Goal: Task Accomplishment & Management: Complete application form

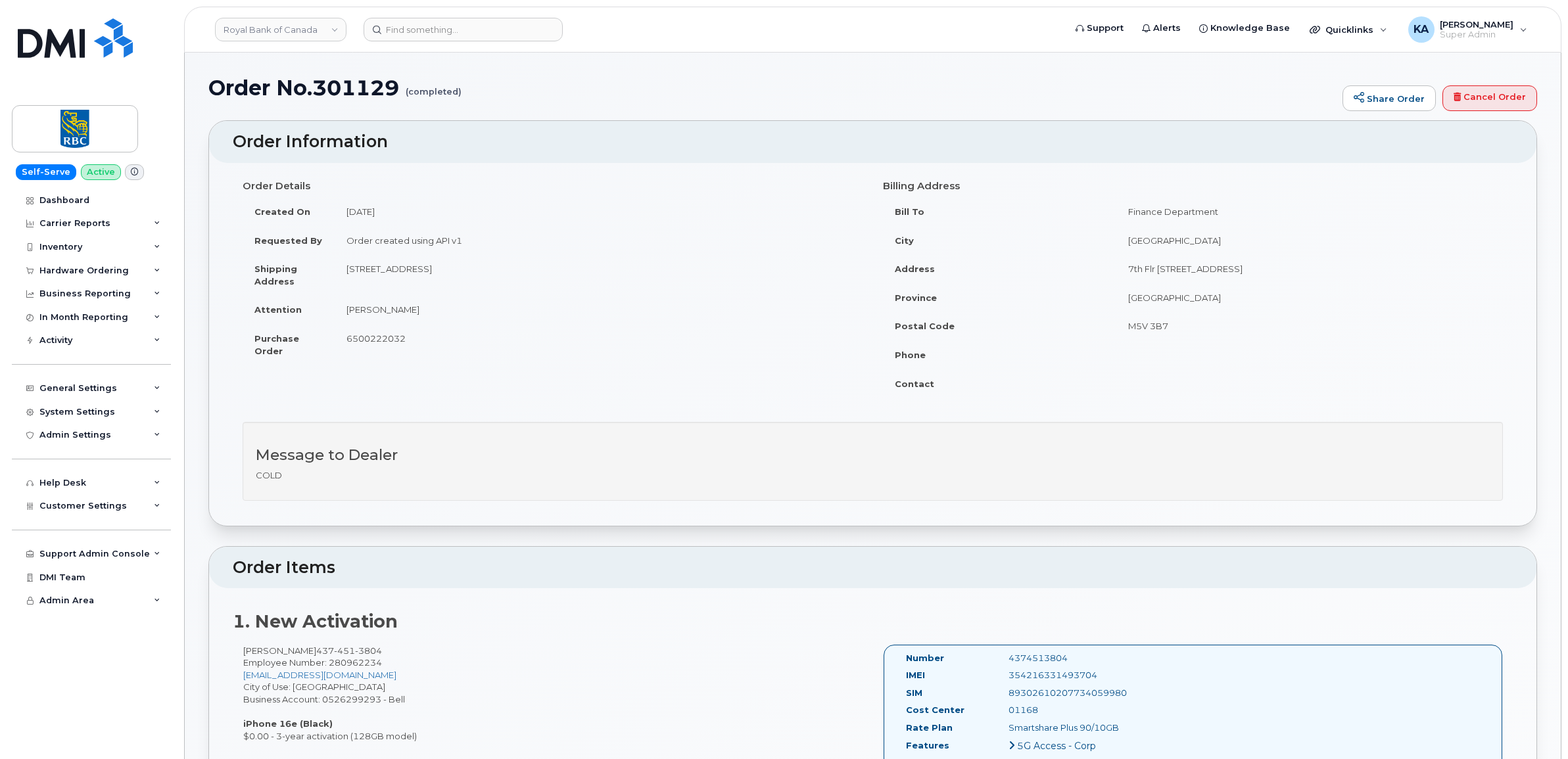
scroll to position [329, 0]
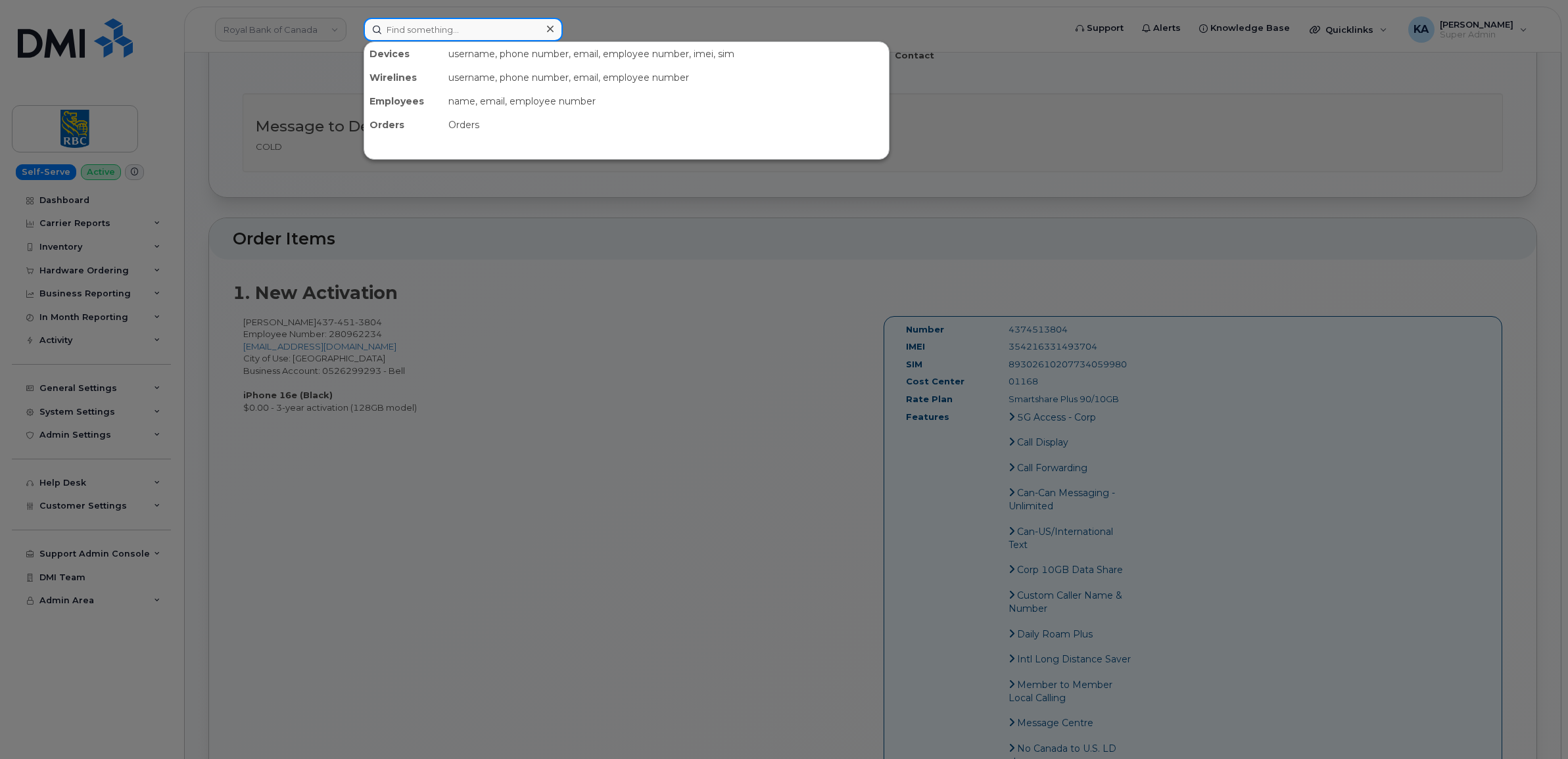
click at [459, 25] on input at bounding box center [463, 29] width 199 height 24
paste input "5193791461"
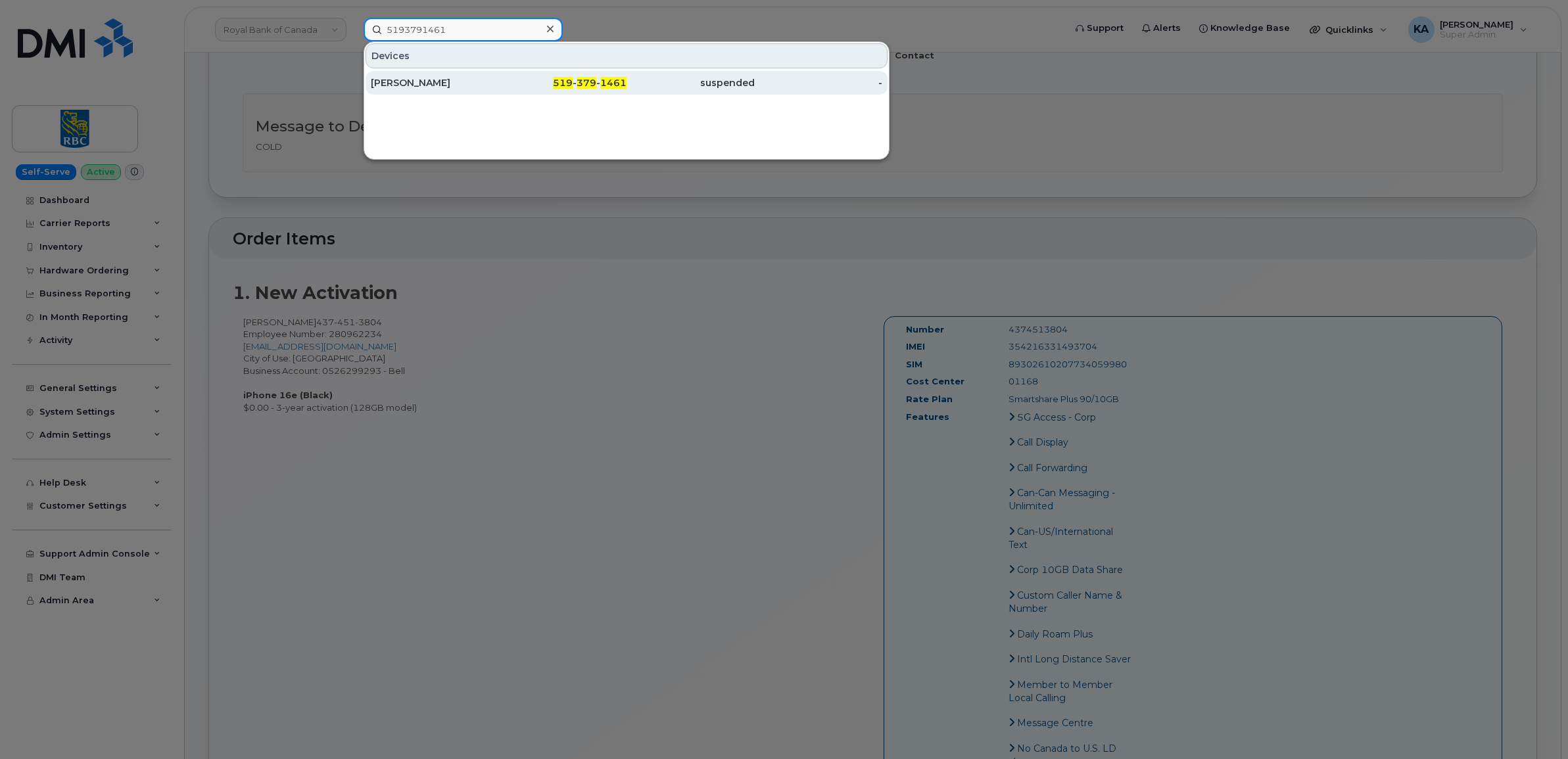
type input "5193791461"
click at [409, 80] on div "Valery Kempers" at bounding box center [435, 82] width 128 height 13
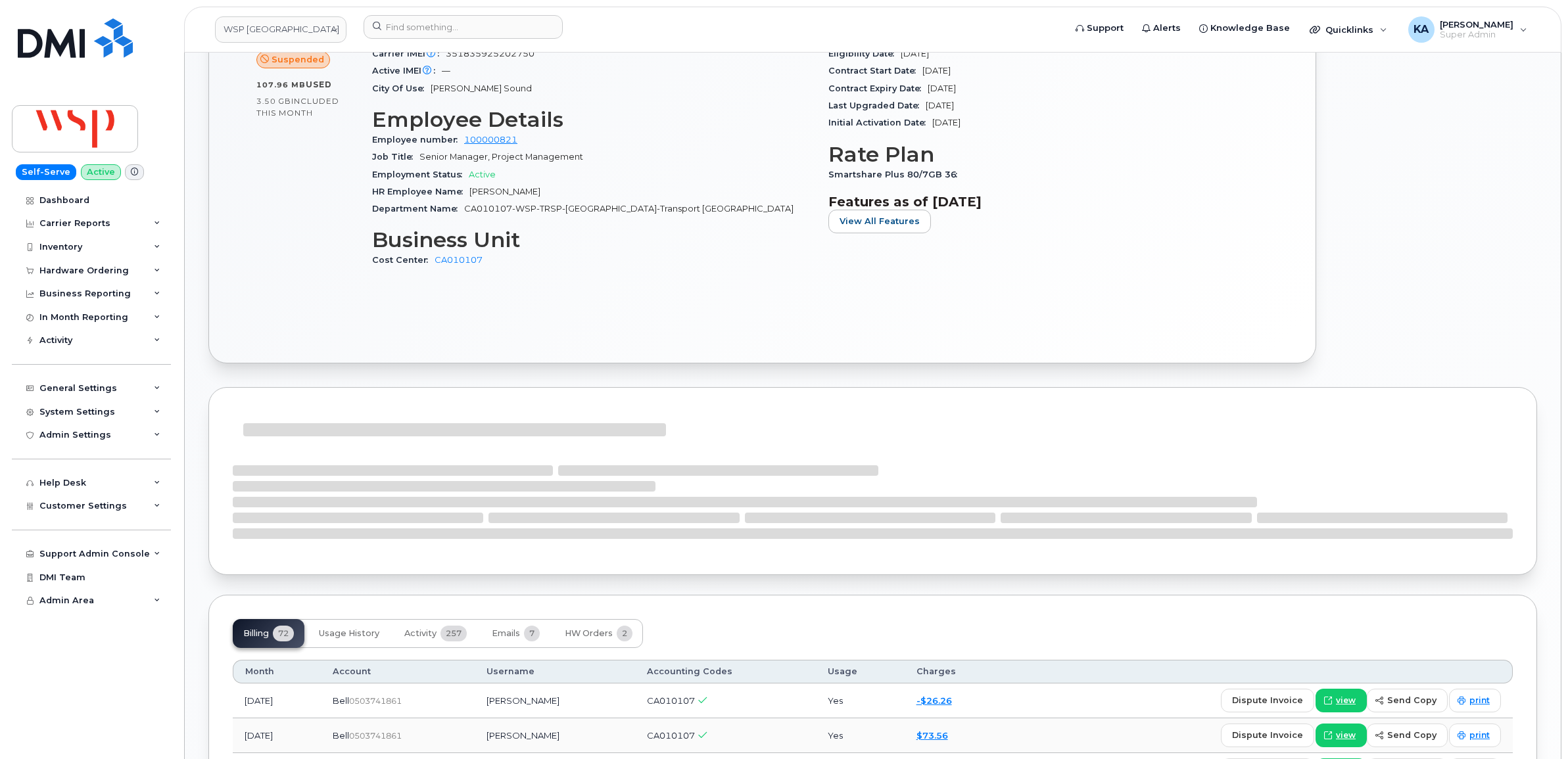
scroll to position [986, 0]
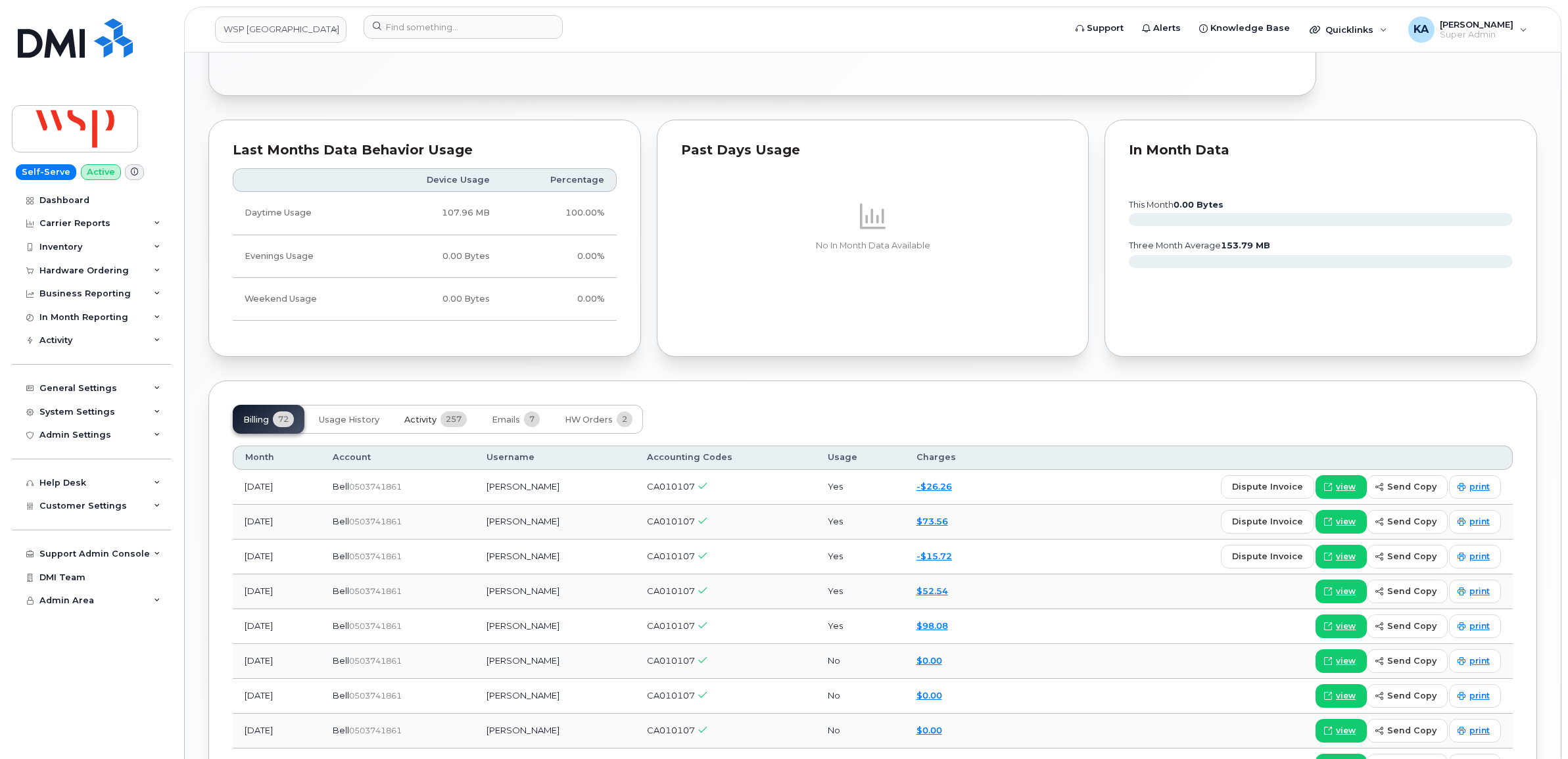
click at [429, 420] on span "Activity" at bounding box center [421, 420] width 32 height 11
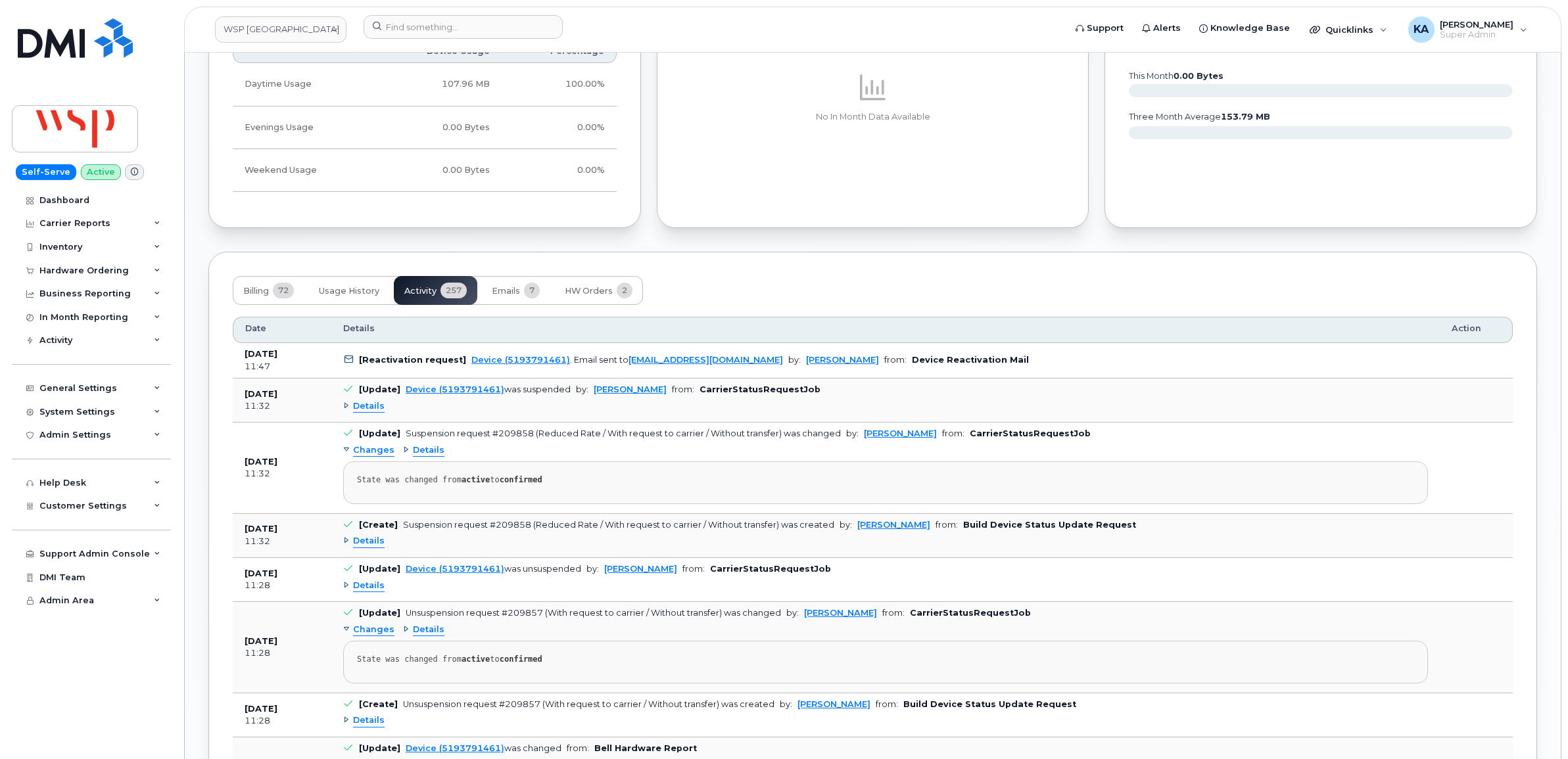
scroll to position [1150, 0]
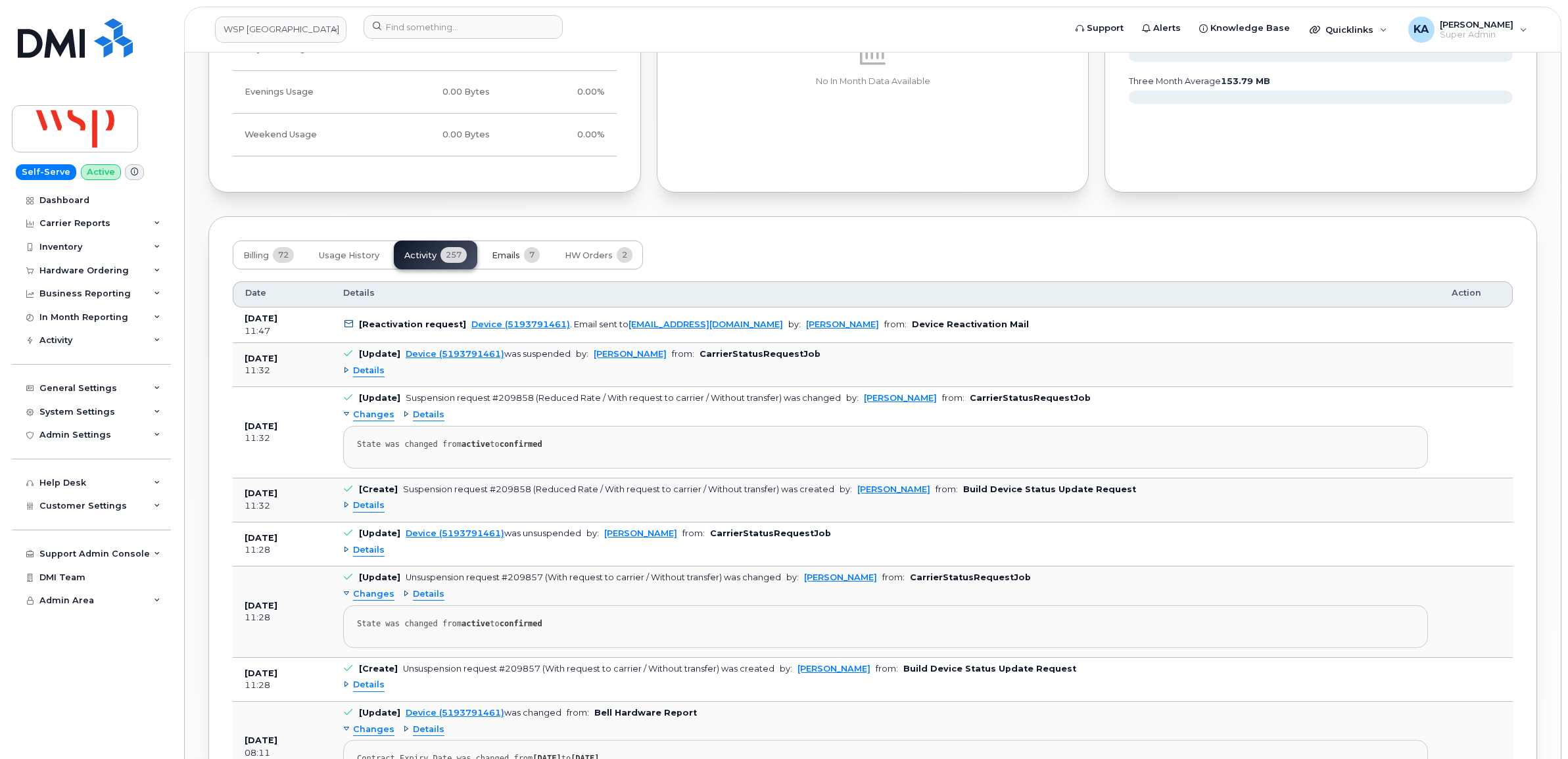
click at [514, 254] on span "Emails" at bounding box center [506, 256] width 28 height 11
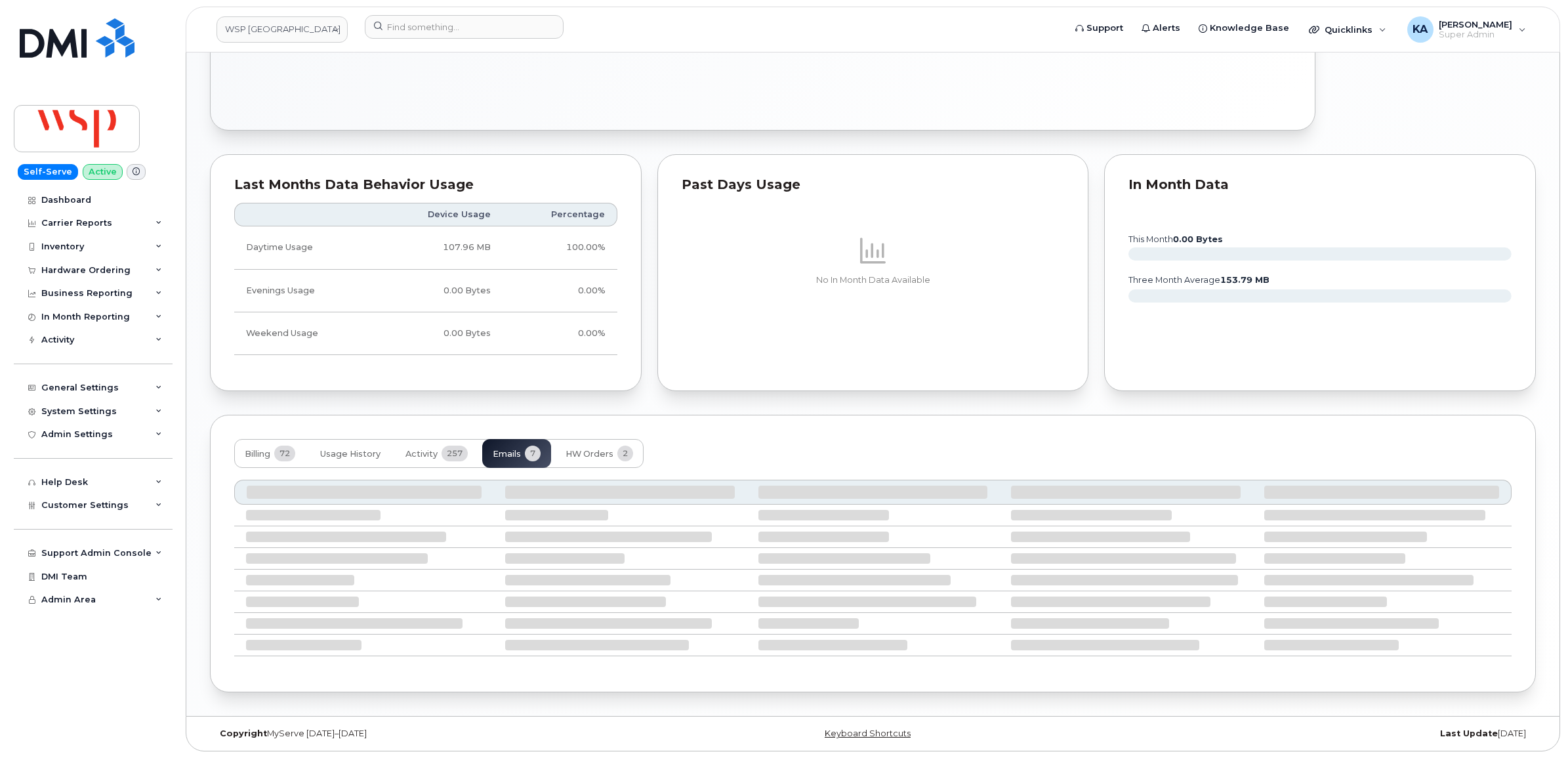
scroll to position [966, 0]
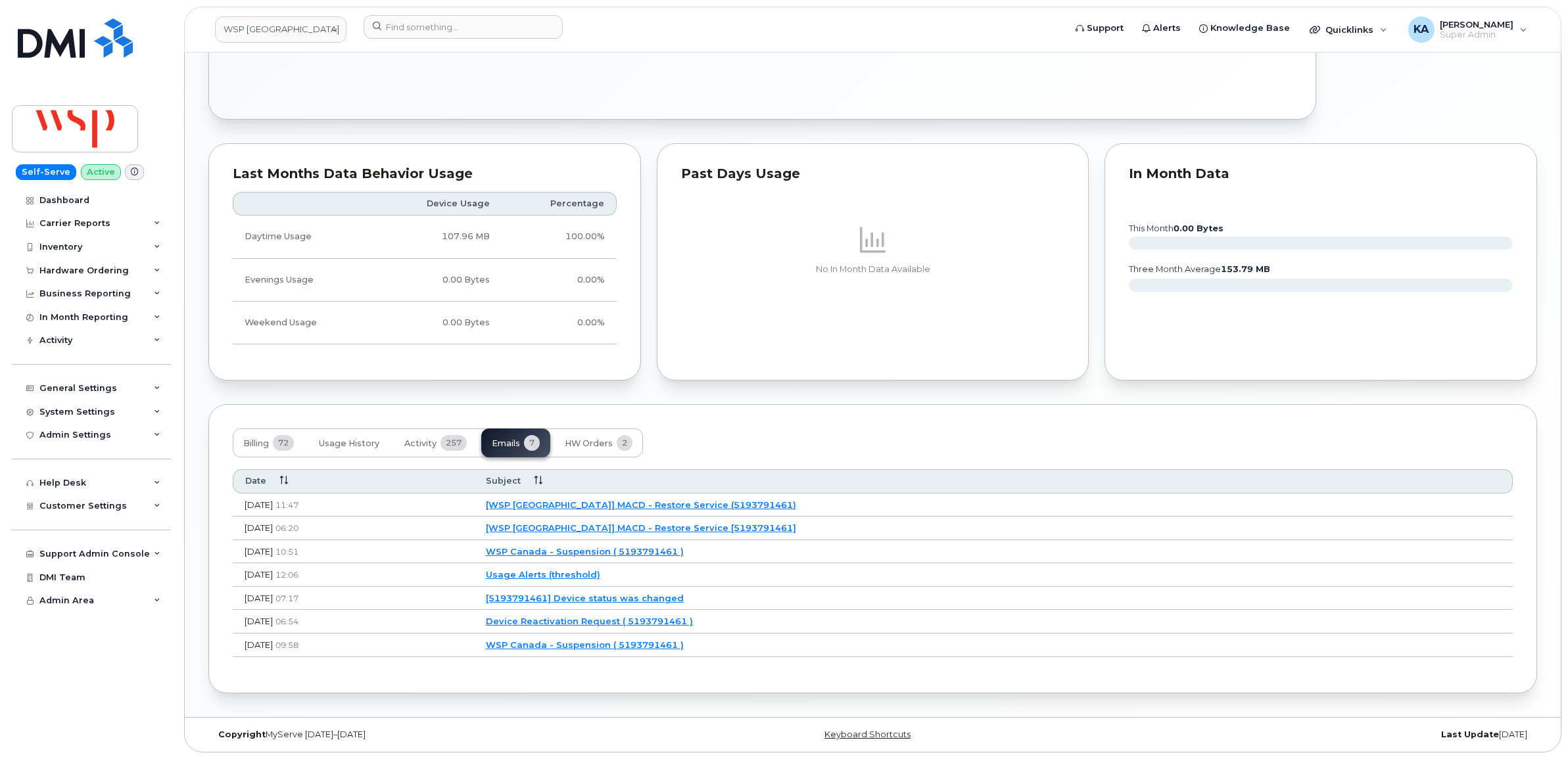
click at [695, 503] on link "[WSP Canada] MACD - Restore Service (5193791461)" at bounding box center [641, 505] width 310 height 11
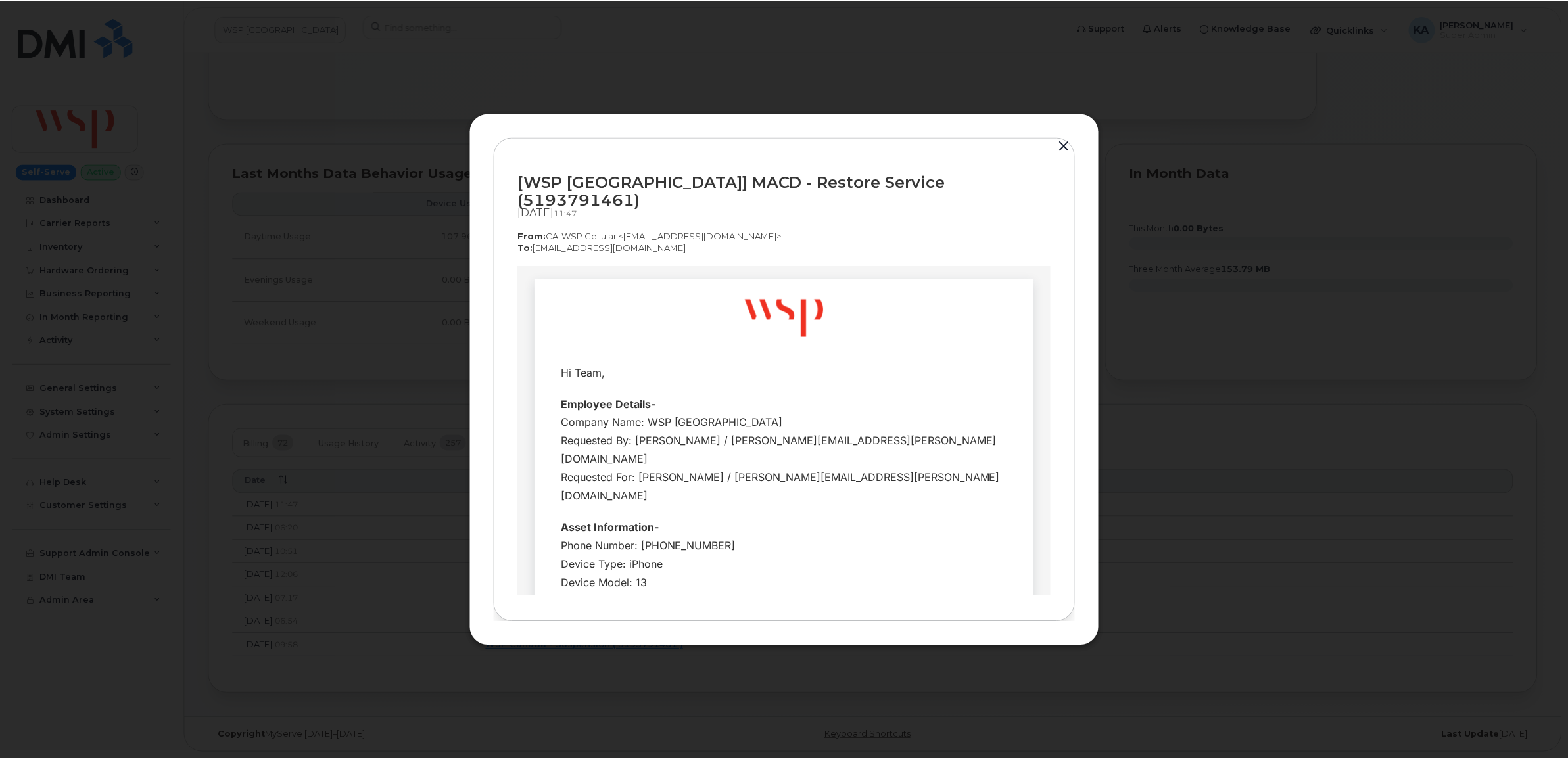
scroll to position [0, 0]
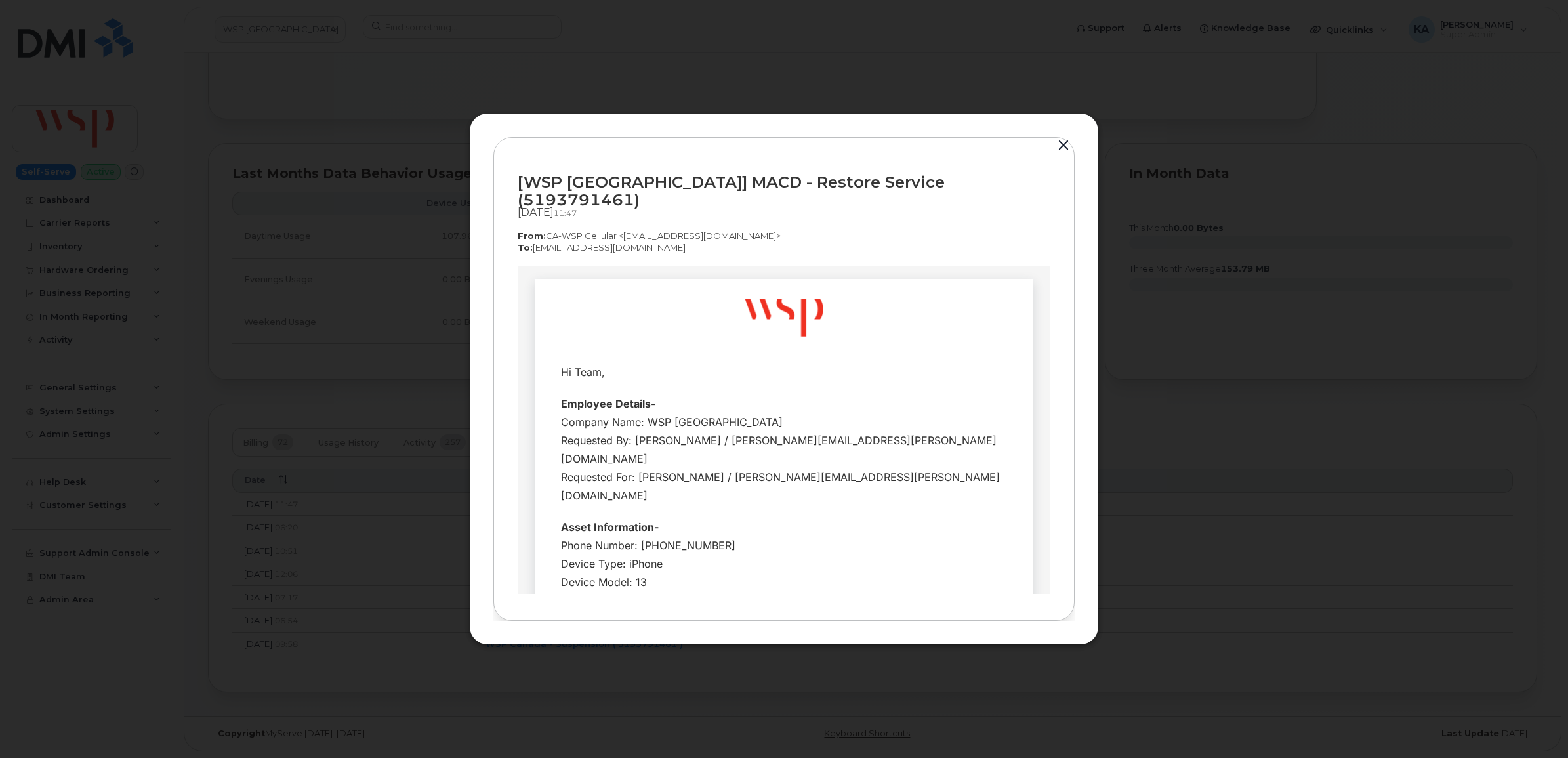
click at [1061, 149] on button "button" at bounding box center [1063, 146] width 20 height 18
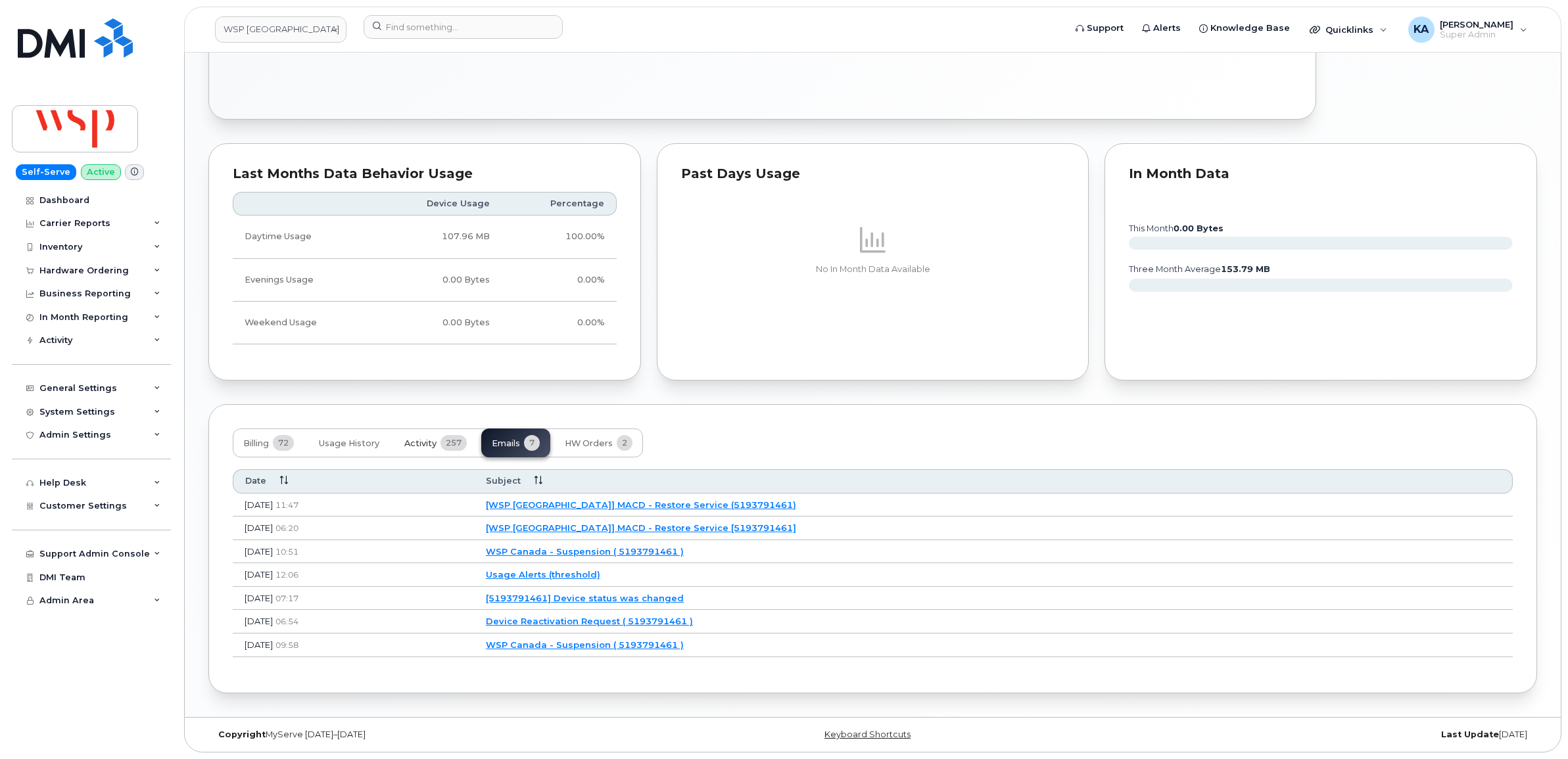
click at [445, 439] on span "257" at bounding box center [454, 443] width 26 height 16
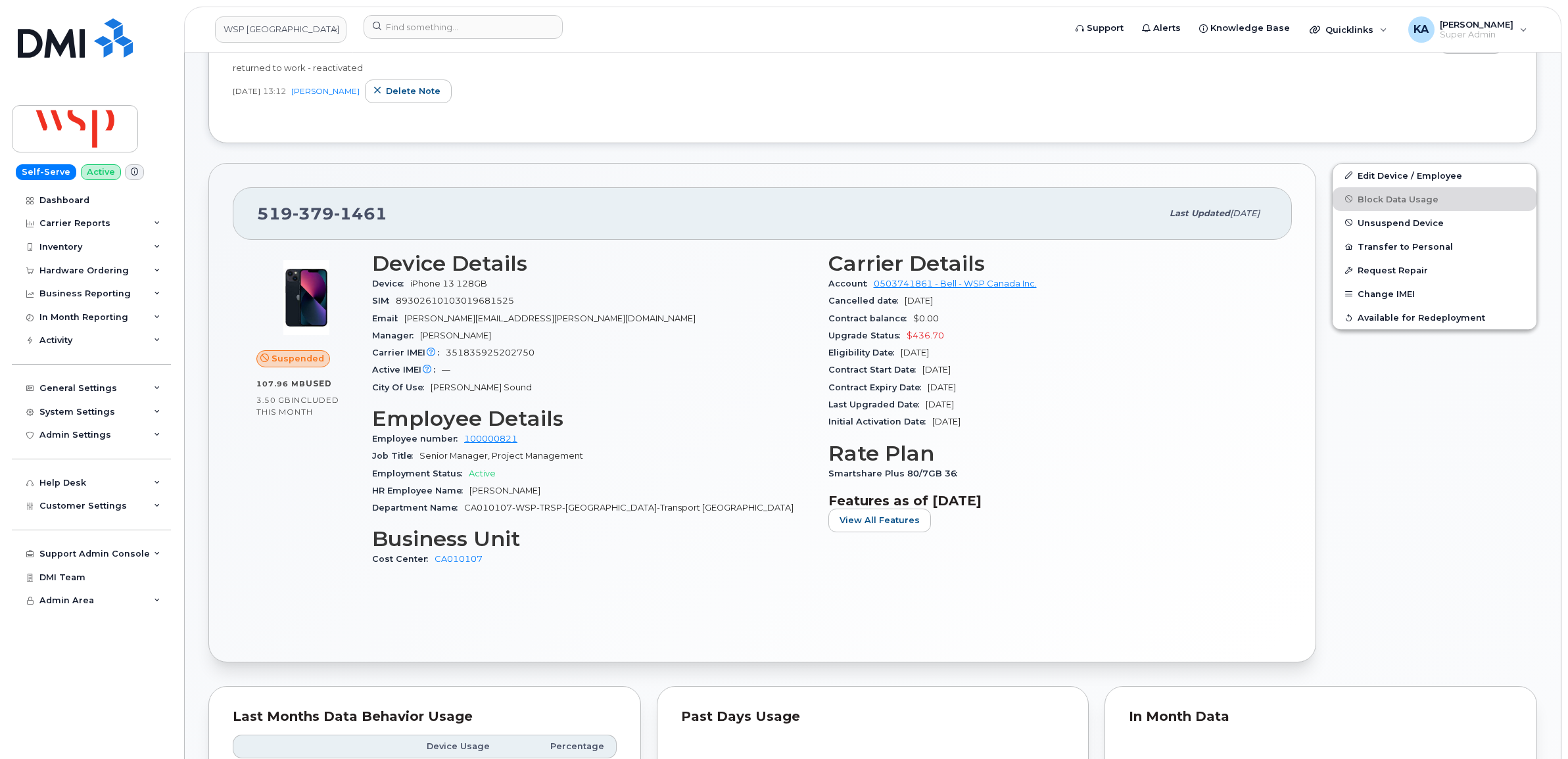
scroll to position [310, 0]
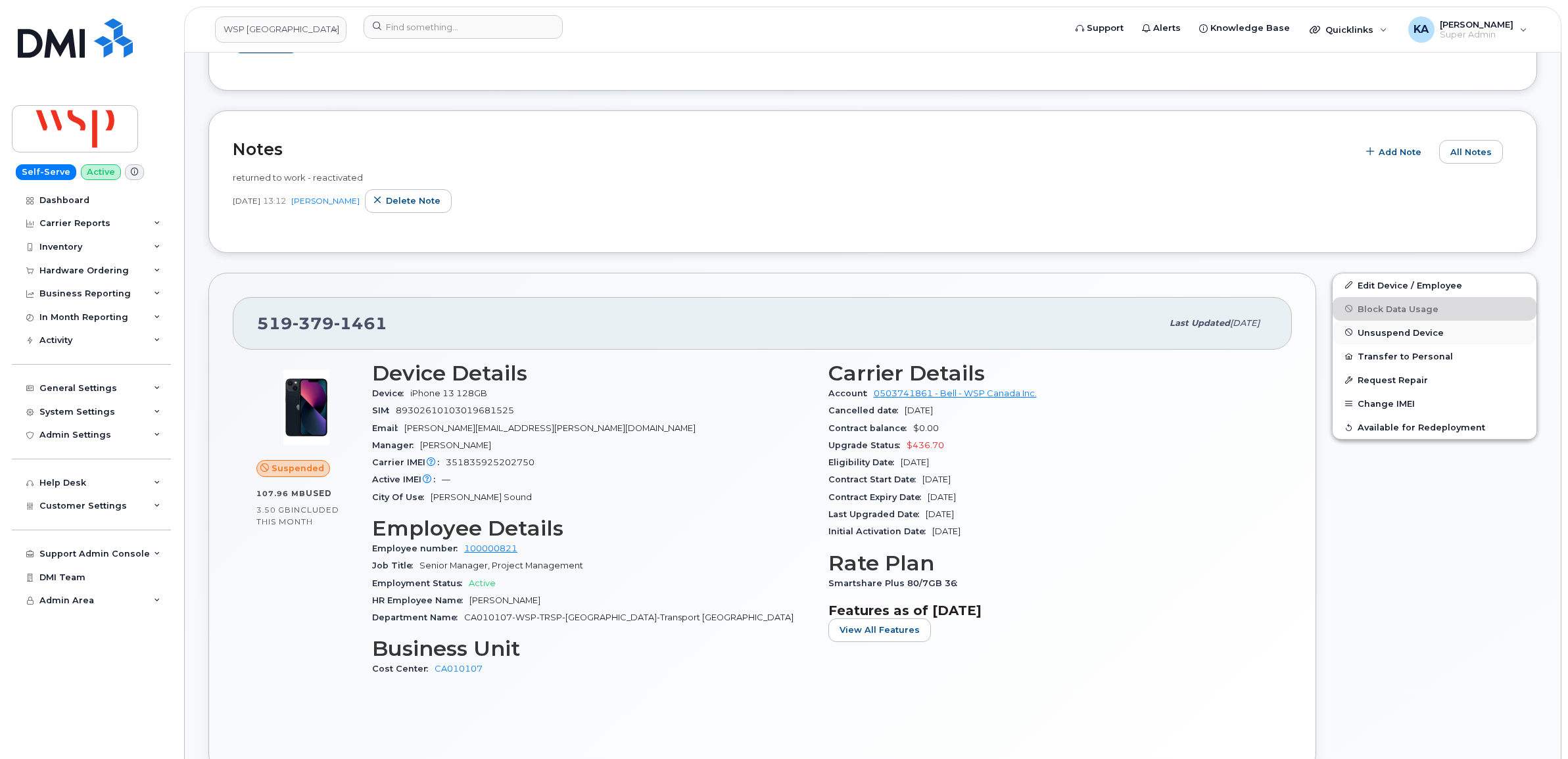
click at [1376, 333] on span "Unsuspend Device" at bounding box center [1401, 332] width 86 height 10
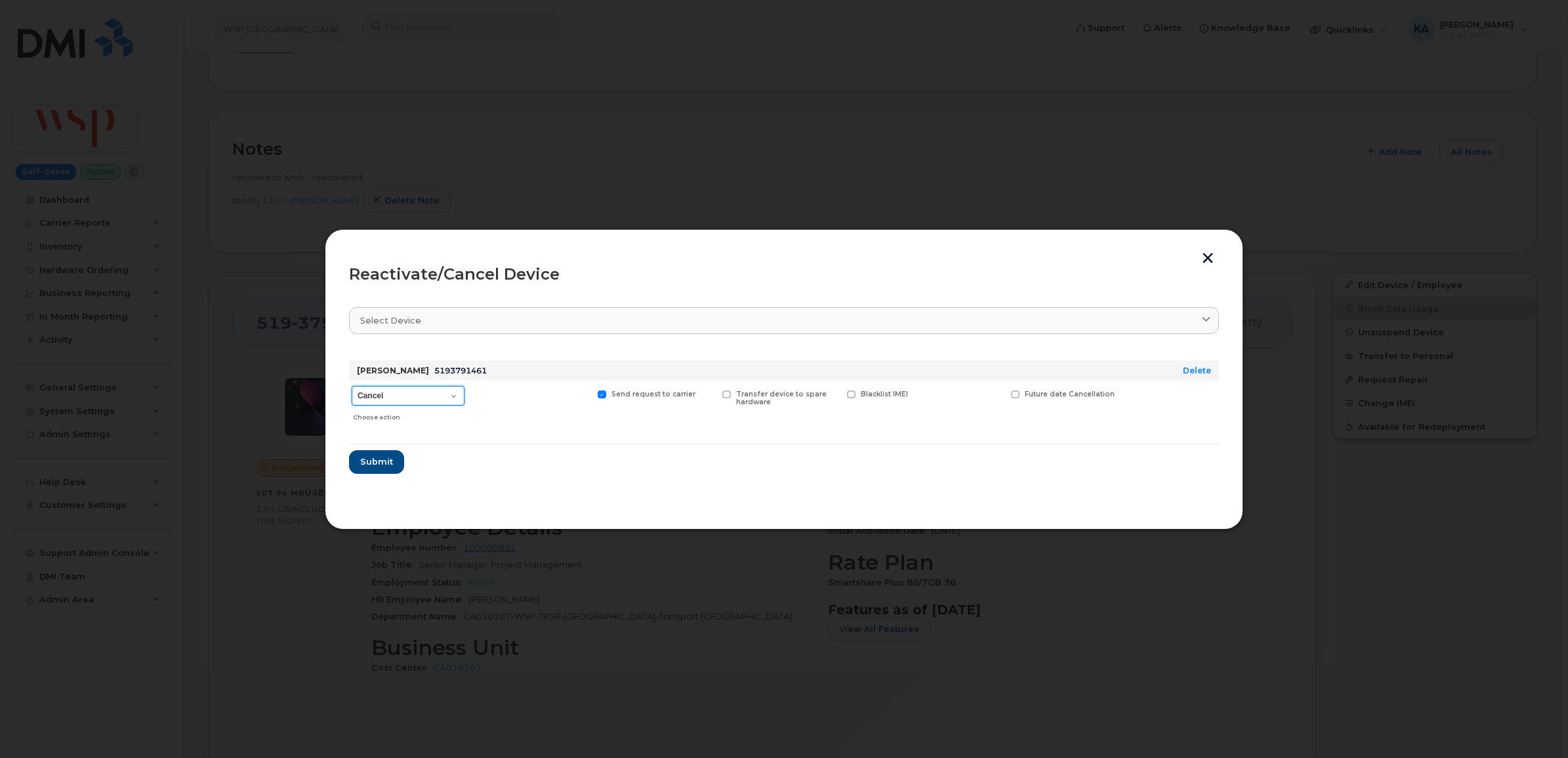
click at [450, 398] on select "Cancel Suspend - Extend Suspension Reactivate" at bounding box center [408, 396] width 113 height 20
select select "[object Object]"
click at [352, 386] on select "Cancel Suspend - Extend Suspension Reactivate" at bounding box center [408, 396] width 113 height 20
click at [1208, 253] on button "button" at bounding box center [1207, 259] width 20 height 13
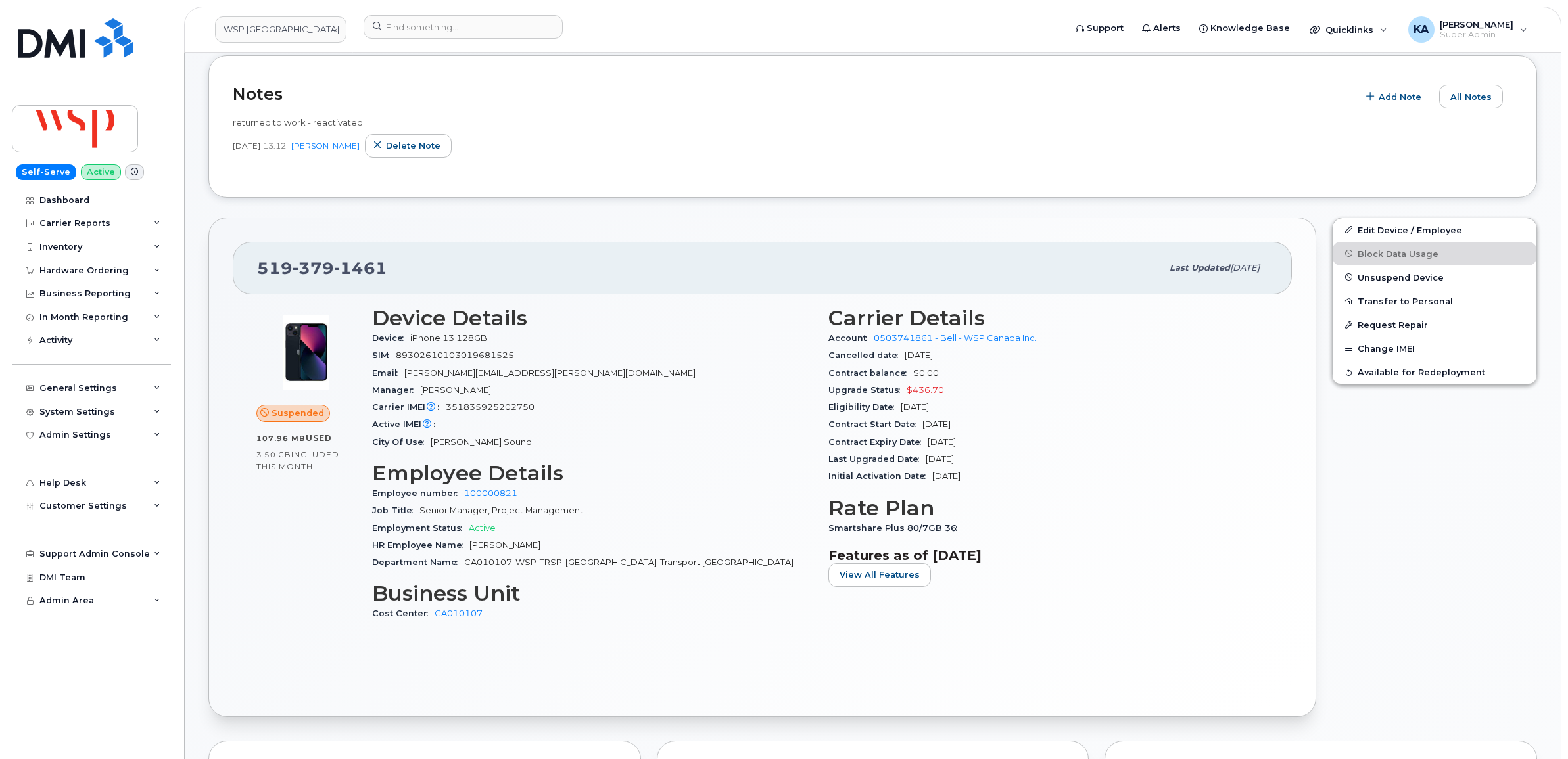
scroll to position [391, 0]
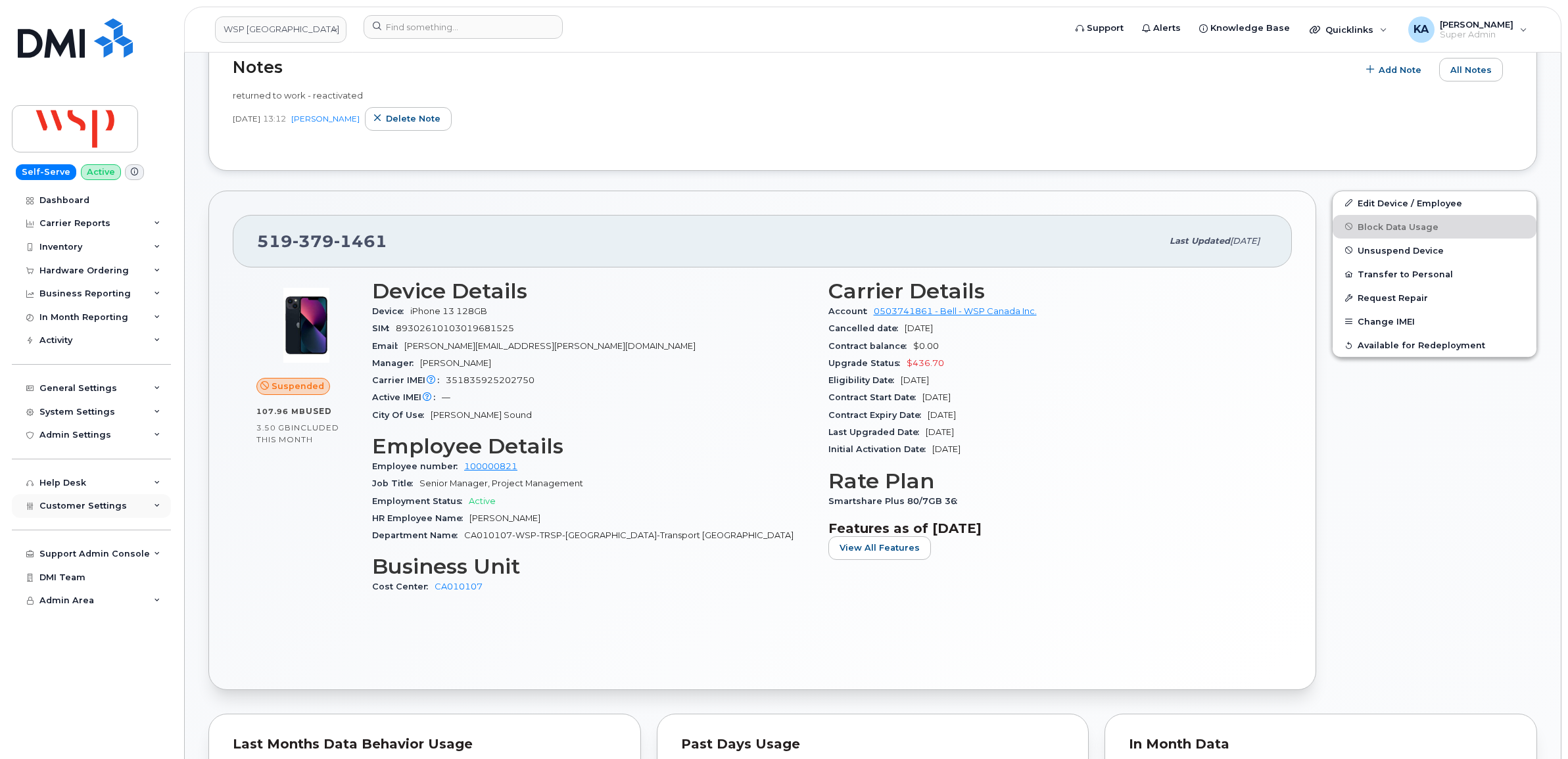
click at [81, 509] on span "Customer Settings" at bounding box center [83, 505] width 88 height 10
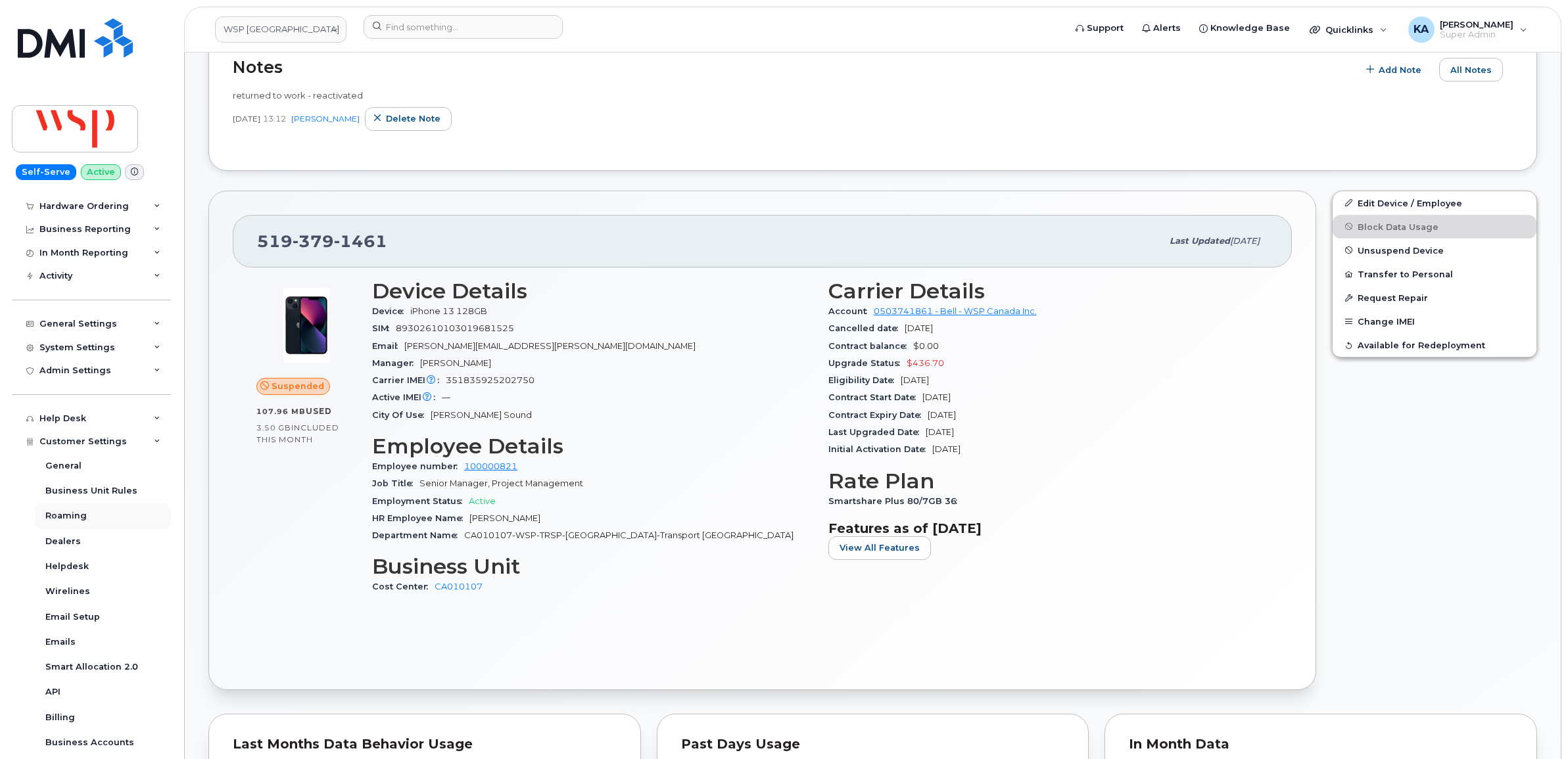
scroll to position [164, 0]
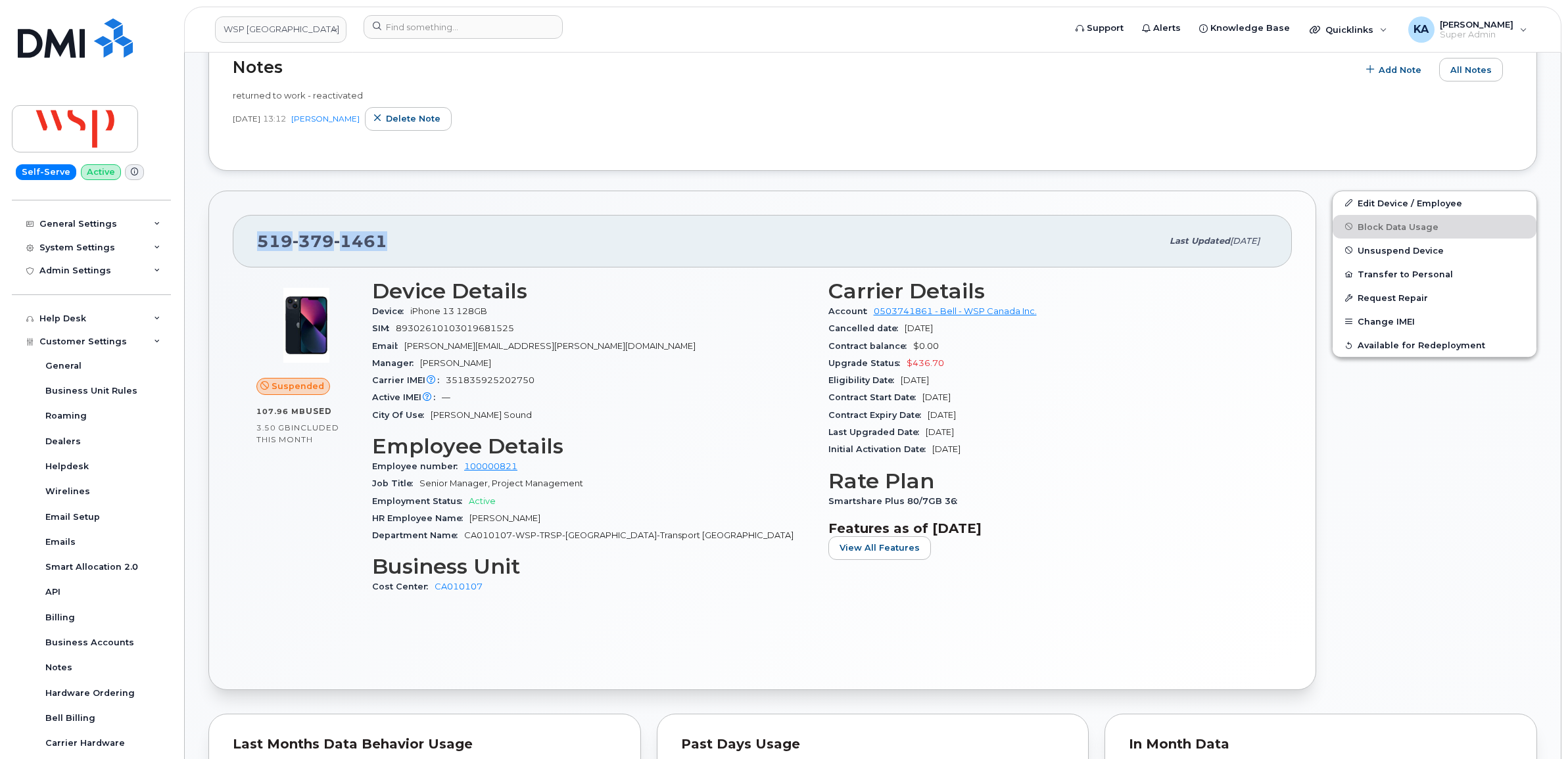
drag, startPoint x: 391, startPoint y: 240, endPoint x: 259, endPoint y: 242, distance: 132.0
click at [259, 242] on div "519 379 1461" at bounding box center [709, 241] width 904 height 28
copy span "519 379 1461"
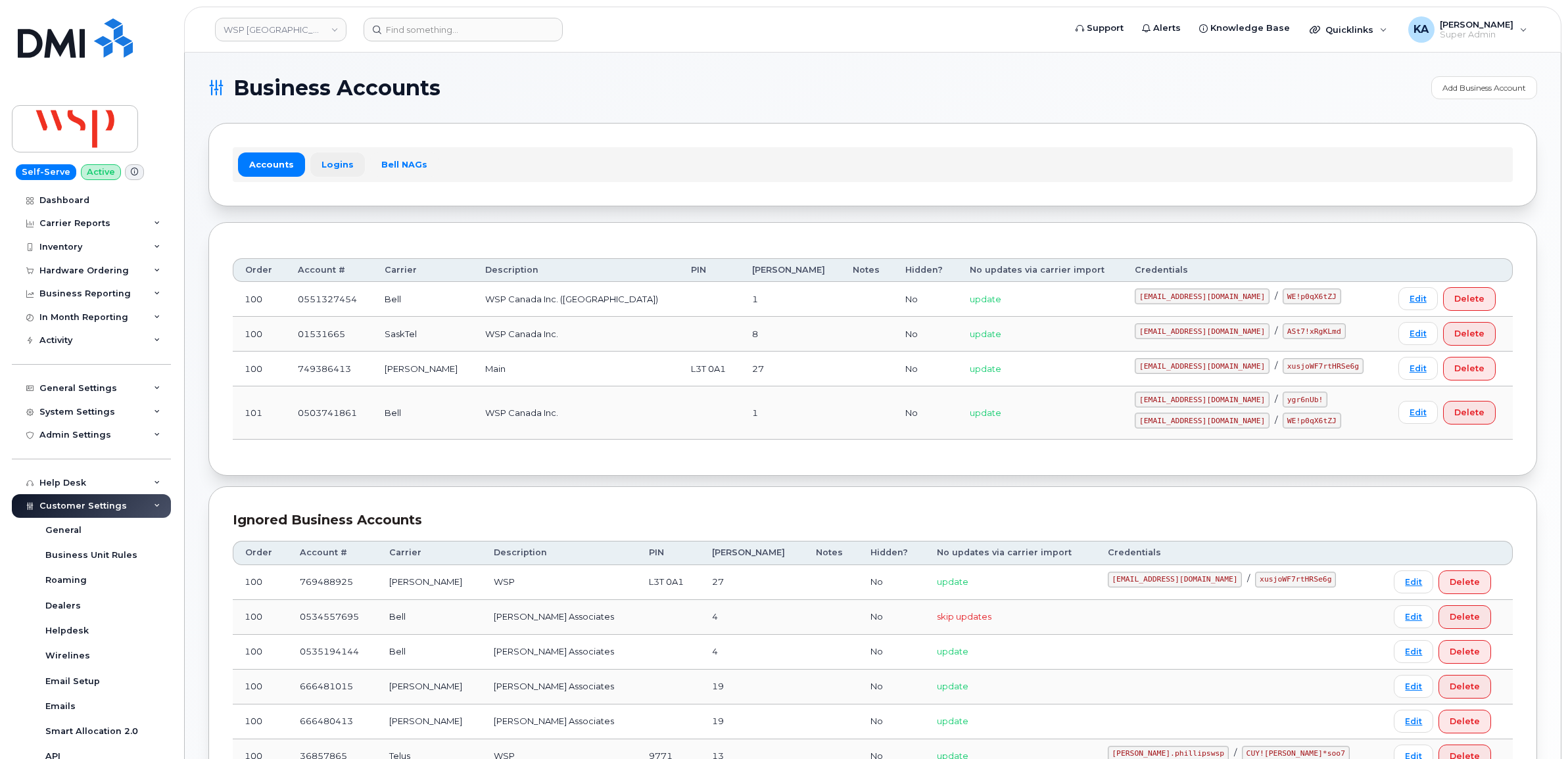
click at [322, 163] on link "Logins" at bounding box center [337, 164] width 55 height 24
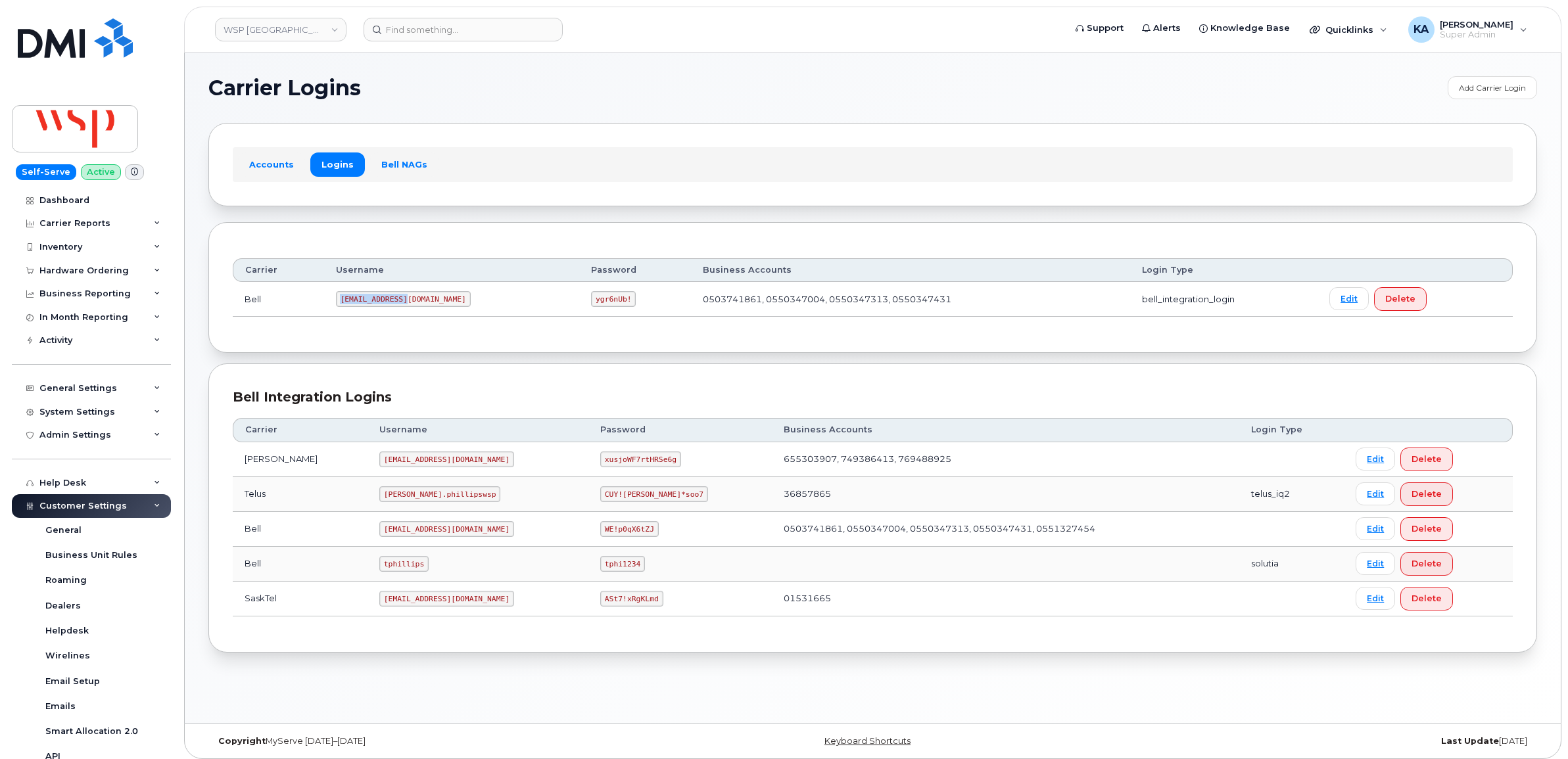
drag, startPoint x: 342, startPoint y: 302, endPoint x: 398, endPoint y: 312, distance: 56.9
click at [398, 312] on td "wsp2@myserve.ca" at bounding box center [452, 300] width 256 height 35
copy code "wsp2@myserve.ca"
drag, startPoint x: 506, startPoint y: 302, endPoint x: 547, endPoint y: 308, distance: 41.4
click at [579, 308] on td "ygr6nUb!" at bounding box center [634, 300] width 111 height 35
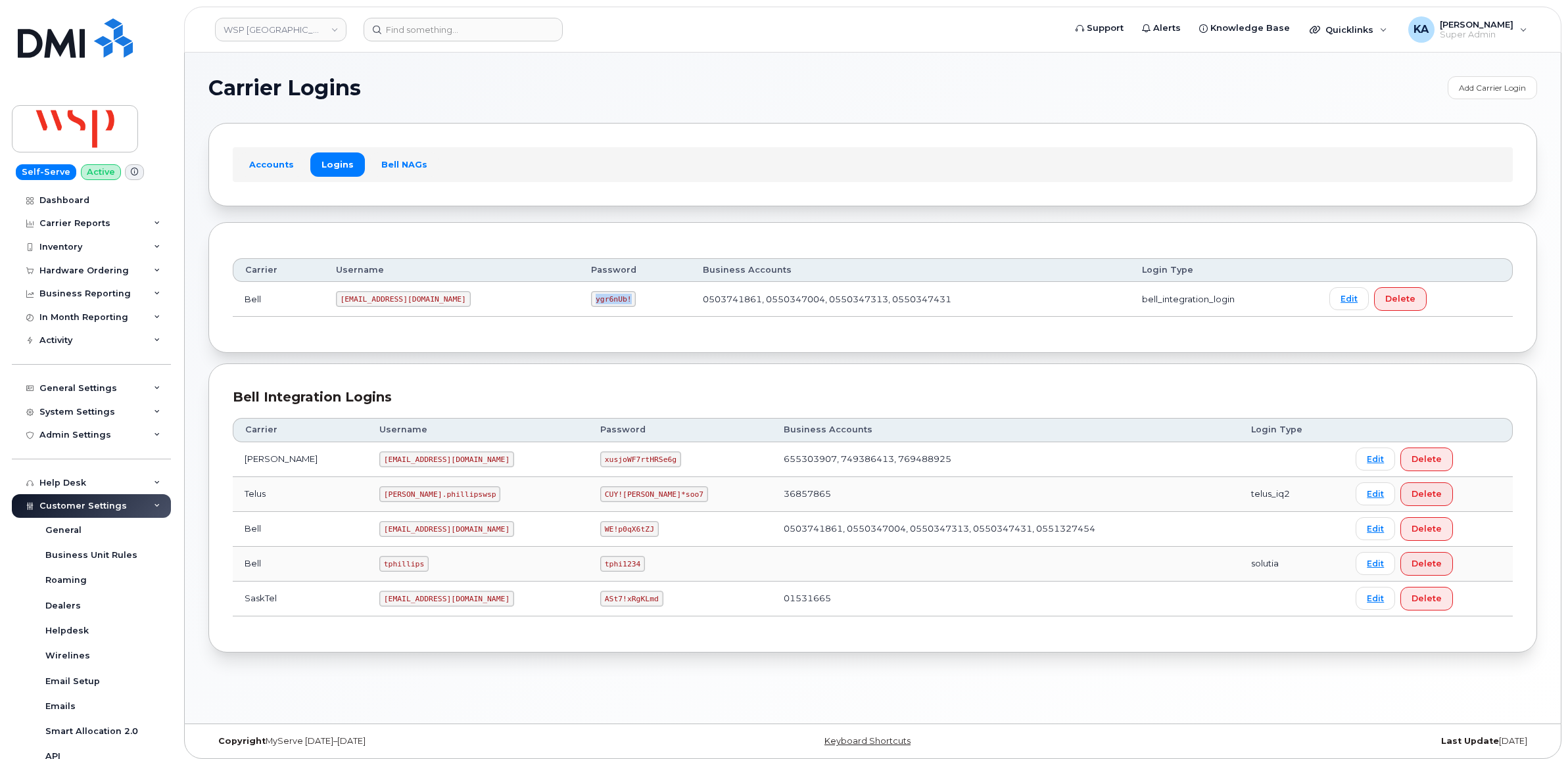
copy code "ygr6nUb!"
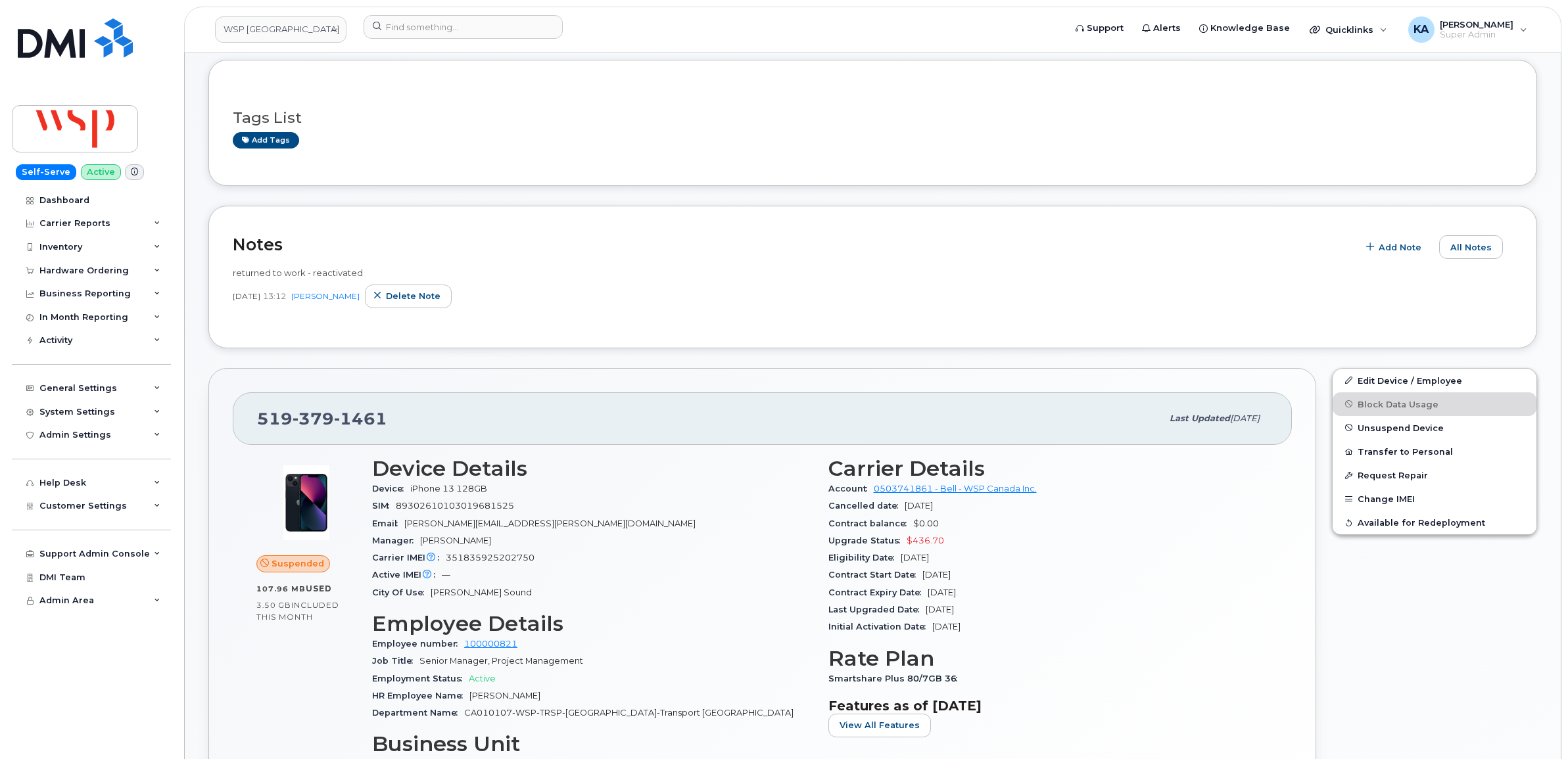
scroll to position [329, 0]
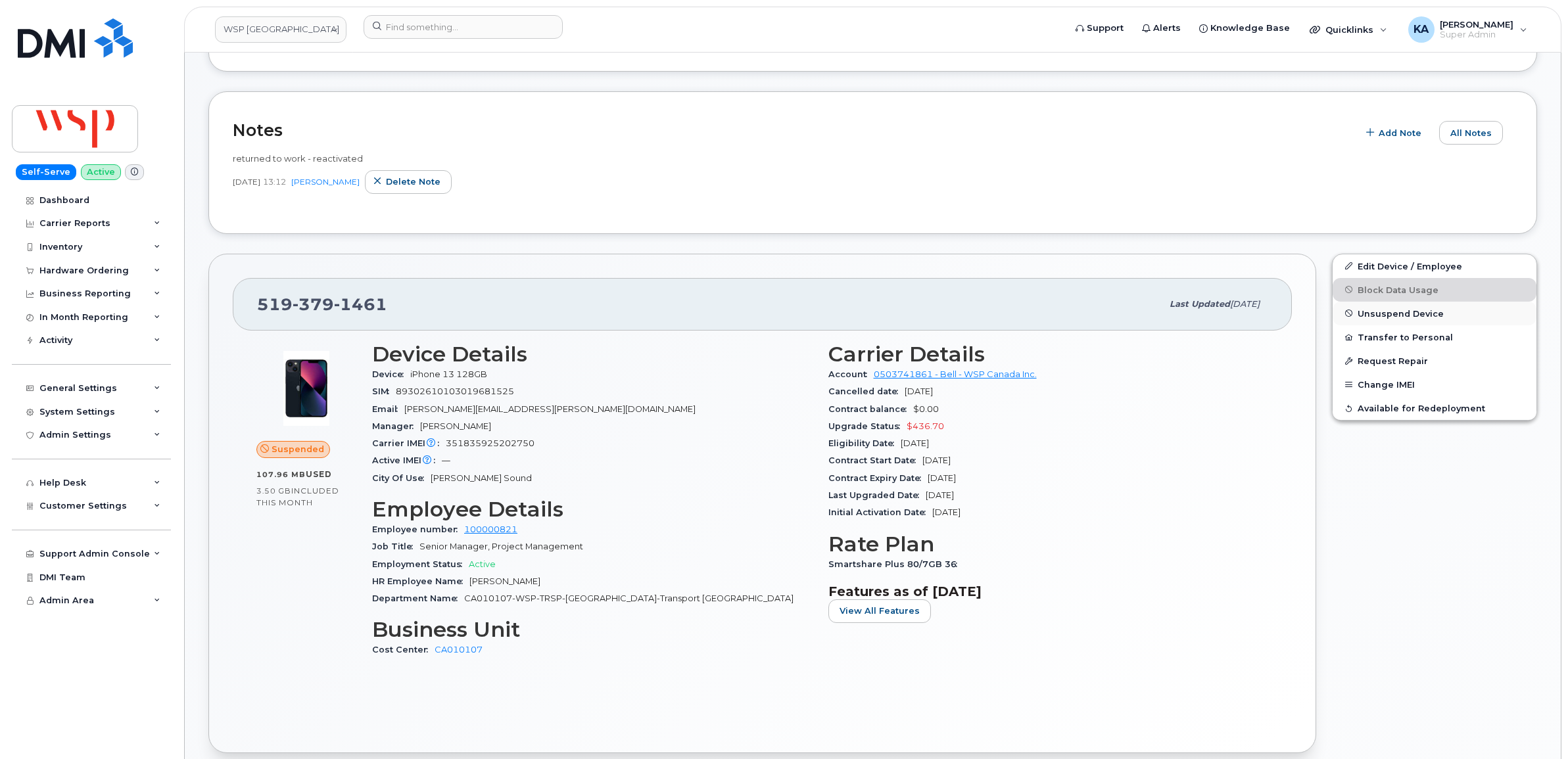
click at [1354, 312] on button "Unsuspend Device" at bounding box center [1434, 313] width 204 height 24
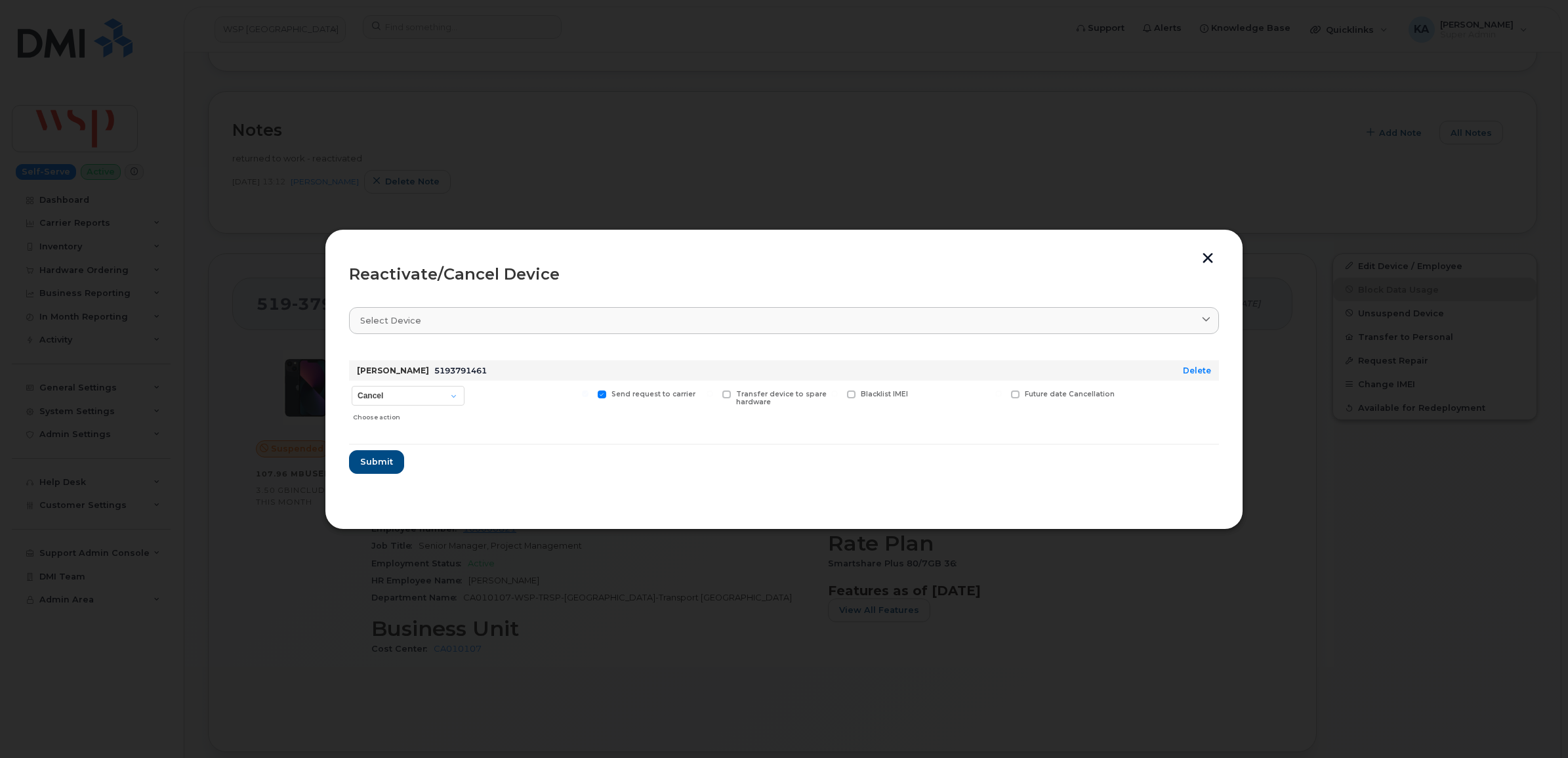
click at [1209, 256] on button "button" at bounding box center [1207, 259] width 20 height 13
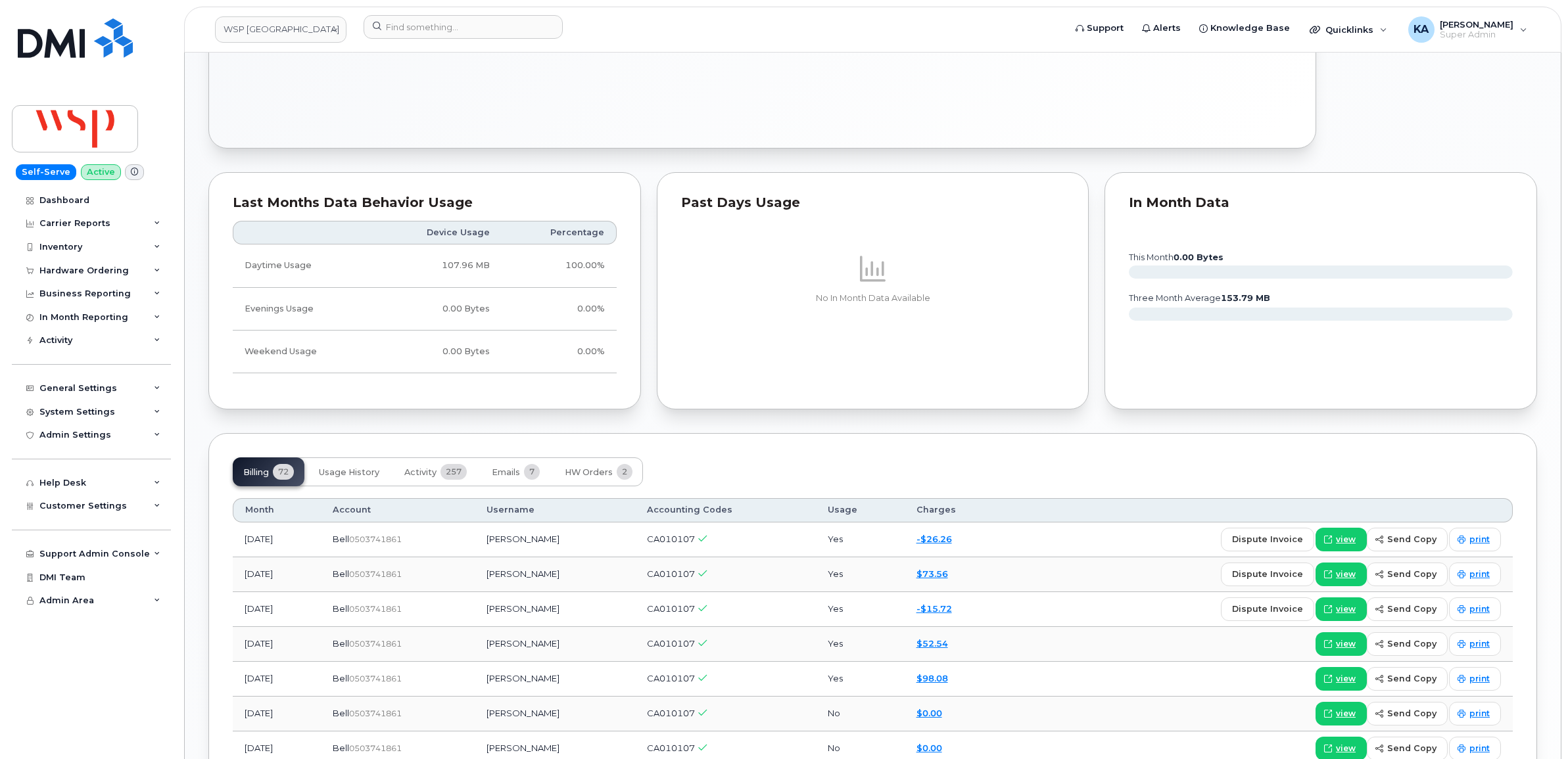
scroll to position [986, 0]
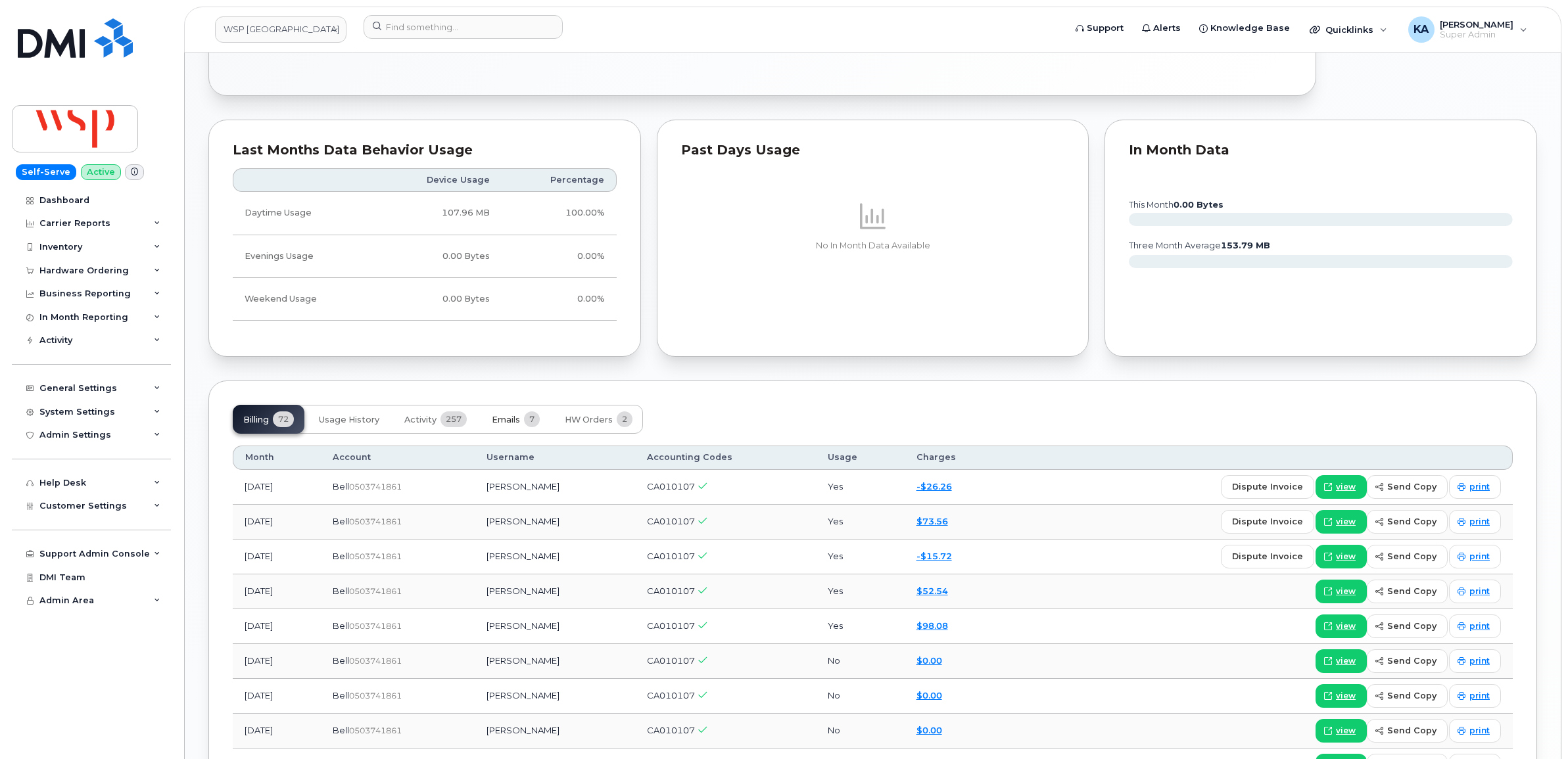
click at [517, 422] on span "Emails" at bounding box center [506, 420] width 28 height 11
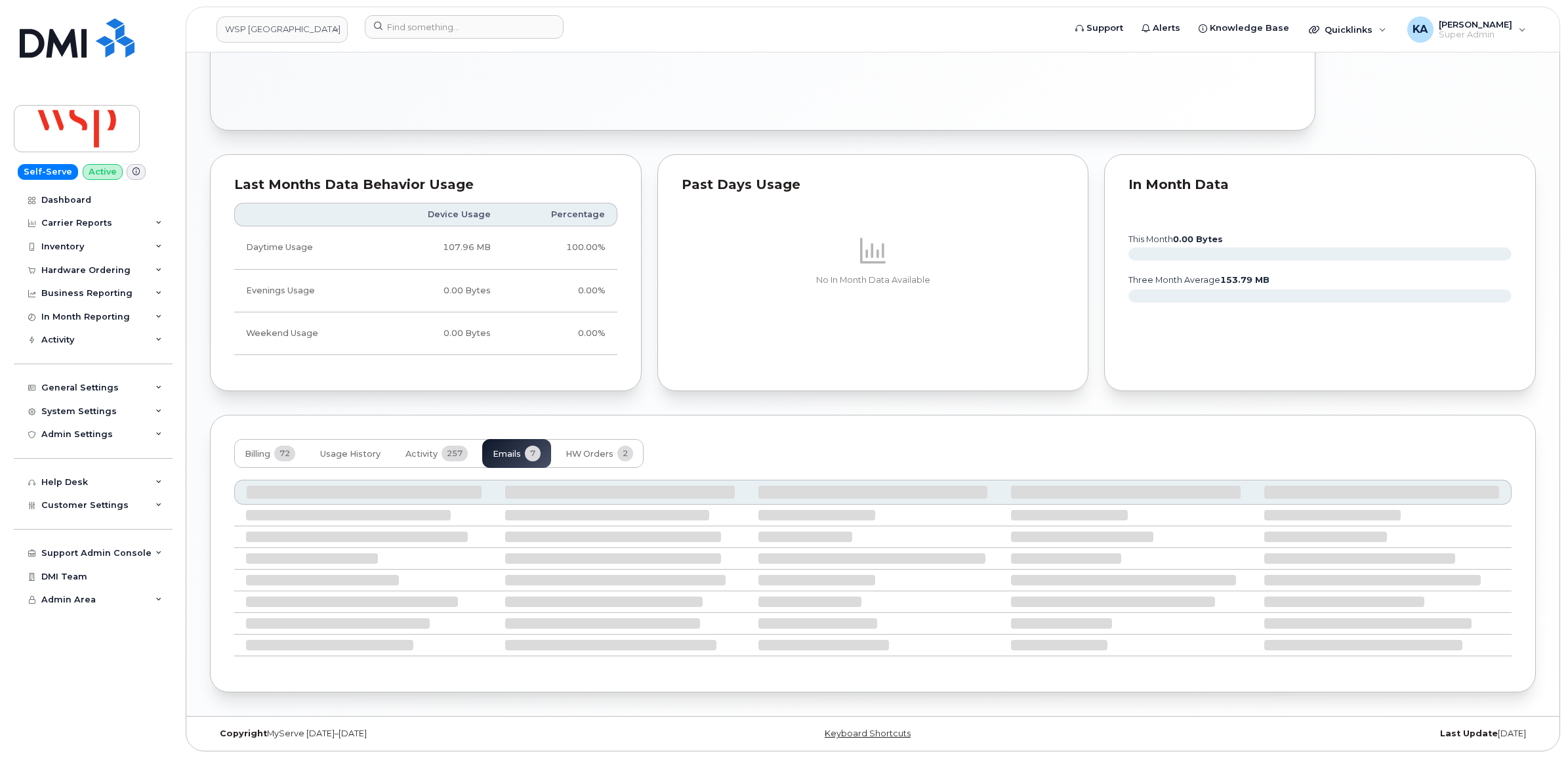
scroll to position [966, 0]
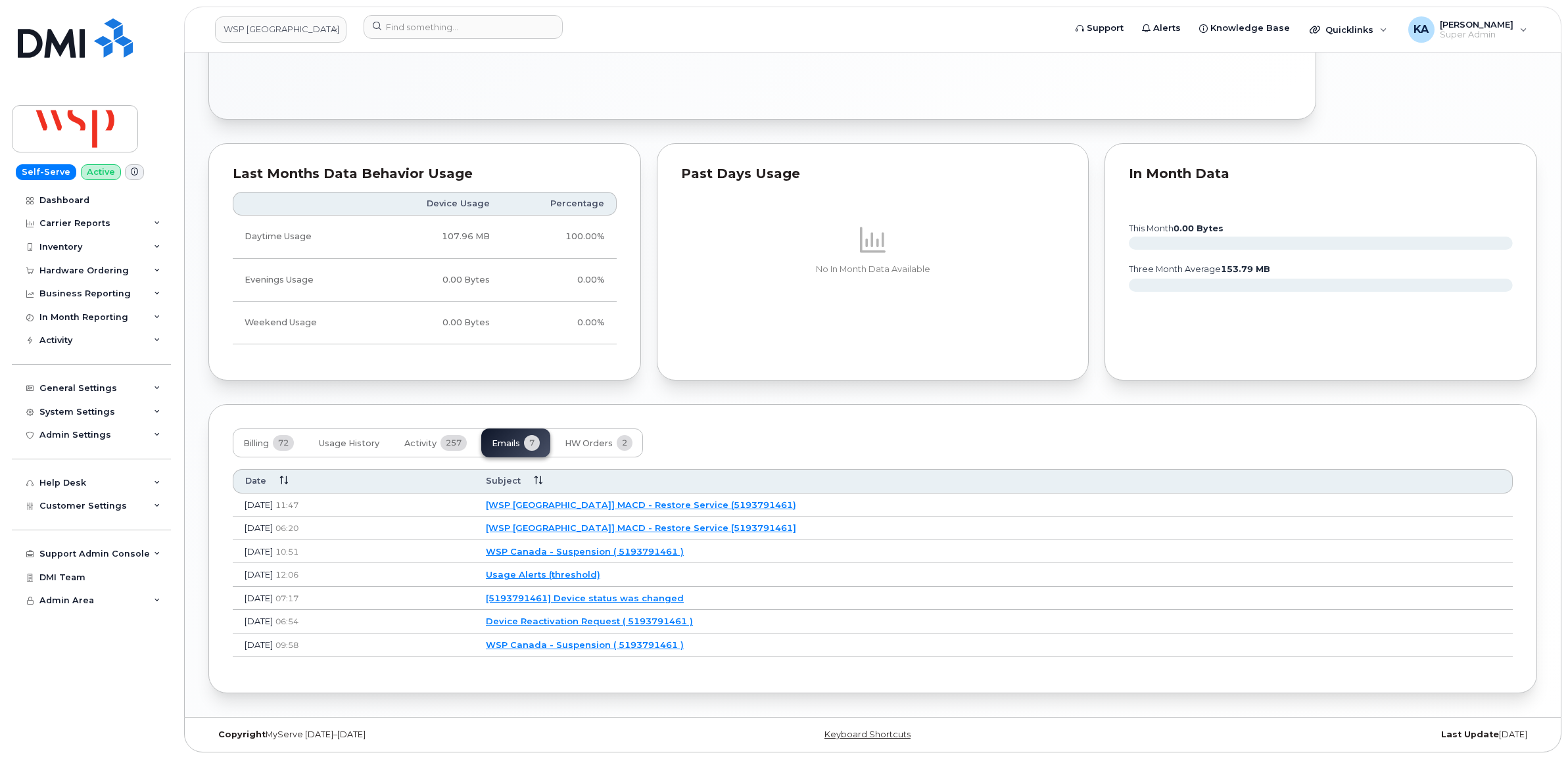
click at [651, 501] on link "[WSP Canada] MACD - Restore Service (5193791461)" at bounding box center [641, 505] width 310 height 11
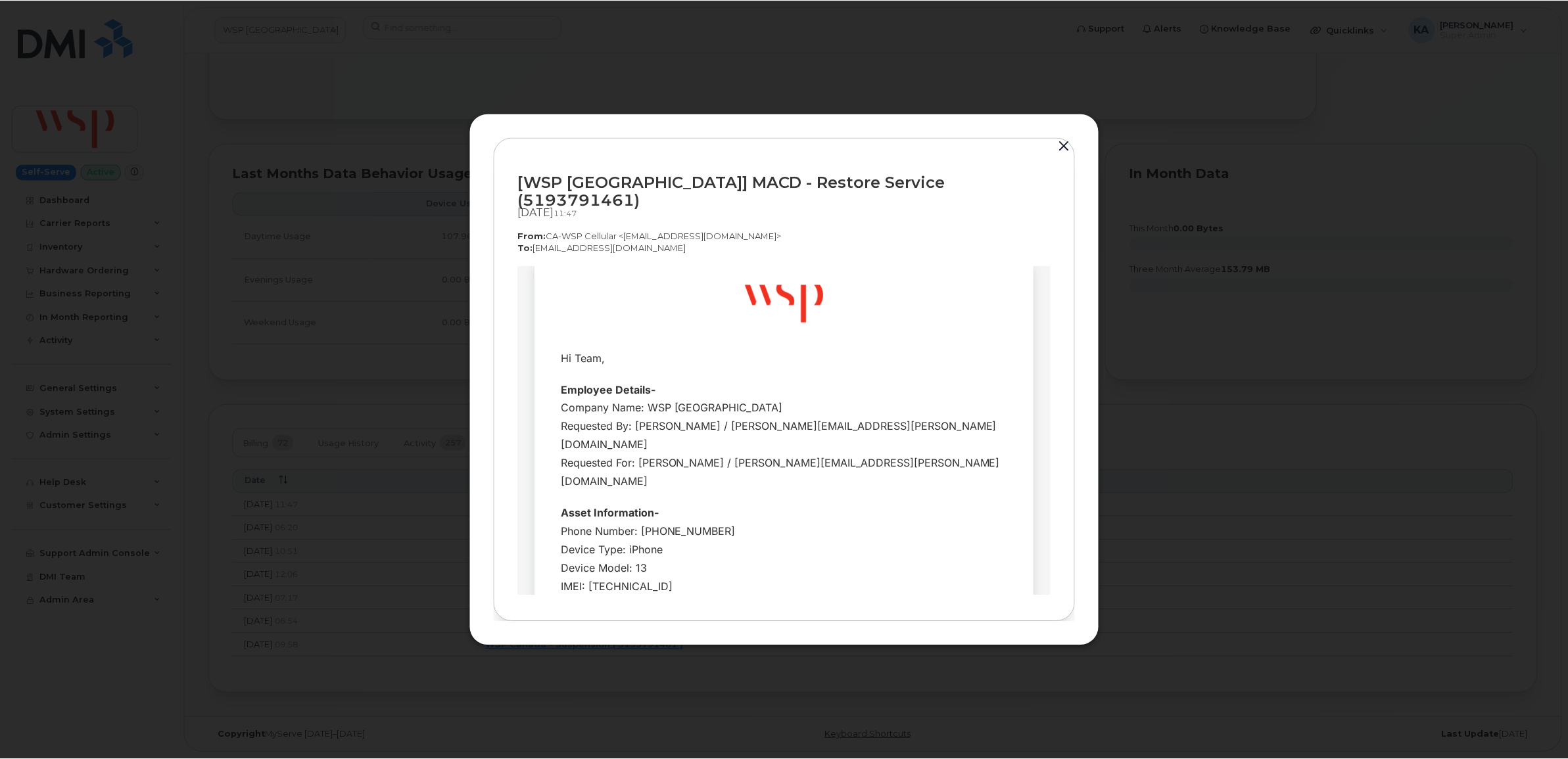
scroll to position [0, 0]
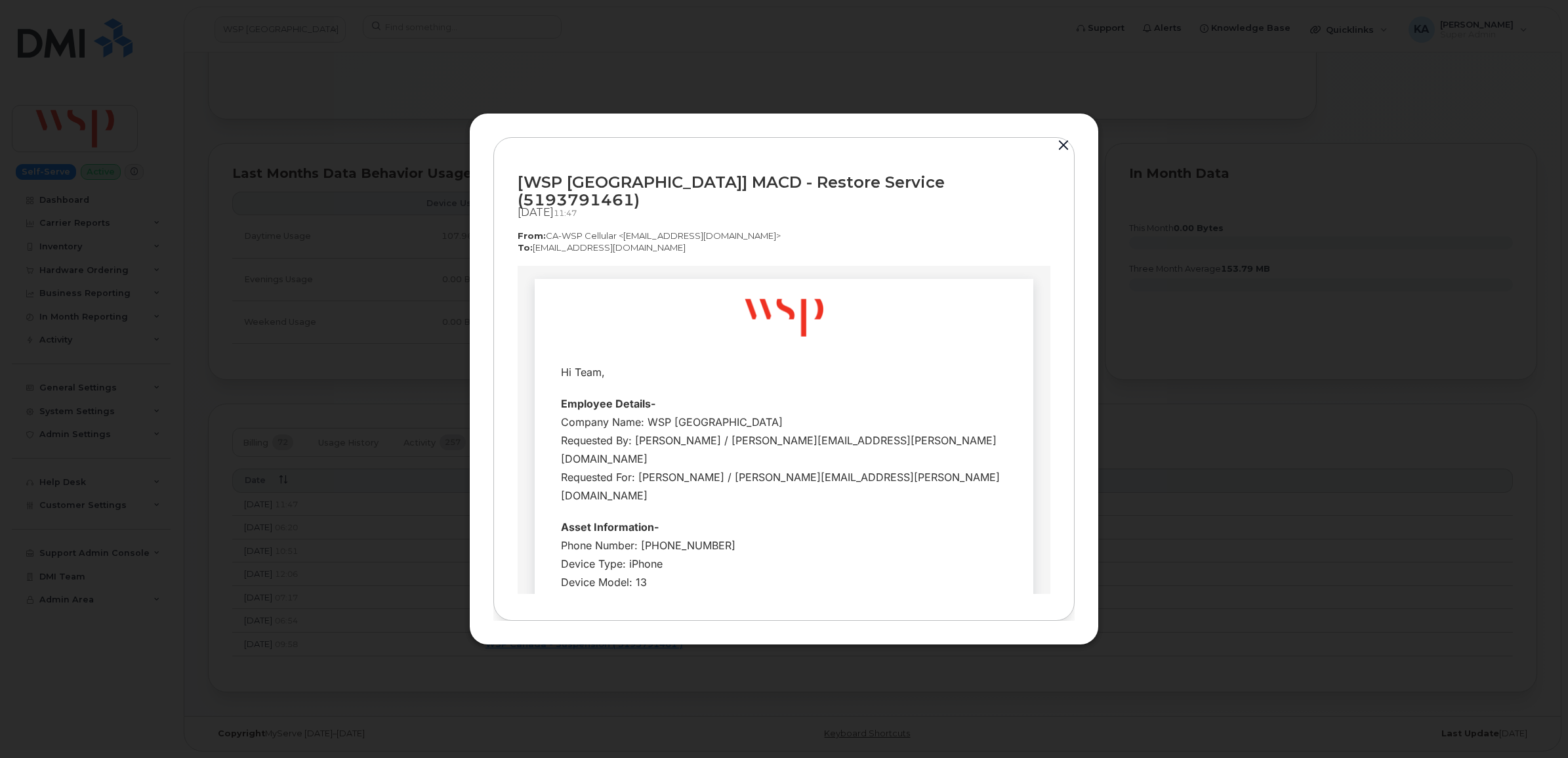
click at [1065, 154] on button "button" at bounding box center [1063, 146] width 20 height 18
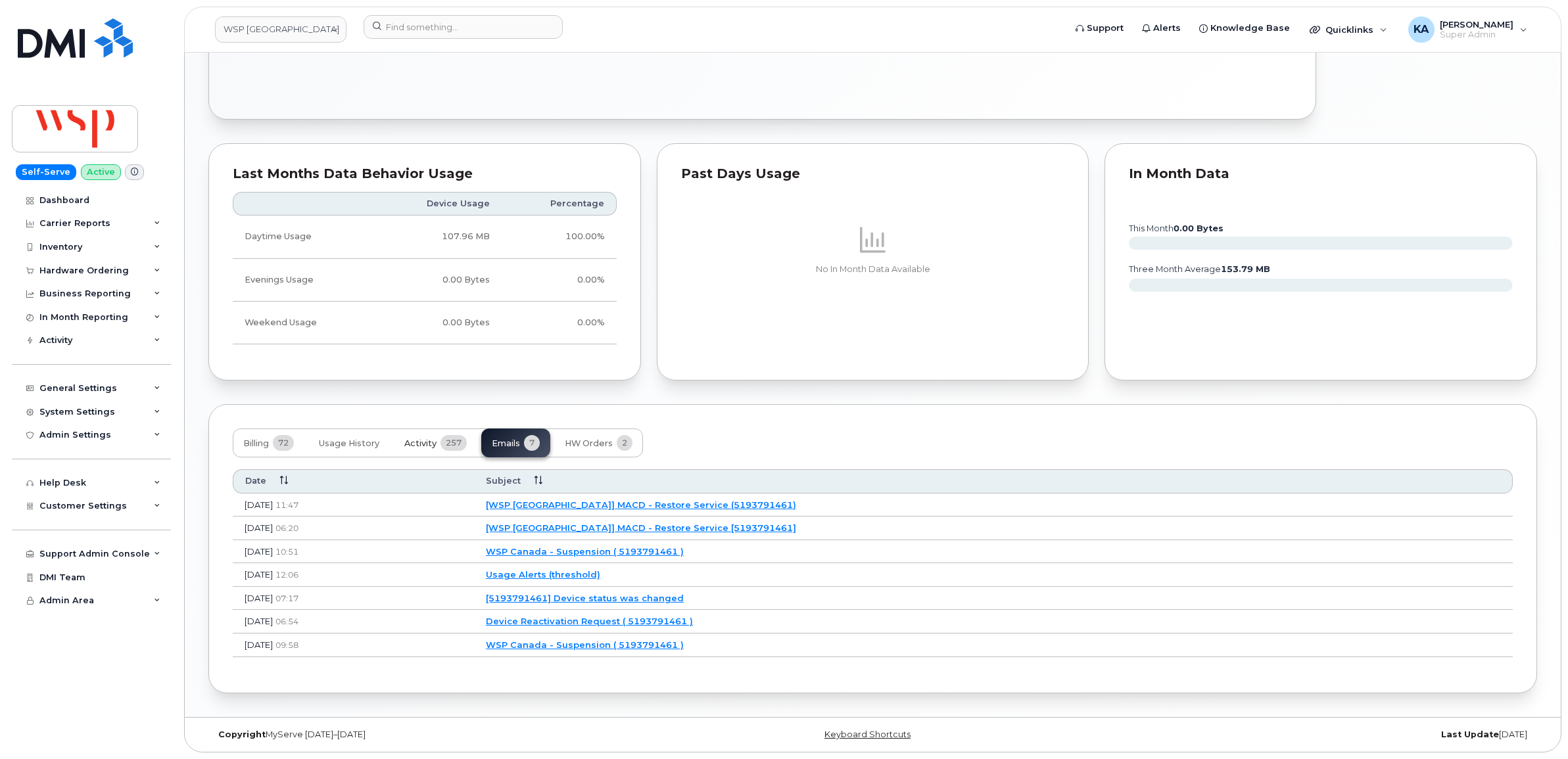
click at [435, 442] on span "Activity" at bounding box center [421, 444] width 32 height 11
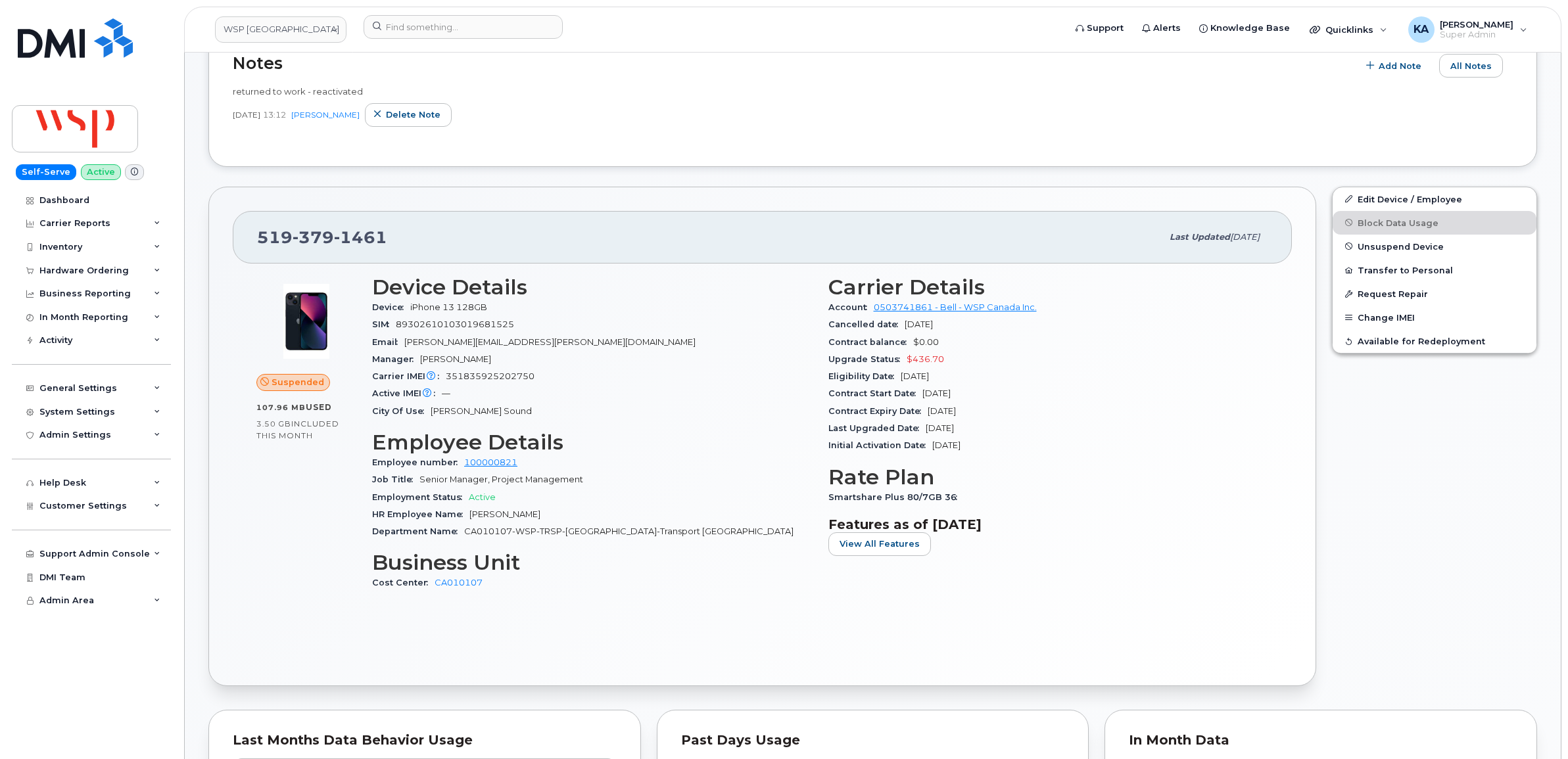
scroll to position [411, 0]
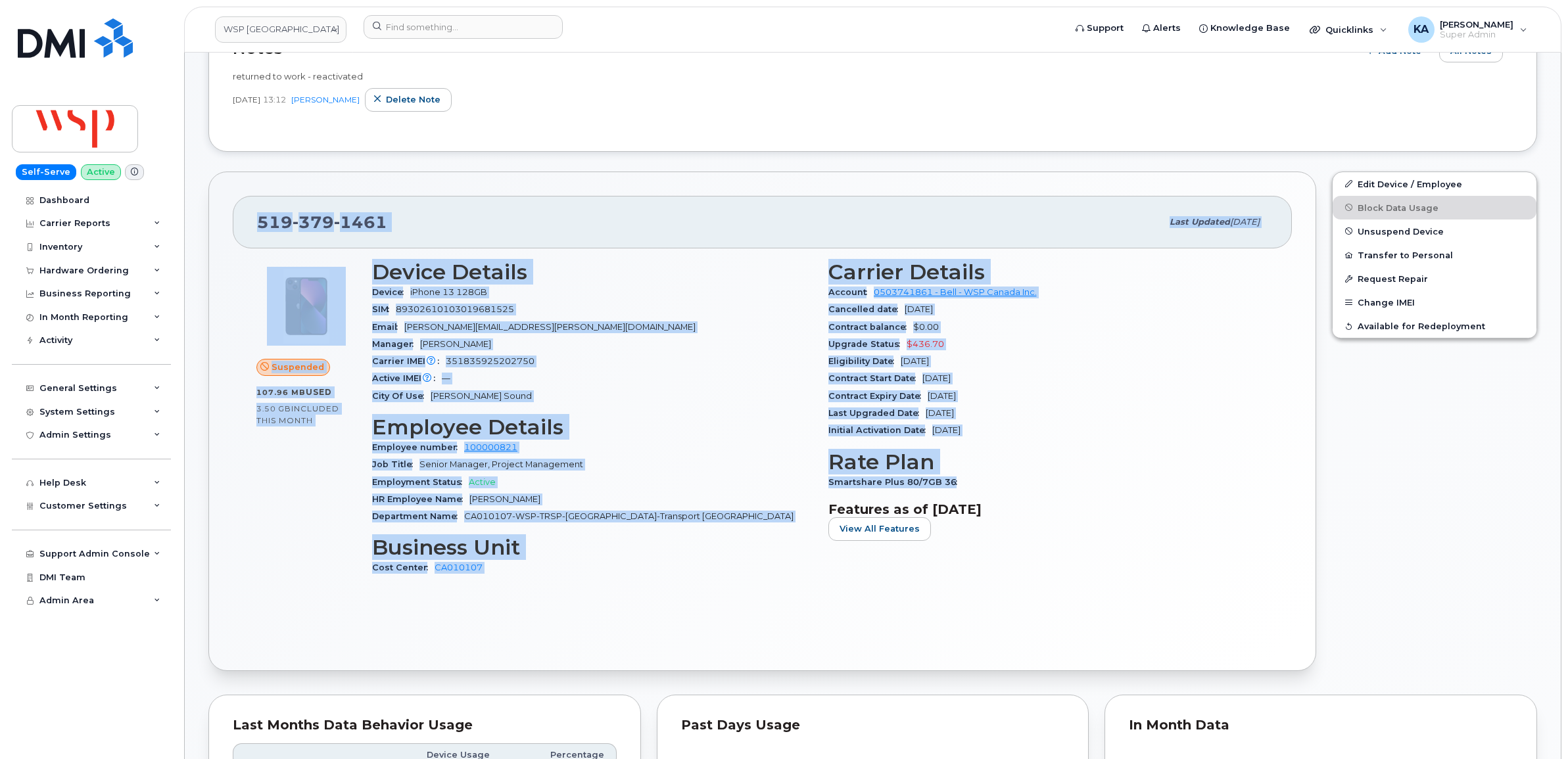
drag, startPoint x: 255, startPoint y: 224, endPoint x: 961, endPoint y: 483, distance: 752.0
click at [961, 483] on div "519 379 1461 Last updated Oct 14, 2025 Suspended 107.96 MB  used 3.50 GB  inclu…" at bounding box center [762, 421] width 1108 height 499
copy div "519 379 1461 Last updated Oct 14, 2025 Suspended 107.96 MB  used 3.50 GB  inclu…"
click at [394, 228] on div "519 379 1461" at bounding box center [709, 222] width 904 height 28
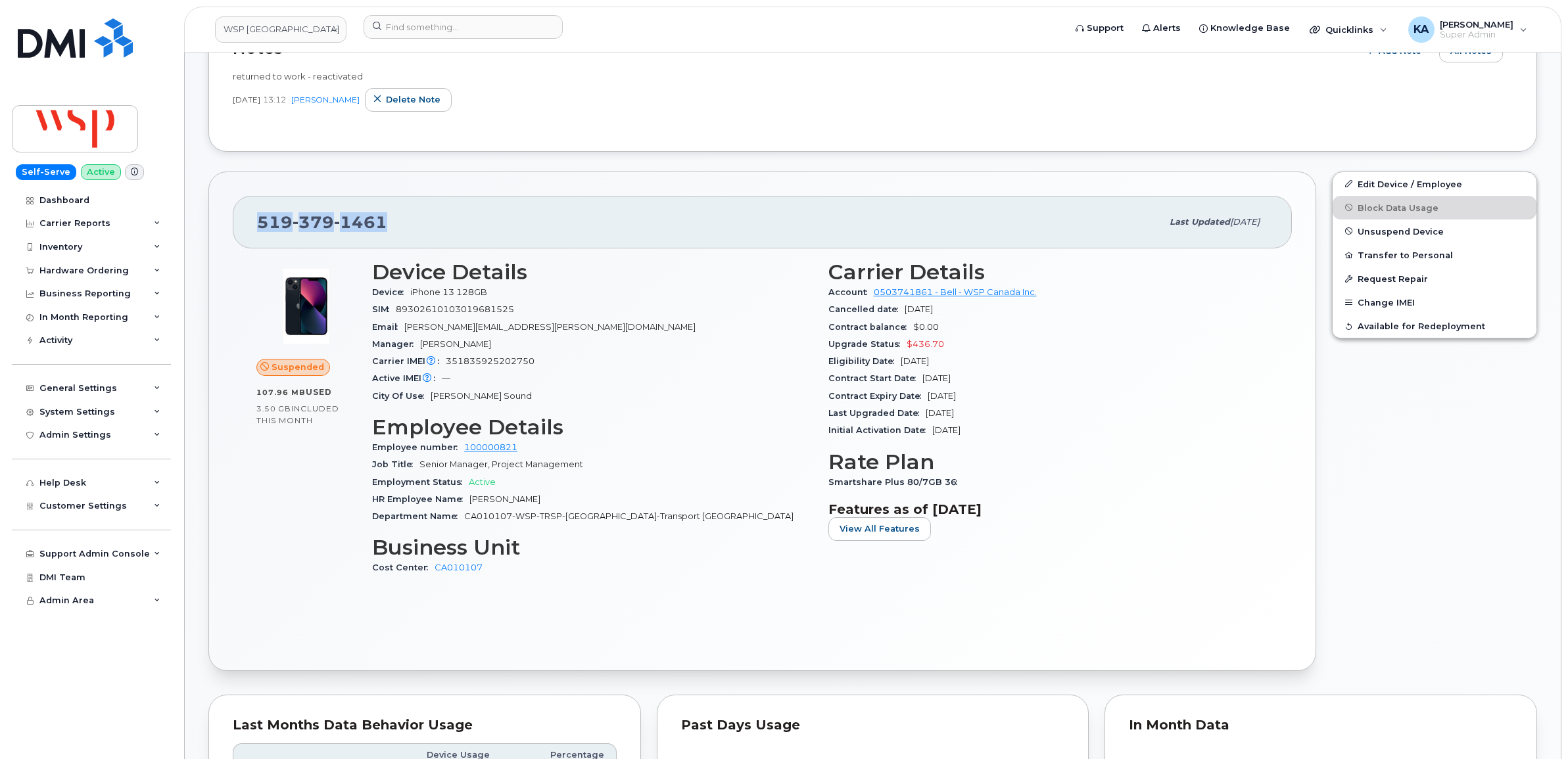
drag, startPoint x: 391, startPoint y: 223, endPoint x: 258, endPoint y: 222, distance: 133.0
click at [258, 222] on div "519 379 1461" at bounding box center [709, 222] width 904 height 28
copy span "519 379 1461"
click at [457, 26] on input at bounding box center [463, 26] width 199 height 24
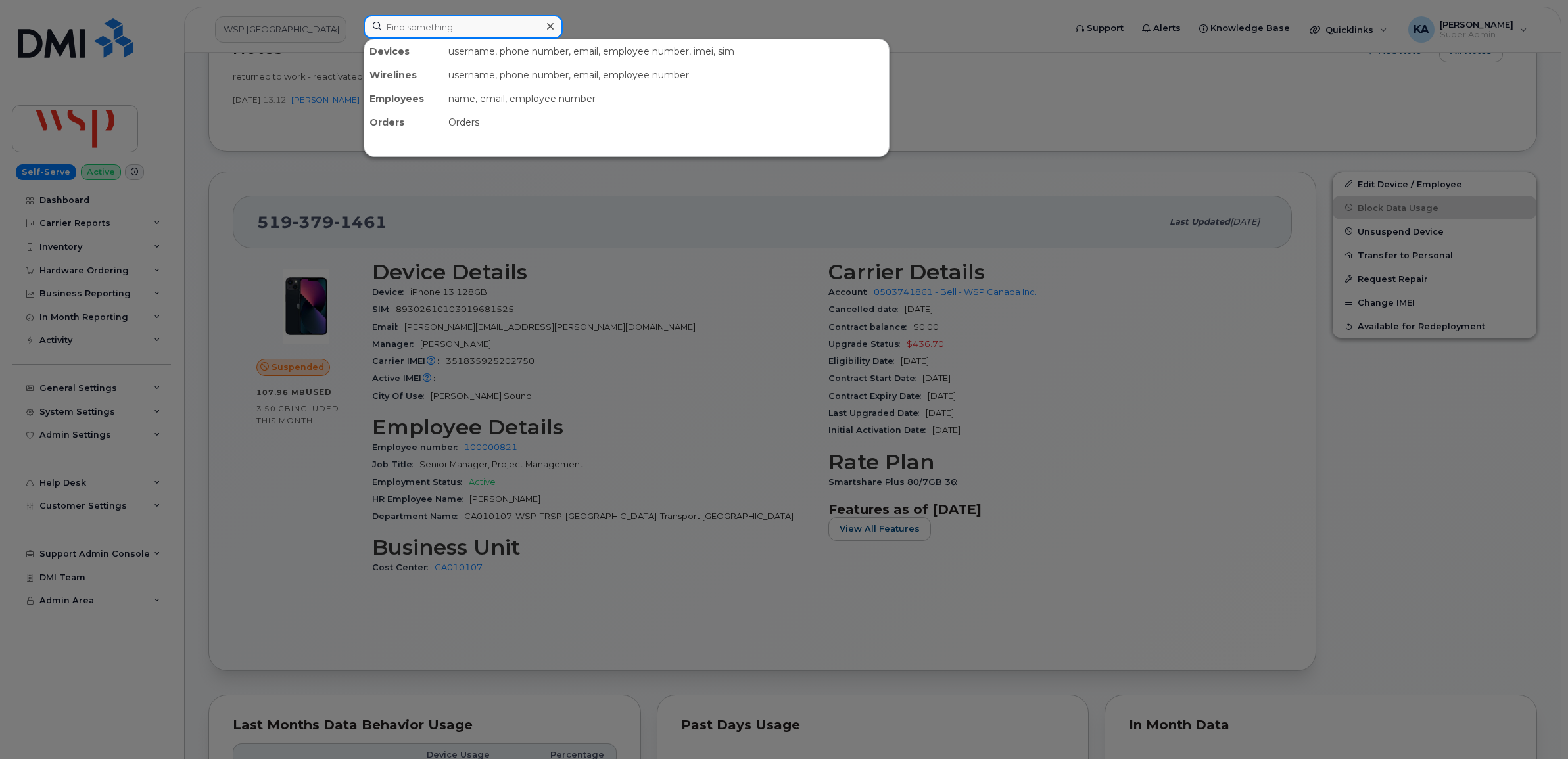
paste input "6137911654"
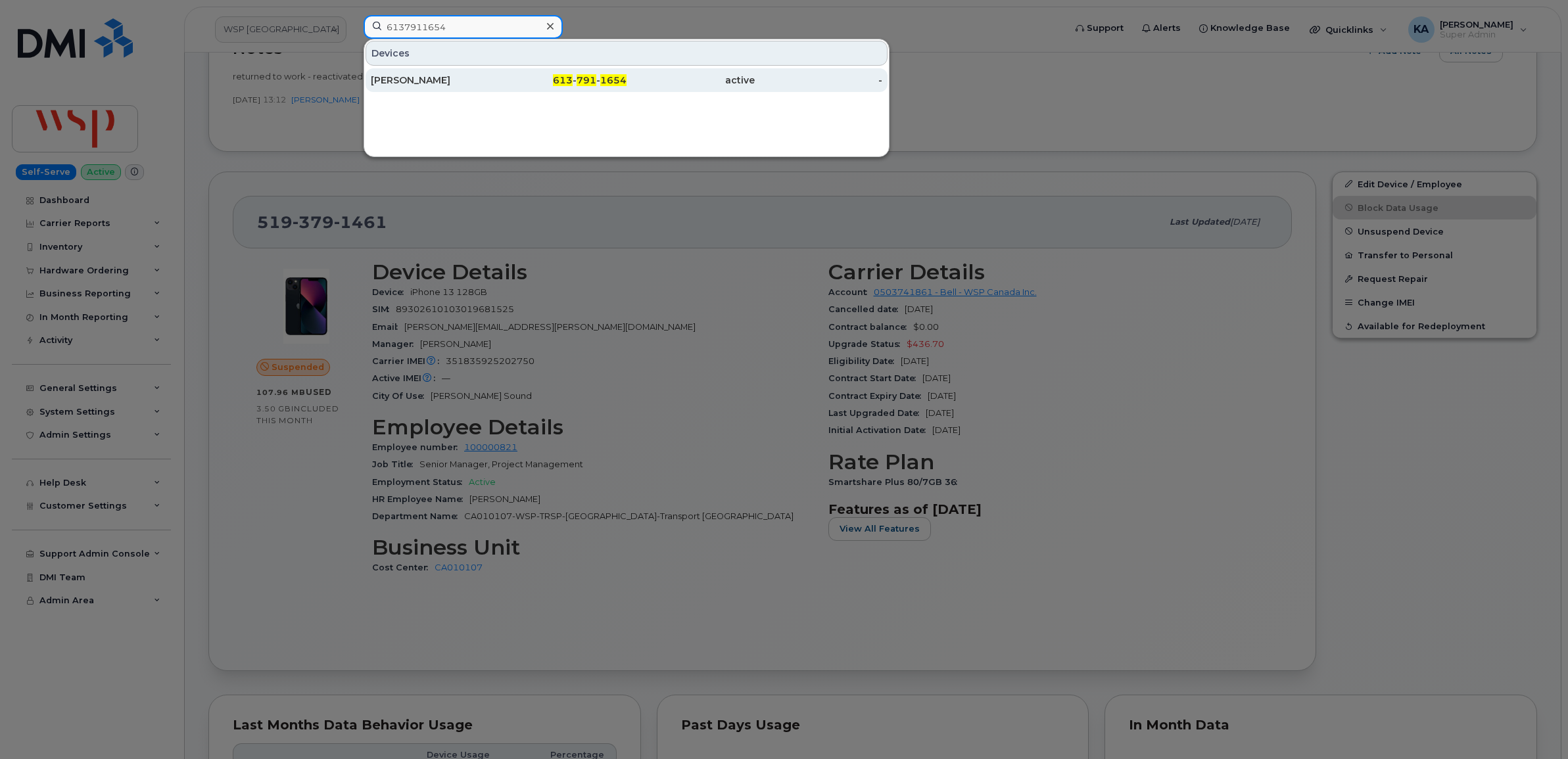
type input "6137911654"
click at [421, 81] on div "Ellen Patrick" at bounding box center [435, 80] width 128 height 13
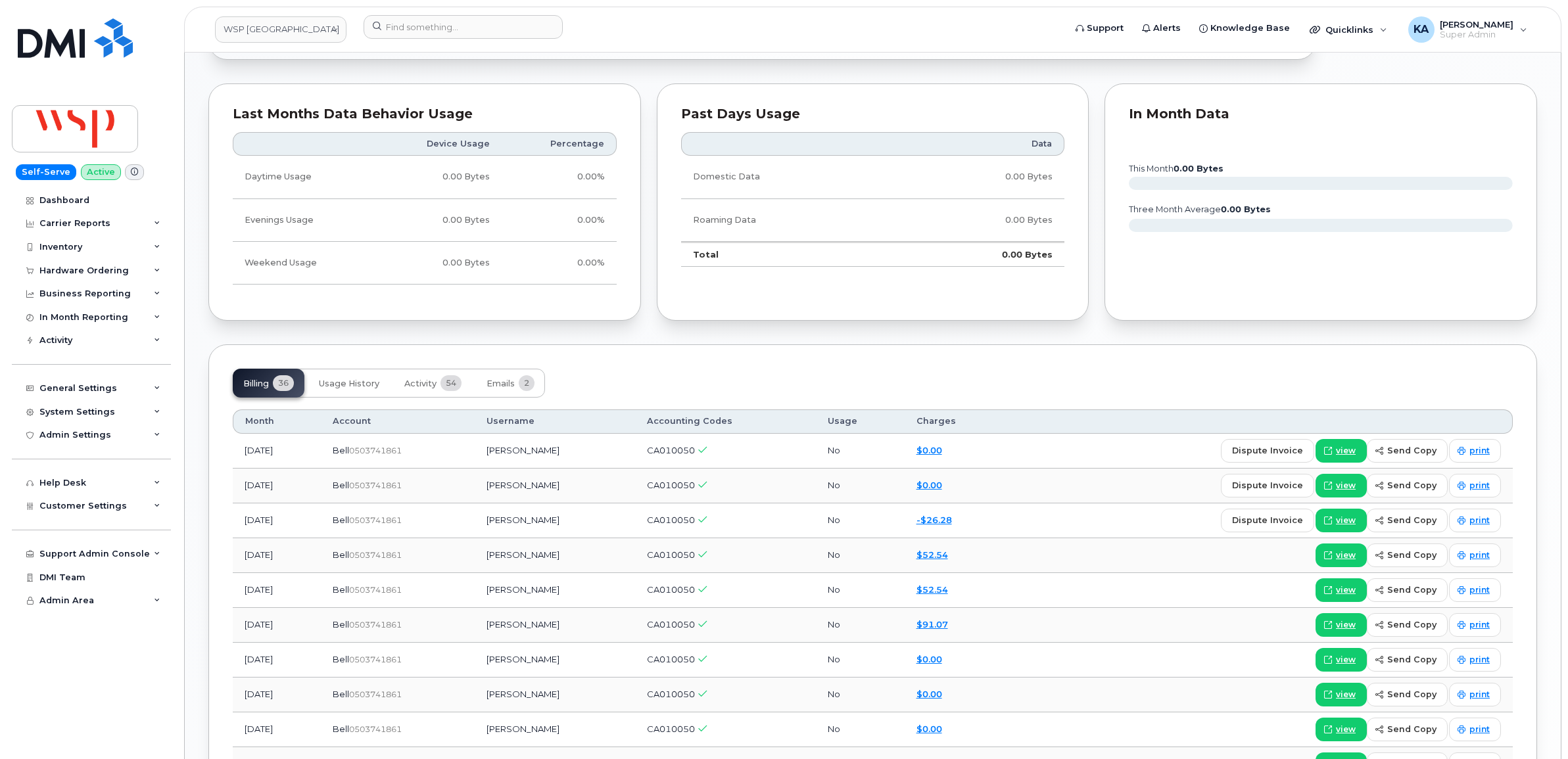
scroll to position [903, 0]
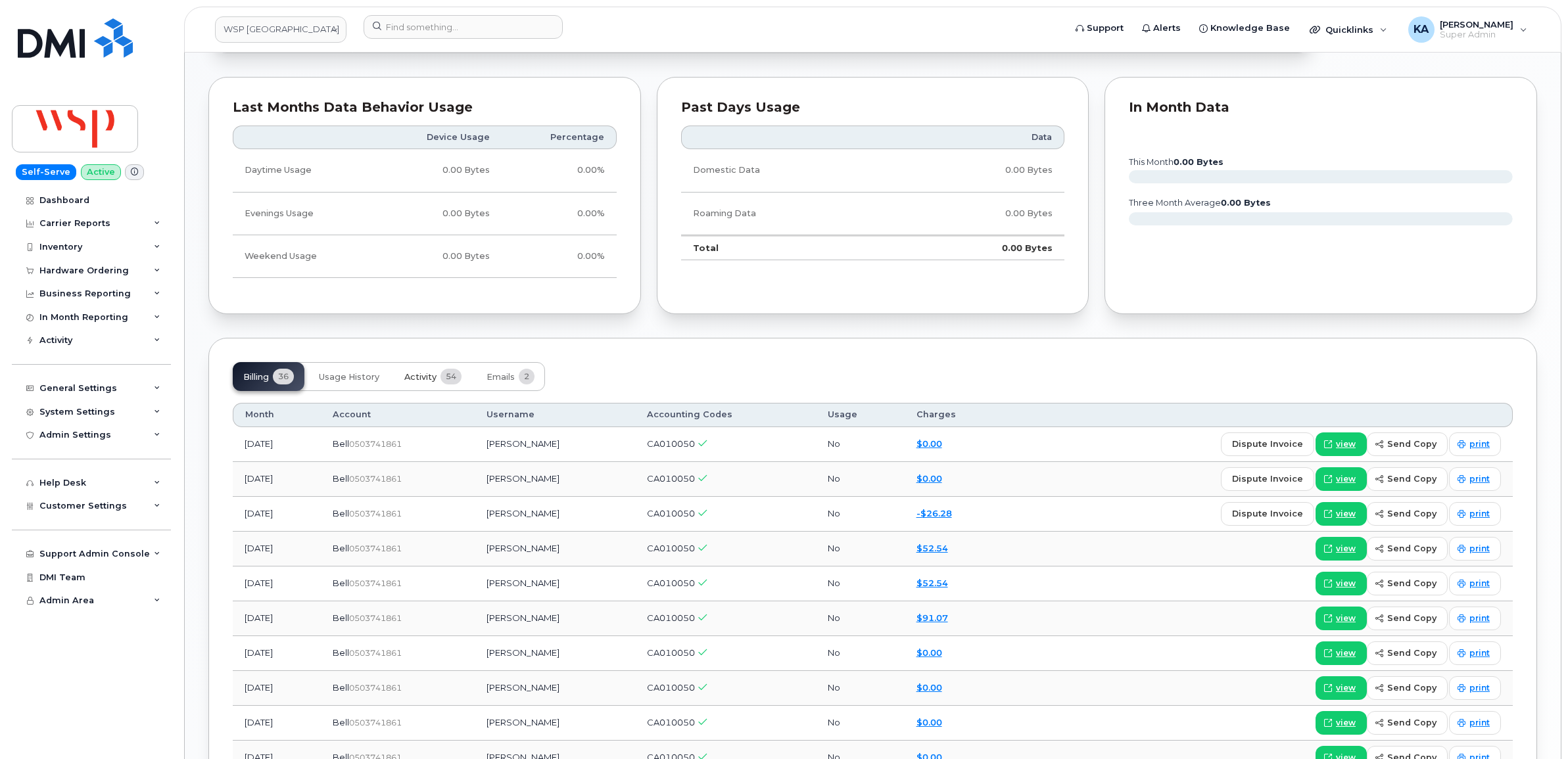
click at [424, 378] on span "Activity" at bounding box center [421, 377] width 32 height 11
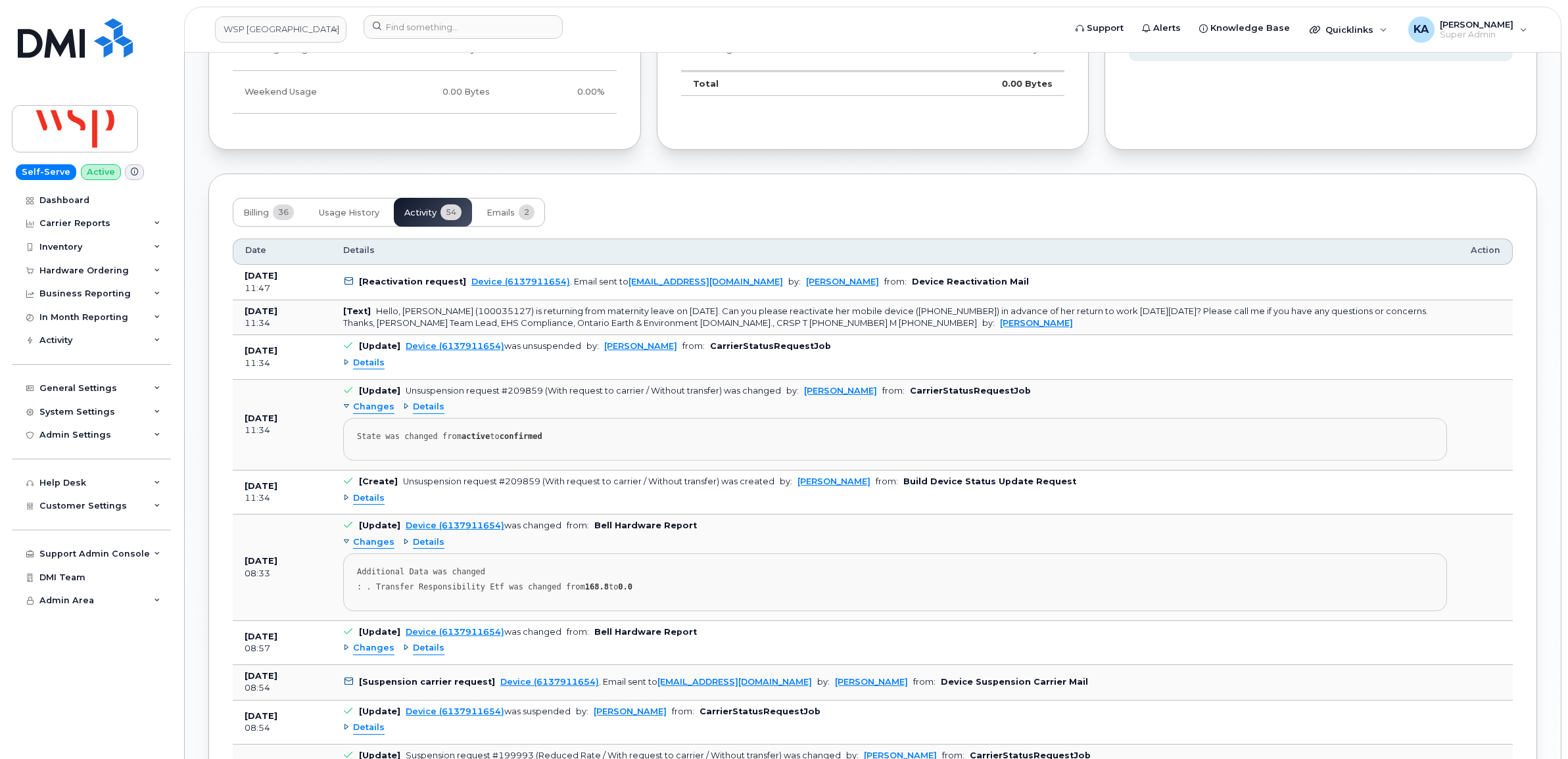
scroll to position [986, 0]
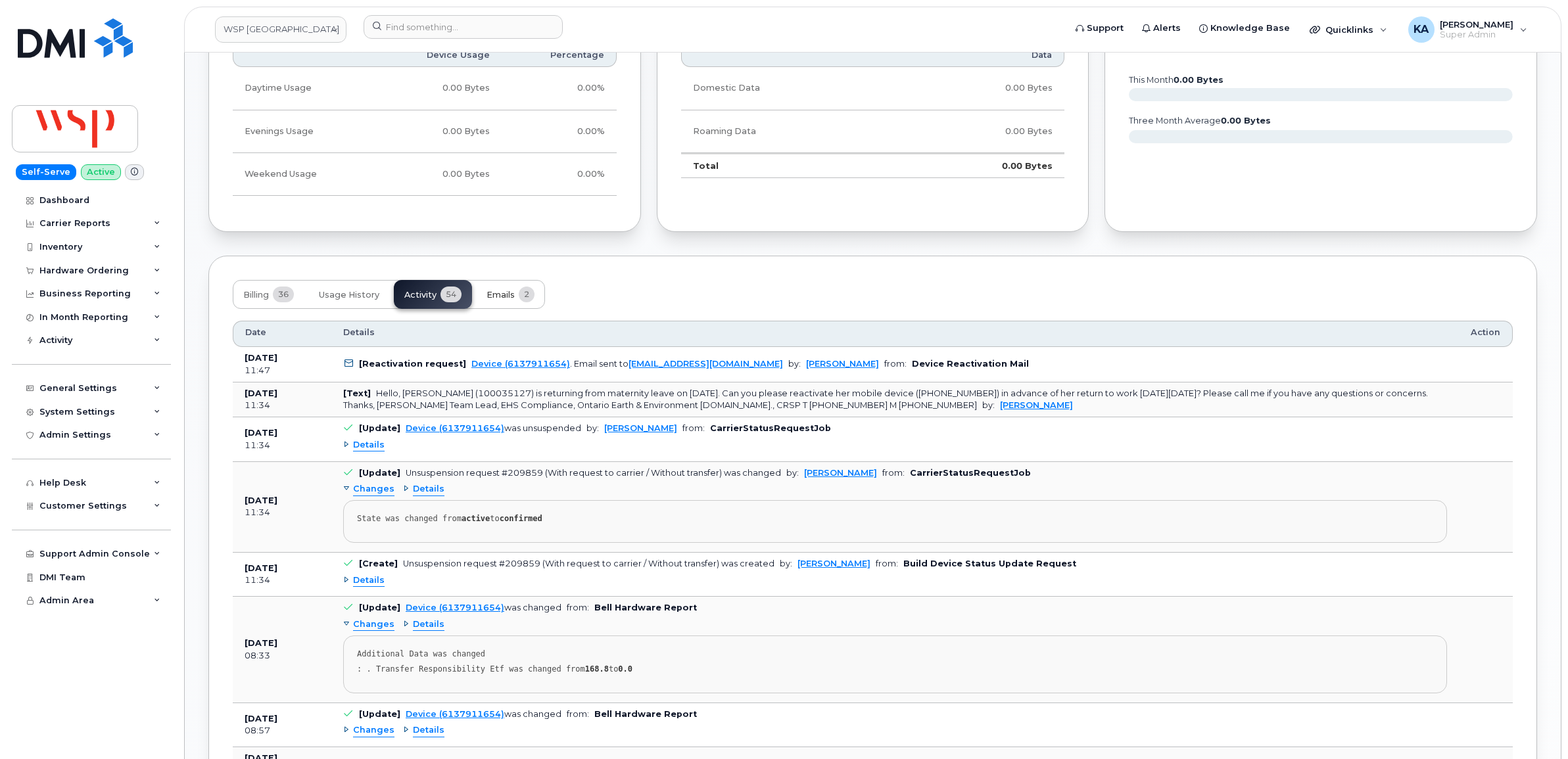
click at [493, 294] on span "Emails" at bounding box center [501, 296] width 28 height 11
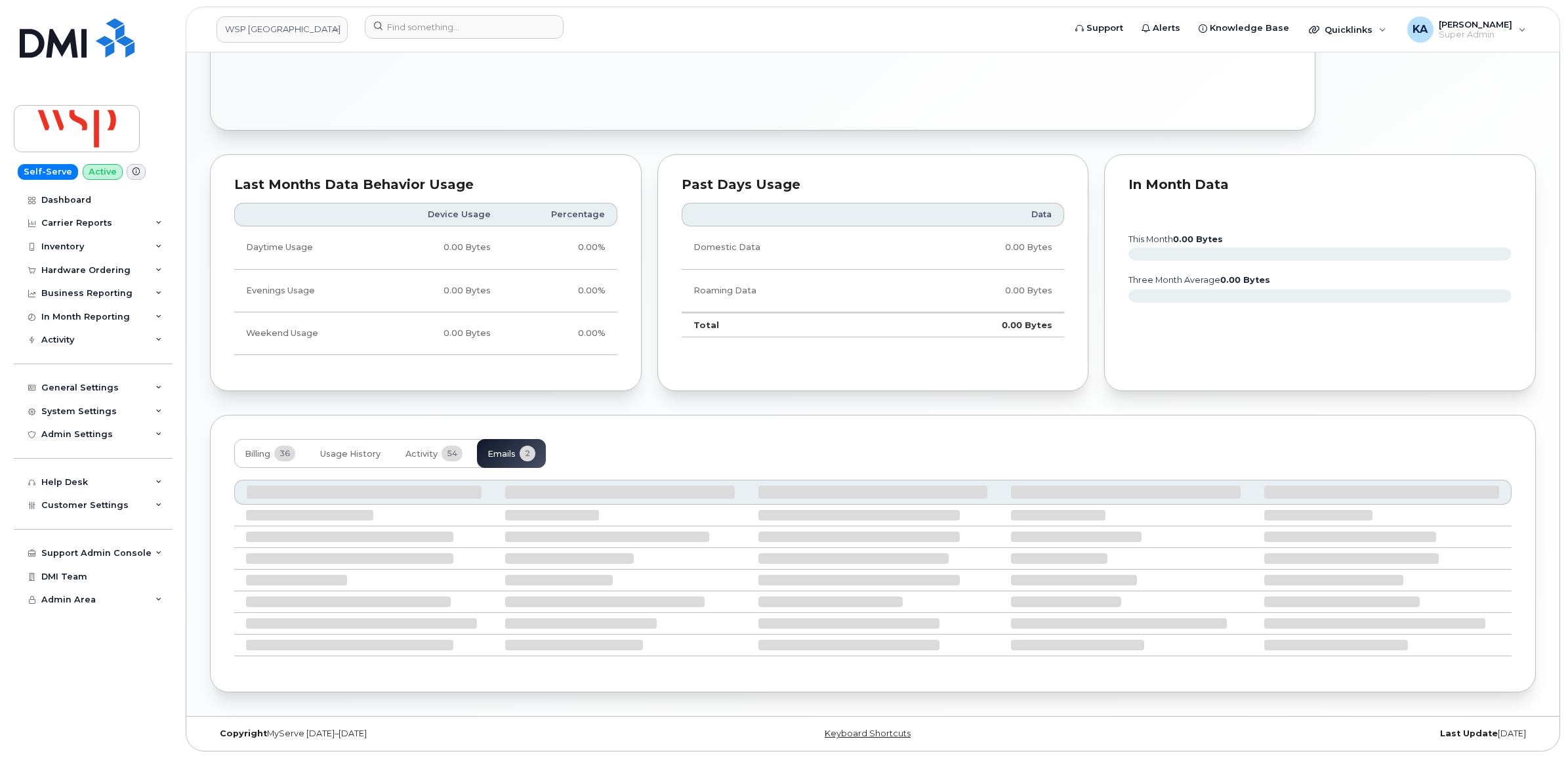
scroll to position [723, 0]
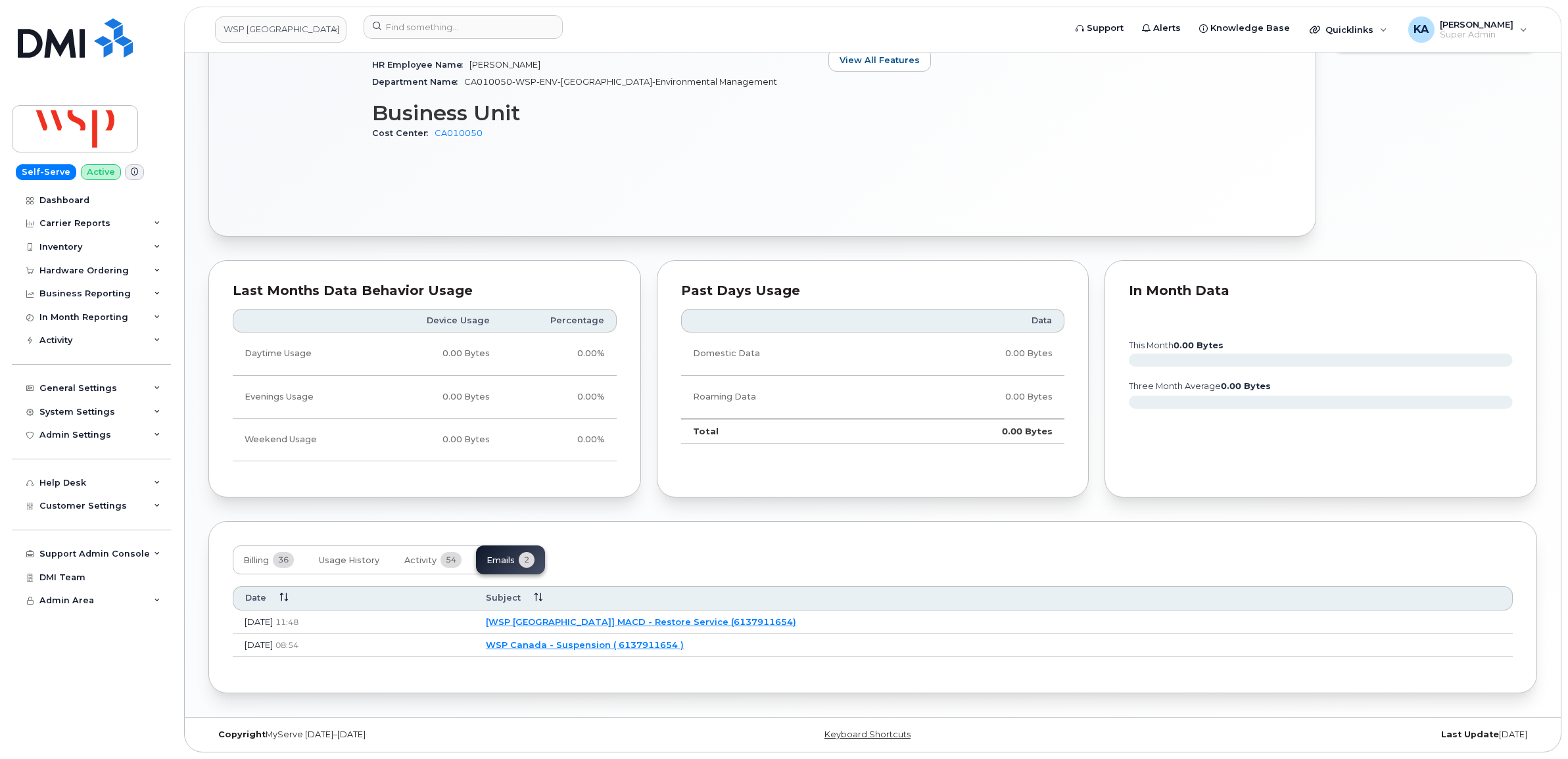
click at [672, 617] on link "[WSP Canada] MACD - Restore Service (6137911654)" at bounding box center [641, 622] width 310 height 11
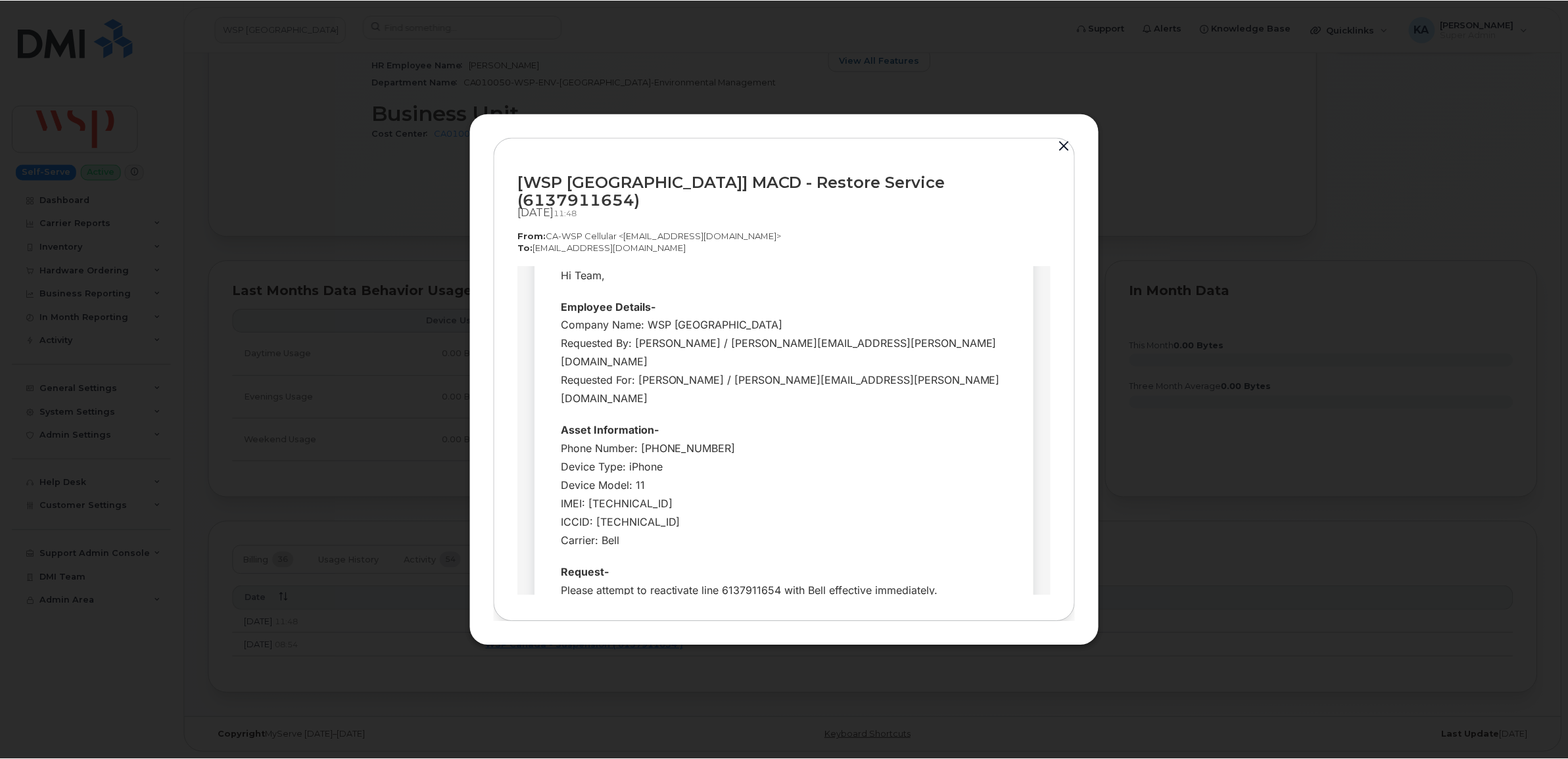
scroll to position [0, 0]
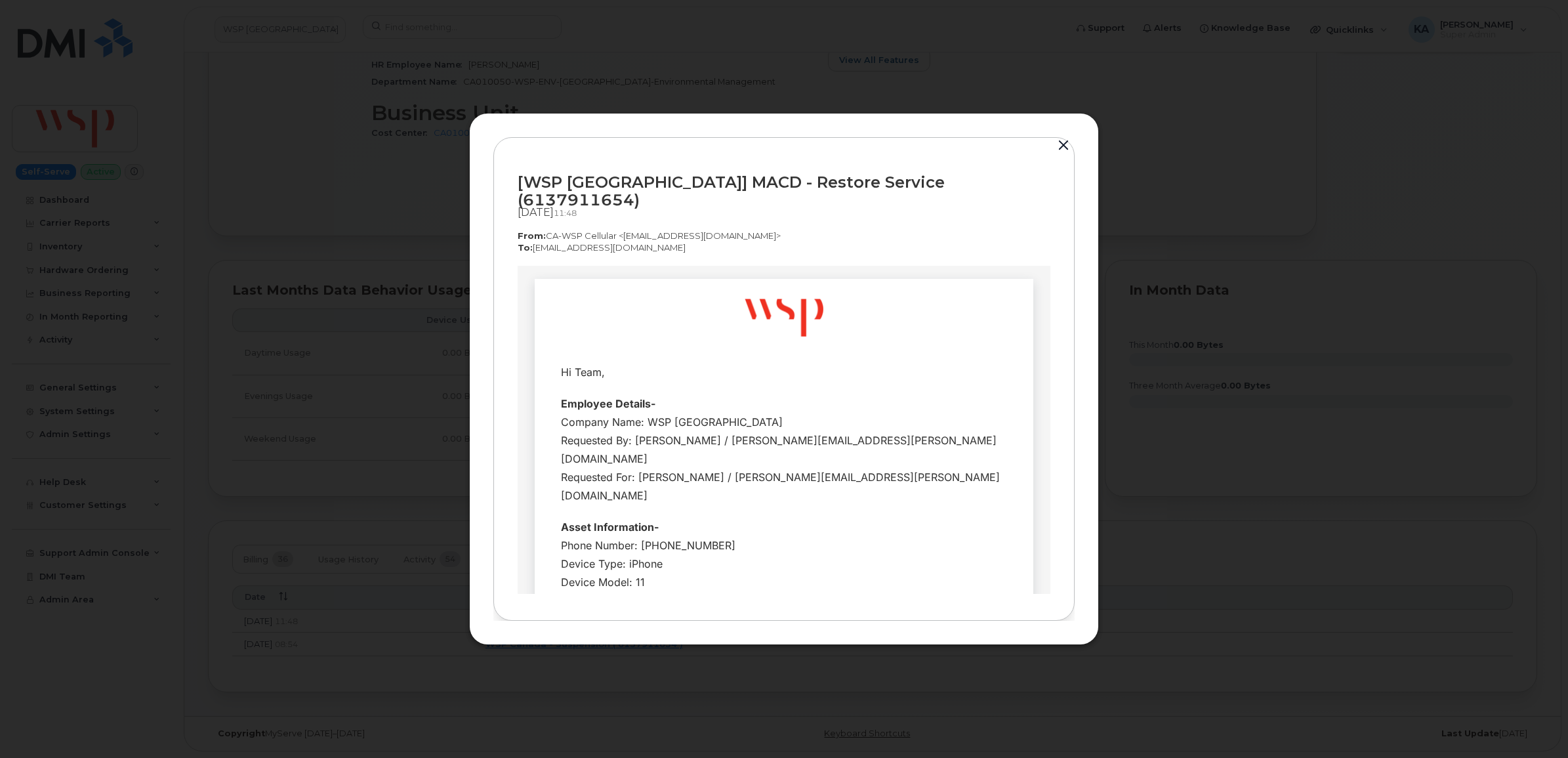
click at [1061, 150] on button "button" at bounding box center [1063, 146] width 20 height 18
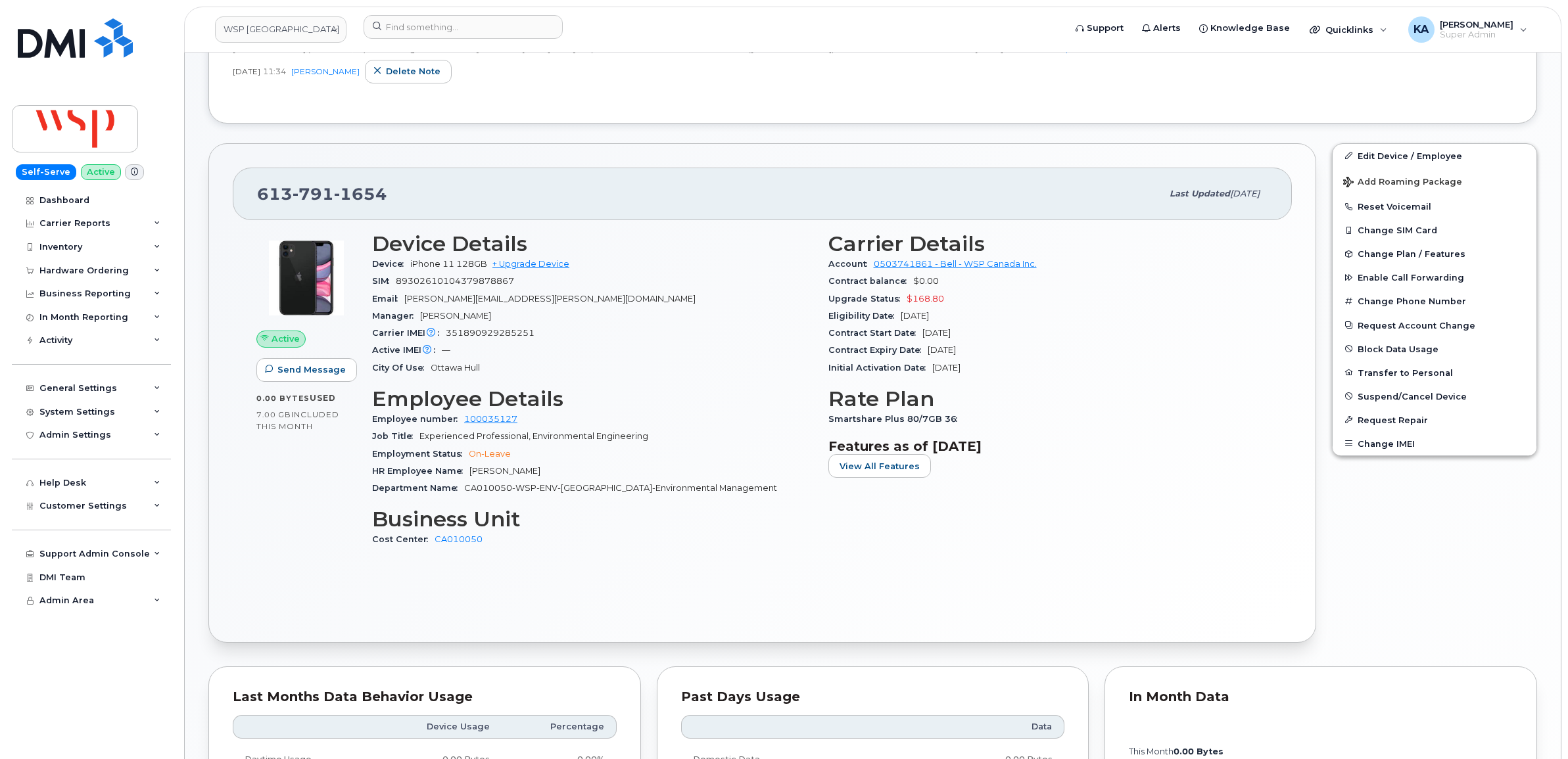
scroll to position [314, 0]
drag, startPoint x: 385, startPoint y: 194, endPoint x: 254, endPoint y: 195, distance: 131.0
click at [254, 195] on div "613 791 1654 Last updated Oct 14, 2025" at bounding box center [762, 194] width 1059 height 53
copy span "613 791 1654"
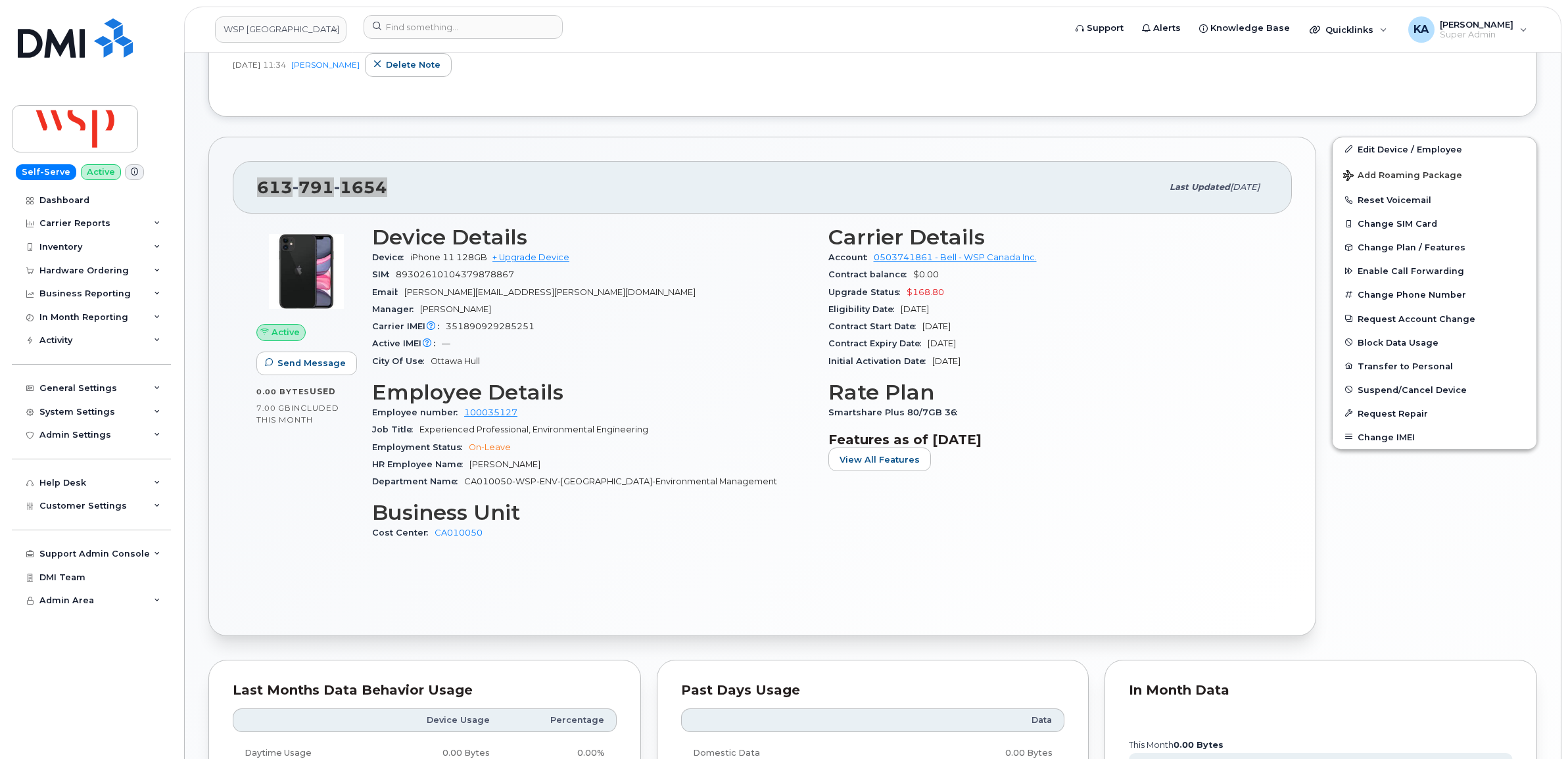
scroll to position [329, 0]
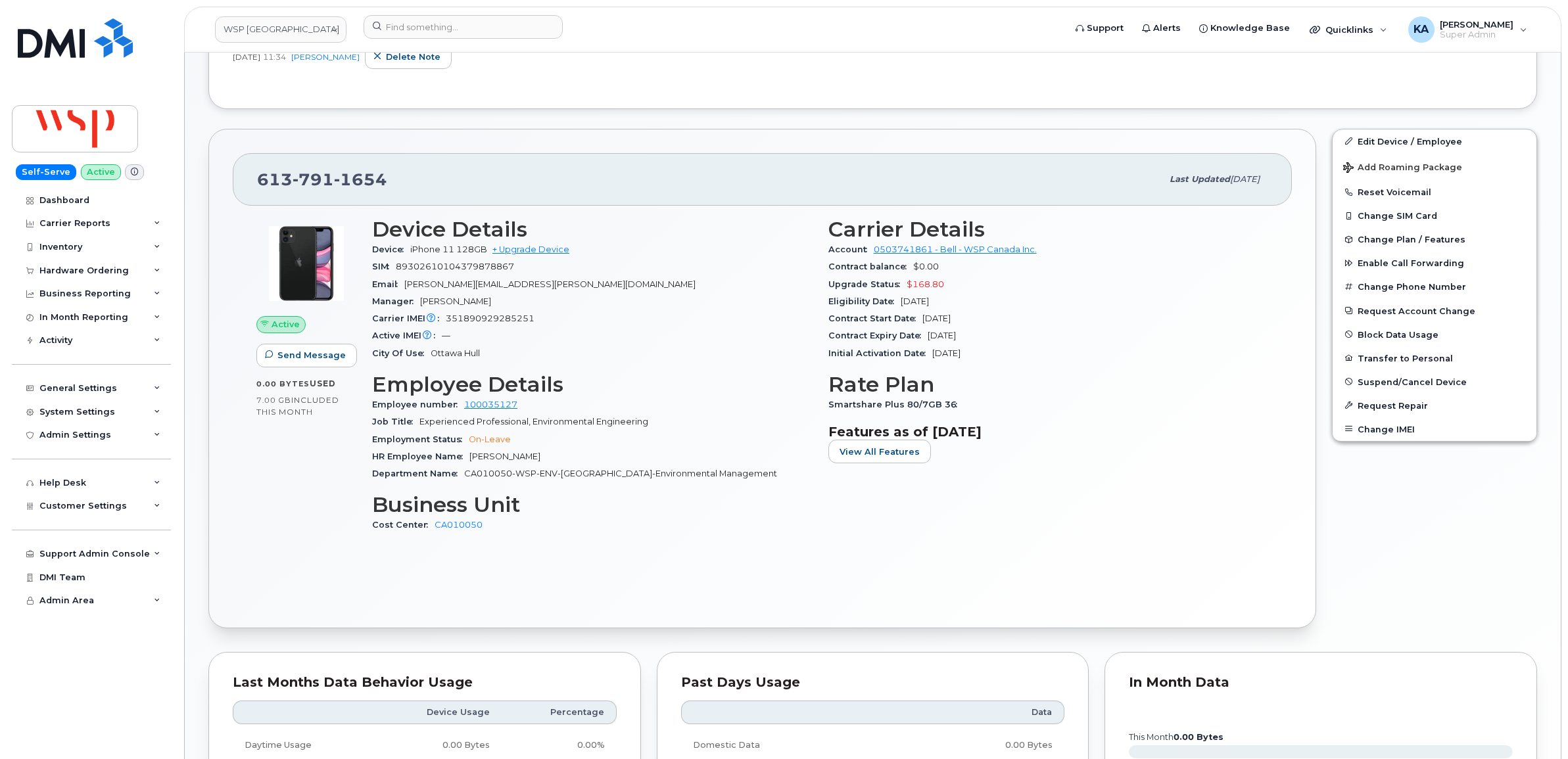
drag, startPoint x: 251, startPoint y: 223, endPoint x: 252, endPoint y: 217, distance: 6.1
click at [251, 223] on div "Active Send Message 0.00 Bytes  used 7.00 GB  included this month" at bounding box center [306, 381] width 115 height 343
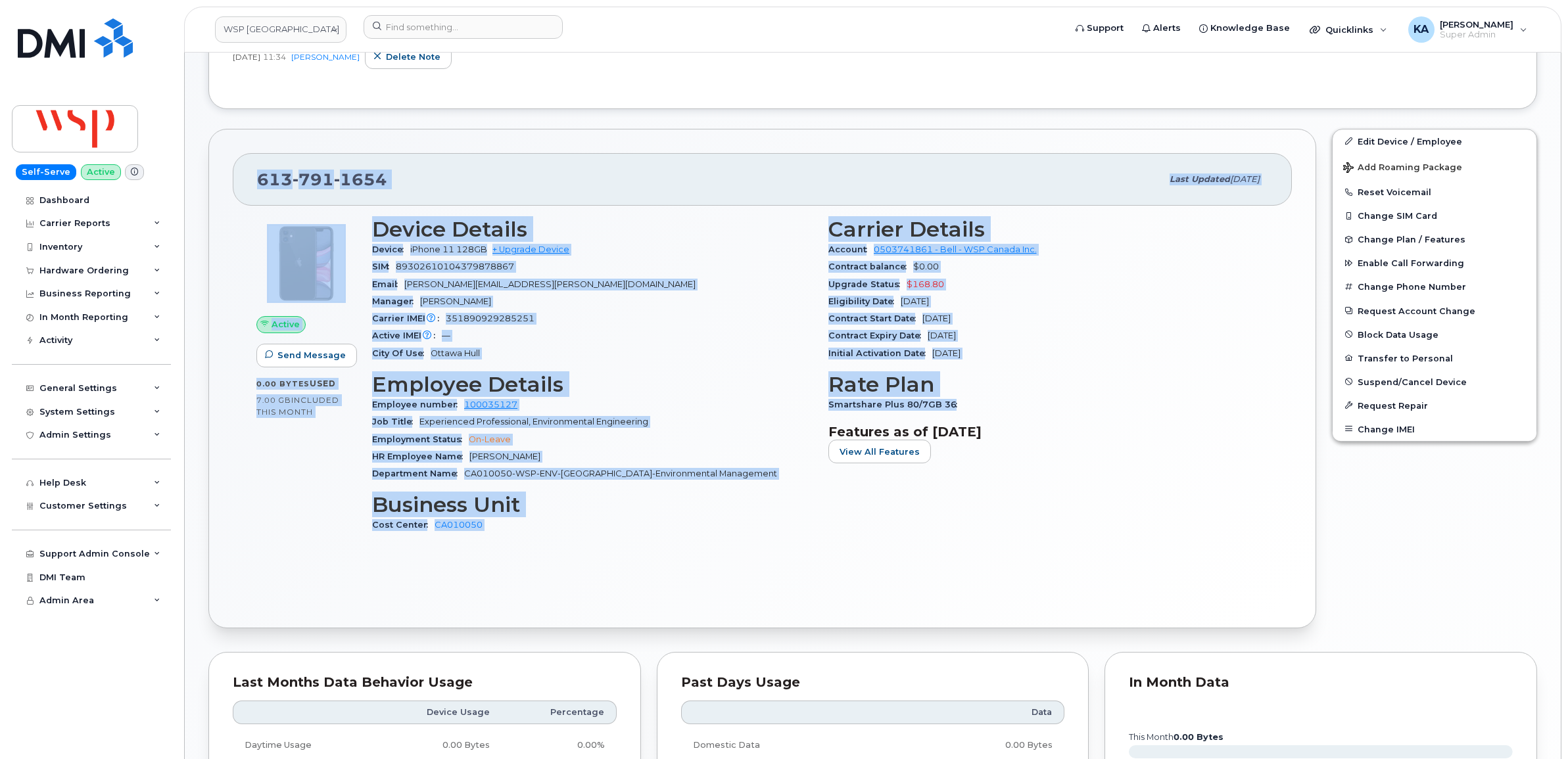
drag, startPoint x: 254, startPoint y: 175, endPoint x: 961, endPoint y: 405, distance: 743.5
click at [961, 405] on div "613 791 1654 Last updated Oct 14, 2025 Active Send Message 0.00 Bytes  used 7.0…" at bounding box center [762, 378] width 1108 height 499
copy div "613 791 1654 Last updated Oct 14, 2025 Active Send Message 0.00 Bytes  used 7.0…"
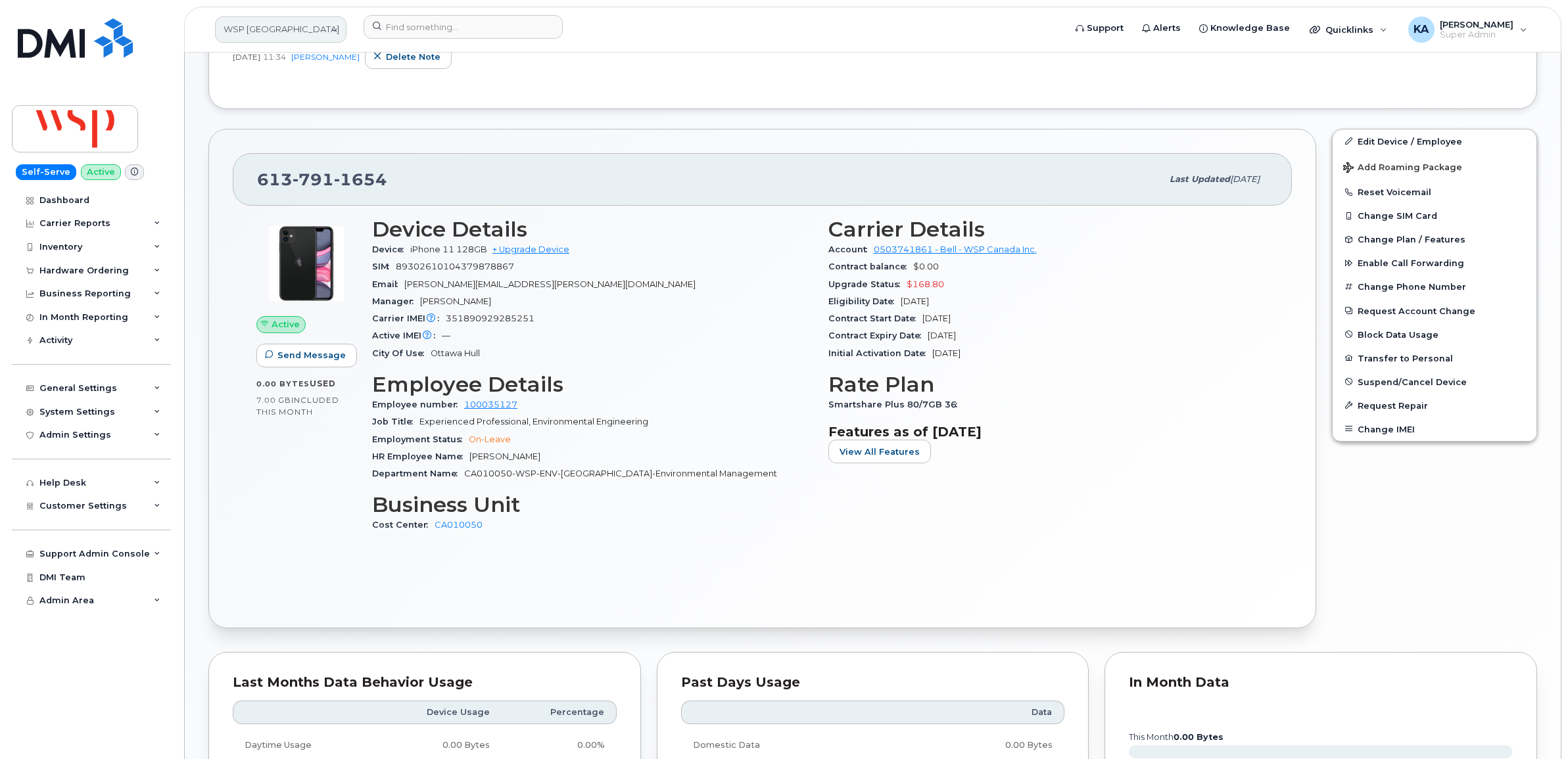
click at [283, 32] on link "WSP Canada" at bounding box center [280, 29] width 132 height 26
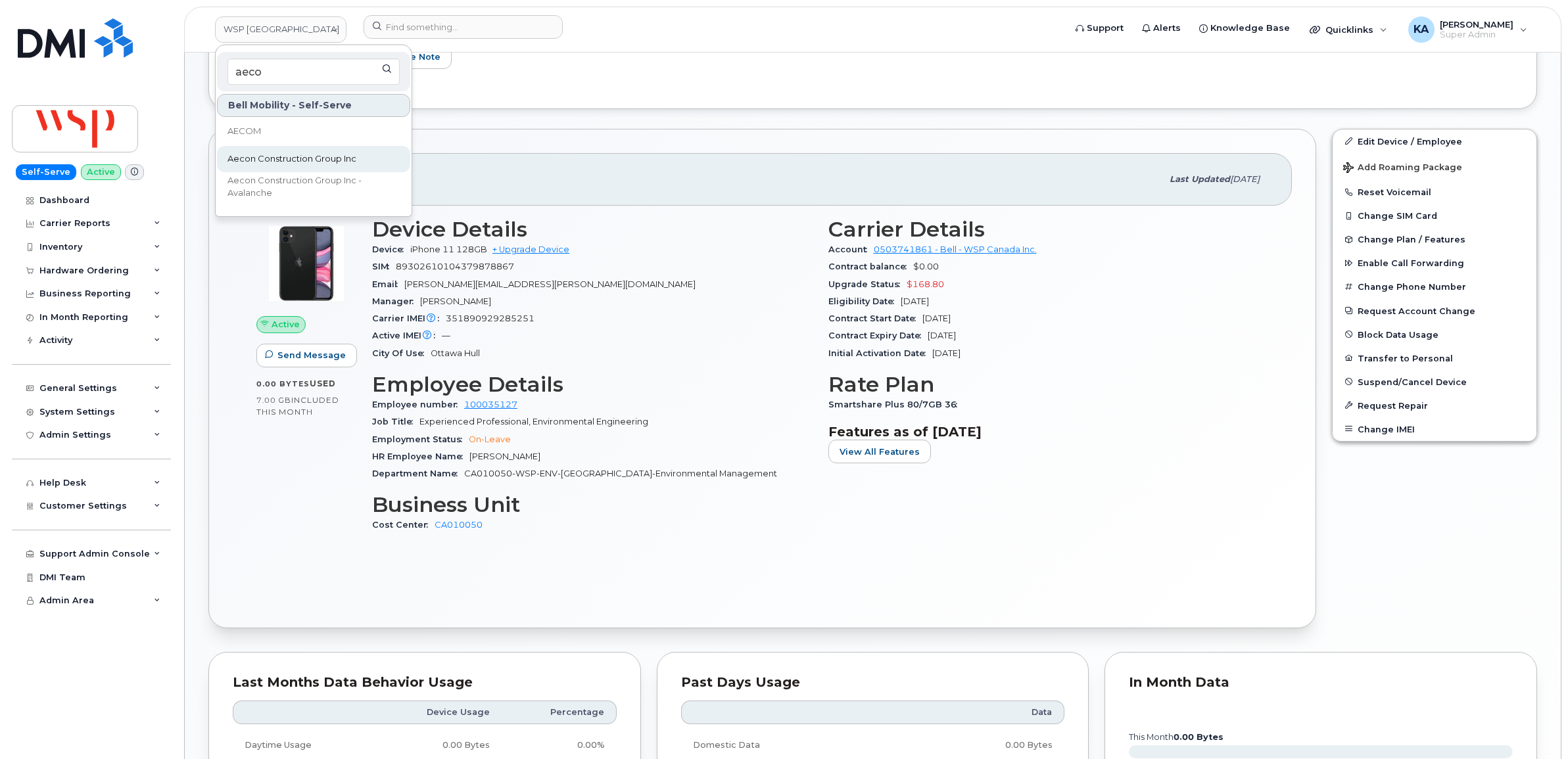
type input "aeco"
click at [285, 152] on span "Aecon Construction Group Inc" at bounding box center [292, 159] width 129 height 13
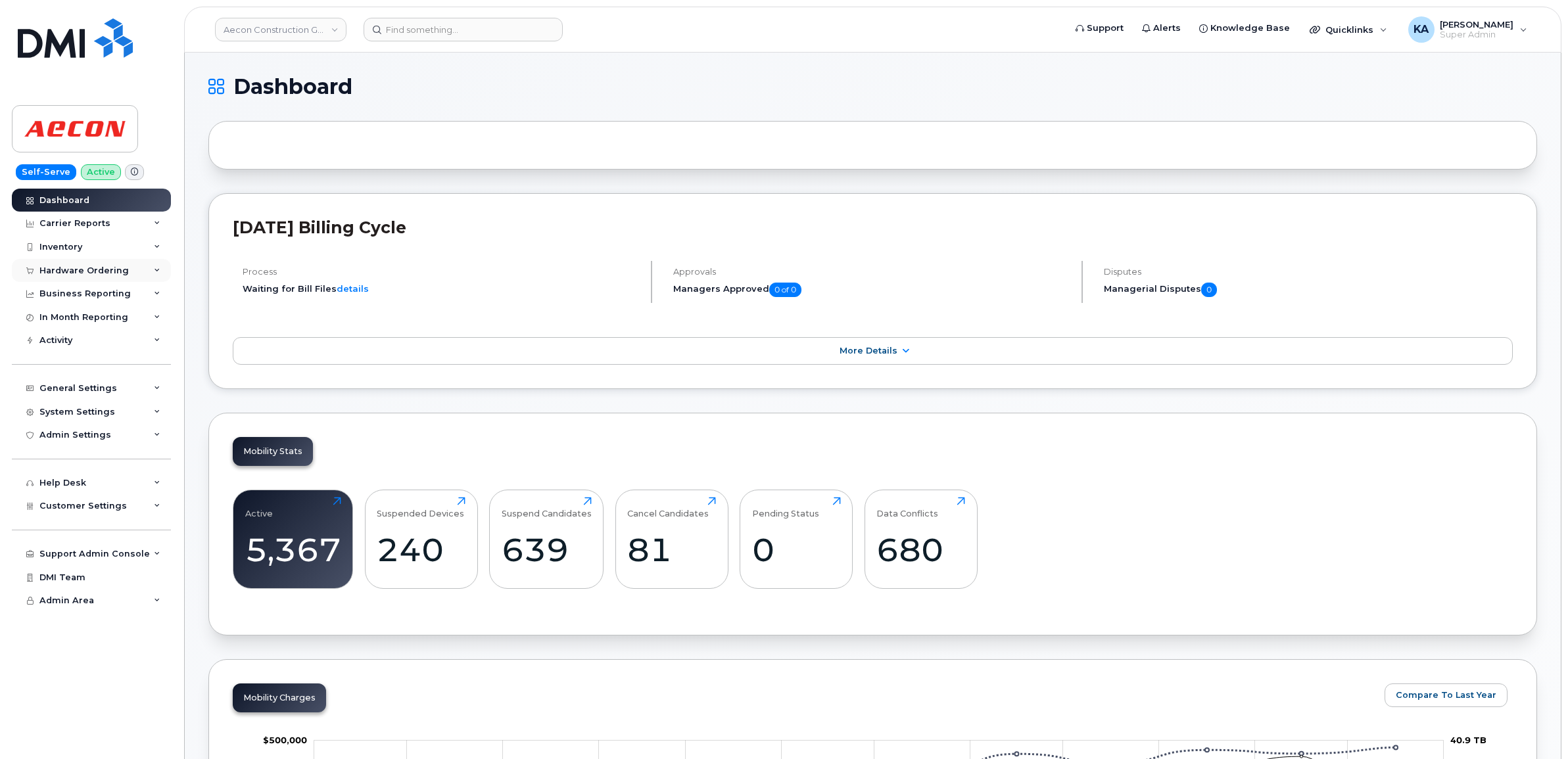
click at [63, 269] on div "Hardware Ordering" at bounding box center [84, 271] width 89 height 11
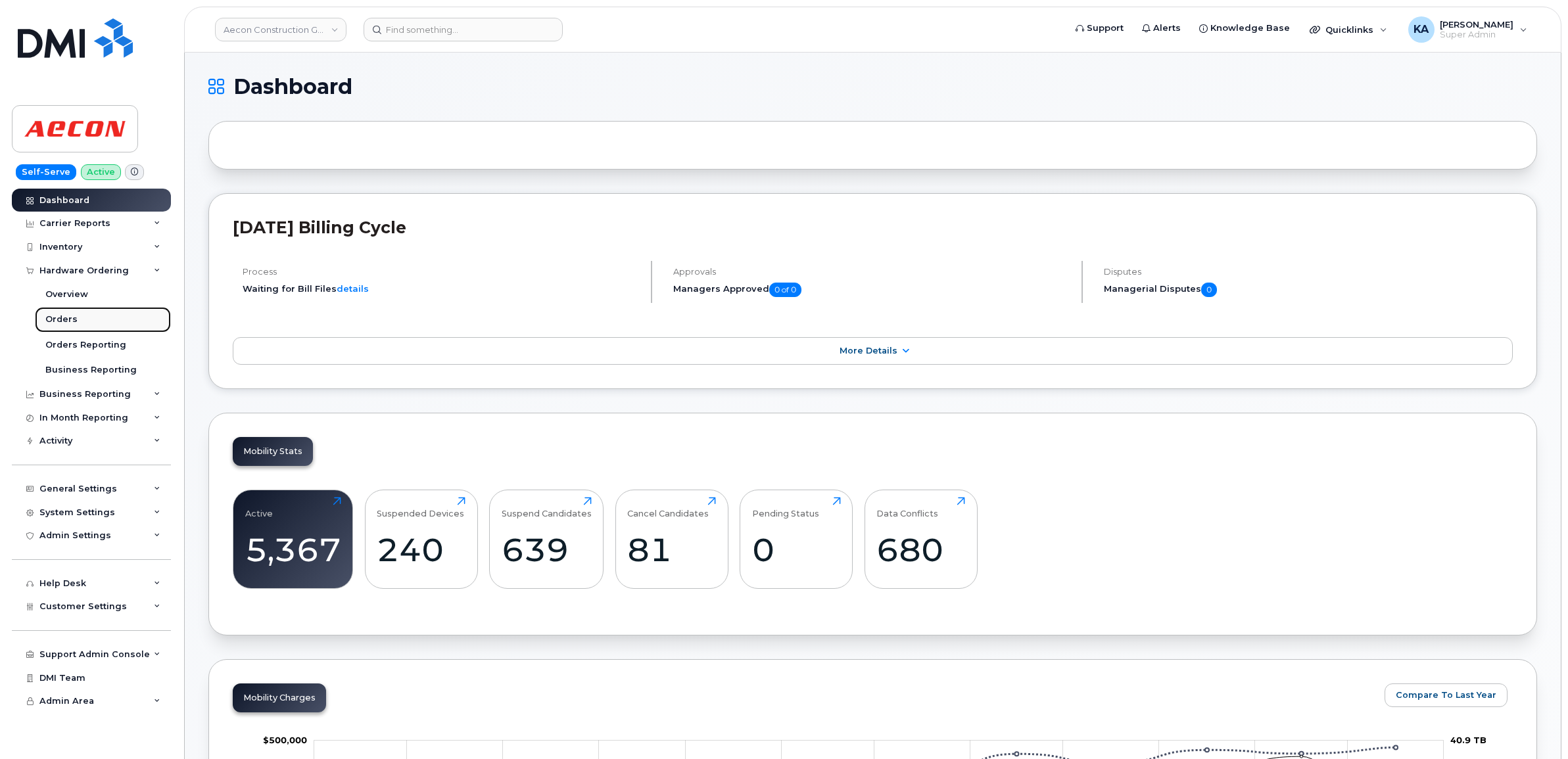
click at [56, 320] on div "Orders" at bounding box center [61, 320] width 32 height 12
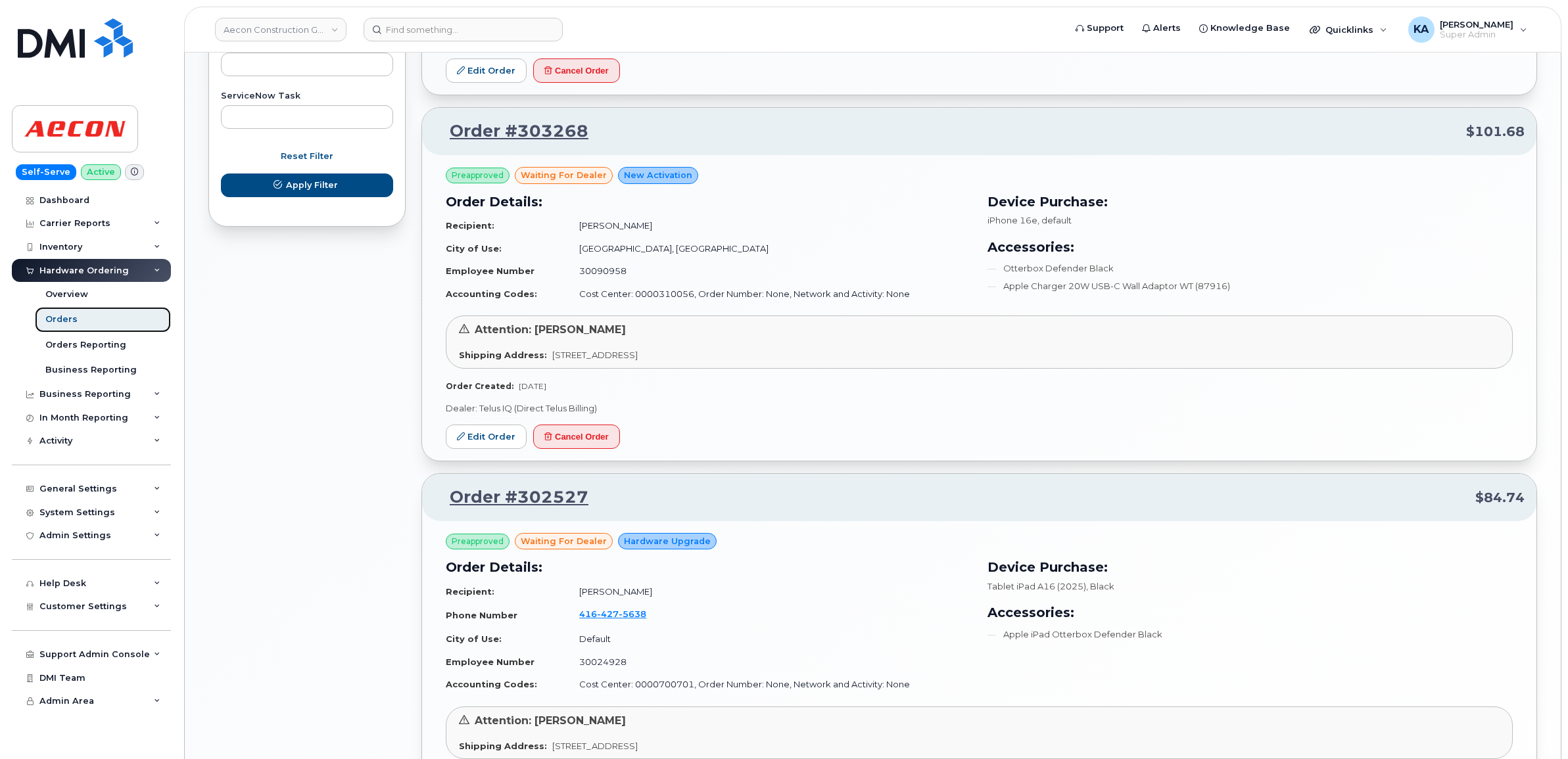
scroll to position [821, 0]
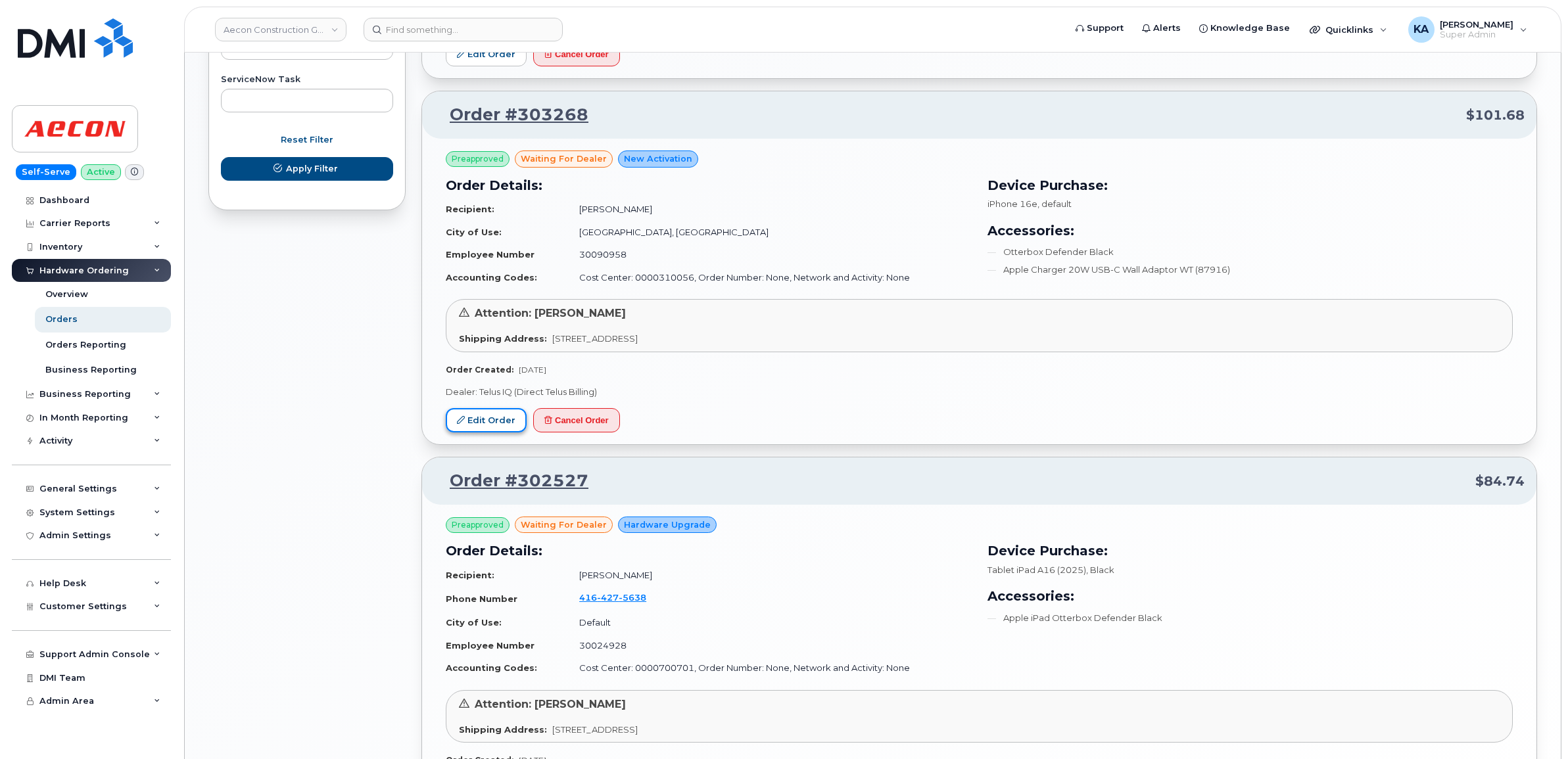
click at [497, 422] on link "Edit Order" at bounding box center [486, 420] width 81 height 24
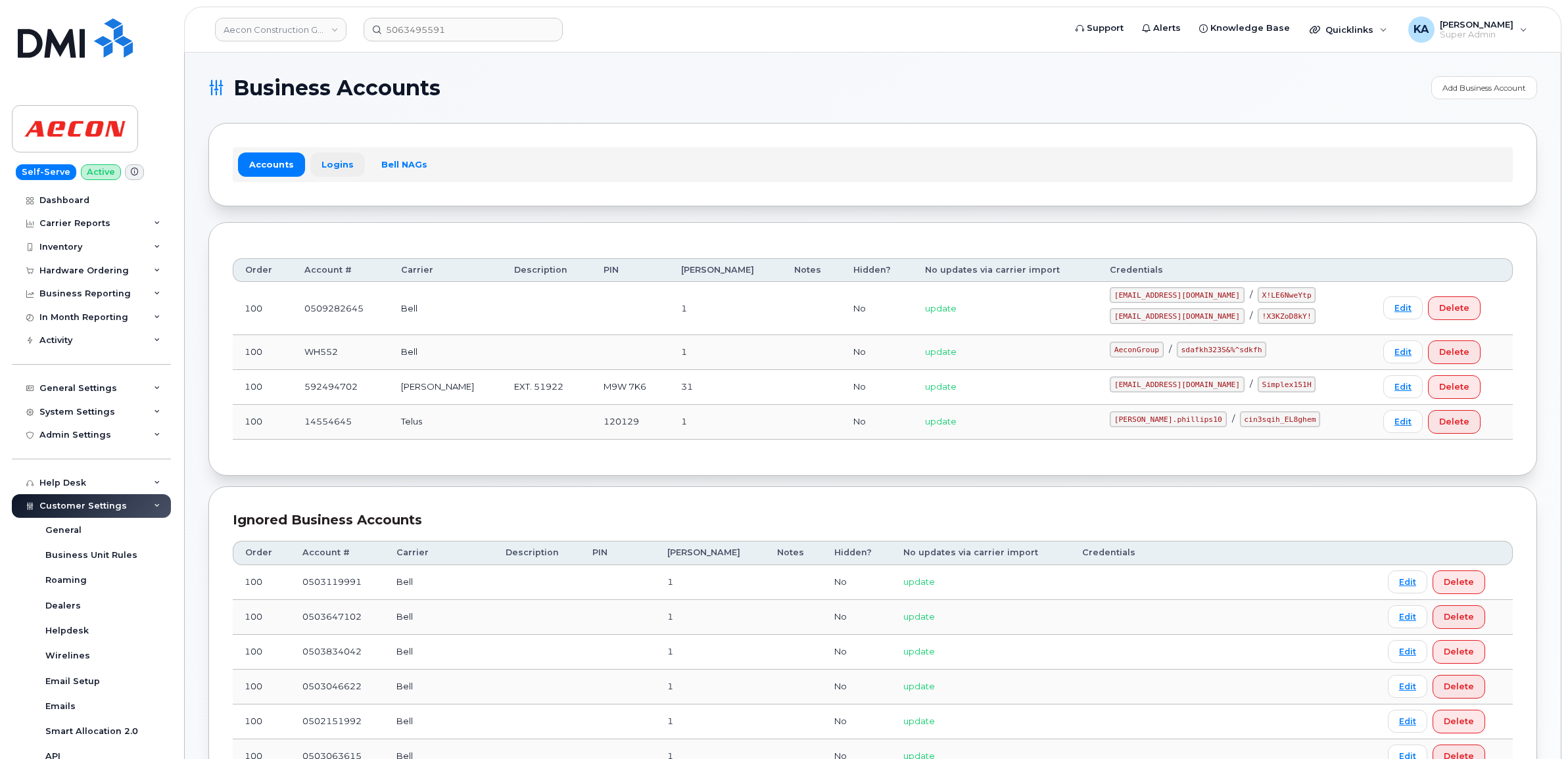
click at [332, 165] on link "Logins" at bounding box center [337, 164] width 55 height 24
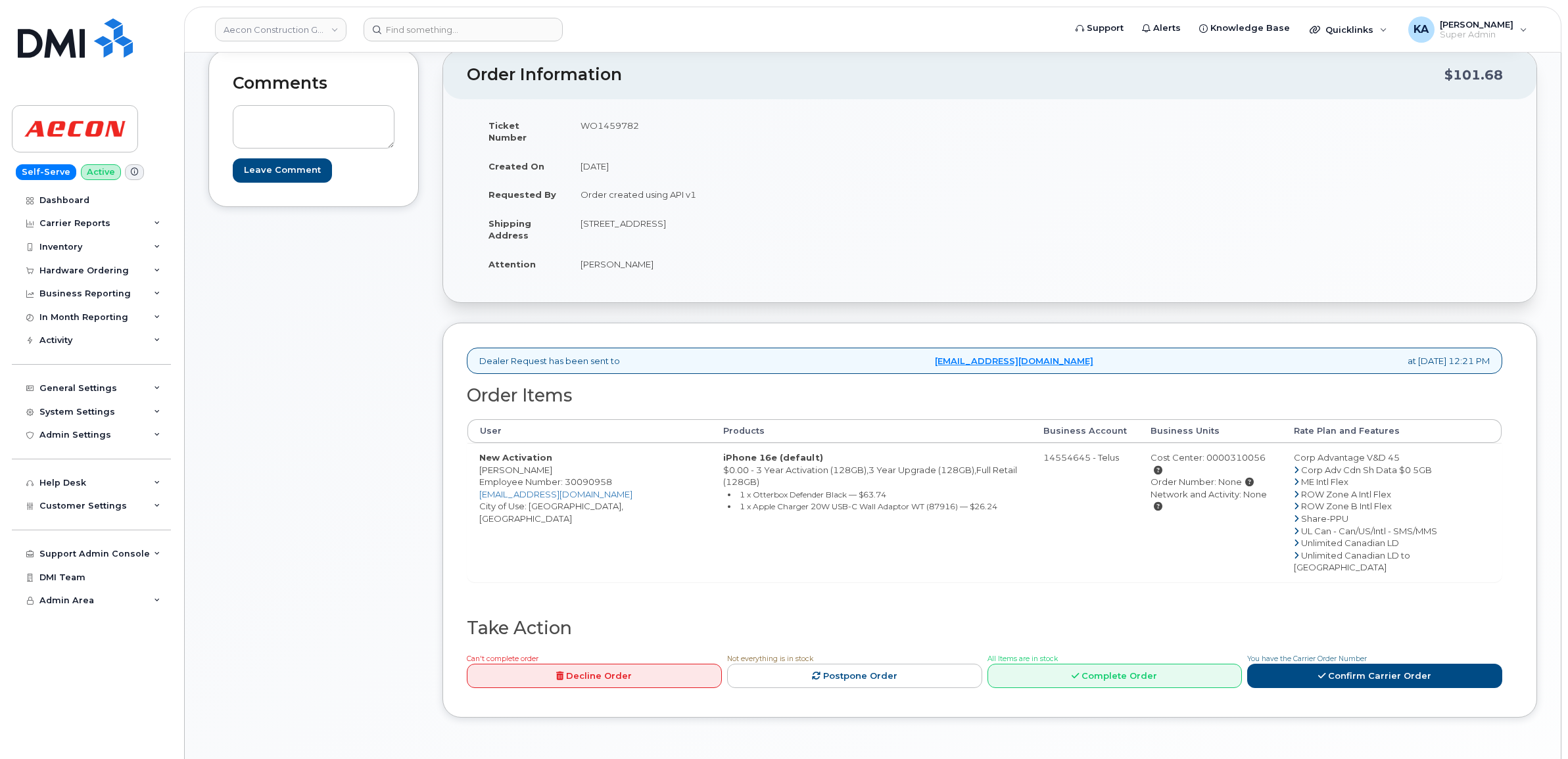
scroll to position [164, 0]
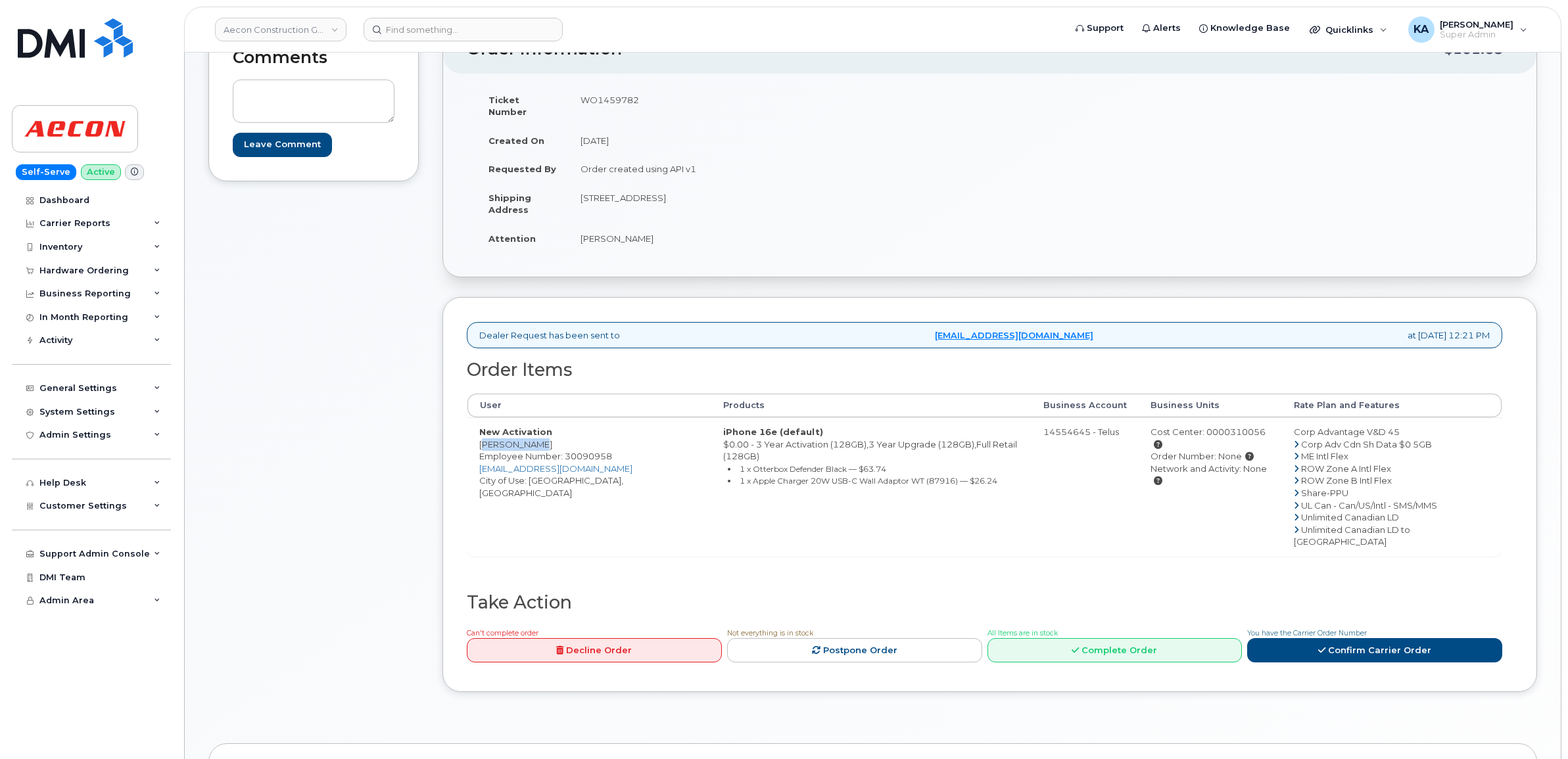
drag, startPoint x: 477, startPoint y: 434, endPoint x: 539, endPoint y: 437, distance: 62.1
click at [539, 437] on td "New Activation Connor Cowl Employee Number: 30090958 [EMAIL_ADDRESS][DOMAIN_NAM…" at bounding box center [589, 486] width 244 height 139
copy td "[PERSON_NAME]"
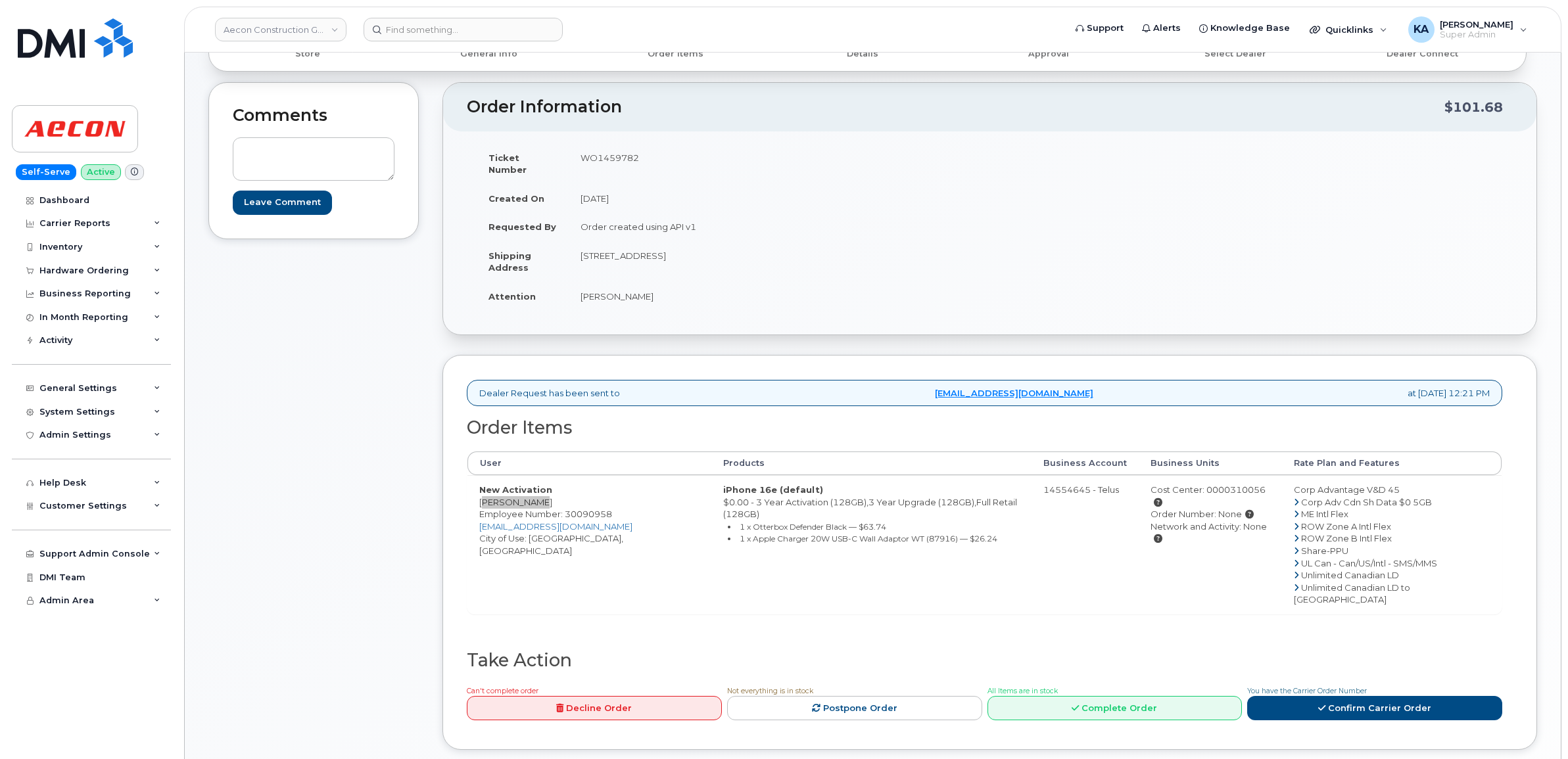
scroll to position [82, 0]
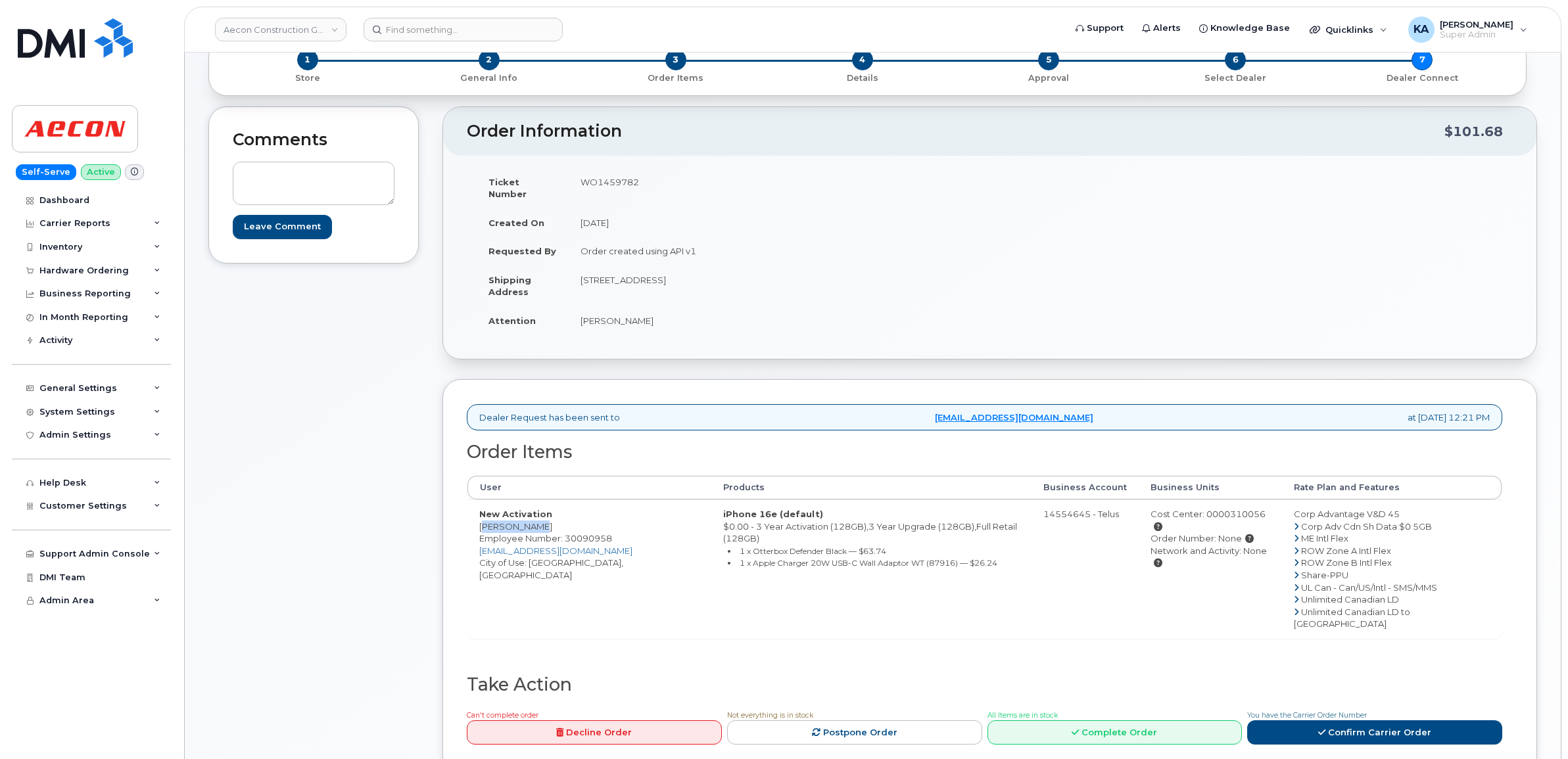
click at [622, 179] on td "WO1459782" at bounding box center [774, 188] width 412 height 40
click at [620, 179] on td "WO1459782" at bounding box center [774, 188] width 412 height 40
copy td "WO1459782"
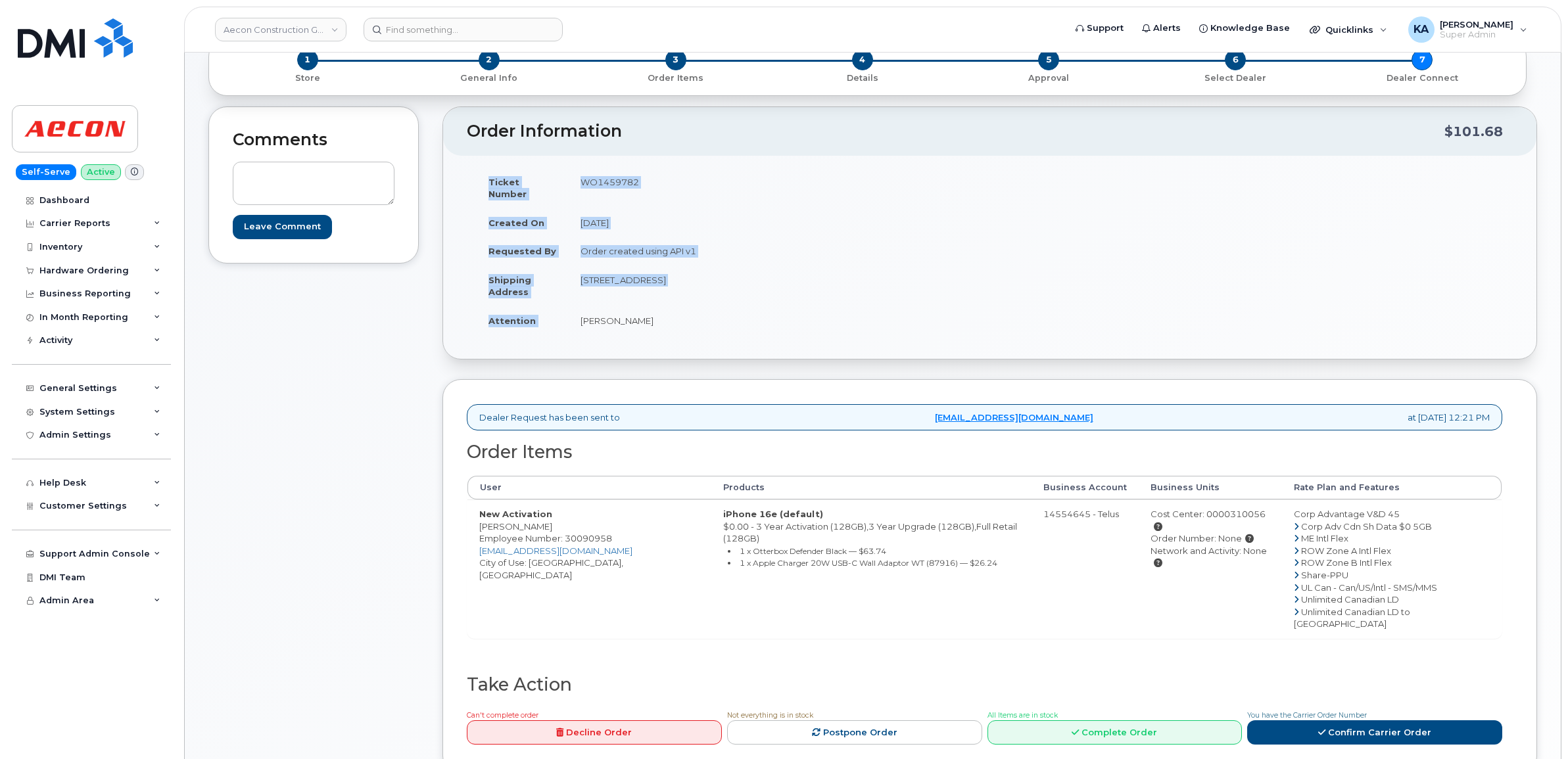
drag, startPoint x: 578, startPoint y: 307, endPoint x: 658, endPoint y: 324, distance: 81.8
click at [658, 324] on div "Ticket Number WO1459782 Created On October 14, 2025 Requested By Order created …" at bounding box center [728, 257] width 523 height 179
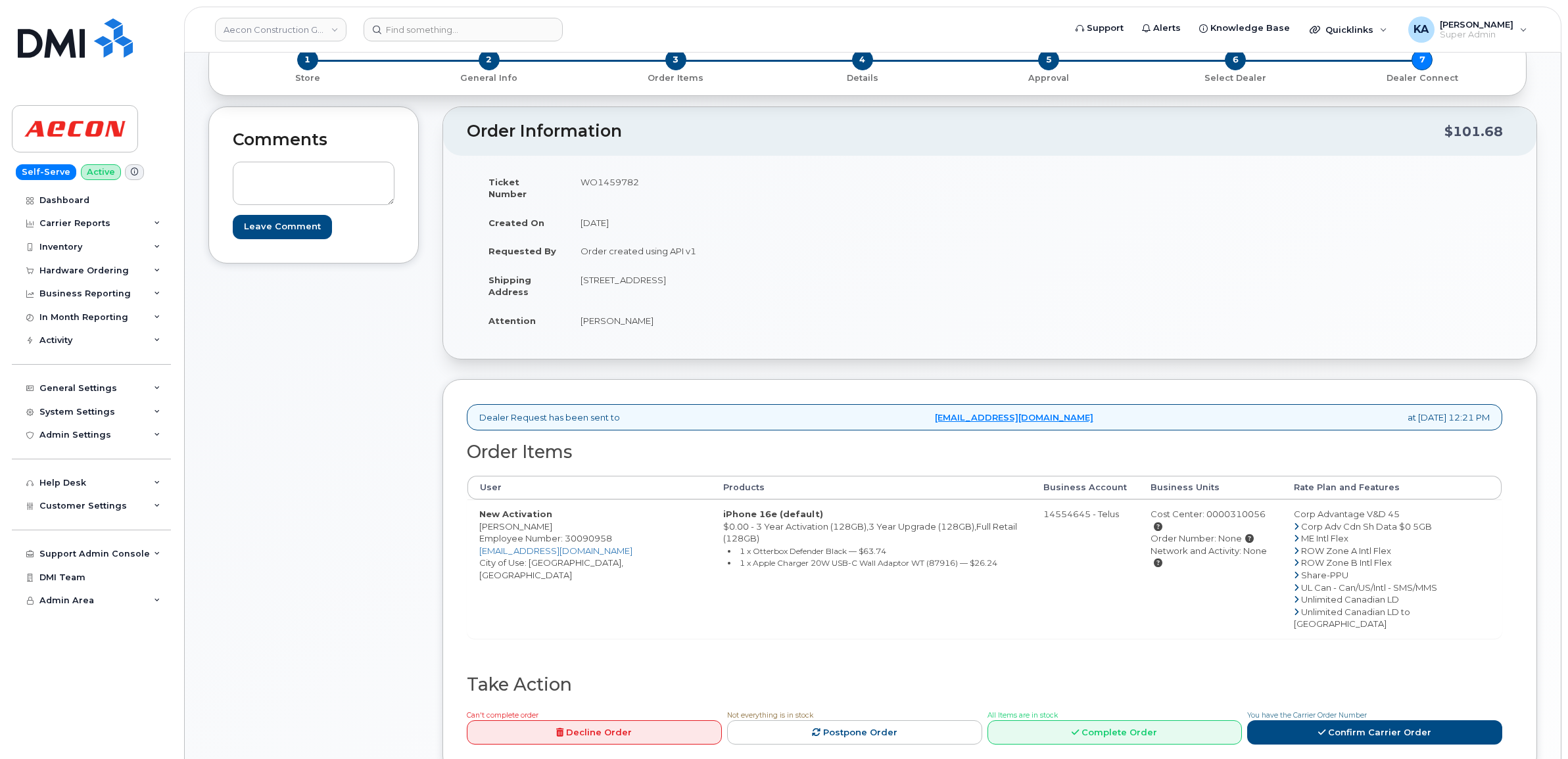
click at [669, 316] on td "Connor Cowl" at bounding box center [774, 320] width 412 height 29
drag, startPoint x: 633, startPoint y: 308, endPoint x: 579, endPoint y: 308, distance: 54.0
click at [579, 308] on td "Connor Cowl" at bounding box center [774, 320] width 412 height 29
copy td "Connor Cowl"
drag, startPoint x: 580, startPoint y: 265, endPoint x: 654, endPoint y: 278, distance: 75.1
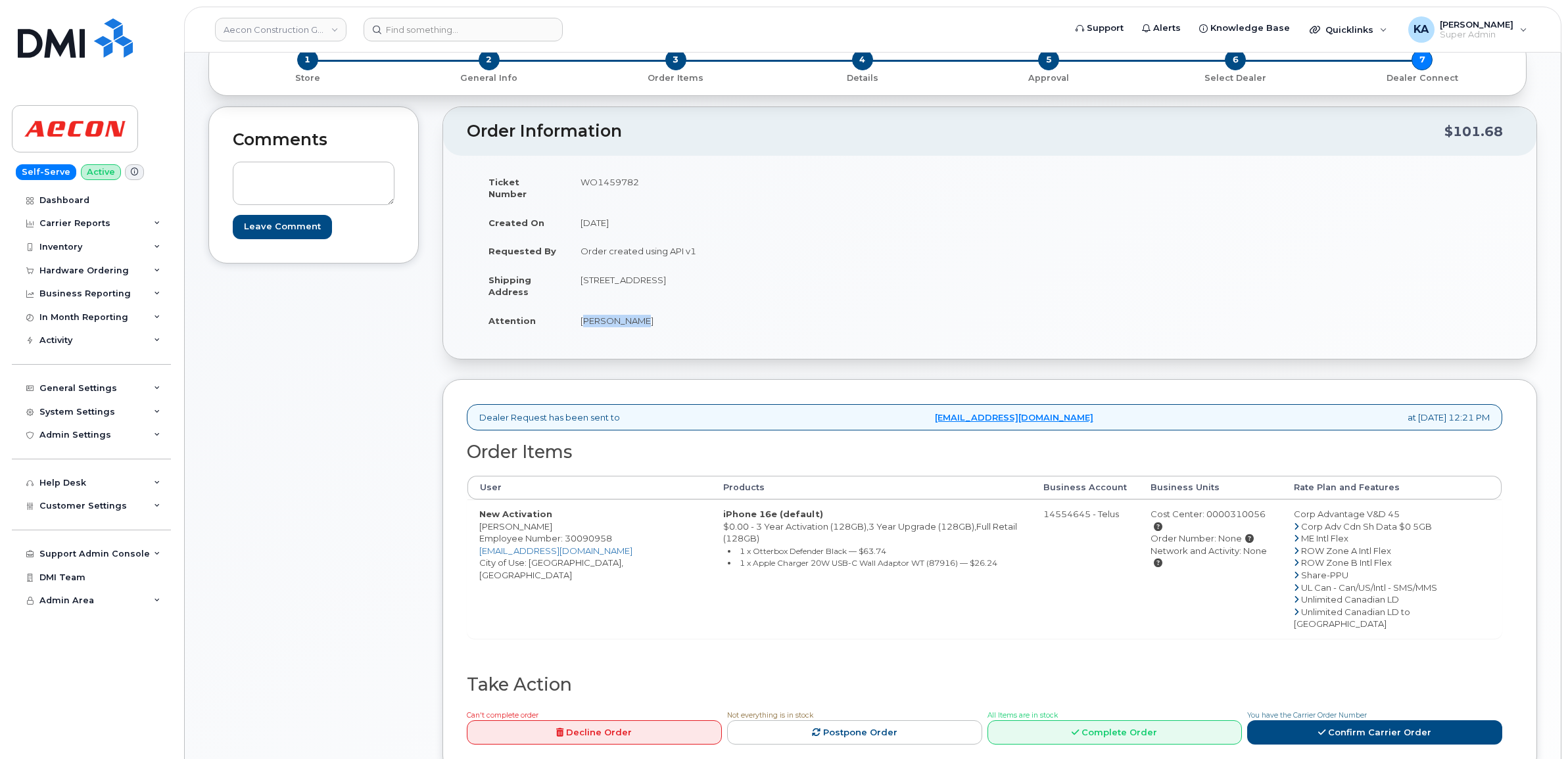
click at [654, 278] on td "106 Ridgetop Rd, Toronto ON M1P2J9" at bounding box center [774, 285] width 412 height 40
copy td "106 Ridgetop Rd"
click at [670, 269] on td "106 Ridgetop Rd, Toronto ON M1P2J9" at bounding box center [774, 285] width 412 height 40
copy td "Toronto"
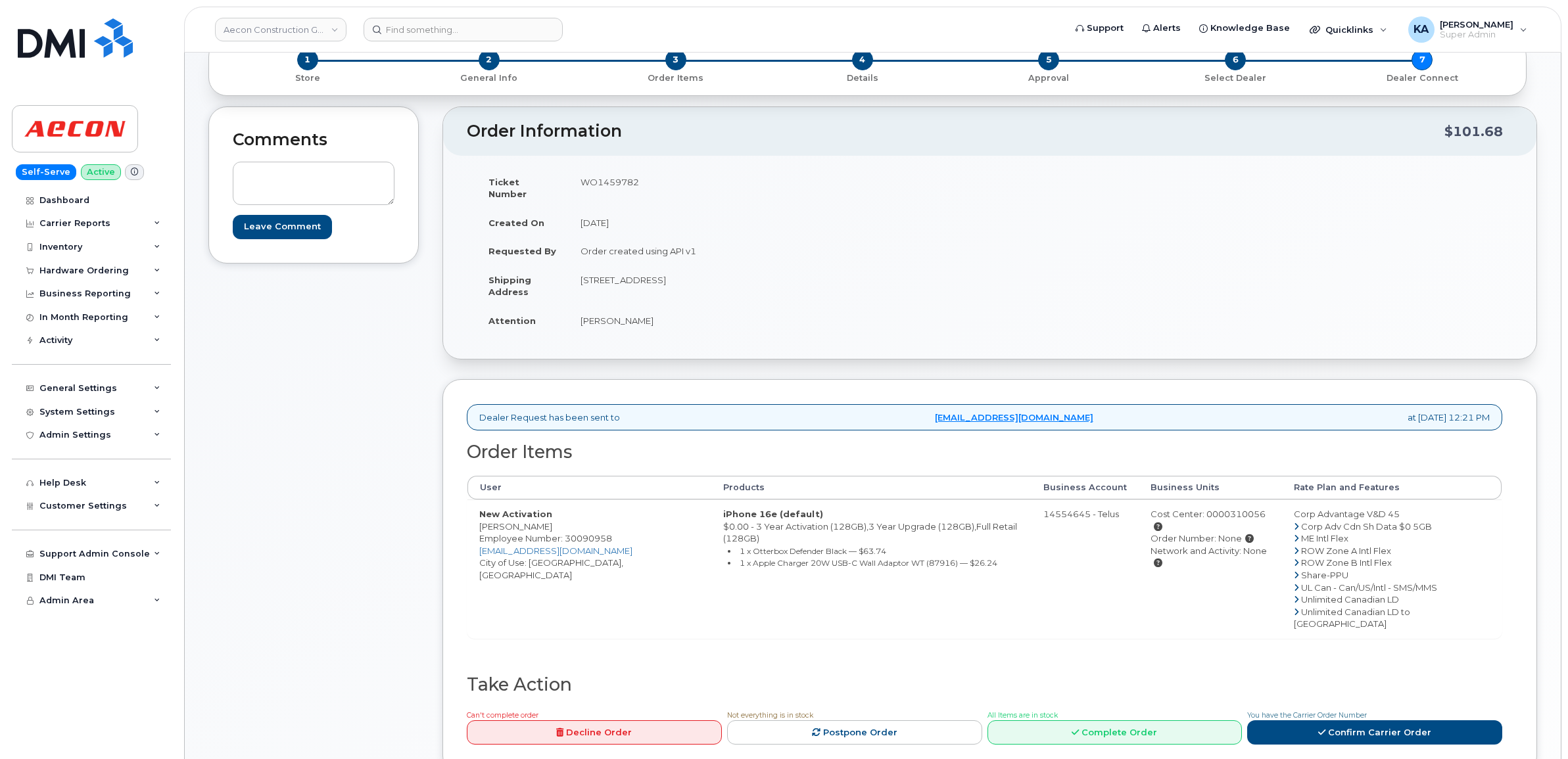
drag, startPoint x: 711, startPoint y: 265, endPoint x: 749, endPoint y: 268, distance: 38.1
click at [749, 268] on td "106 Ridgetop Rd, Toronto ON M1P2J9" at bounding box center [774, 285] width 412 height 40
copy td "M1P2J9"
click at [1318, 720] on link "Confirm Carrier Order" at bounding box center [1375, 732] width 255 height 24
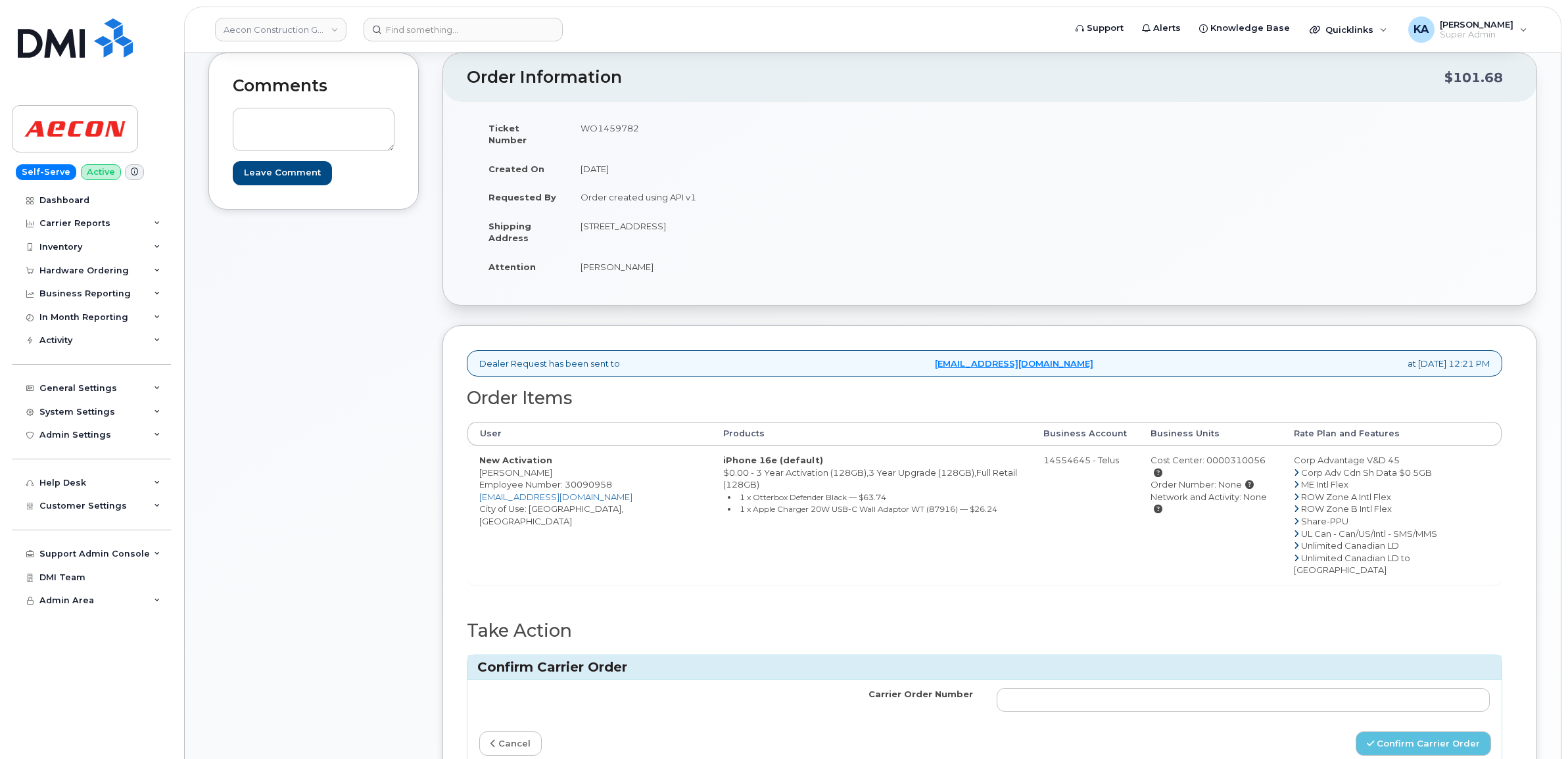
scroll to position [164, 0]
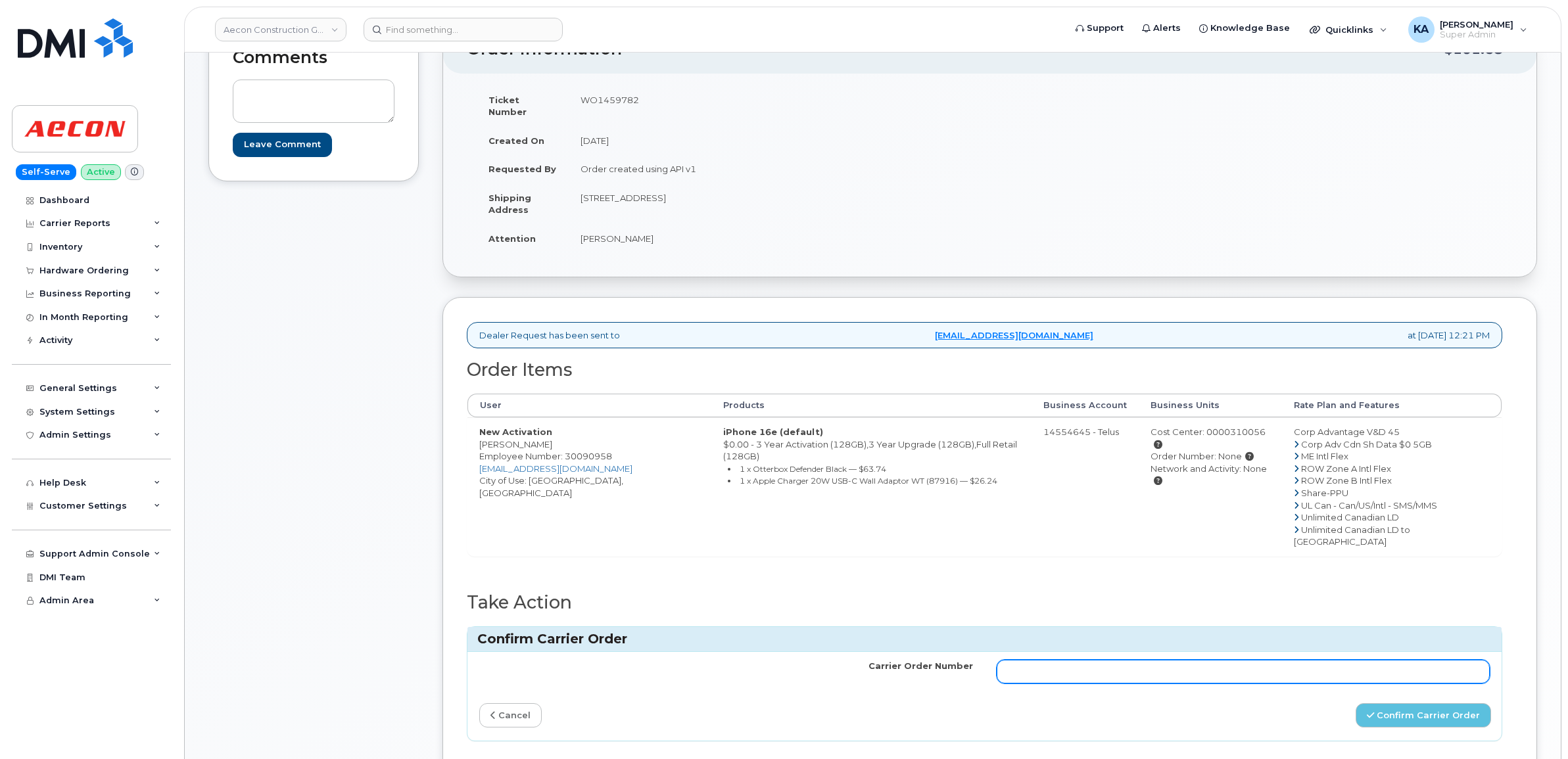
click at [1088, 660] on input "Carrier Order Number" at bounding box center [1243, 671] width 493 height 24
paste input "TL60039264"
type input "TL60039264"
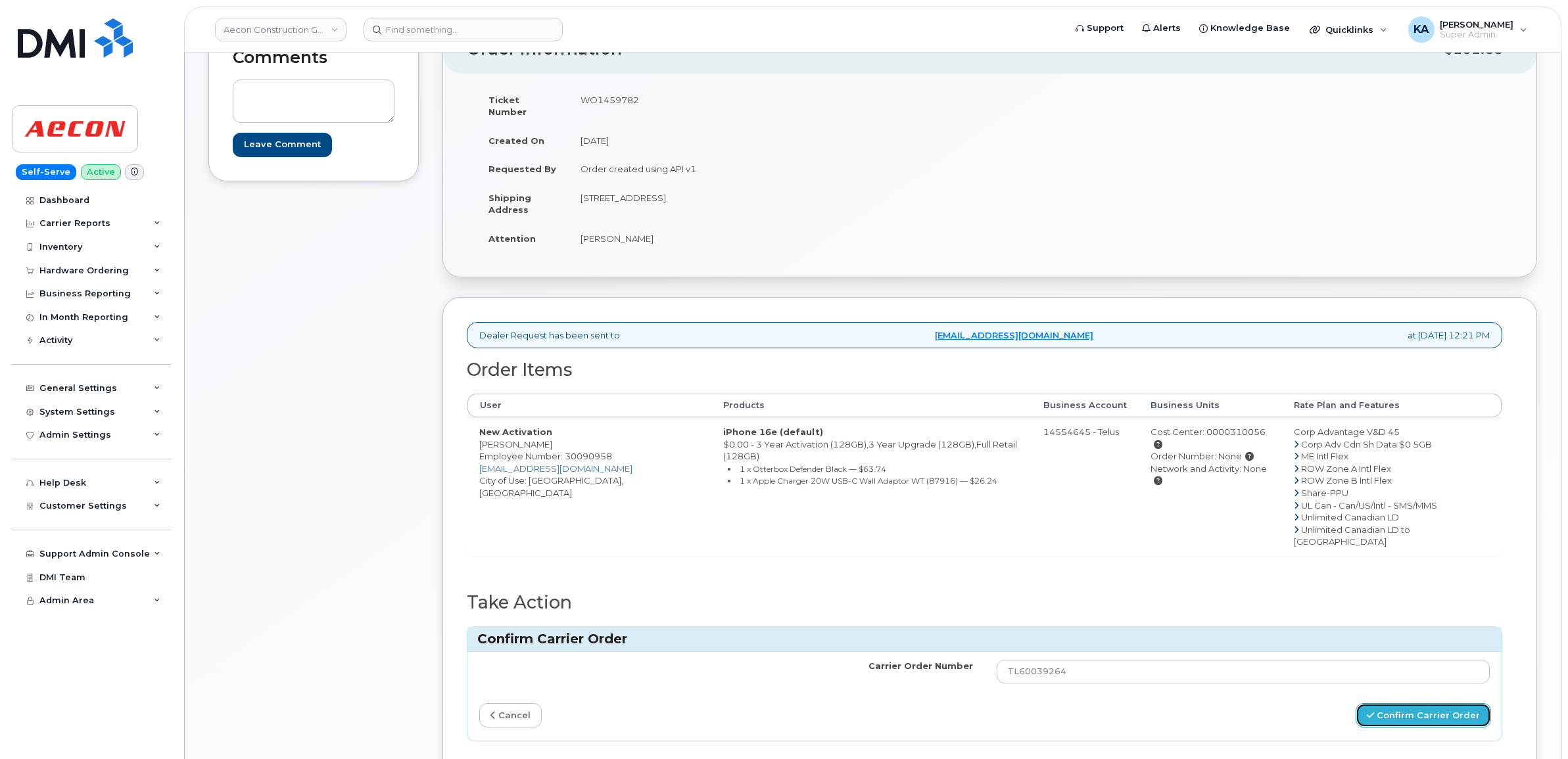
click at [1401, 703] on button "Confirm Carrier Order" at bounding box center [1423, 715] width 136 height 24
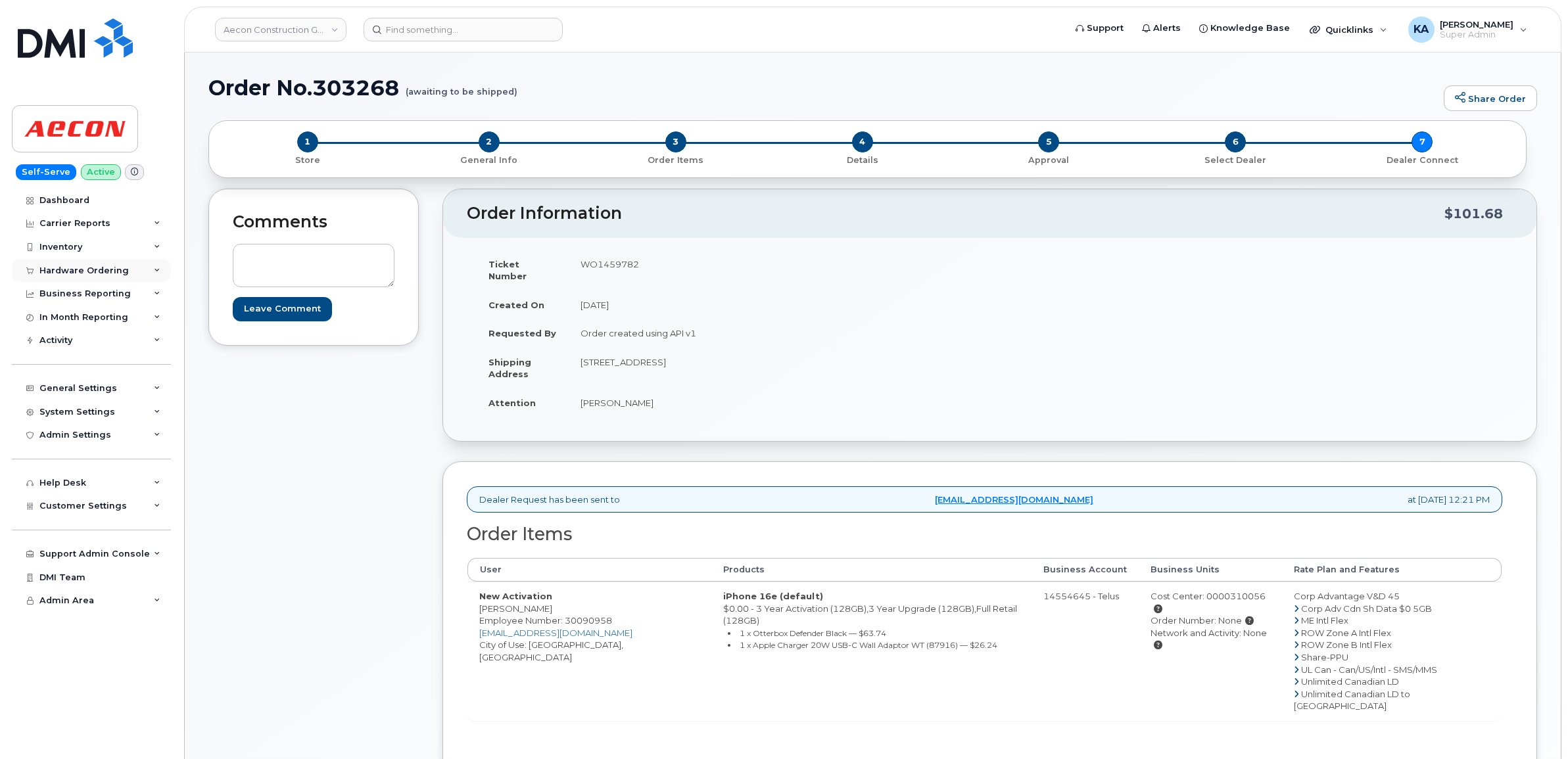
click at [82, 271] on div "Hardware Ordering" at bounding box center [84, 271] width 89 height 11
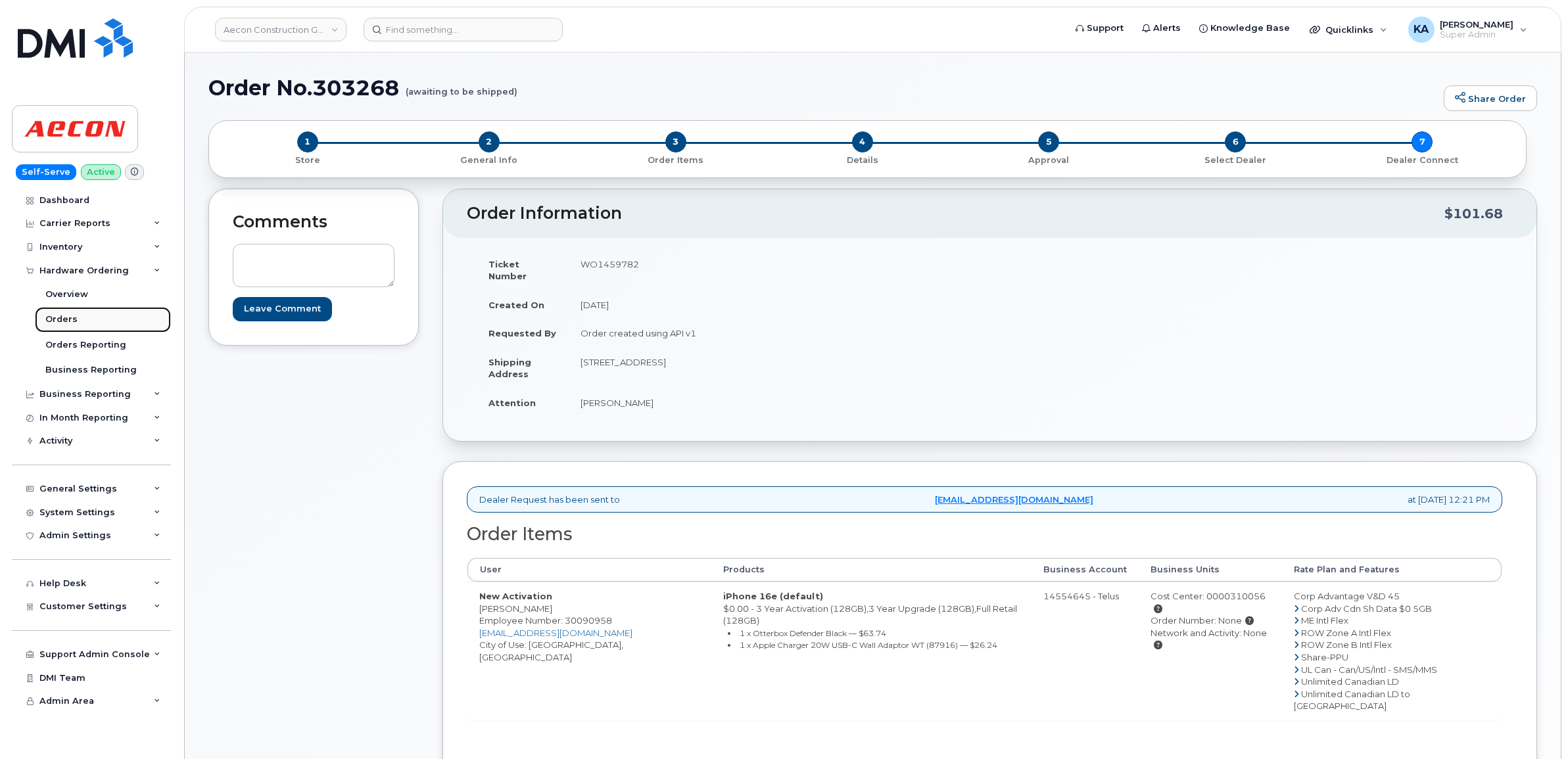
click at [53, 322] on div "Orders" at bounding box center [61, 320] width 32 height 12
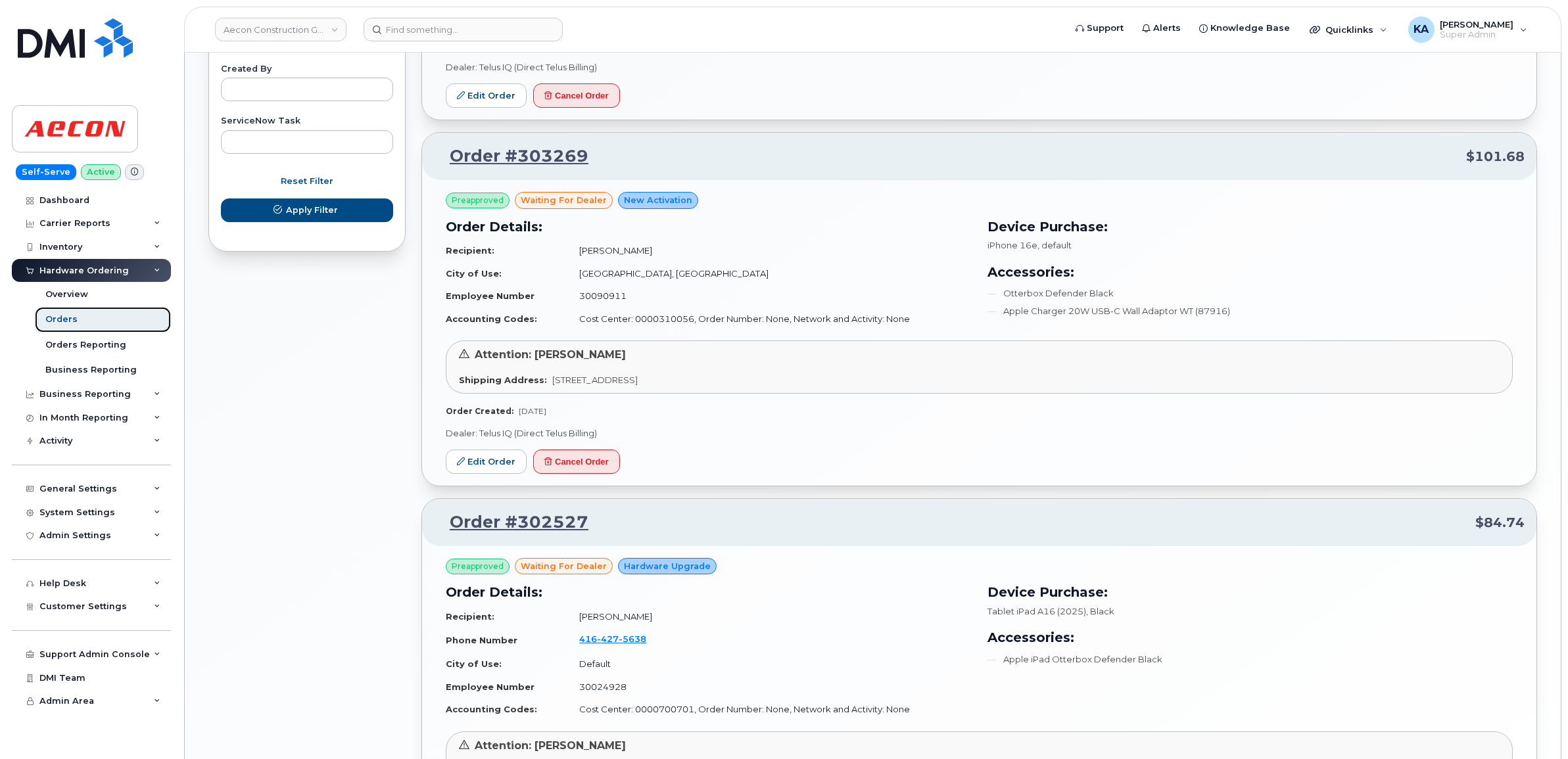
scroll to position [821, 0]
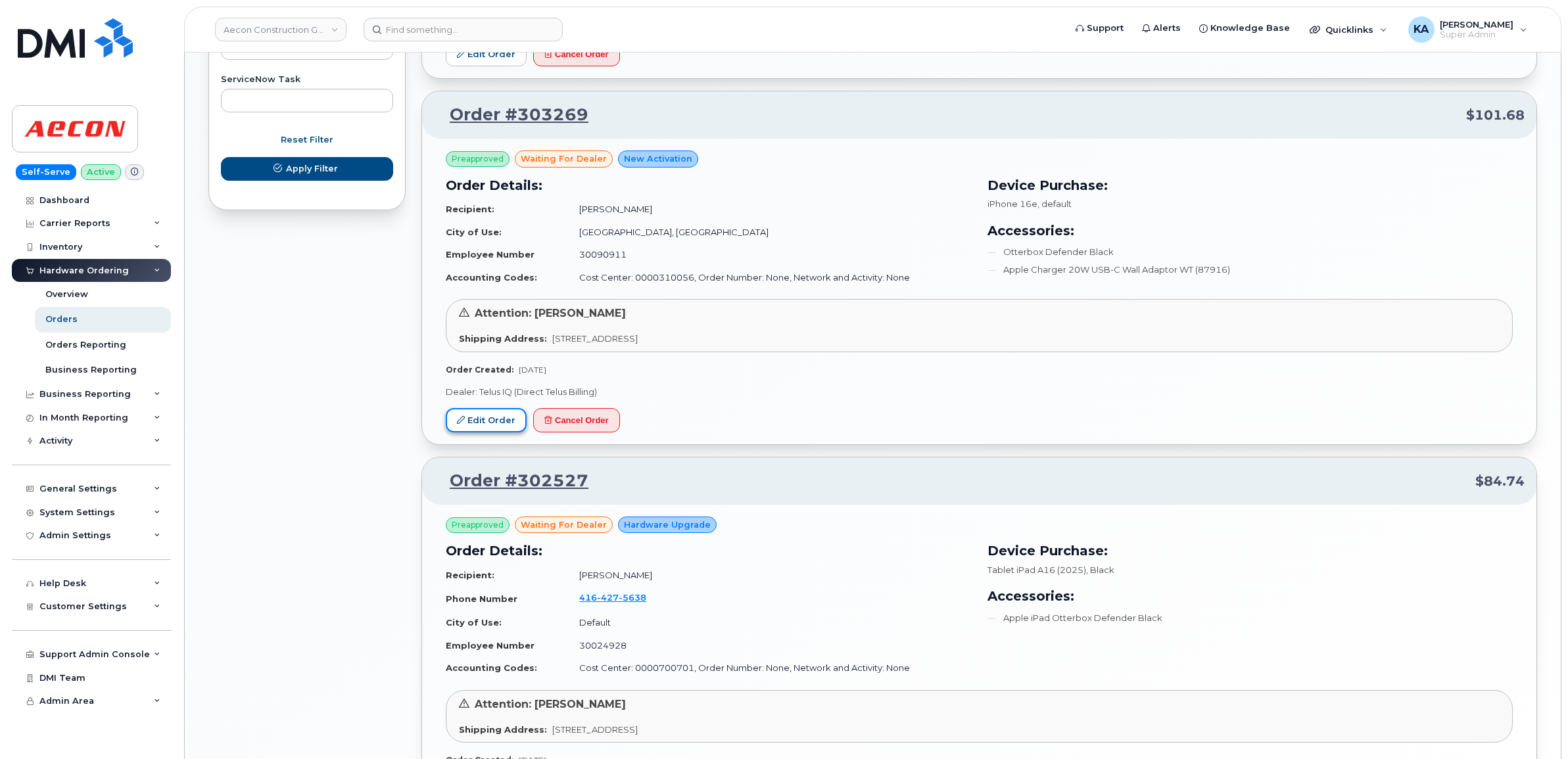
click at [485, 421] on link "Edit Order" at bounding box center [486, 420] width 81 height 24
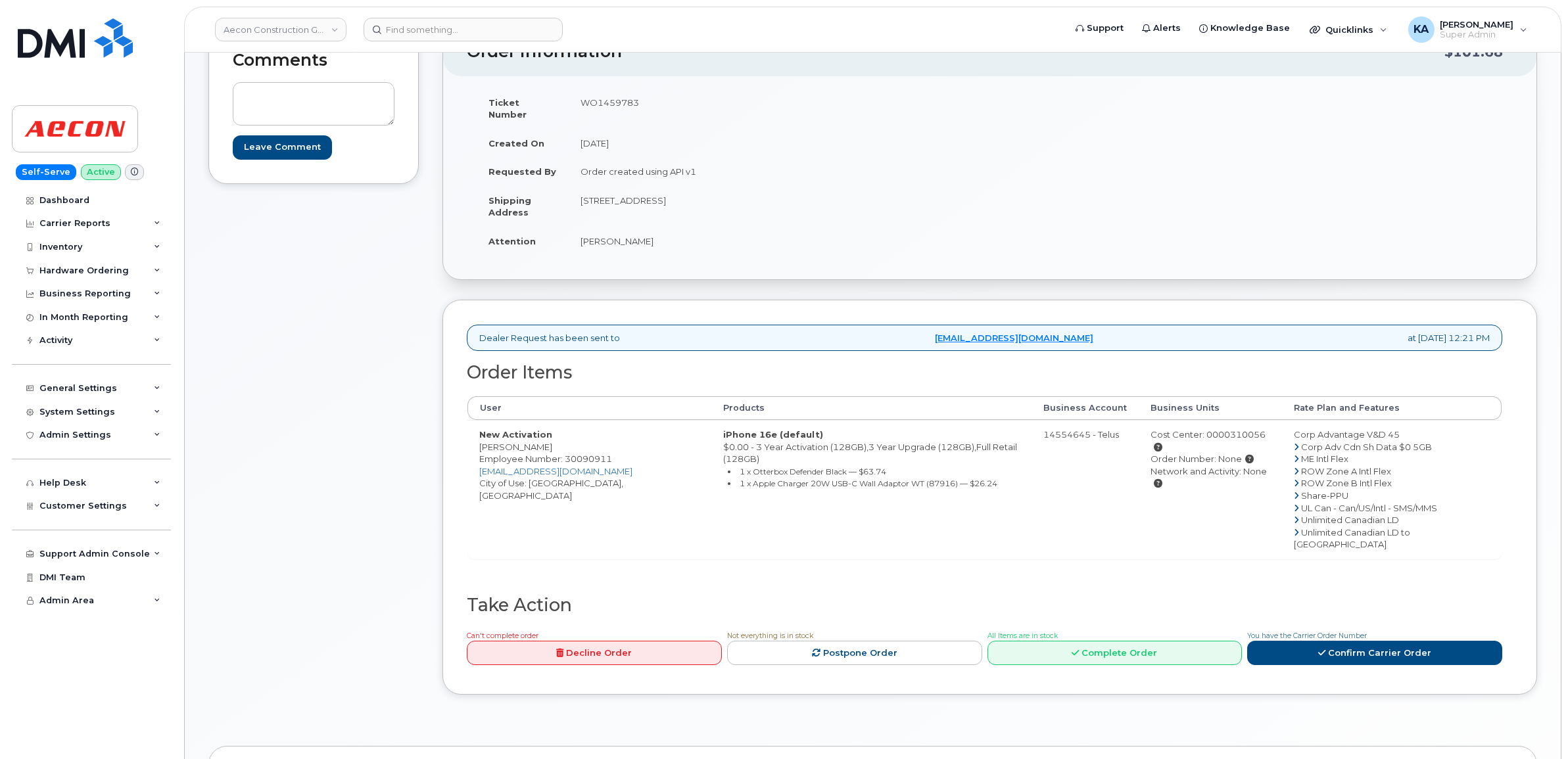
scroll to position [164, 0]
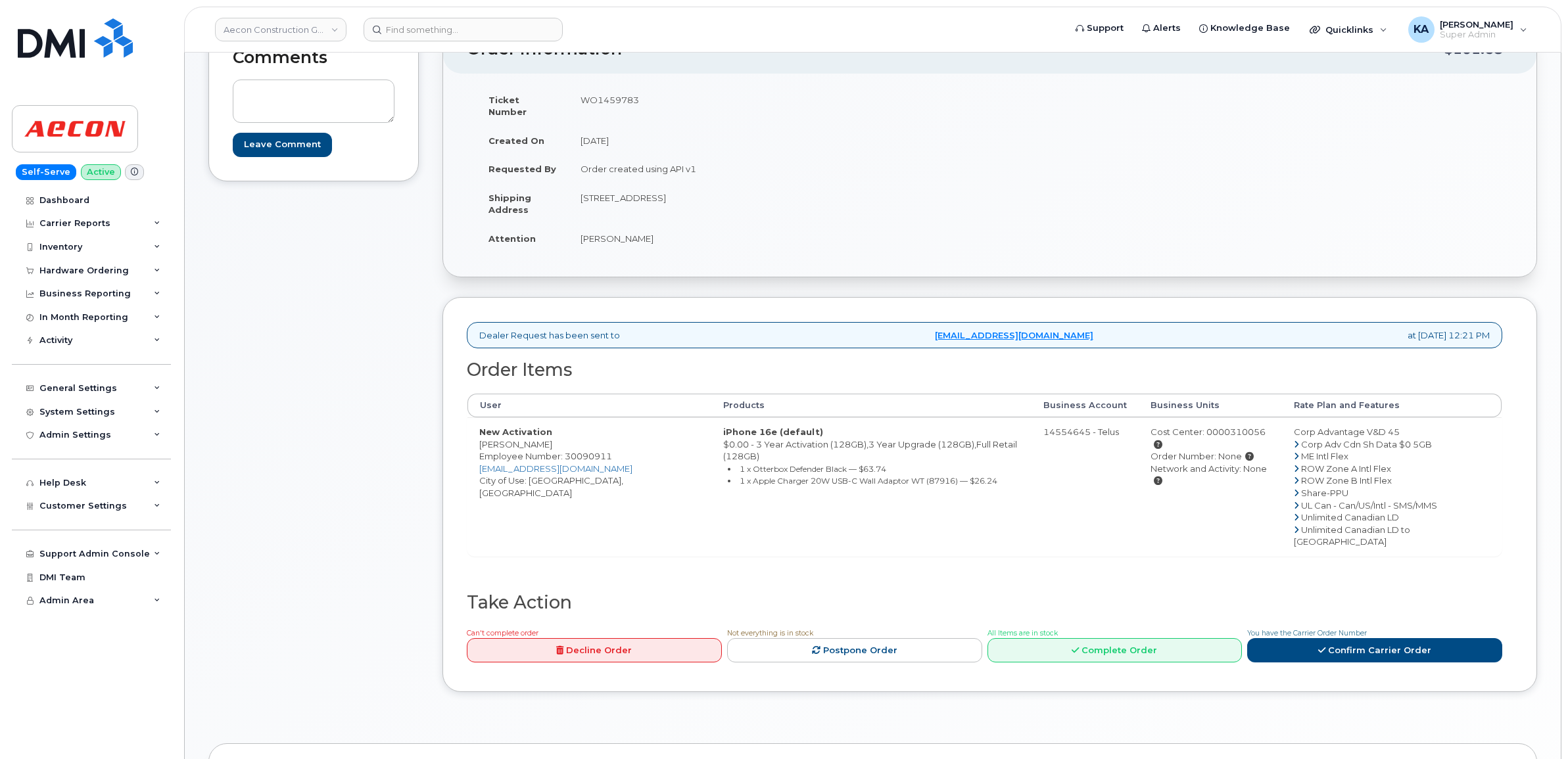
drag, startPoint x: 471, startPoint y: 430, endPoint x: 543, endPoint y: 436, distance: 72.2
click at [543, 436] on td "New Activation [PERSON_NAME] Employee Number: 30090911 [EMAIL_ADDRESS][DOMAIN_N…" at bounding box center [589, 486] width 244 height 139
copy td "[PERSON_NAME]"
click at [596, 96] on td "WO1459783" at bounding box center [774, 106] width 412 height 40
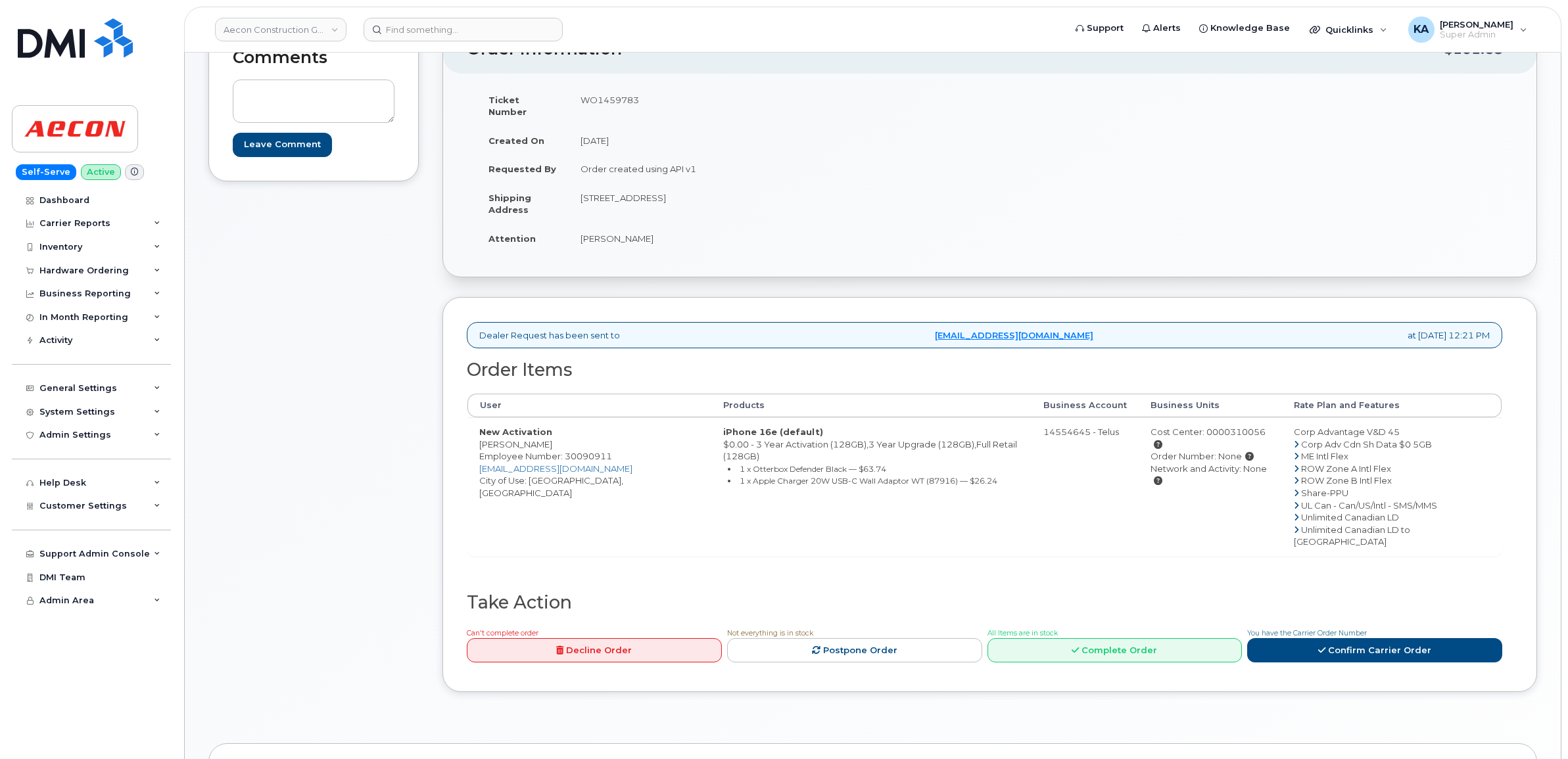
click at [596, 96] on td "WO1459783" at bounding box center [774, 106] width 412 height 40
copy td "WO1459783"
drag, startPoint x: 477, startPoint y: 432, endPoint x: 549, endPoint y: 437, distance: 72.2
click at [549, 437] on td "New Activation [PERSON_NAME] Employee Number: 30090911 [EMAIL_ADDRESS][DOMAIN_N…" at bounding box center [589, 486] width 244 height 139
copy td "[PERSON_NAME]"
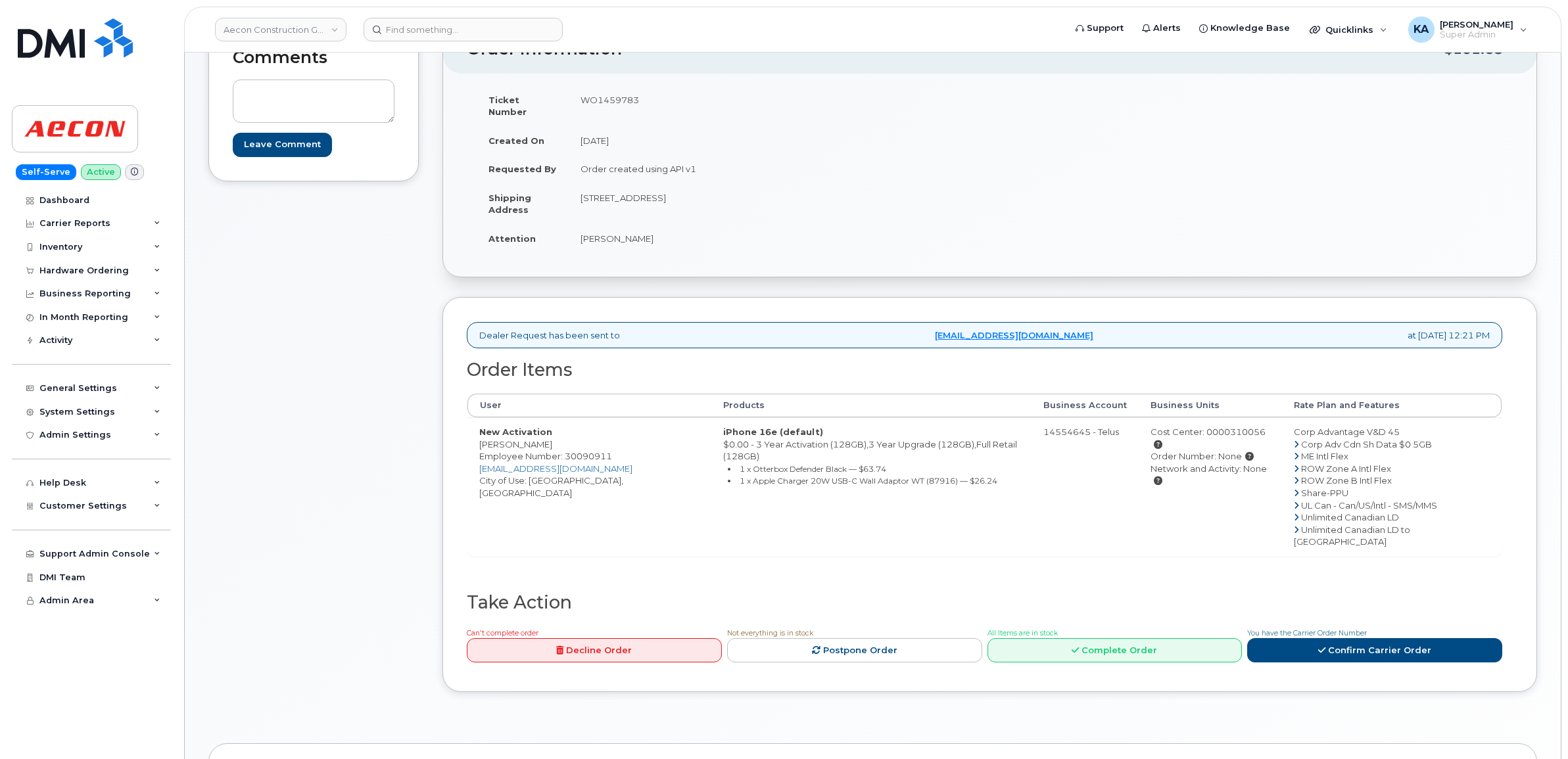
click at [677, 186] on td "[STREET_ADDRESS]" at bounding box center [774, 204] width 412 height 40
copy td "Scarborough"
click at [1379, 638] on link "Confirm Carrier Order" at bounding box center [1375, 650] width 255 height 24
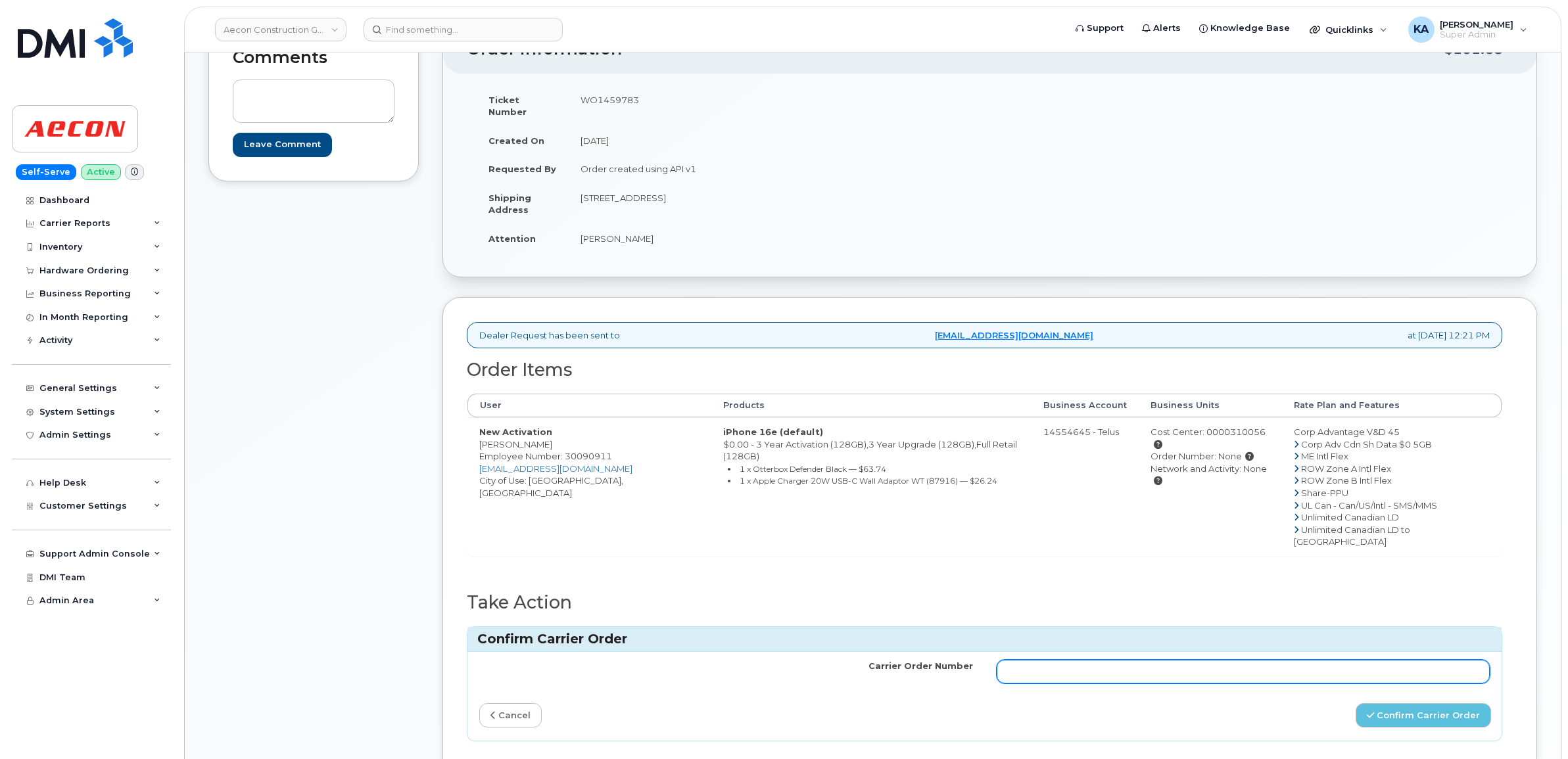
click at [1122, 660] on input "Carrier Order Number" at bounding box center [1243, 671] width 493 height 24
paste input "TL60039277"
type input "TL60039277"
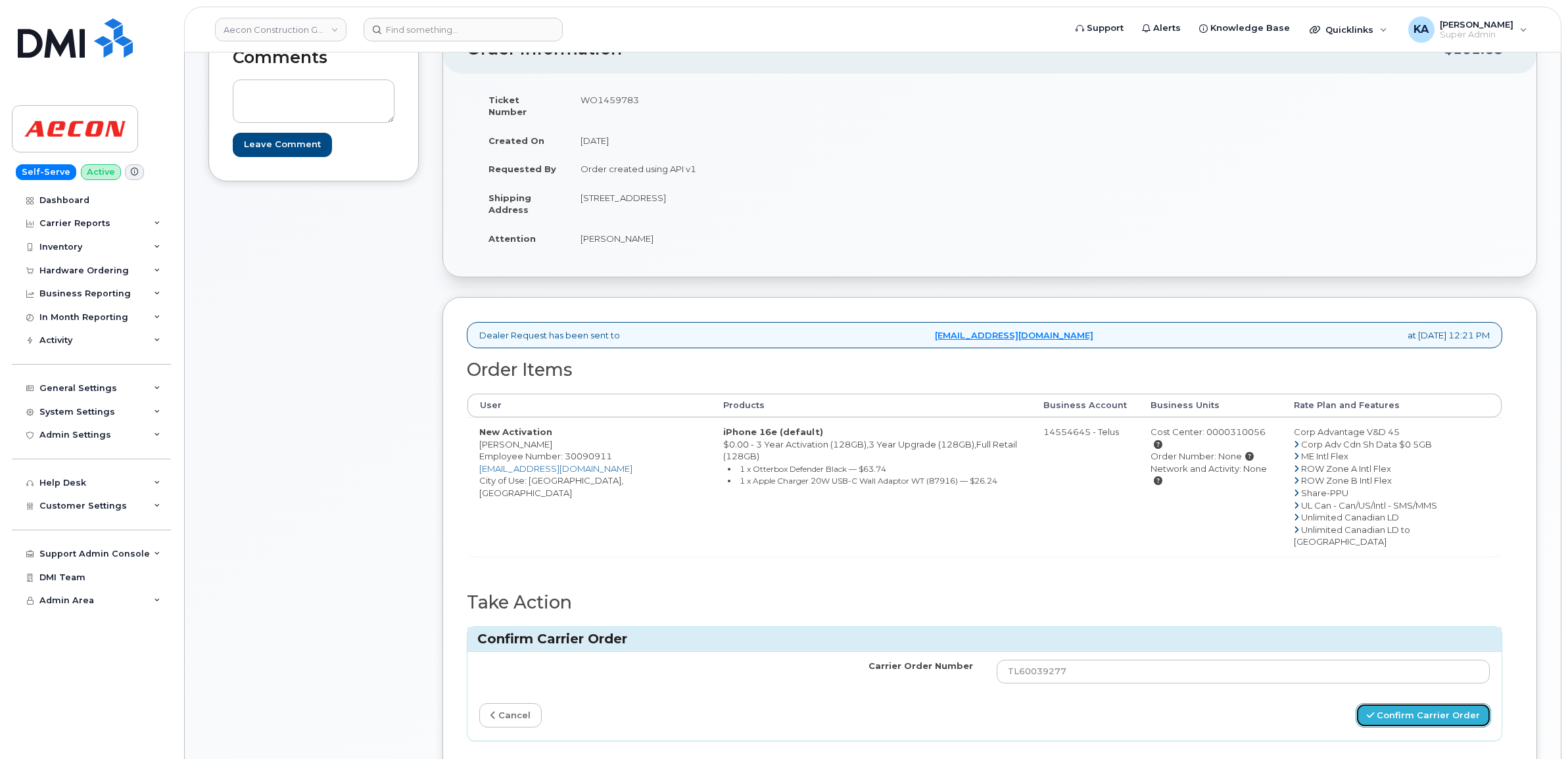
click at [1387, 703] on button "Confirm Carrier Order" at bounding box center [1423, 715] width 136 height 24
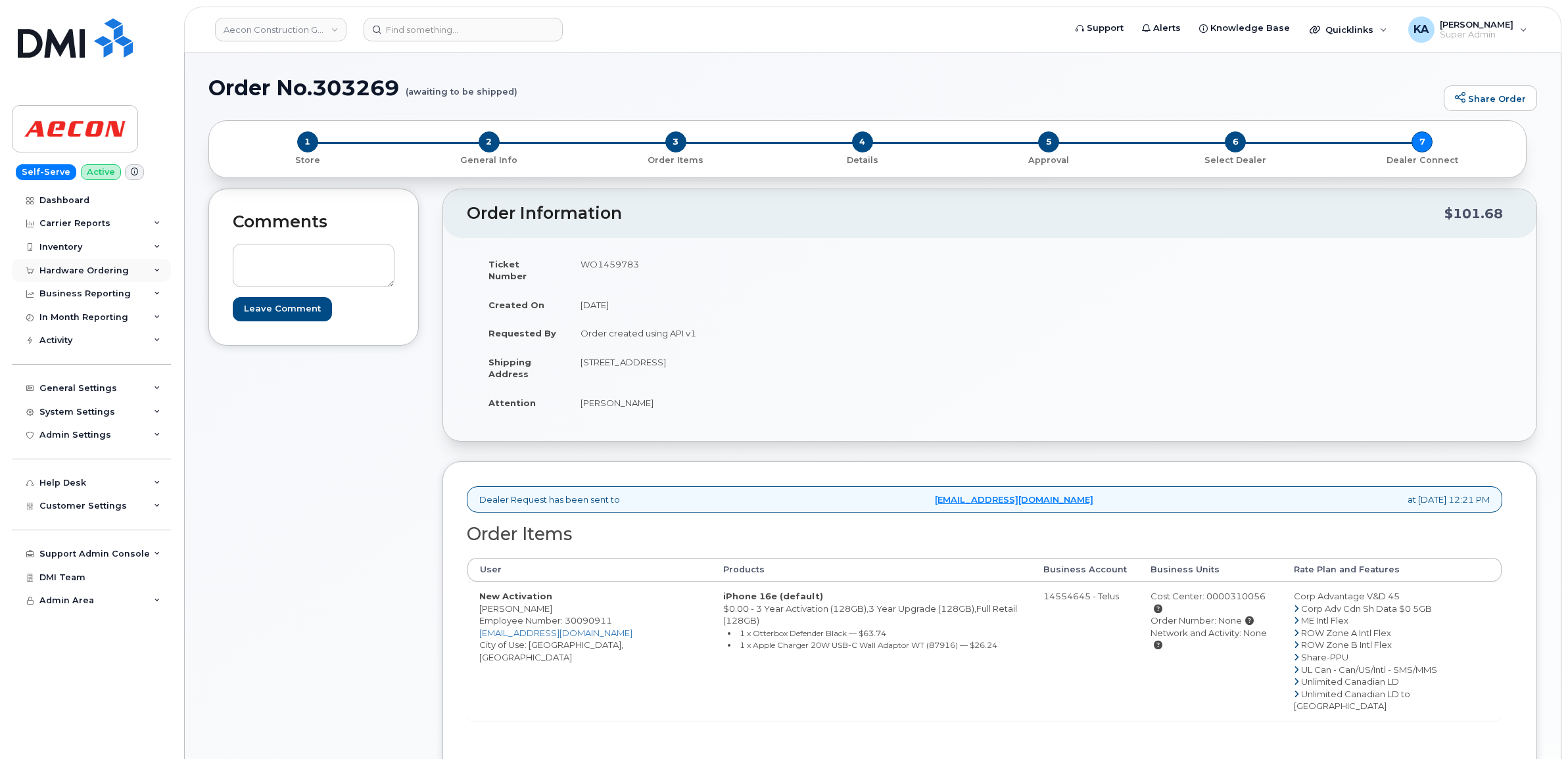
click at [53, 267] on div "Hardware Ordering" at bounding box center [84, 271] width 89 height 11
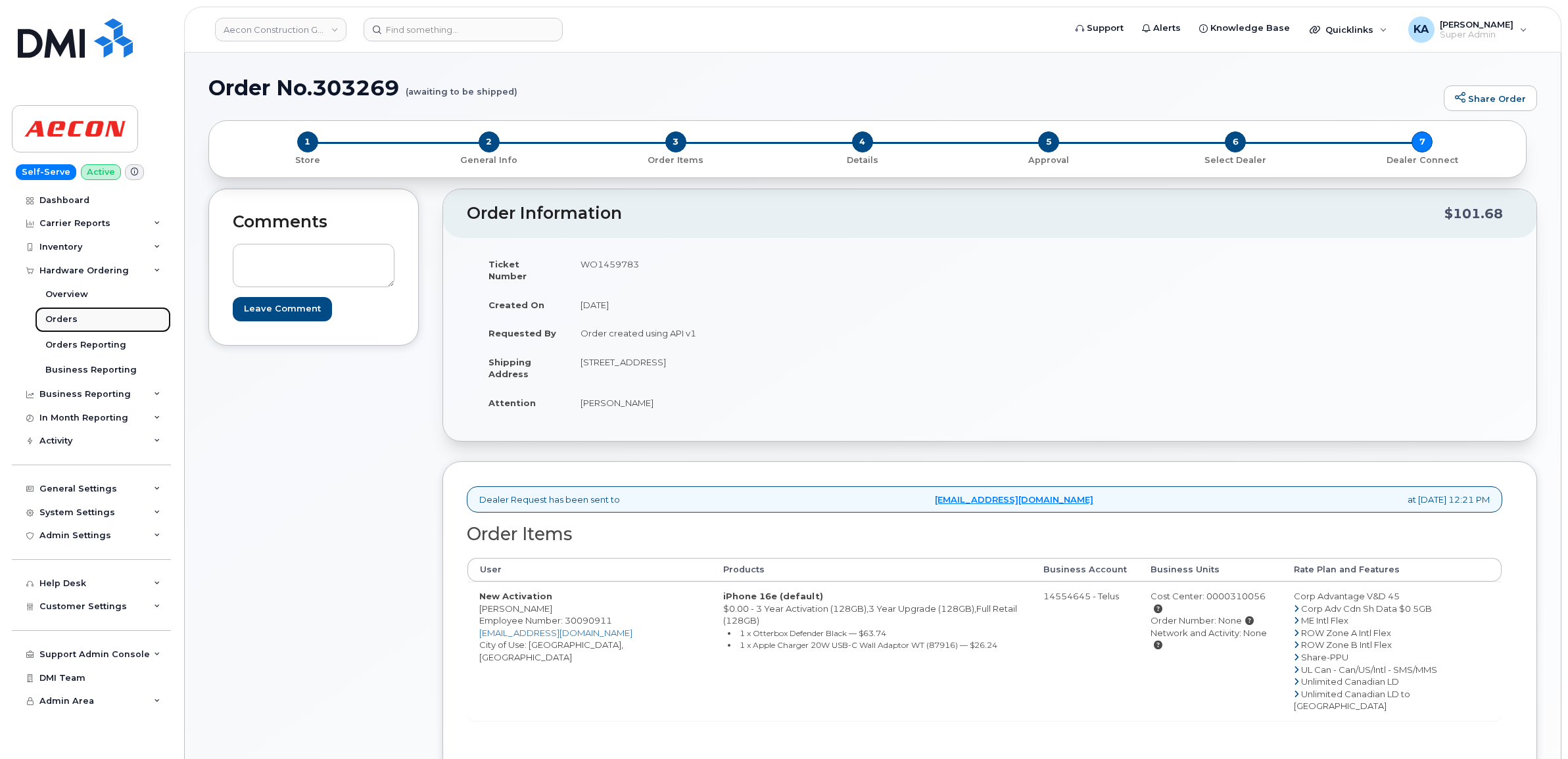
click at [53, 316] on div "Orders" at bounding box center [61, 320] width 32 height 12
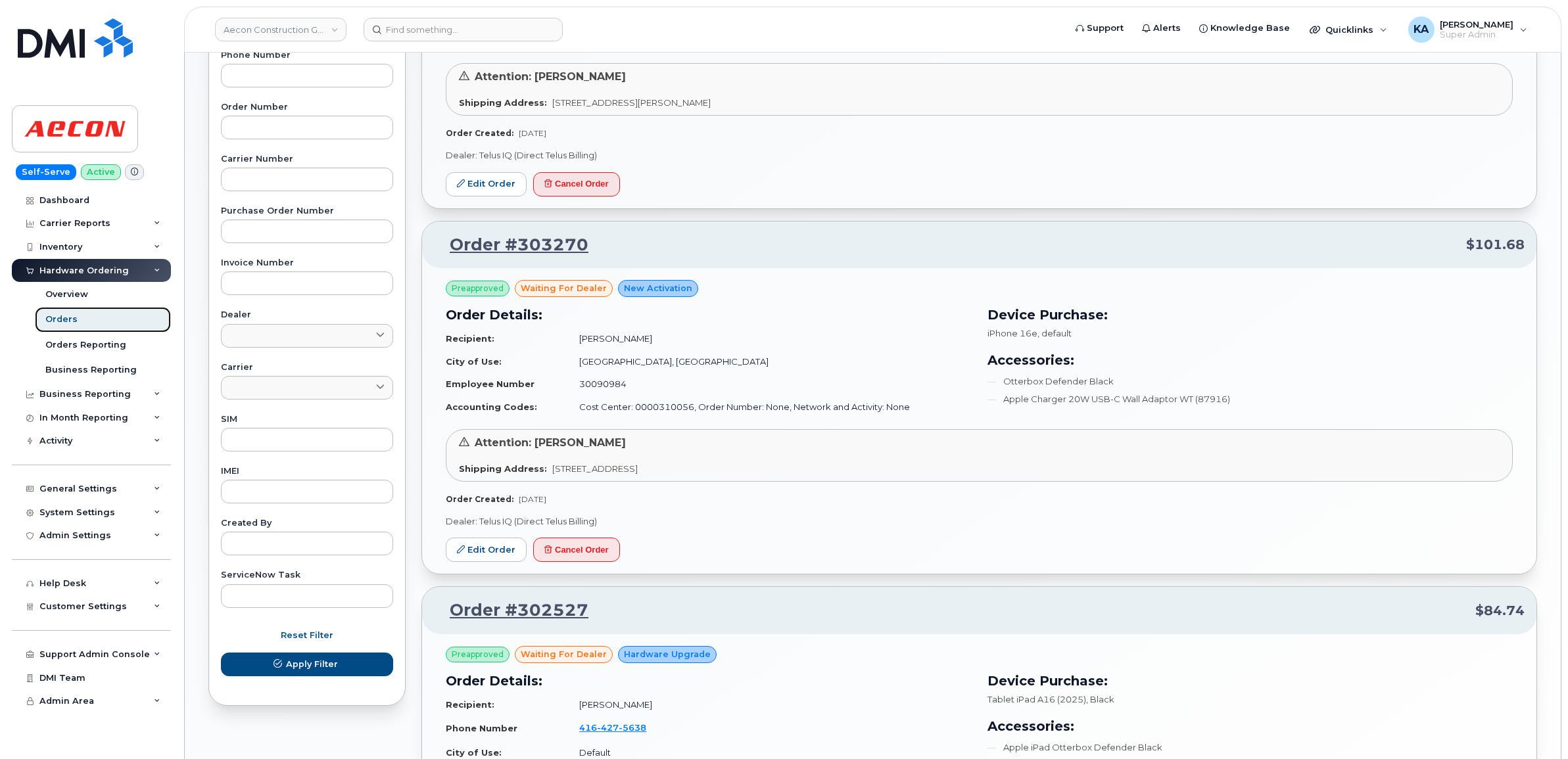
scroll to position [329, 0]
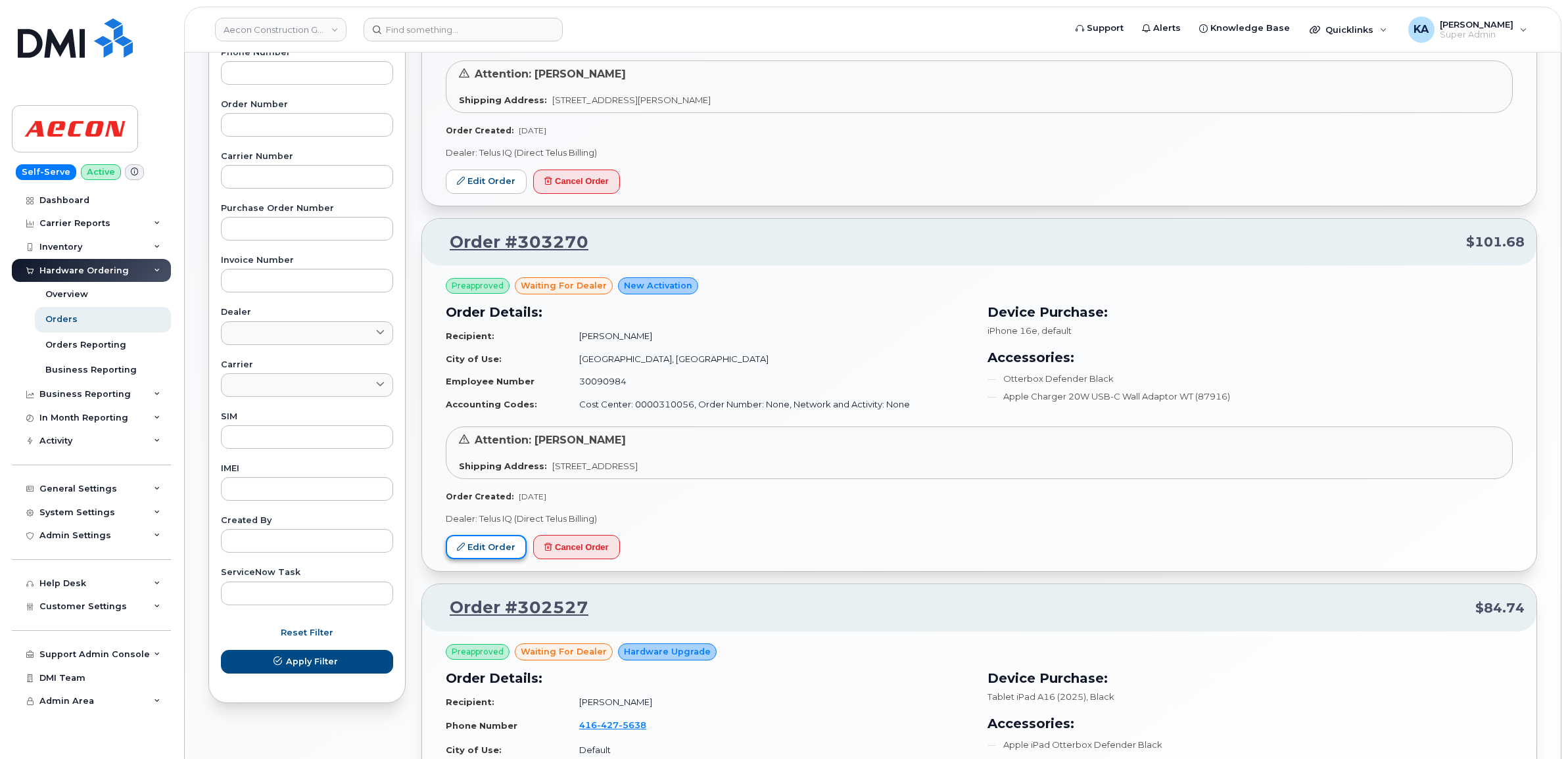
click at [481, 546] on link "Edit Order" at bounding box center [486, 547] width 81 height 24
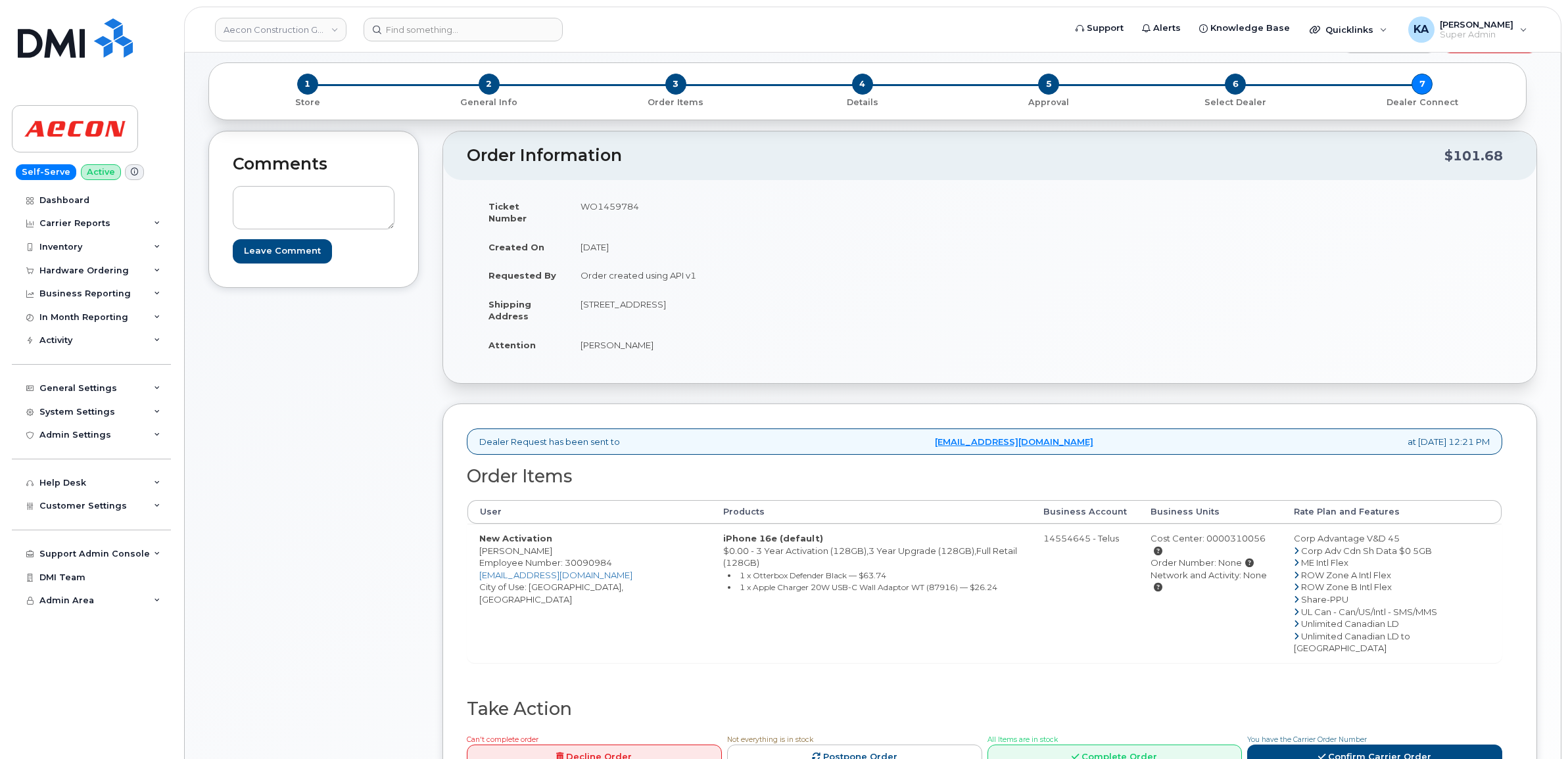
scroll to position [82, 0]
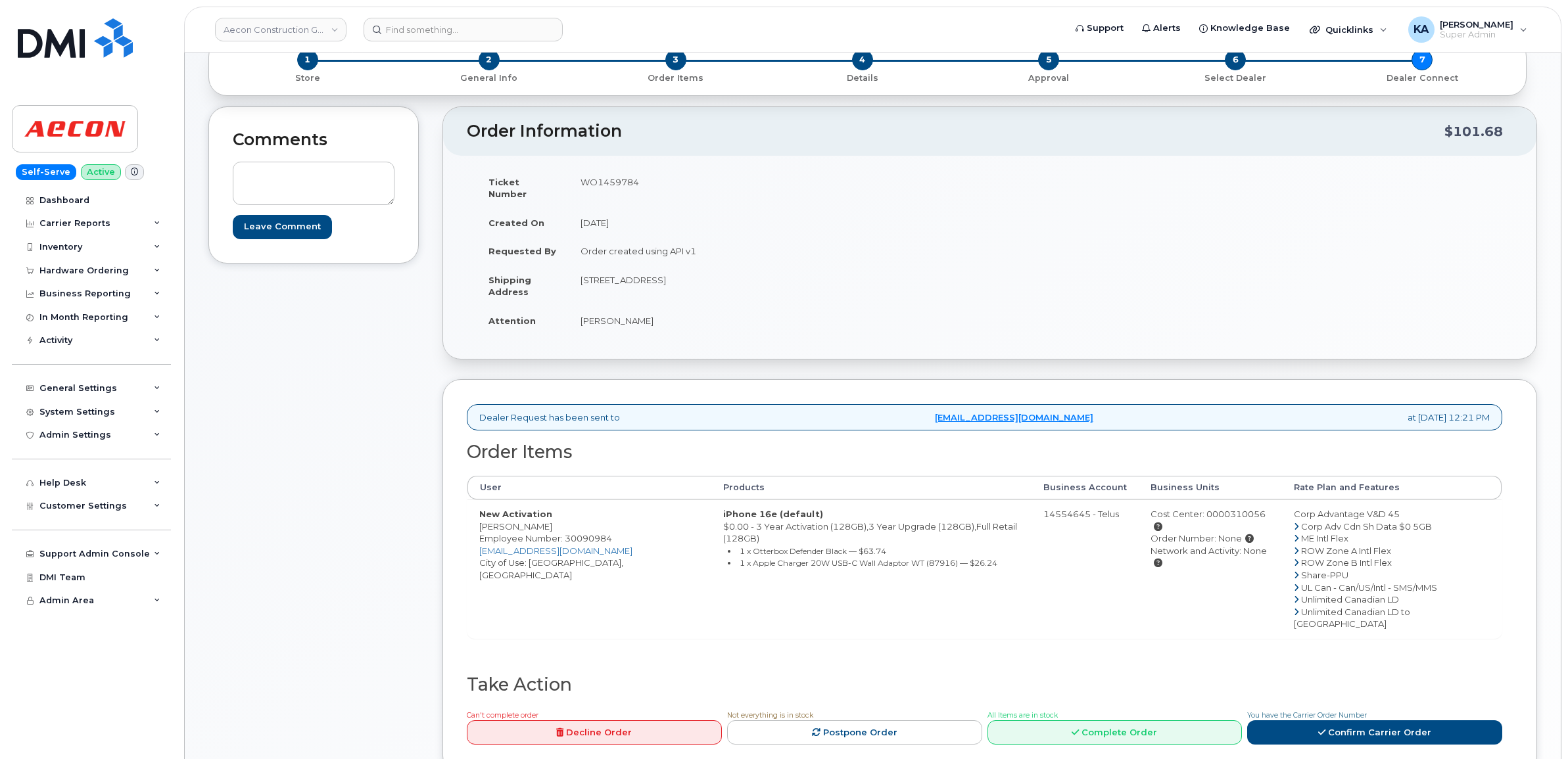
drag, startPoint x: 473, startPoint y: 511, endPoint x: 543, endPoint y: 517, distance: 70.3
click at [543, 517] on td "New Activation [PERSON_NAME] Employee Number: 30090984 [EMAIL_ADDRESS][DOMAIN_N…" at bounding box center [589, 569] width 244 height 139
copy td "[PERSON_NAME]"
click at [598, 181] on td "WO1459784" at bounding box center [774, 188] width 412 height 40
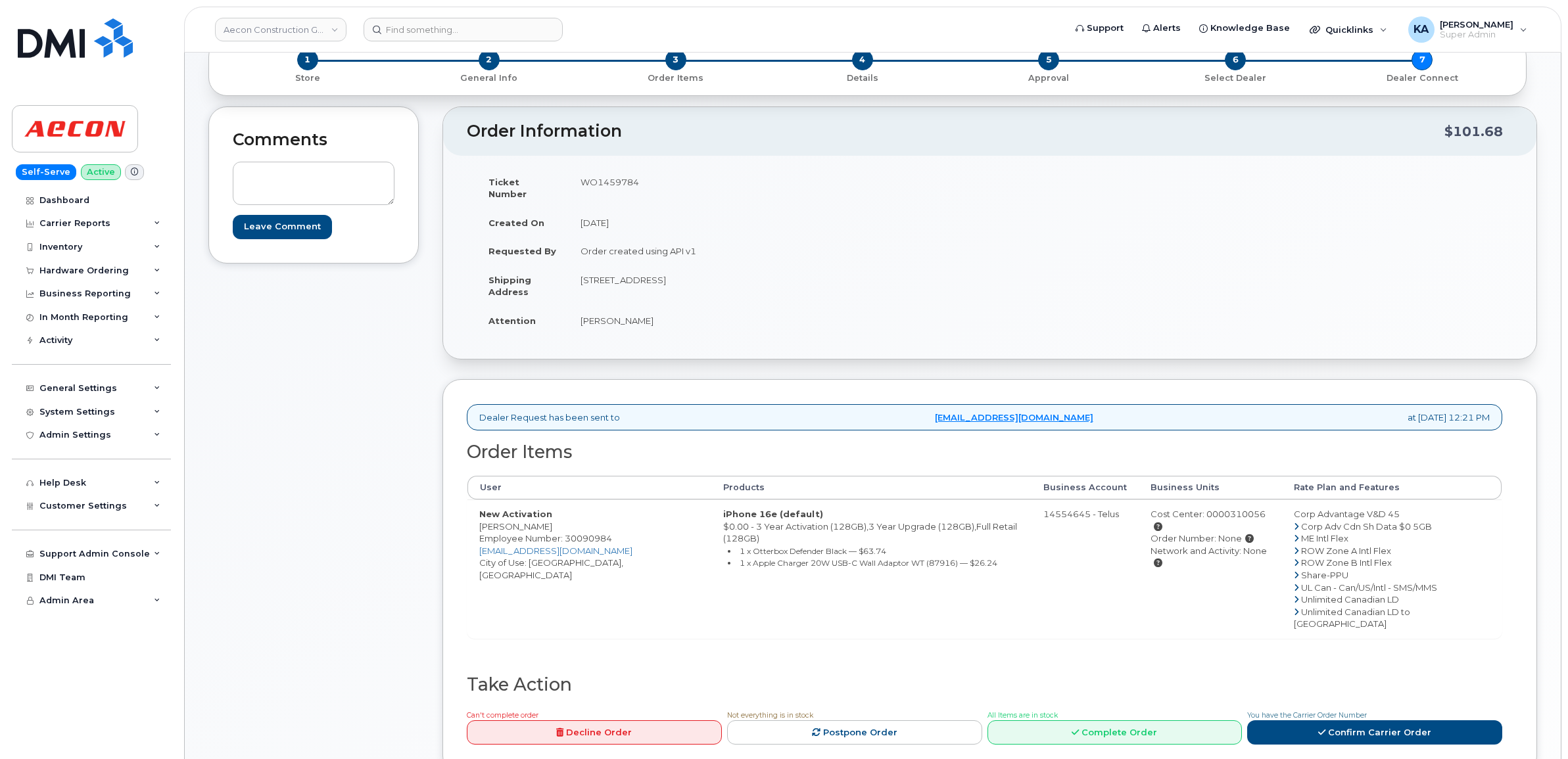
copy td "WO1459784"
drag, startPoint x: 577, startPoint y: 310, endPoint x: 659, endPoint y: 316, distance: 82.2
click at [659, 316] on td "[PERSON_NAME]" at bounding box center [774, 320] width 412 height 29
copy td "[PERSON_NAME]"
click at [1273, 720] on link "Confirm Carrier Order" at bounding box center [1375, 732] width 255 height 24
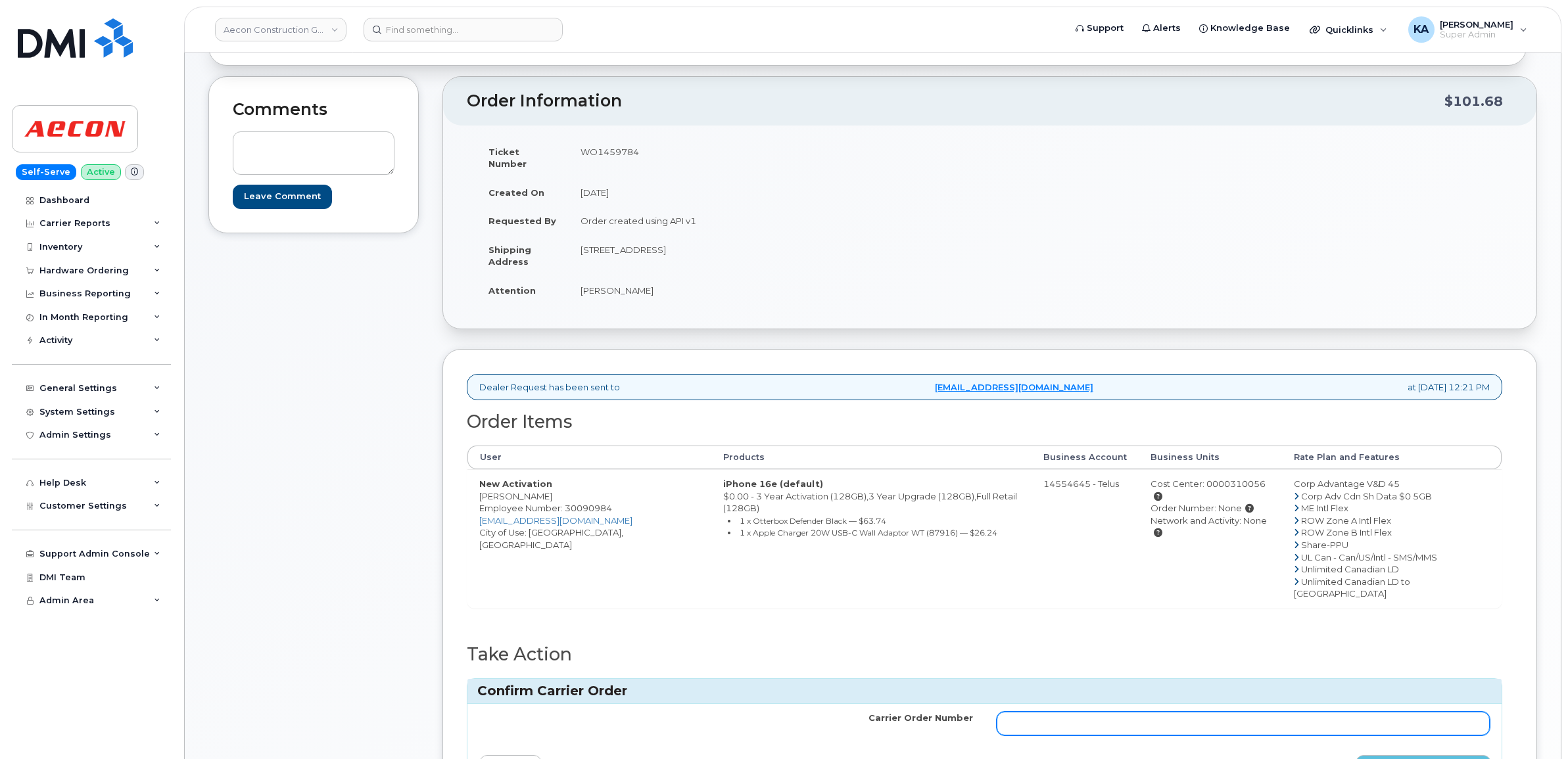
scroll to position [164, 0]
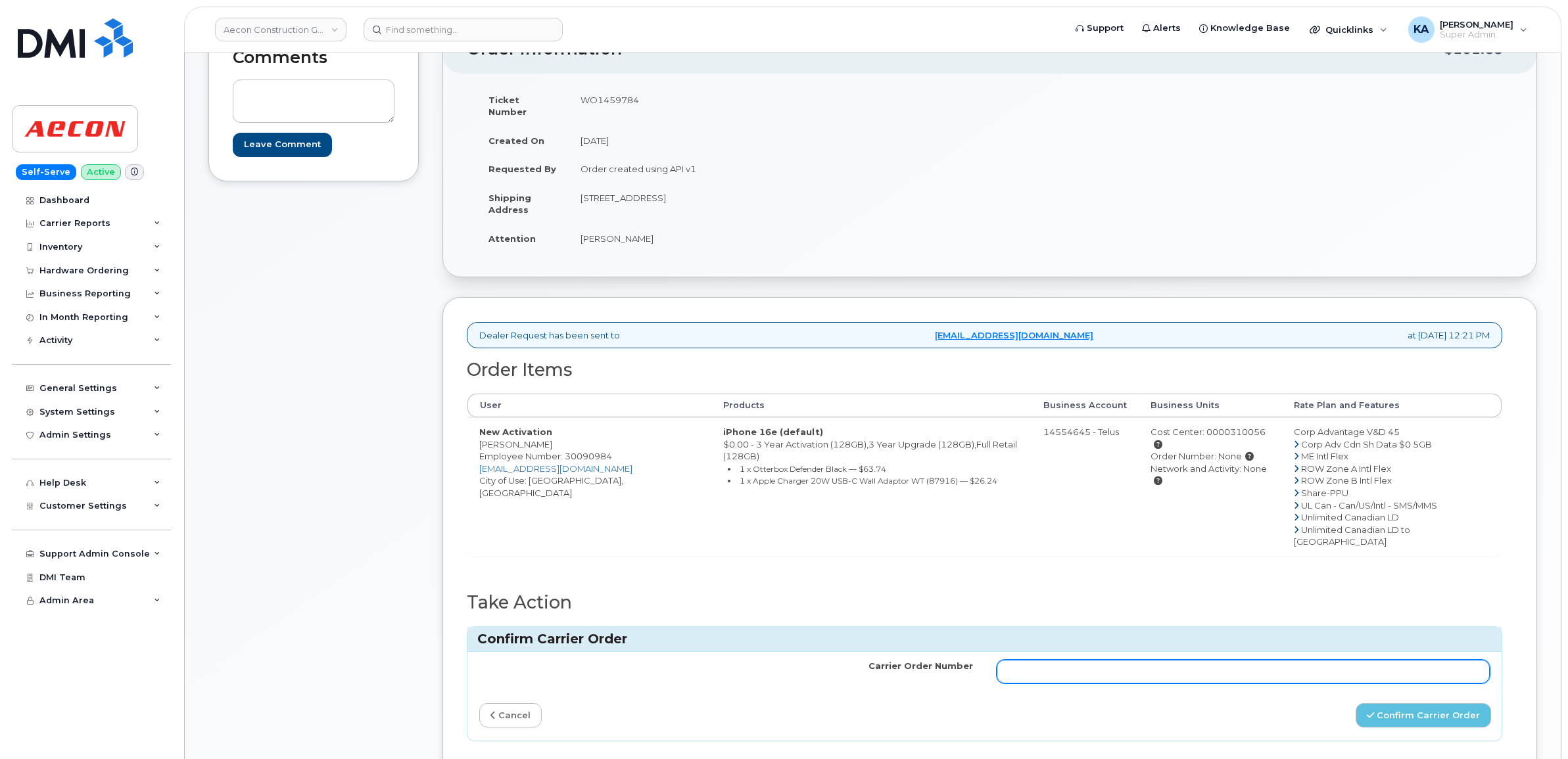
click at [1152, 660] on input "Carrier Order Number" at bounding box center [1243, 671] width 493 height 24
paste input "TL60039286"
type input "TL60039286"
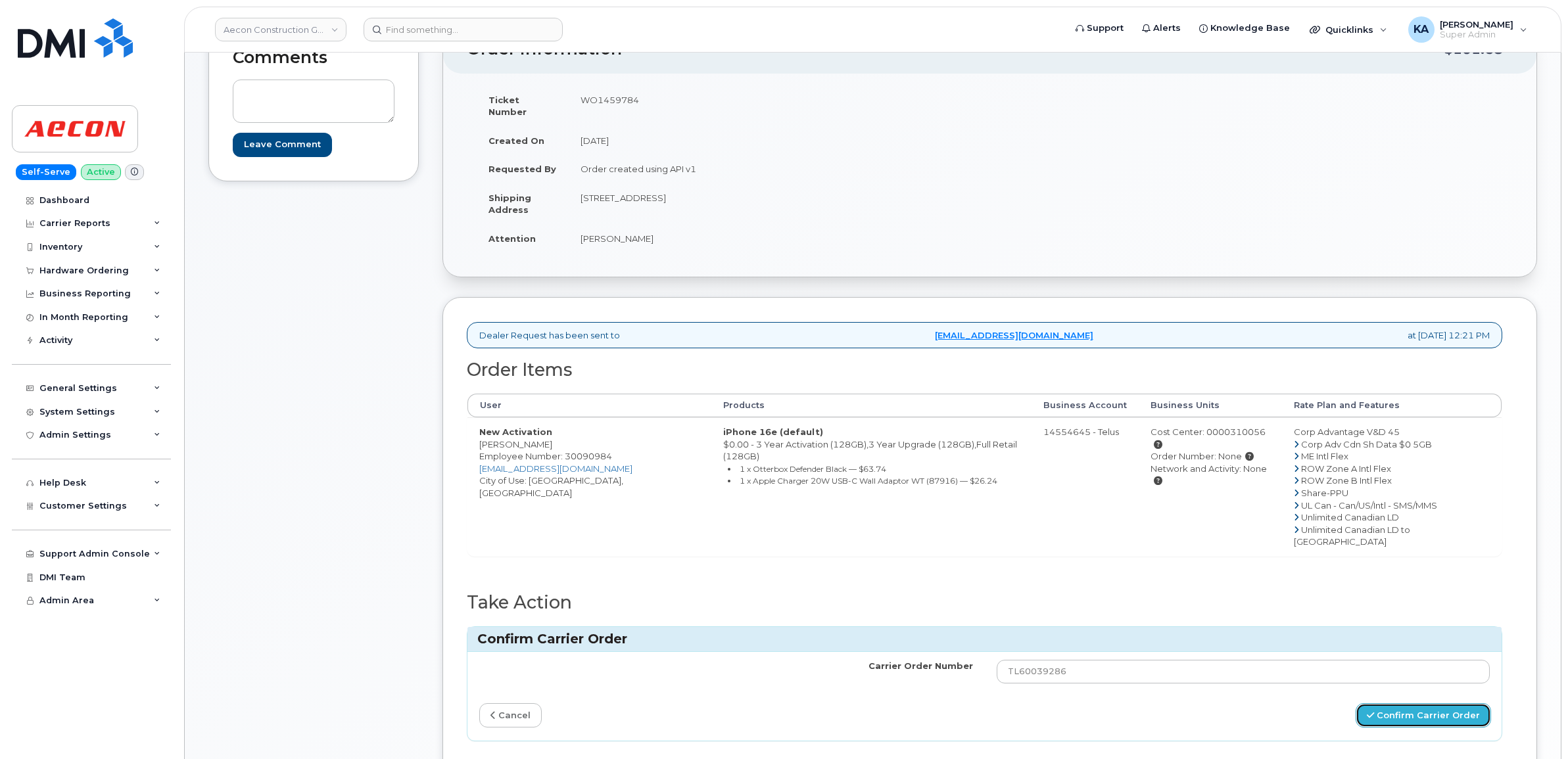
click at [1388, 703] on button "Confirm Carrier Order" at bounding box center [1423, 715] width 136 height 24
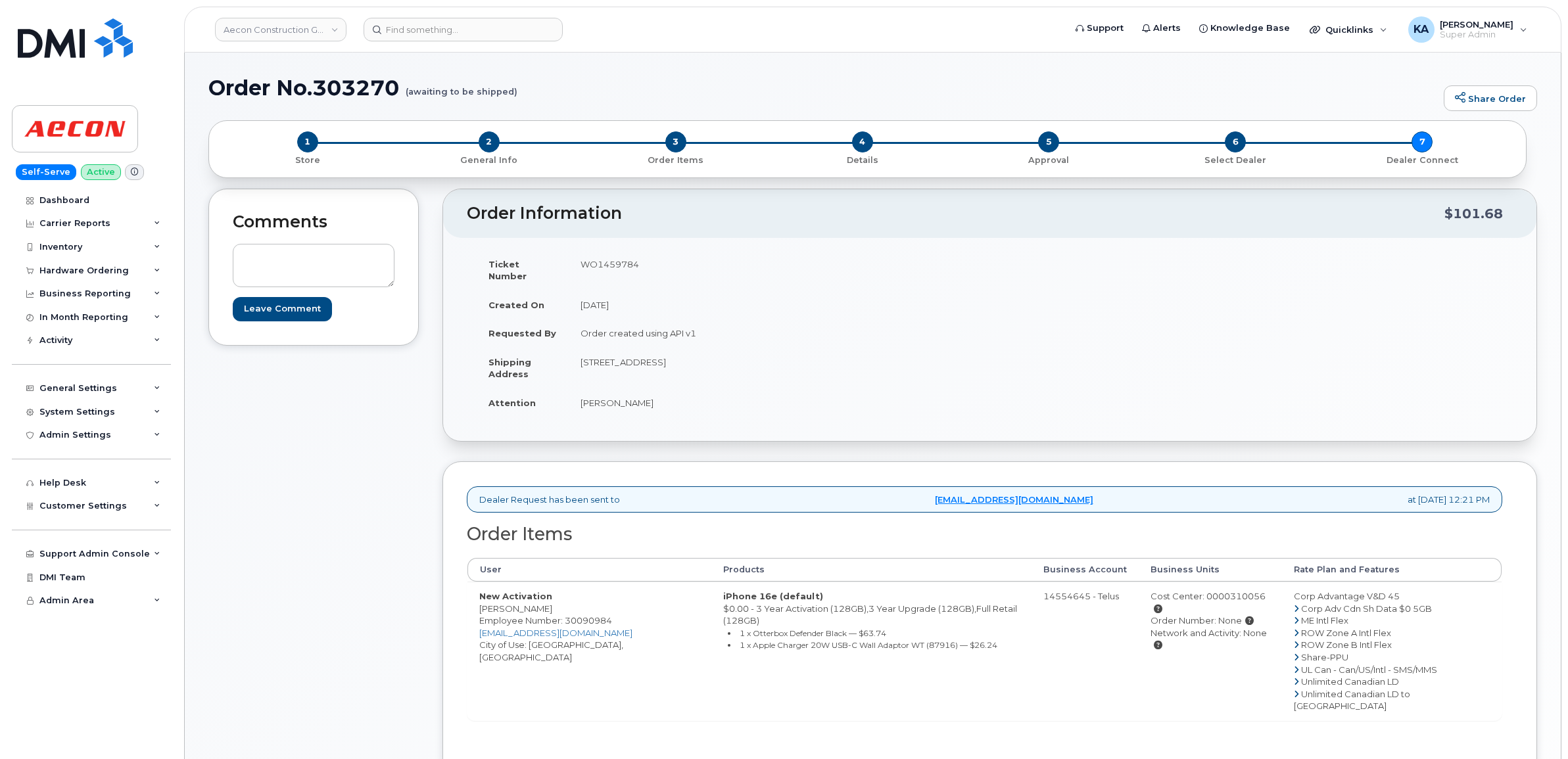
scroll to position [82, 0]
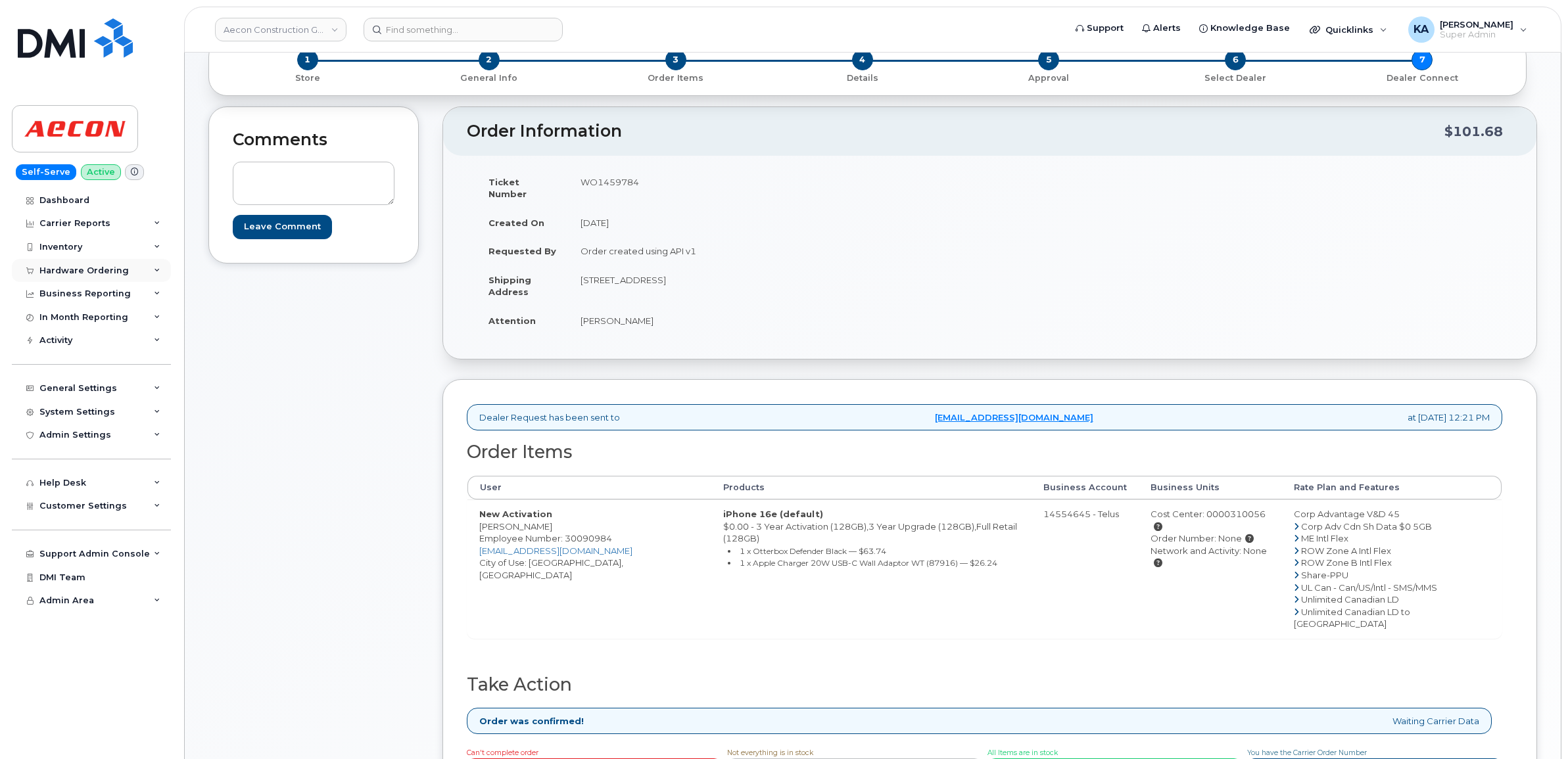
click at [86, 269] on div "Hardware Ordering" at bounding box center [84, 271] width 89 height 11
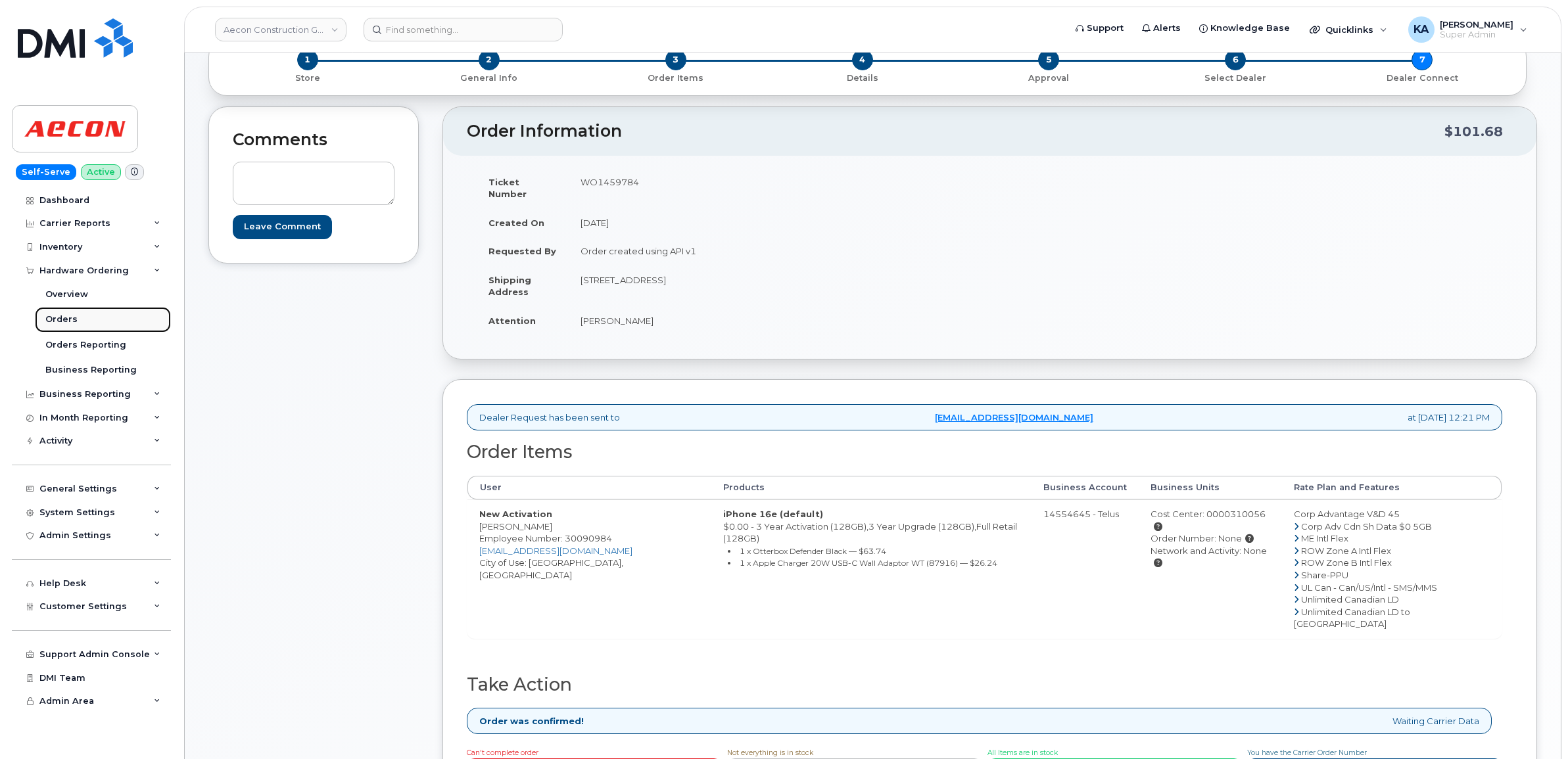
click at [60, 319] on div "Orders" at bounding box center [61, 320] width 32 height 12
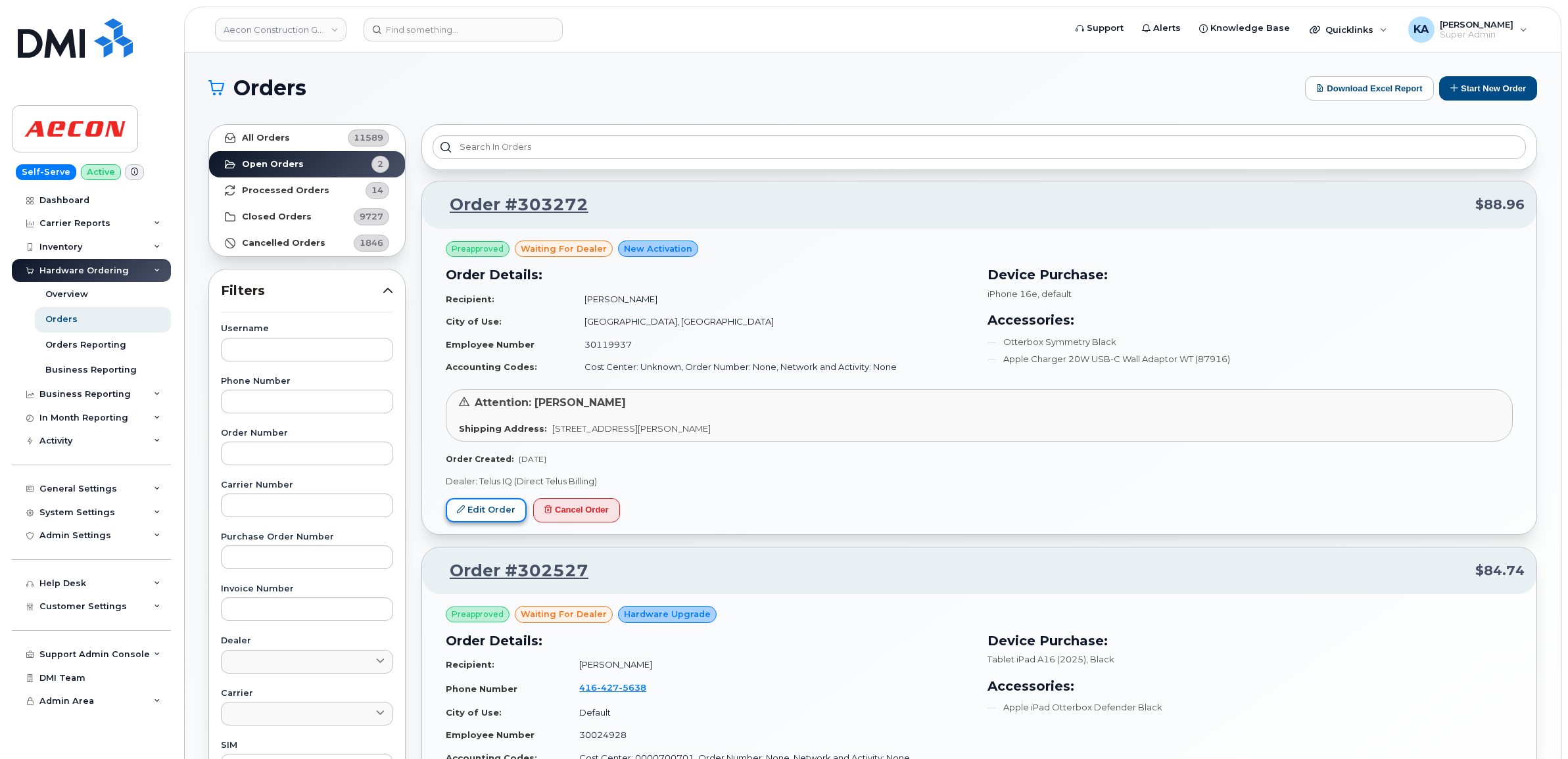
click at [468, 511] on link "Edit Order" at bounding box center [486, 510] width 81 height 24
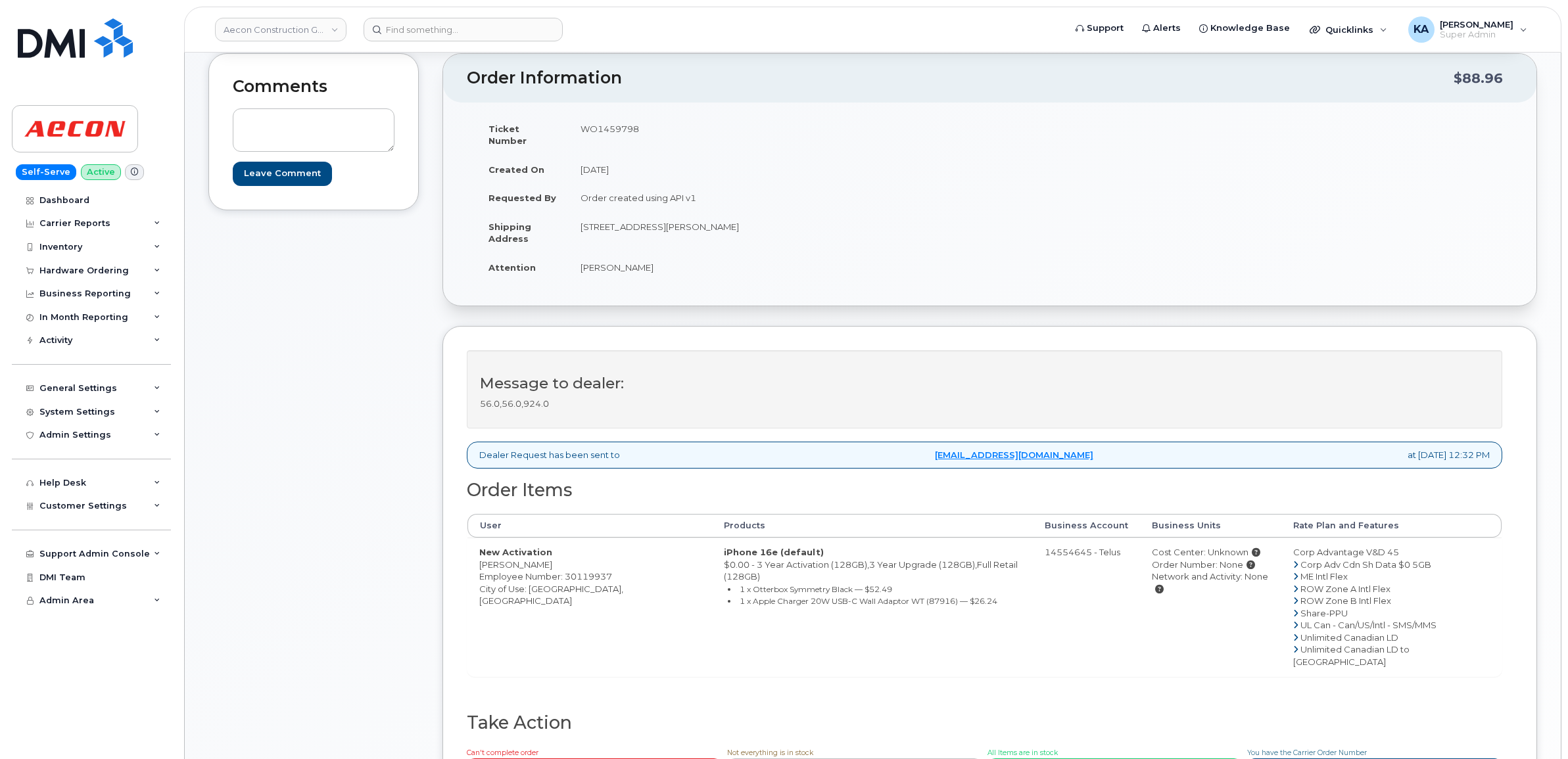
scroll to position [164, 0]
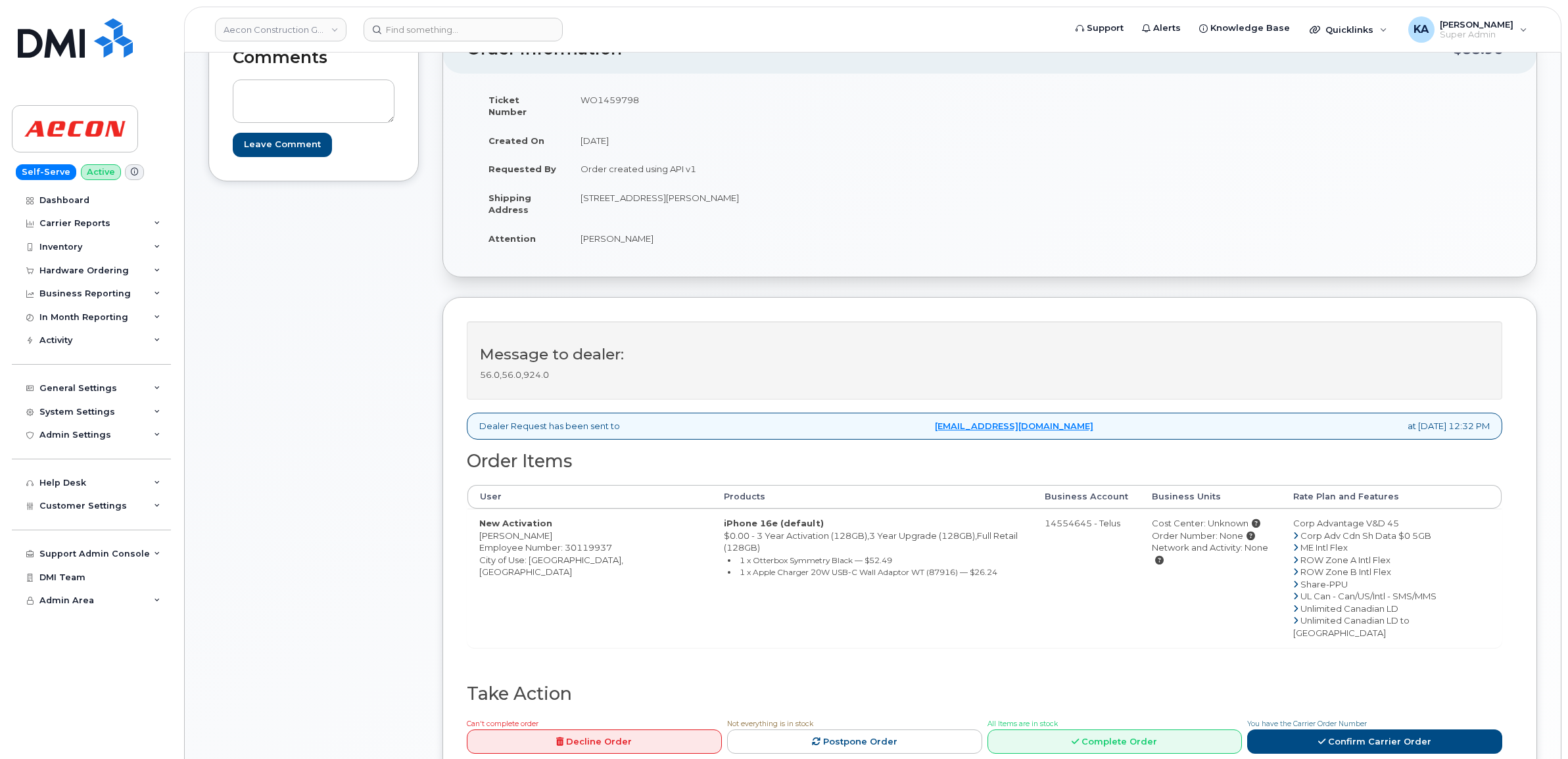
drag, startPoint x: 470, startPoint y: 523, endPoint x: 556, endPoint y: 530, distance: 86.3
click at [556, 530] on td "New Activation Stephany Codon Employee Number: 30119937 City of Use: Toronto, O…" at bounding box center [589, 578] width 244 height 139
copy td "Stephany Codon"
click at [598, 96] on td "WO1459798" at bounding box center [774, 106] width 412 height 40
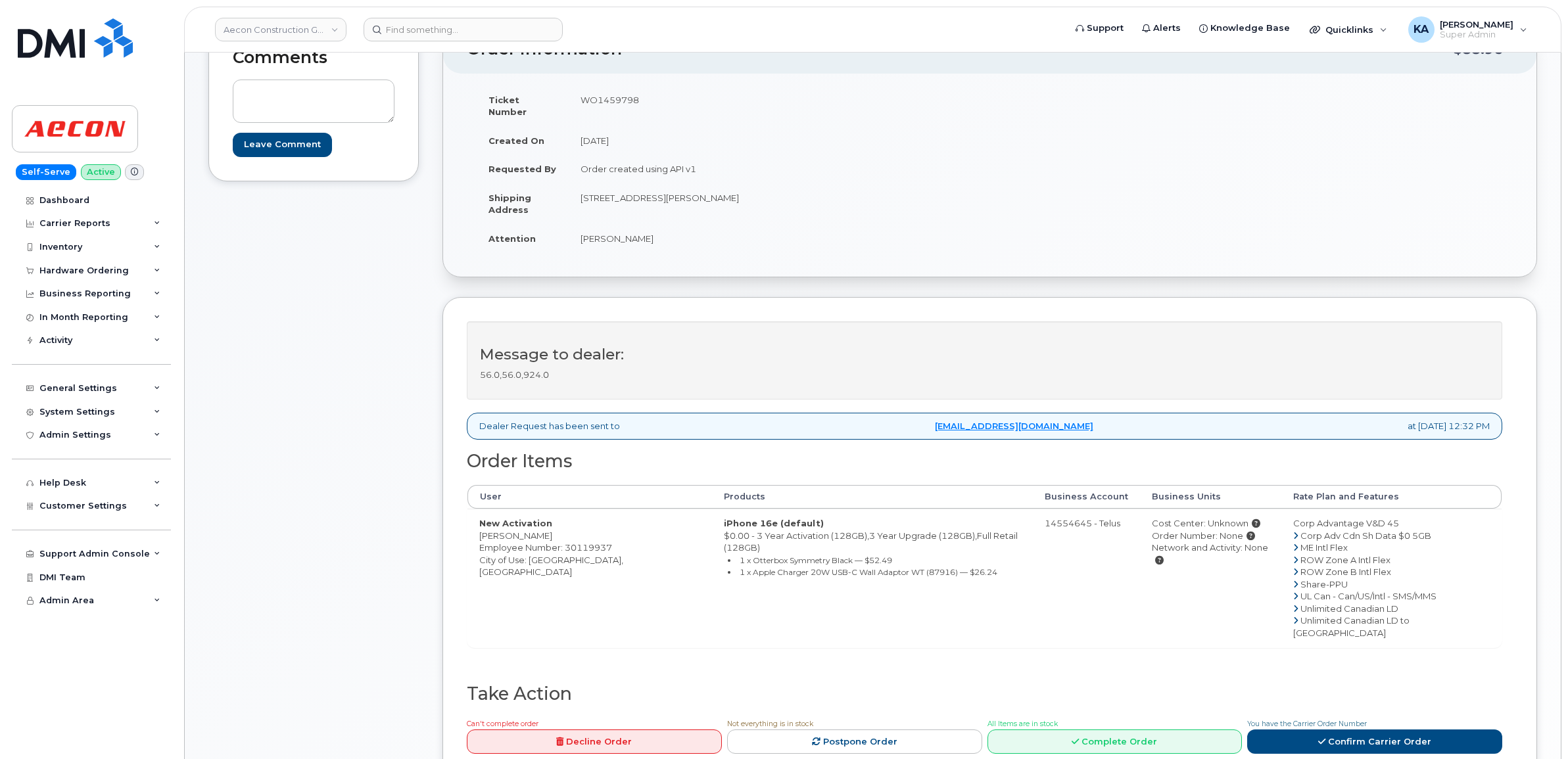
copy td "WO1459798"
drag, startPoint x: 471, startPoint y: 521, endPoint x: 551, endPoint y: 529, distance: 80.4
click at [551, 529] on td "New Activation Stephany Codon Employee Number: 30119937 City of Use: Toronto, O…" at bounding box center [589, 578] width 244 height 139
copy td "Stephany Codon"
drag, startPoint x: 577, startPoint y: 190, endPoint x: 699, endPoint y: 207, distance: 123.2
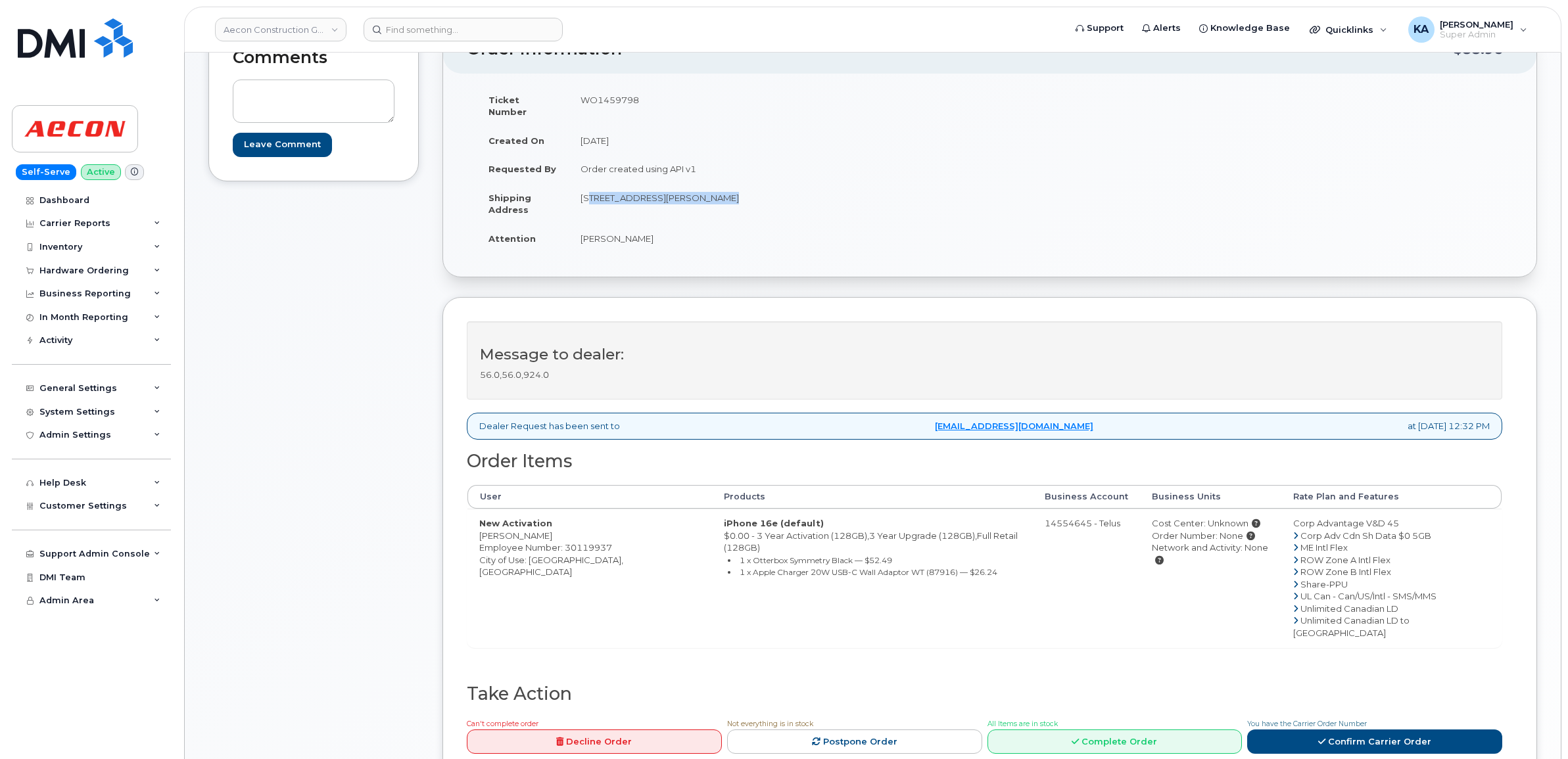
click at [699, 207] on td "20 Carlson Court, Suite 105 Toronto ON M9W 7K6" at bounding box center [774, 204] width 412 height 40
copy td "20 Carlson Court, Suite 105"
click at [715, 186] on td "20 Carlson Court, Suite 105 Toronto ON M9W 7K6" at bounding box center [774, 204] width 412 height 40
copy td "[GEOGRAPHIC_DATA]"
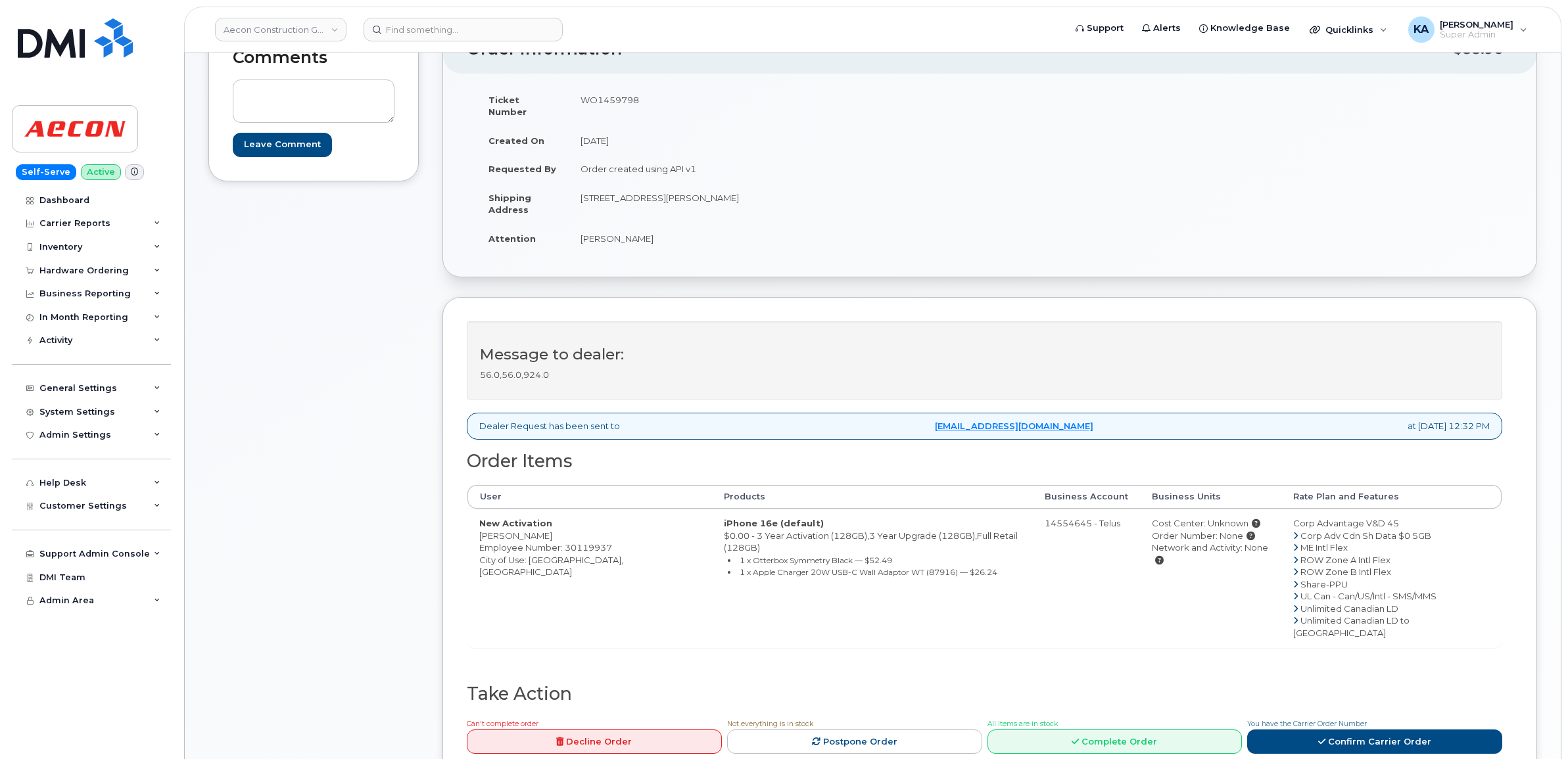
drag, startPoint x: 753, startPoint y: 183, endPoint x: 803, endPoint y: 188, distance: 50.2
click at [803, 188] on td "20 Carlson Court, Suite 105 Toronto ON M9W 7K6" at bounding box center [774, 204] width 412 height 40
copy td "M9W 7K6"
click at [1293, 729] on link "Confirm Carrier Order" at bounding box center [1375, 741] width 255 height 24
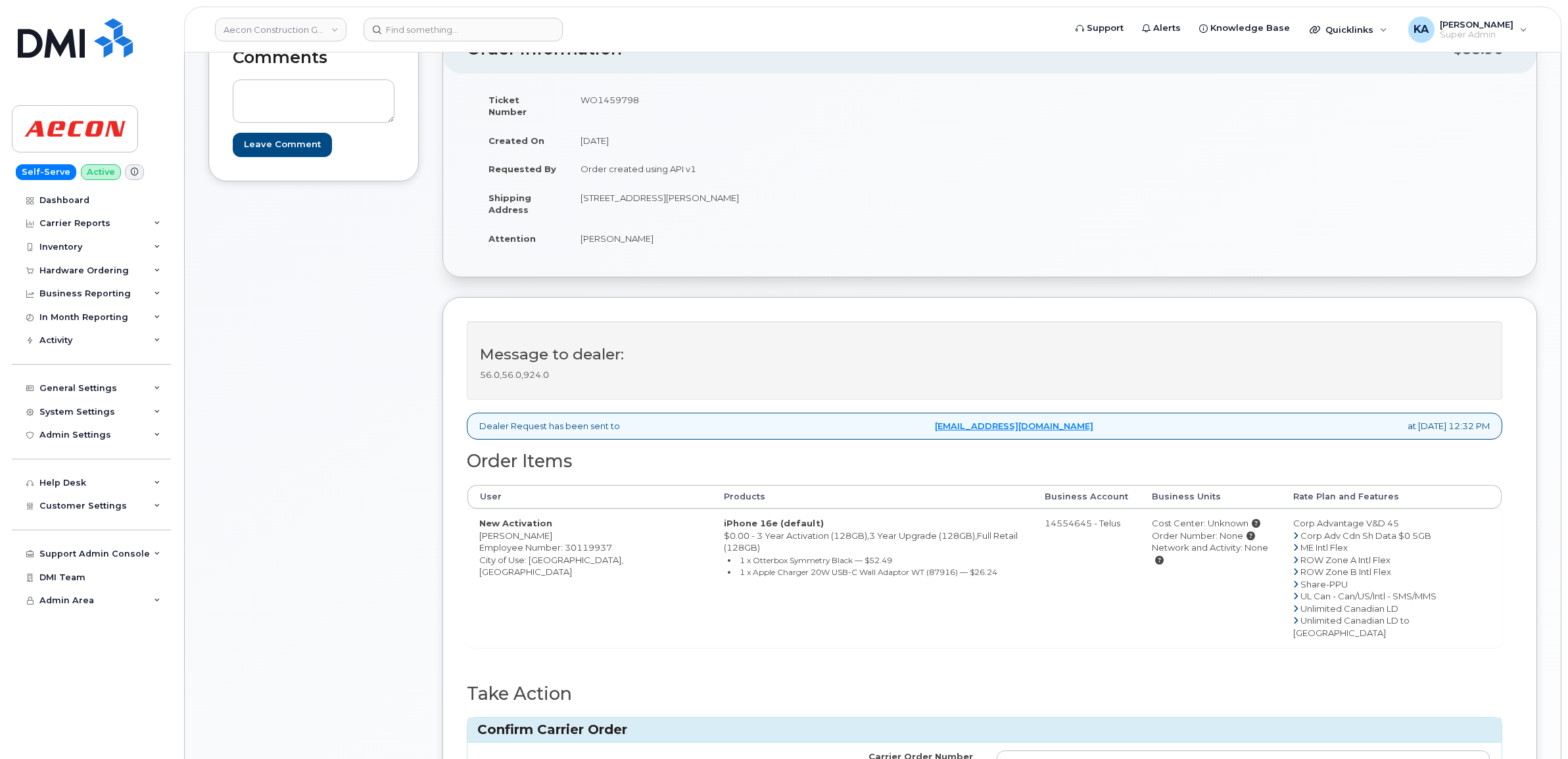
scroll to position [246, 0]
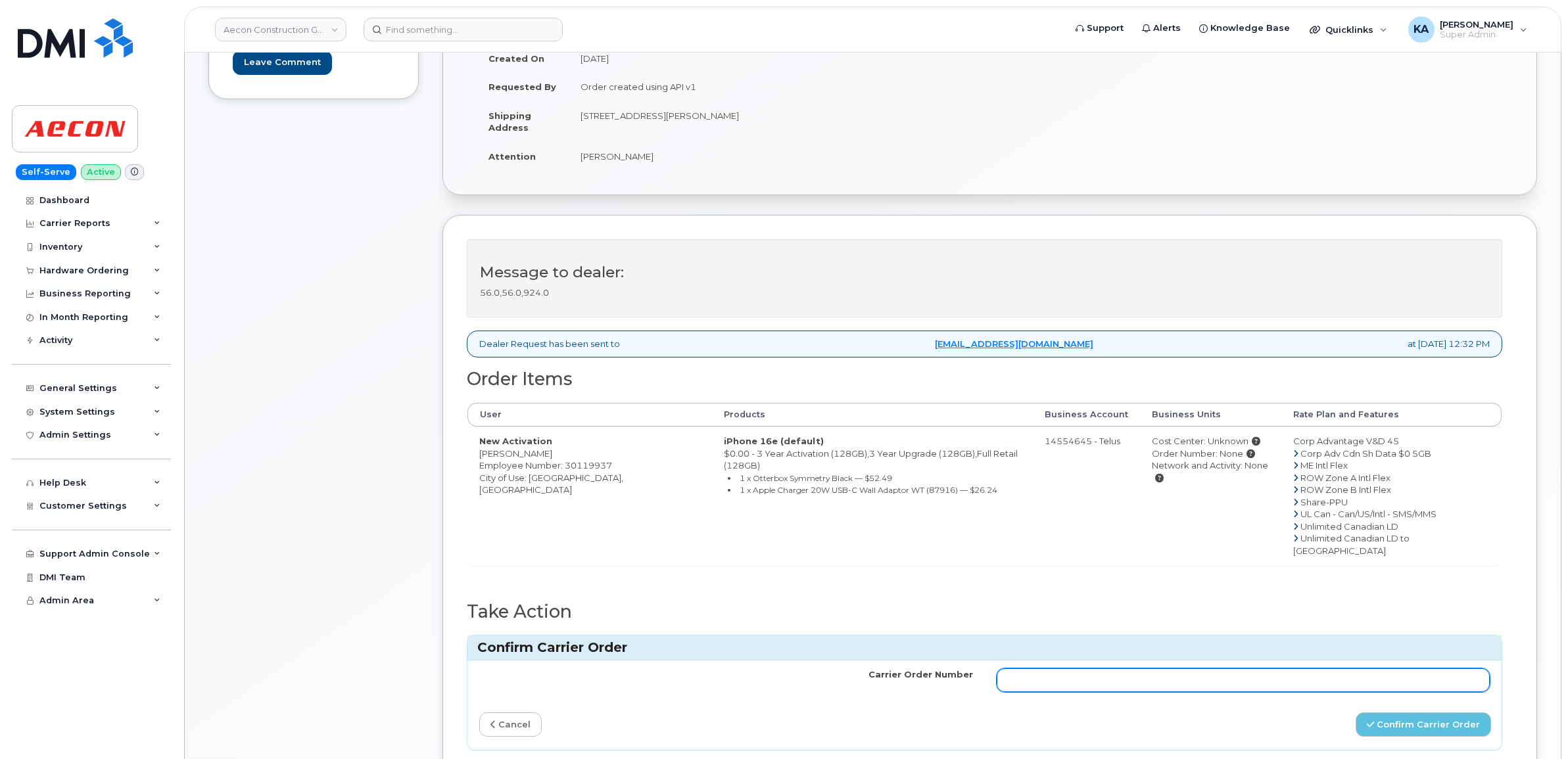
click at [1136, 669] on input "Carrier Order Number" at bounding box center [1243, 680] width 493 height 24
paste input "TL60039301"
type input "TL60039301"
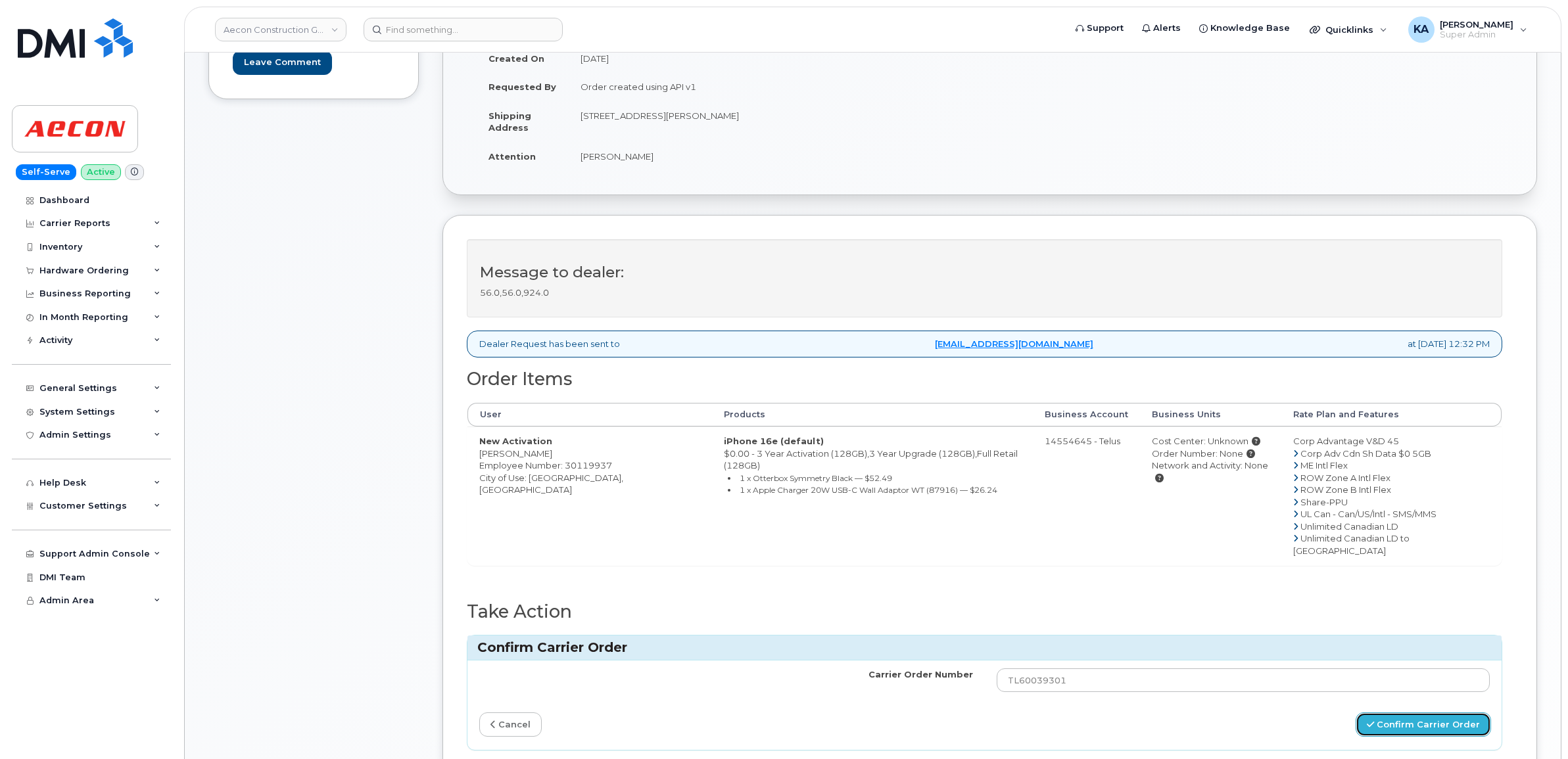
click at [1391, 712] on button "Confirm Carrier Order" at bounding box center [1423, 725] width 136 height 24
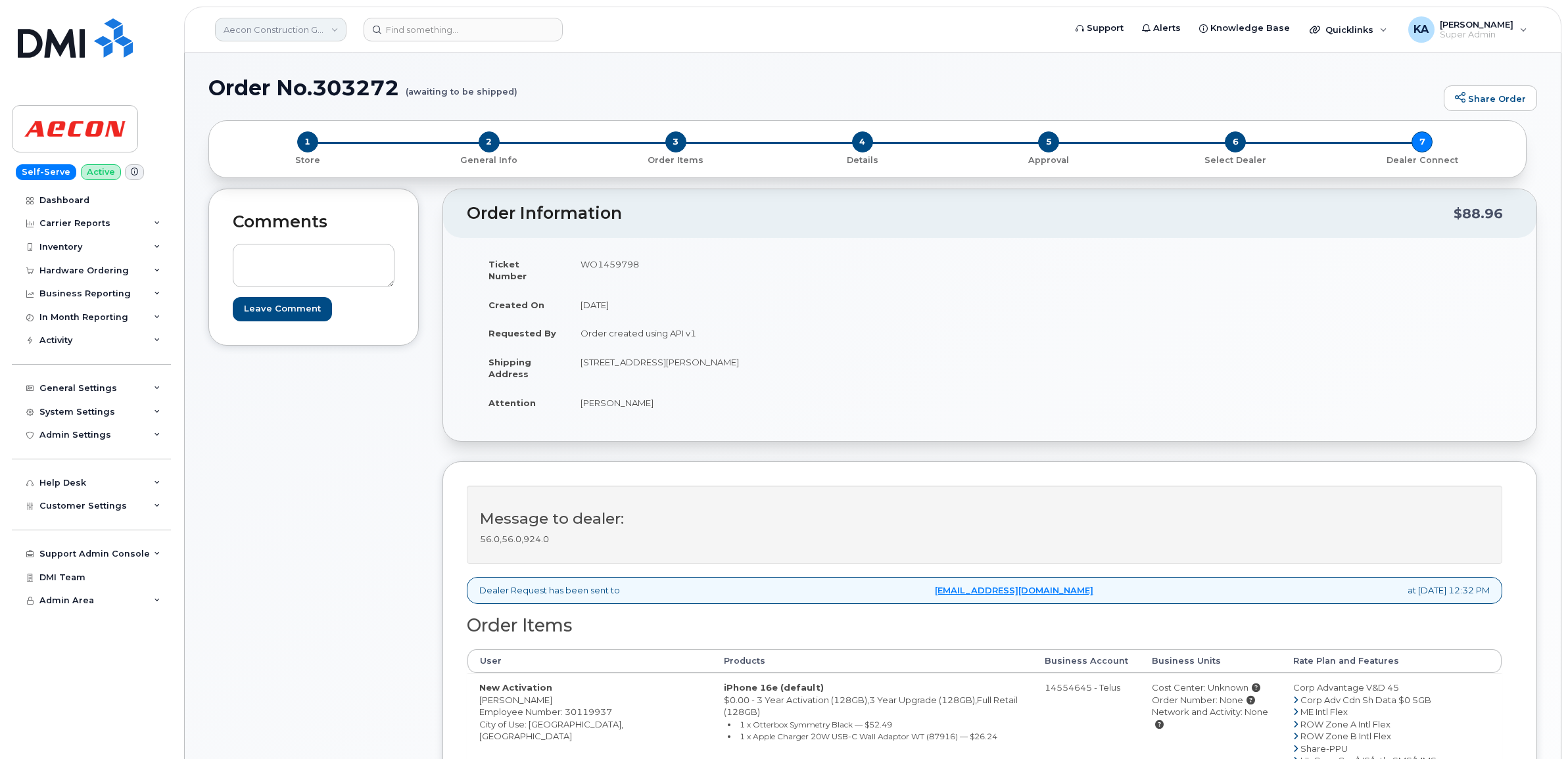
click at [254, 30] on link "Aecon Construction Group Inc" at bounding box center [280, 29] width 132 height 24
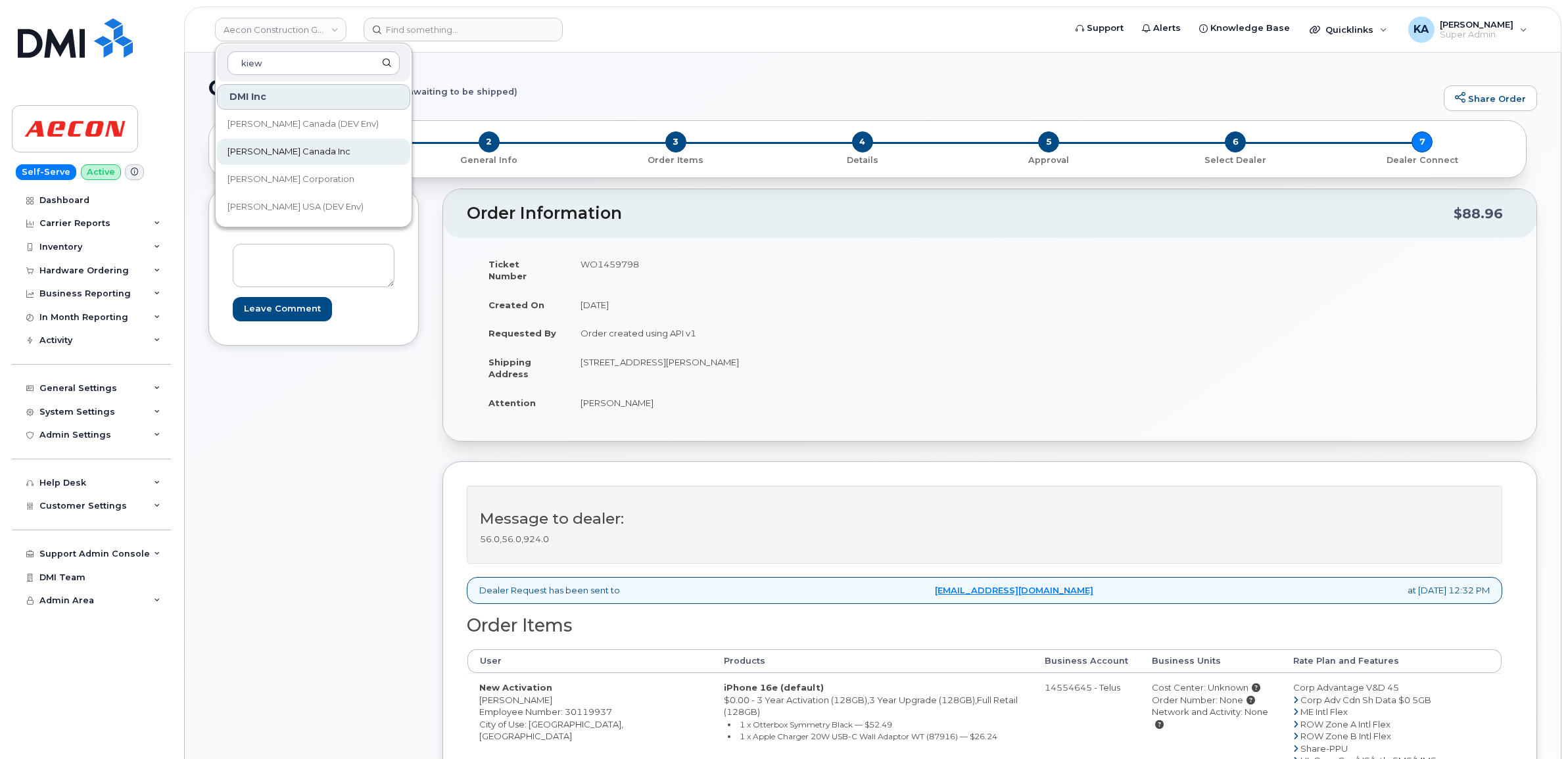
type input "kiew"
click at [230, 146] on span "[PERSON_NAME] Canada Inc" at bounding box center [289, 151] width 123 height 13
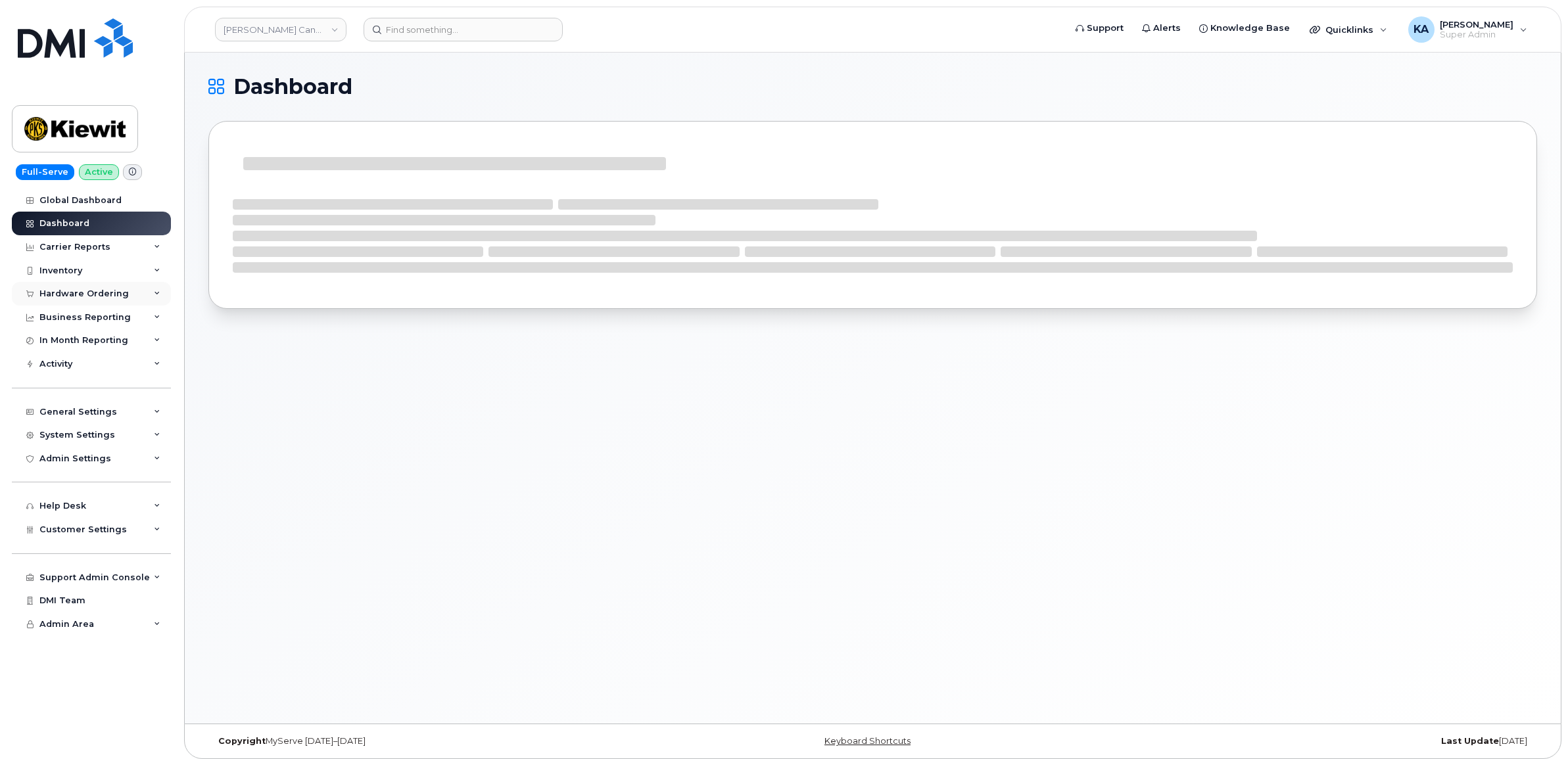
click at [71, 293] on div "Hardware Ordering" at bounding box center [84, 294] width 89 height 11
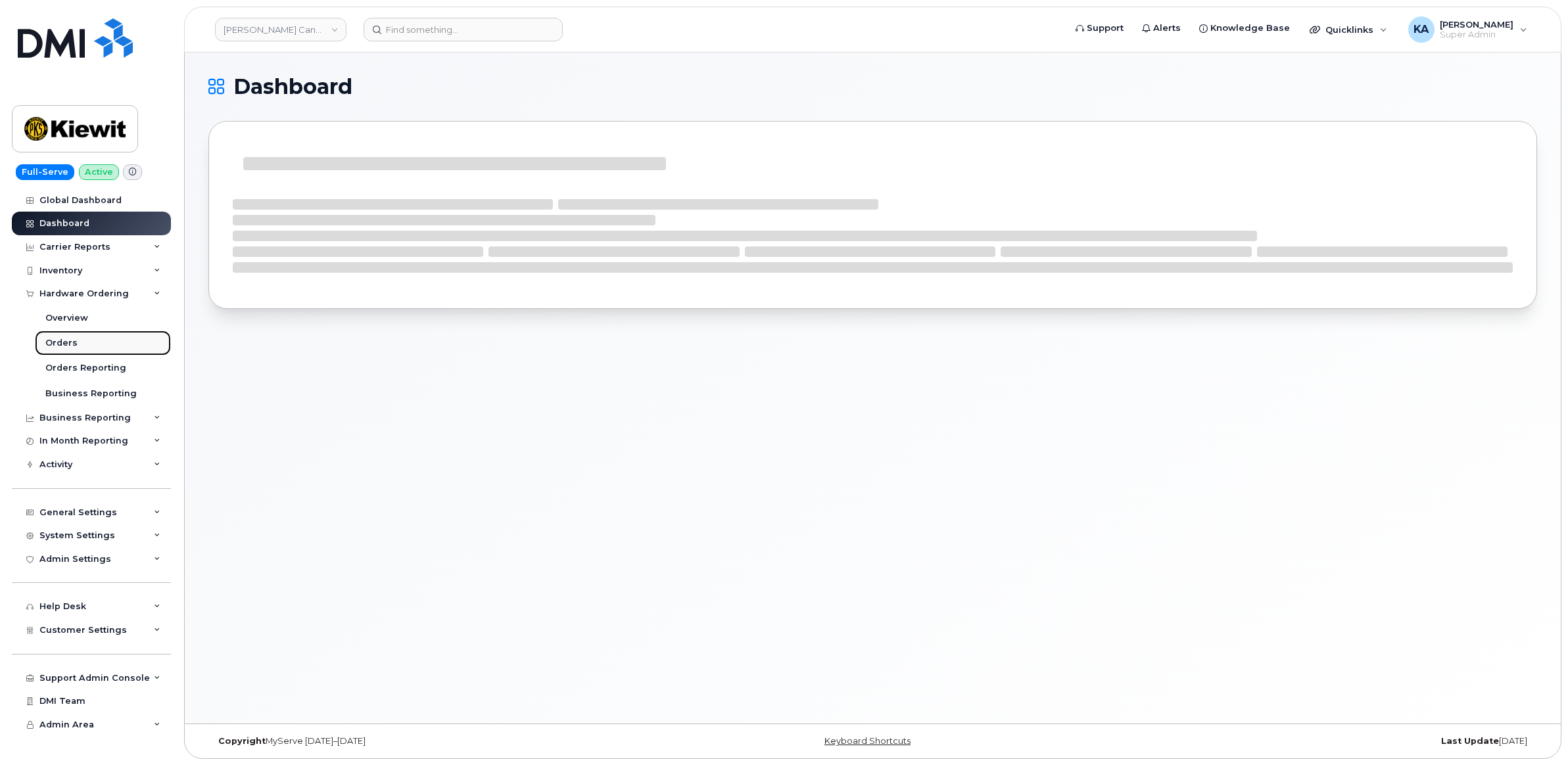
click at [53, 339] on div "Orders" at bounding box center [61, 343] width 32 height 12
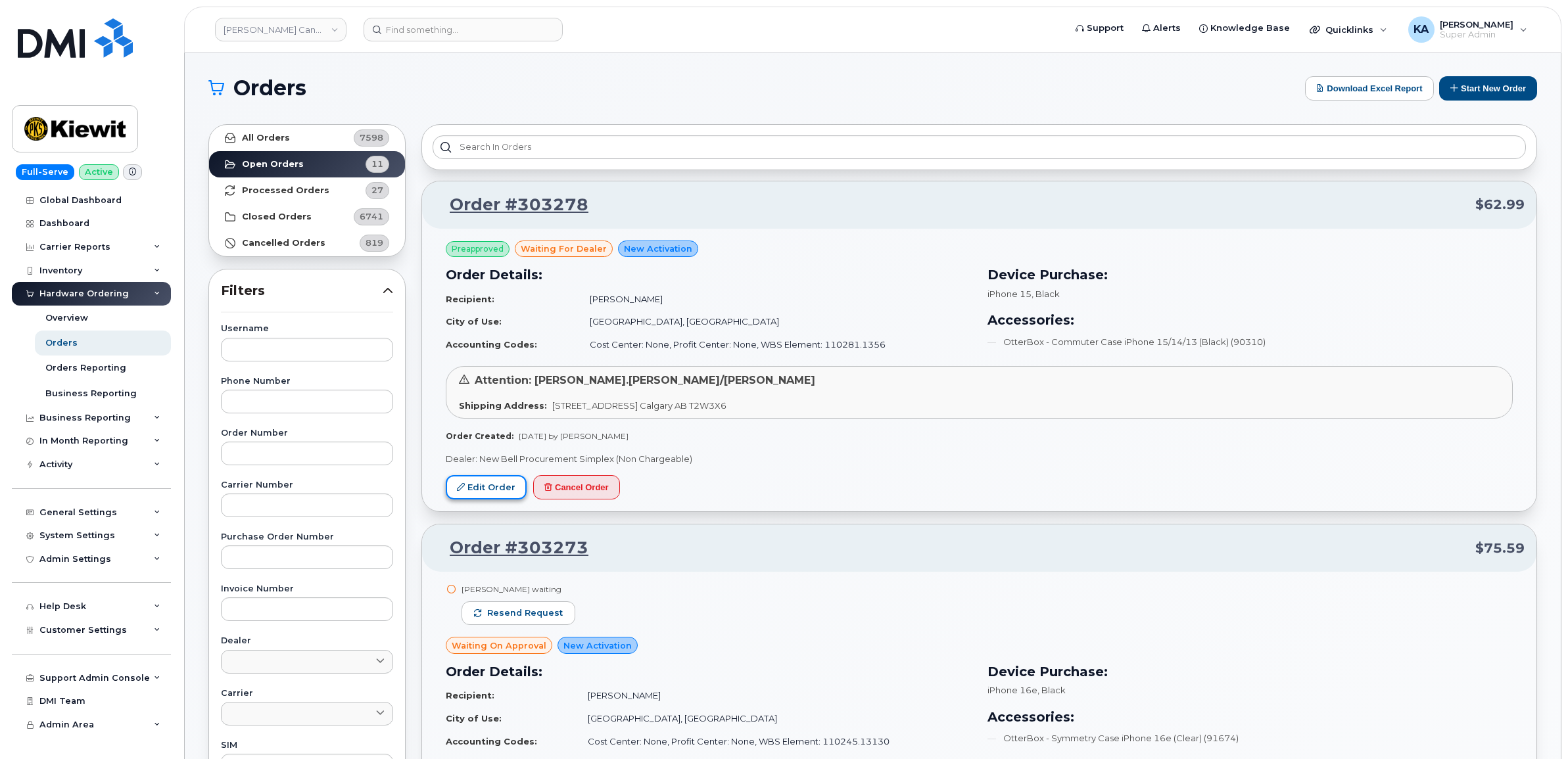
click at [487, 482] on link "Edit Order" at bounding box center [486, 487] width 81 height 24
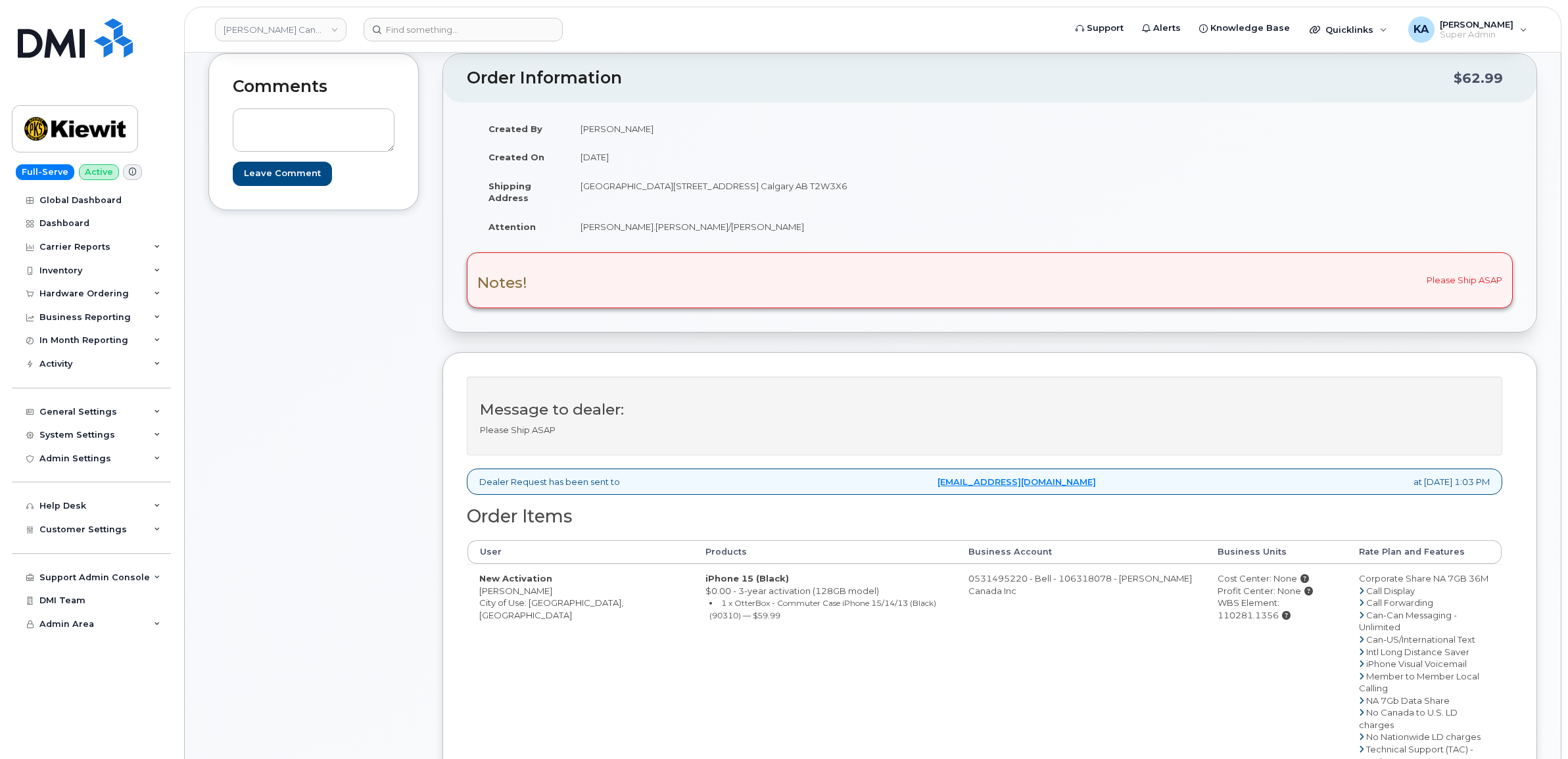
scroll to position [164, 0]
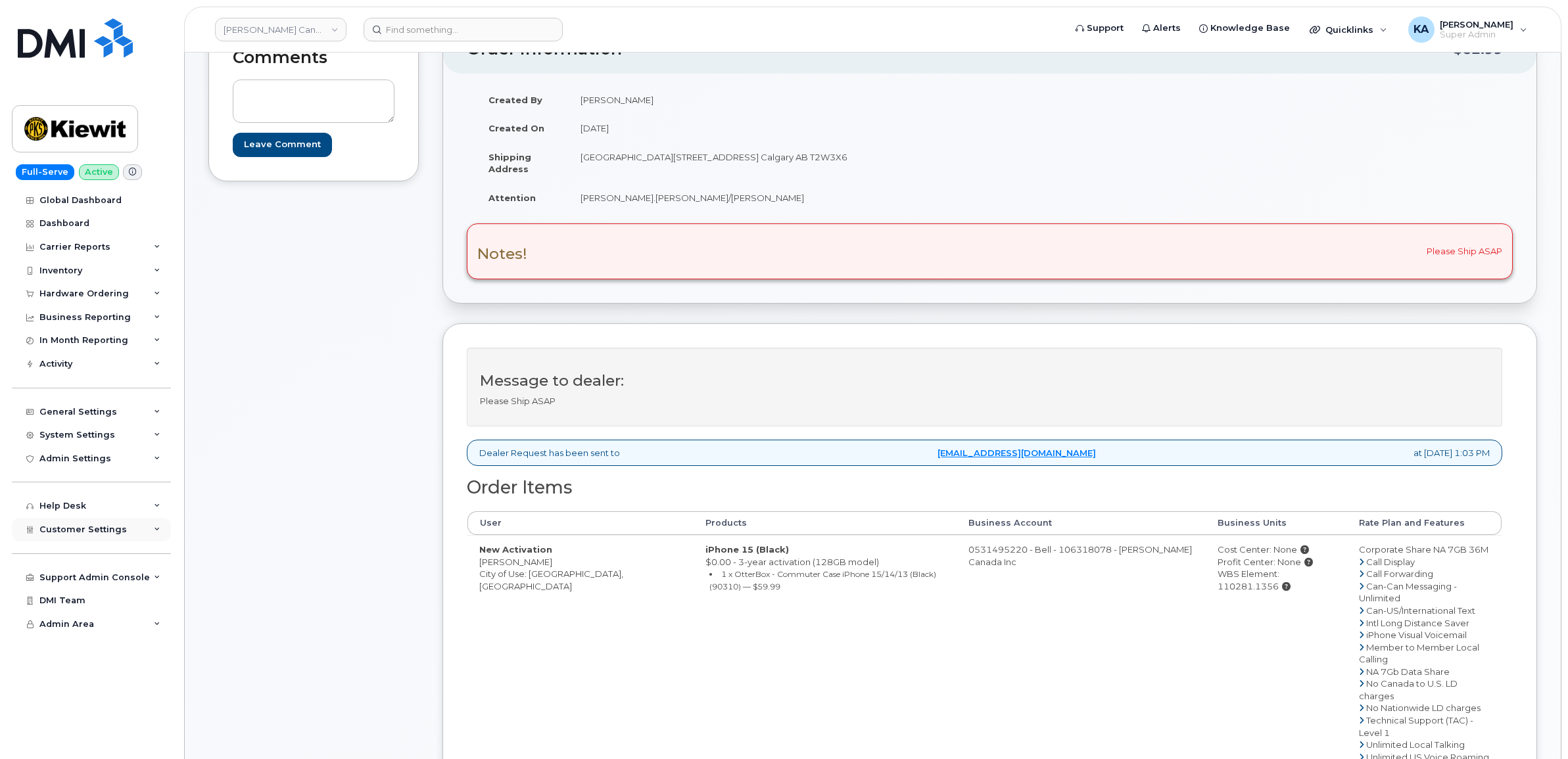
click at [60, 529] on span "Customer Settings" at bounding box center [83, 529] width 88 height 10
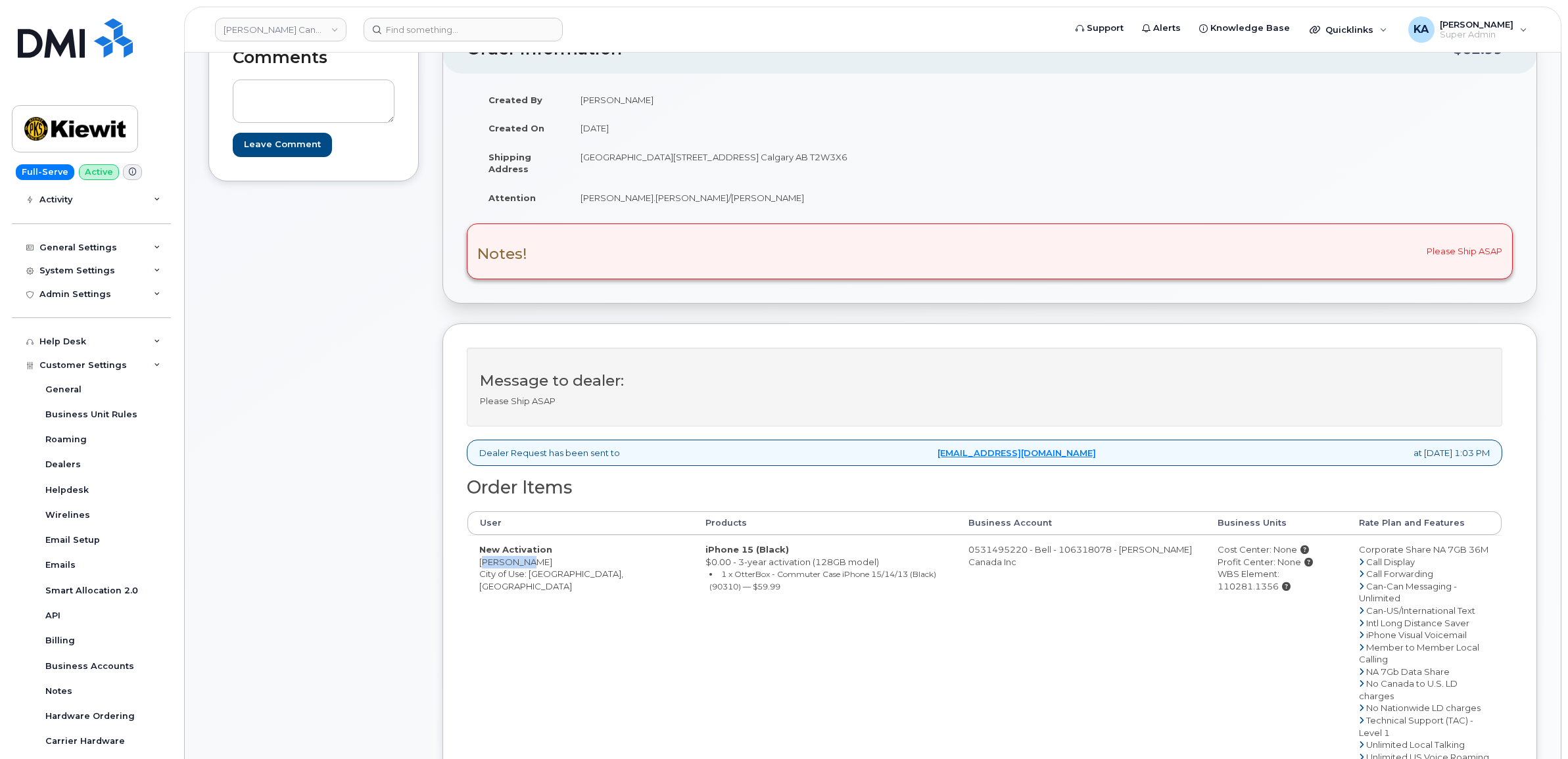
drag, startPoint x: 473, startPoint y: 563, endPoint x: 522, endPoint y: 565, distance: 49.0
click at [522, 565] on td "New Activation [PERSON_NAME] City of Use: [GEOGRAPHIC_DATA], [GEOGRAPHIC_DATA]" at bounding box center [580, 671] width 226 height 273
copy td "[PERSON_NAME]"
drag, startPoint x: 579, startPoint y: 160, endPoint x: 747, endPoint y: 177, distance: 168.9
click at [747, 177] on td "Suite 200 10333 Southport Road S.W. Calgary AB T2W3X6" at bounding box center [774, 163] width 412 height 40
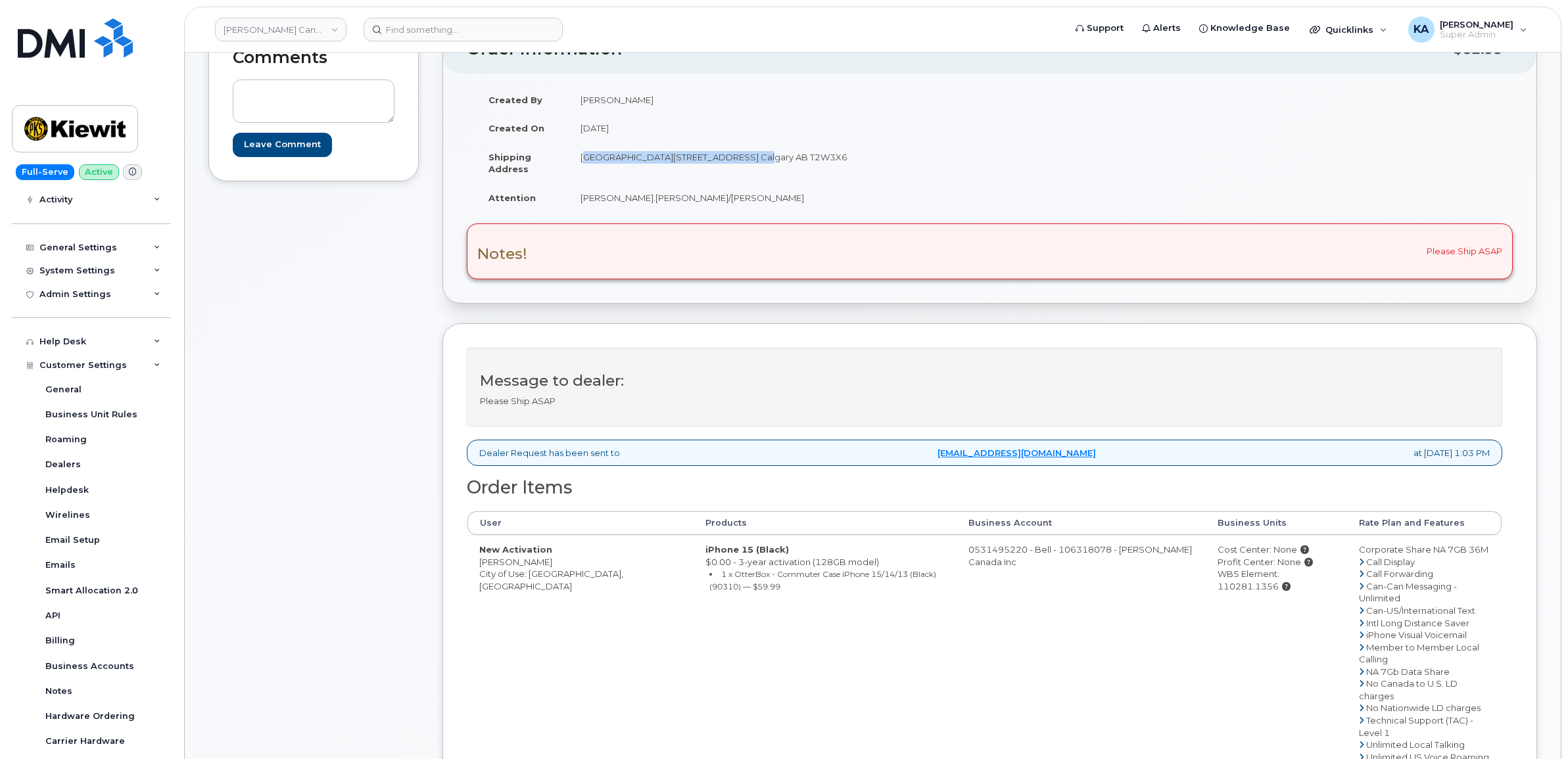
copy td "Suite 200 10333 Southport Road S.W."
drag, startPoint x: 796, startPoint y: 154, endPoint x: 843, endPoint y: 162, distance: 47.7
click at [843, 162] on td "Suite 200 10333 Southport Road S.W. Calgary AB T2W3X6" at bounding box center [774, 163] width 412 height 40
copy td "T2W3X6"
drag, startPoint x: 577, startPoint y: 196, endPoint x: 666, endPoint y: 204, distance: 89.4
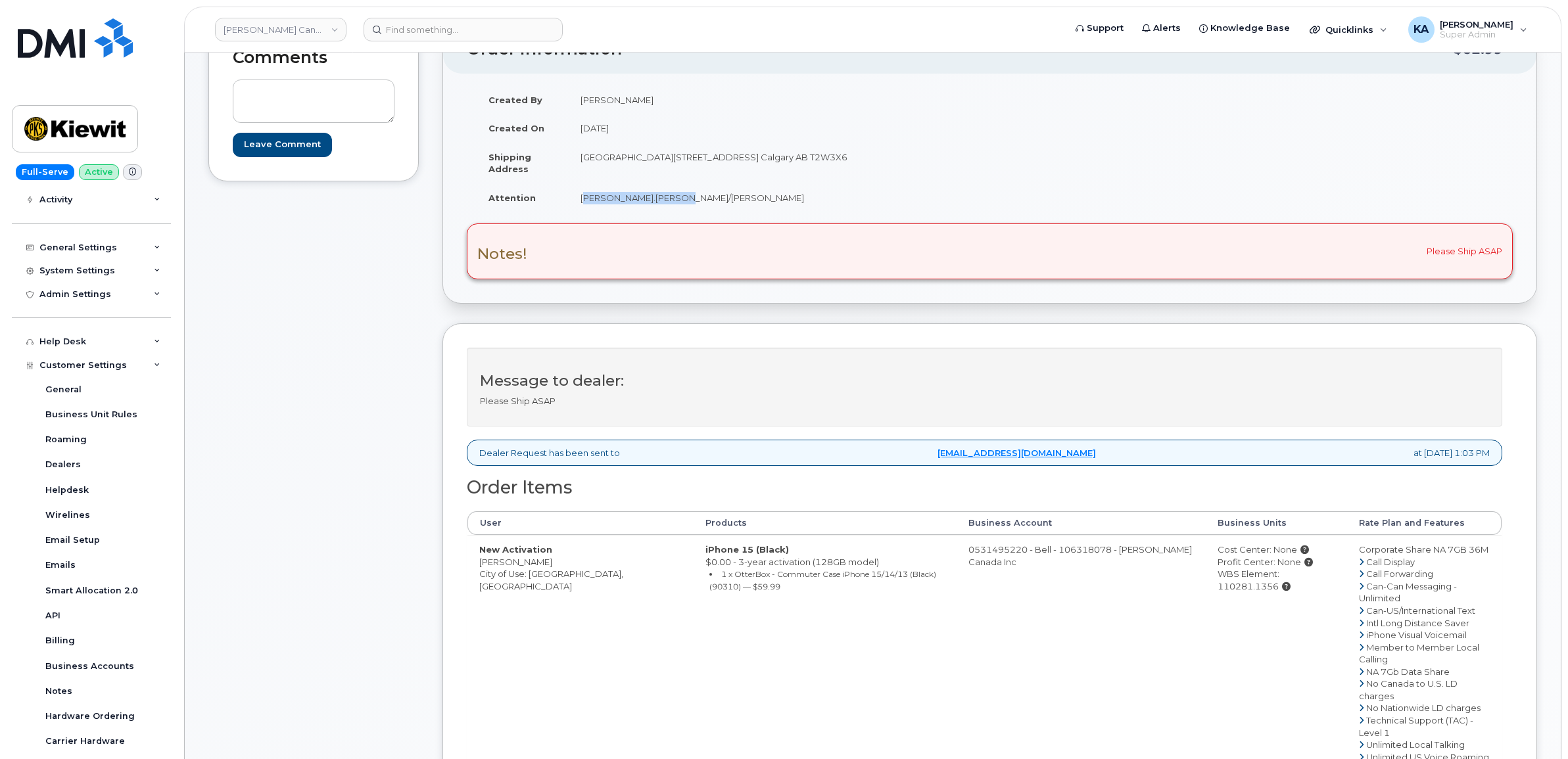
click at [666, 204] on td "[PERSON_NAME].[PERSON_NAME]/[PERSON_NAME]" at bounding box center [774, 198] width 412 height 29
copy td "[PERSON_NAME].[PERSON_NAME]/[PERSON_NAME]"
drag, startPoint x: 1181, startPoint y: 576, endPoint x: 1302, endPoint y: 584, distance: 121.3
click at [1302, 584] on td "Cost Center: None Profit Center: None WBS Element: 110281.1356" at bounding box center [1276, 671] width 141 height 273
copy div "WBS Element: 110281.1356"
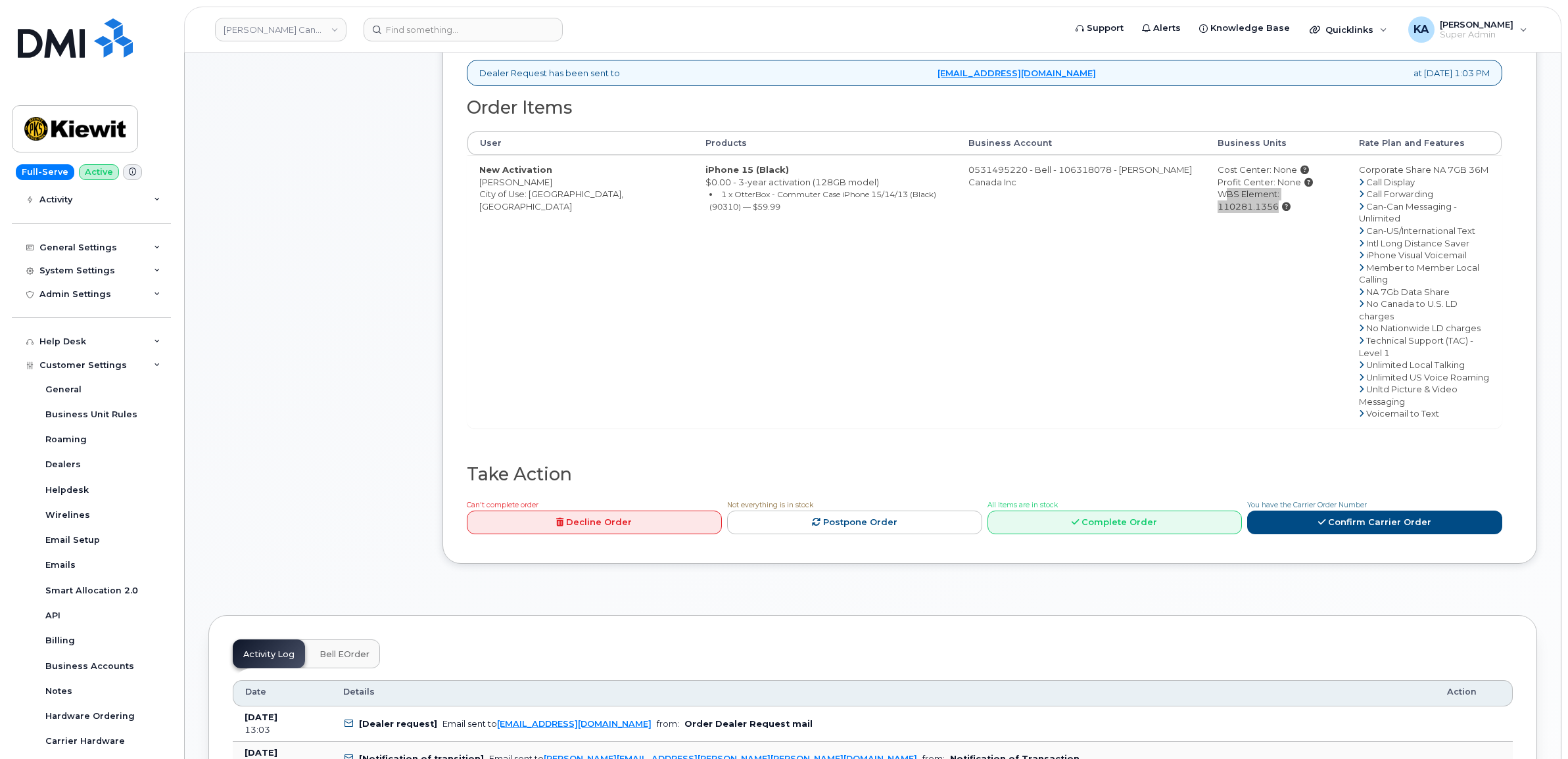
scroll to position [575, 0]
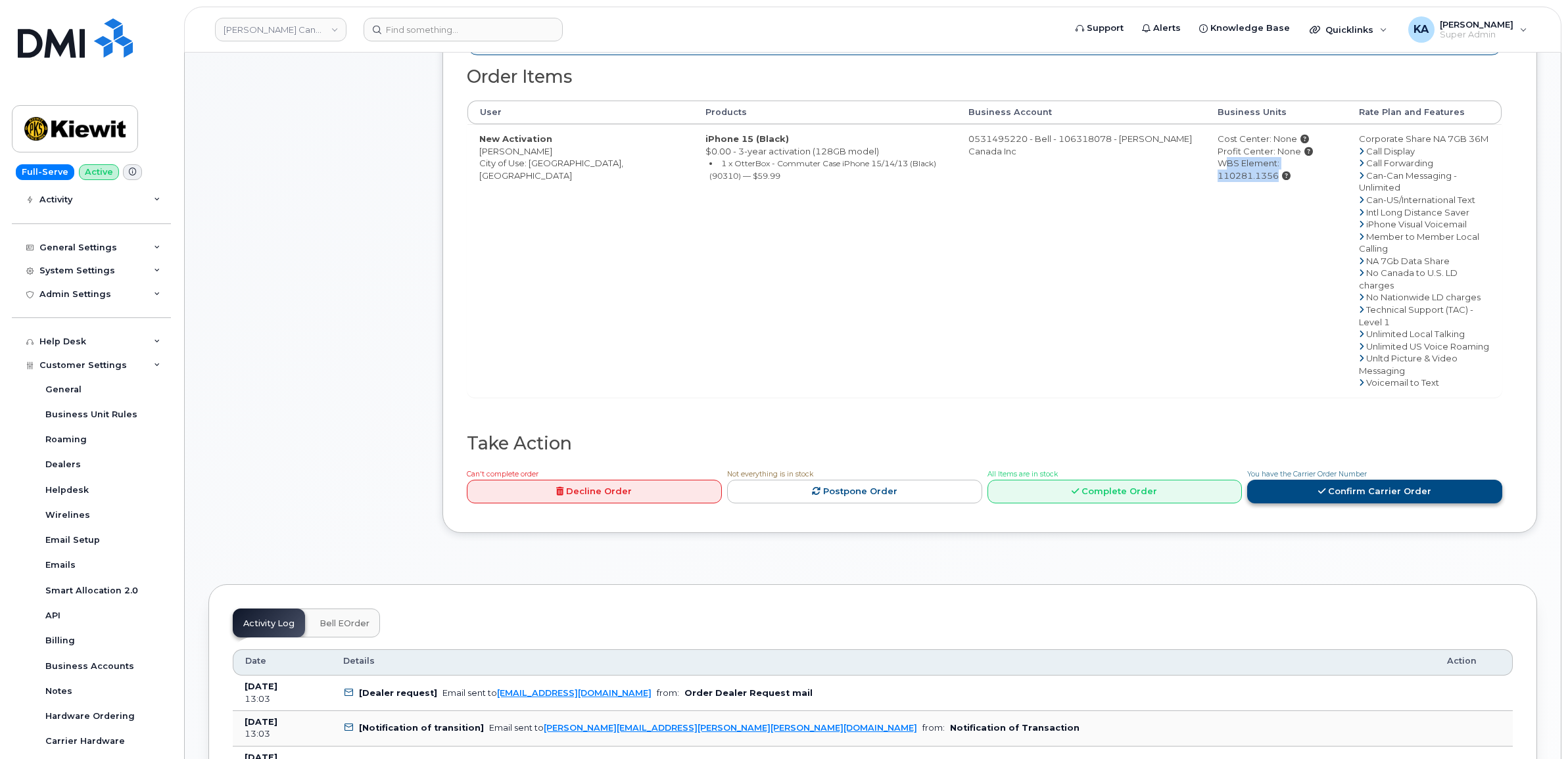
click at [1341, 480] on link "Confirm Carrier Order" at bounding box center [1375, 492] width 255 height 24
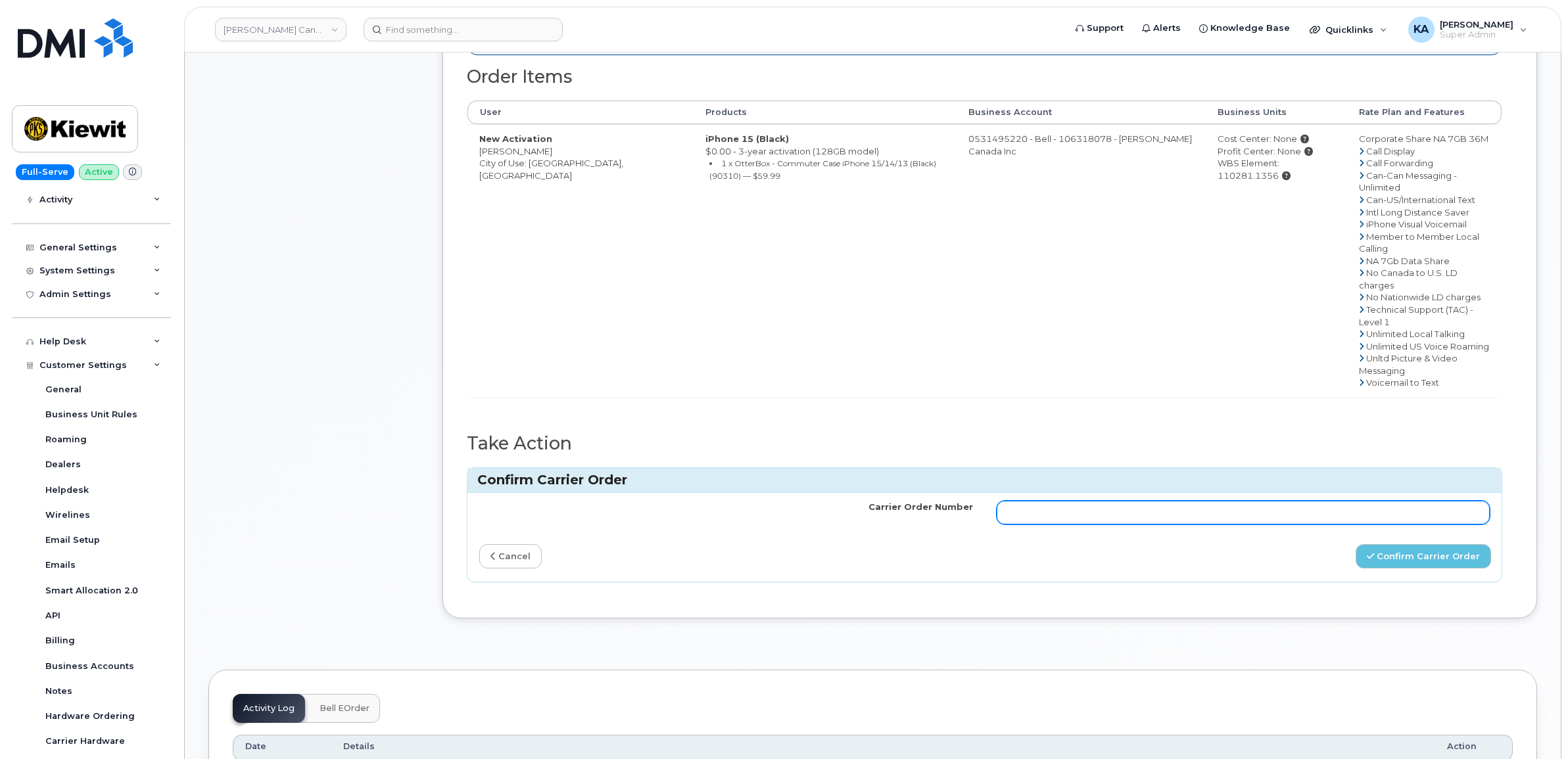
click at [1157, 501] on input "Carrier Order Number" at bounding box center [1243, 512] width 493 height 24
paste input "3028906"
type input "3028906"
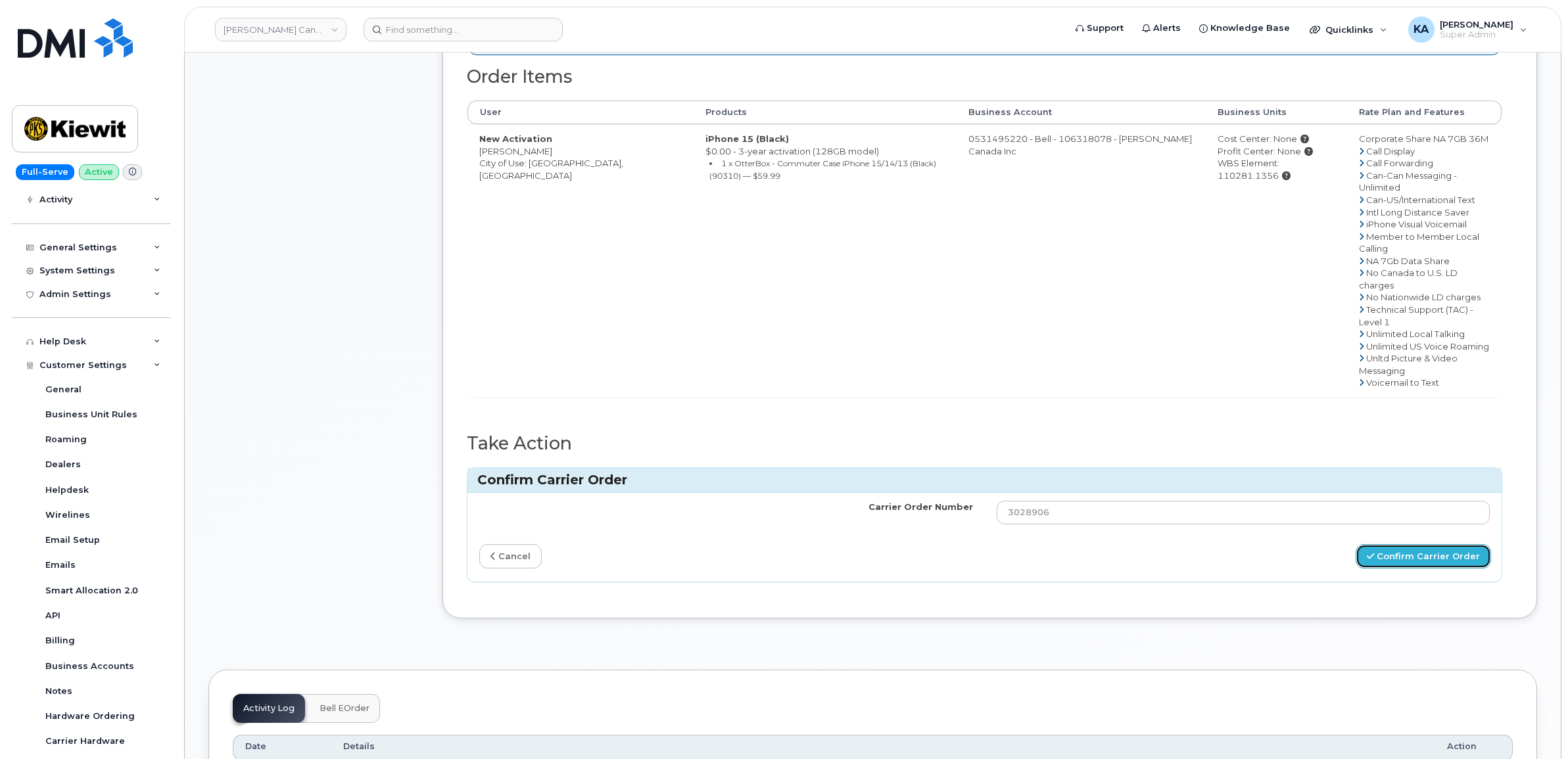
click at [1394, 544] on button "Confirm Carrier Order" at bounding box center [1423, 556] width 136 height 24
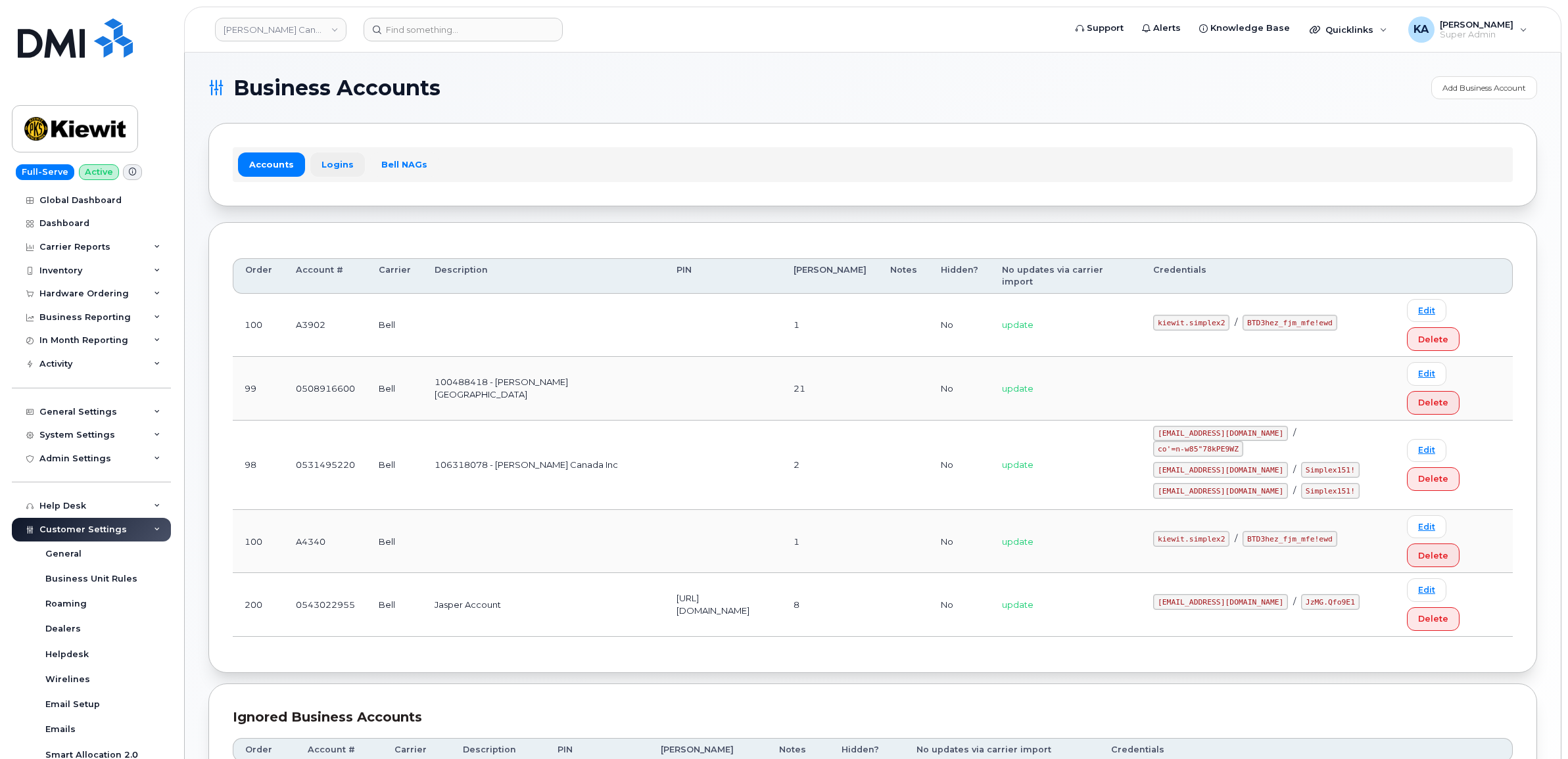
click at [334, 159] on link "Logins" at bounding box center [337, 164] width 55 height 24
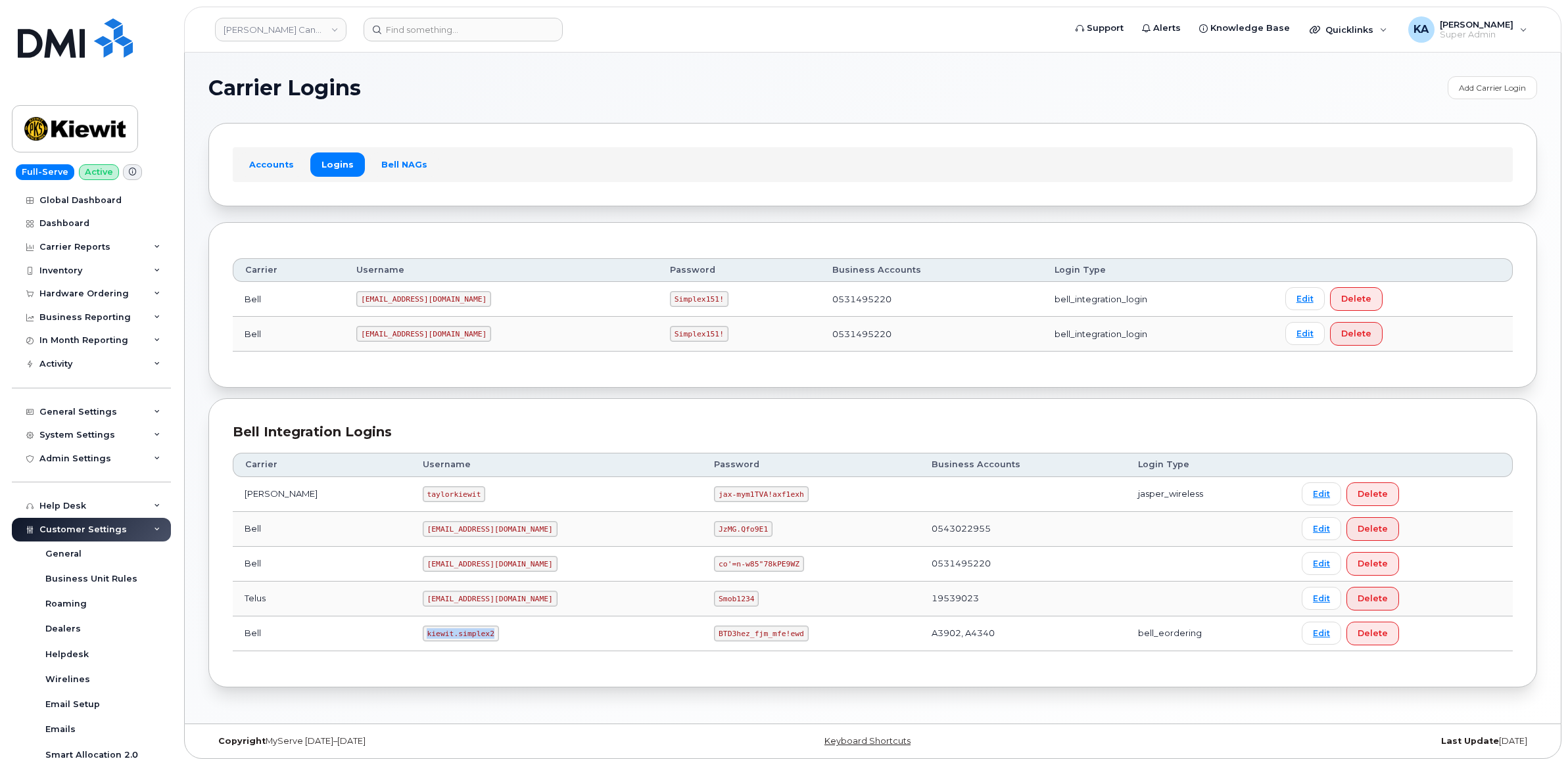
drag, startPoint x: 394, startPoint y: 634, endPoint x: 467, endPoint y: 648, distance: 74.3
click at [467, 648] on td "kiewit.simplex2" at bounding box center [557, 634] width 292 height 35
copy code "kiewit.simplex2"
drag, startPoint x: 654, startPoint y: 638, endPoint x: 724, endPoint y: 654, distance: 71.8
click at [724, 651] on td "BTD3hez_fjm_mfe!ewd" at bounding box center [810, 634] width 217 height 35
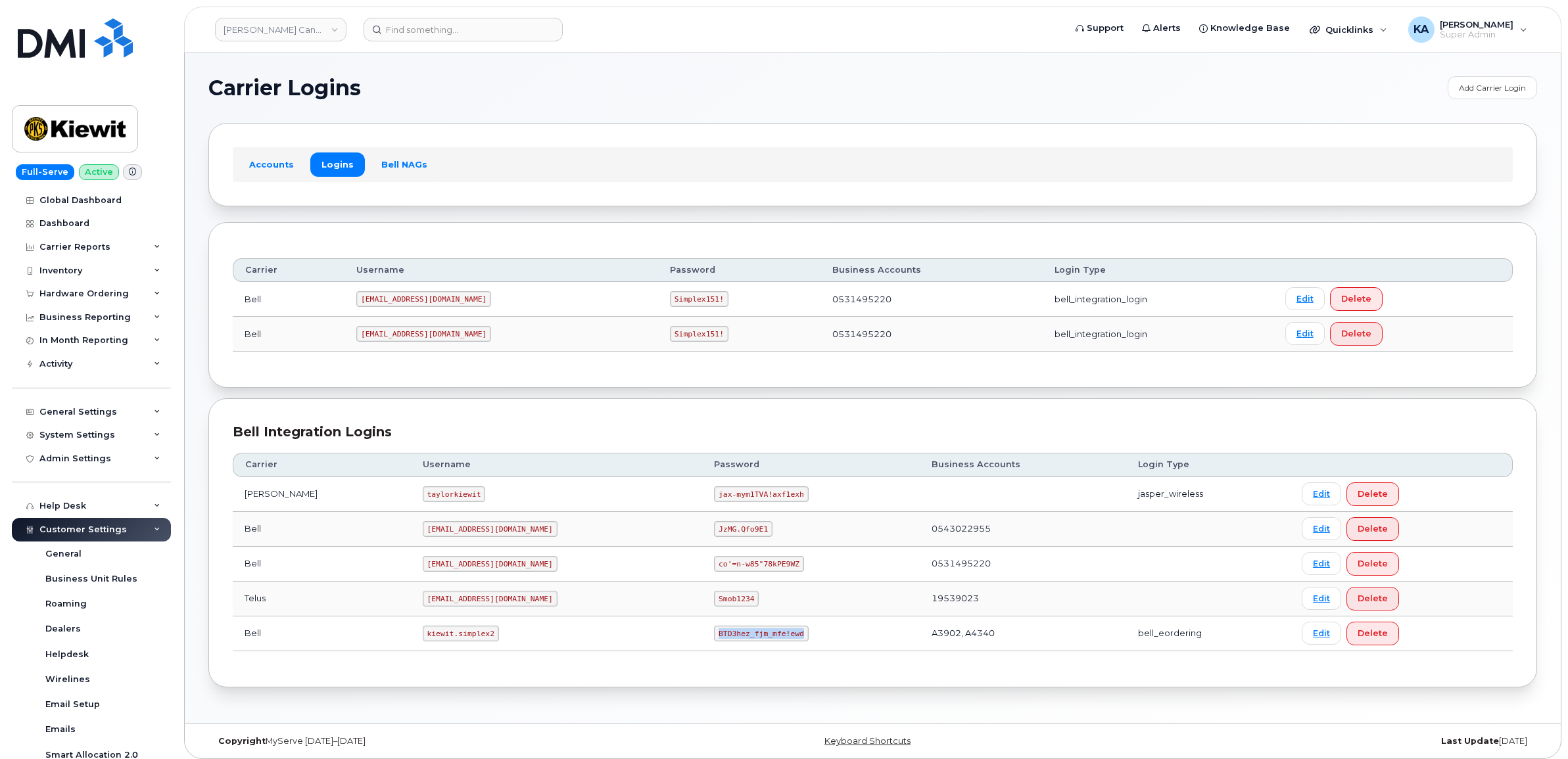
copy code "BTD3hez_fjm_mfe!ewd"
drag, startPoint x: 364, startPoint y: 333, endPoint x: 438, endPoint y: 352, distance: 76.4
click at [438, 352] on td "PeterKie2@myserve.ca" at bounding box center [501, 334] width 314 height 35
copy code "PeterKie2@myserve.ca"
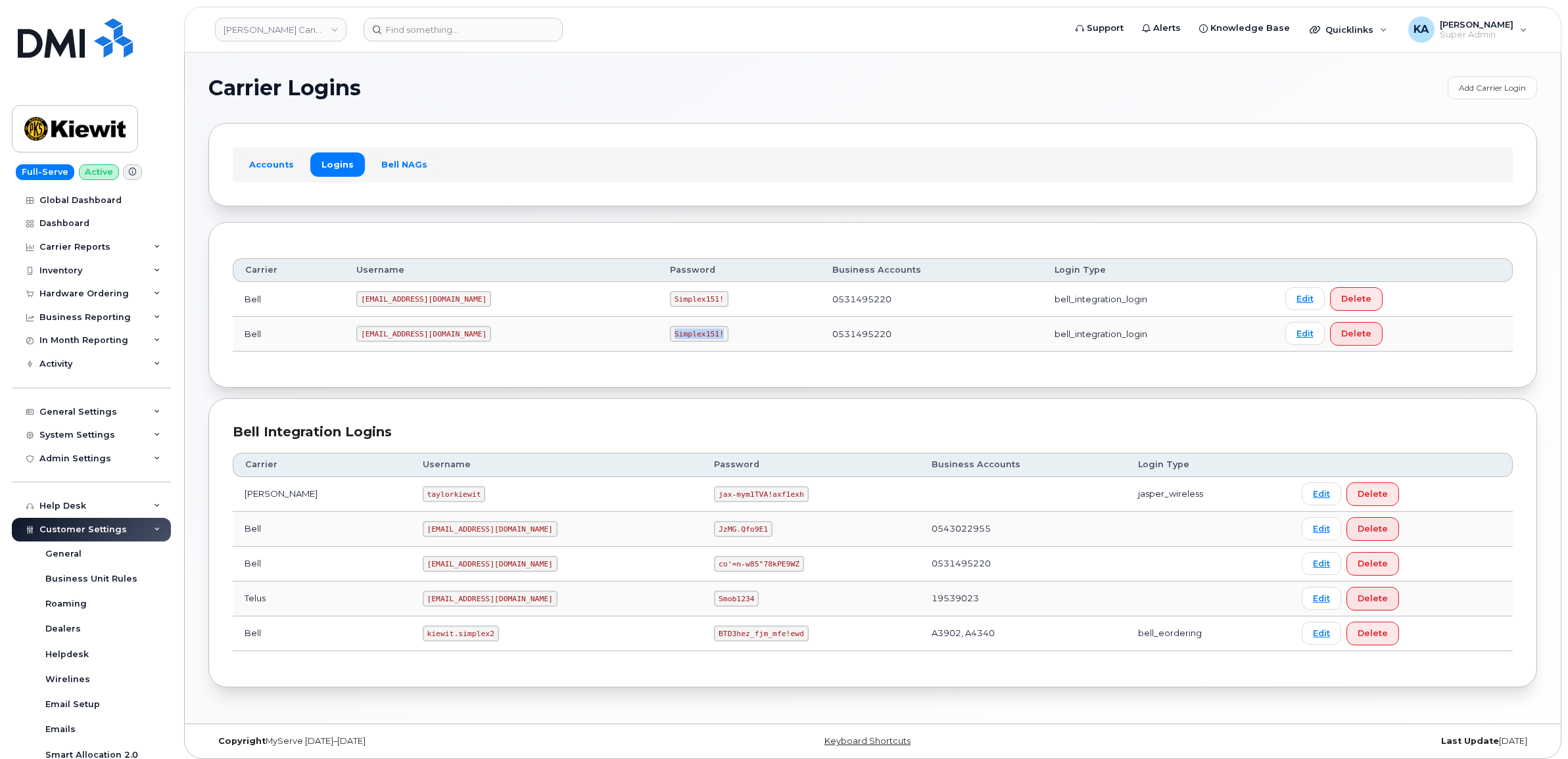
drag, startPoint x: 615, startPoint y: 335, endPoint x: 668, endPoint y: 347, distance: 54.3
click at [668, 347] on td "Simplex151!" at bounding box center [739, 334] width 163 height 35
copy code "Simplex151!"
drag, startPoint x: 366, startPoint y: 335, endPoint x: 379, endPoint y: 341, distance: 14.3
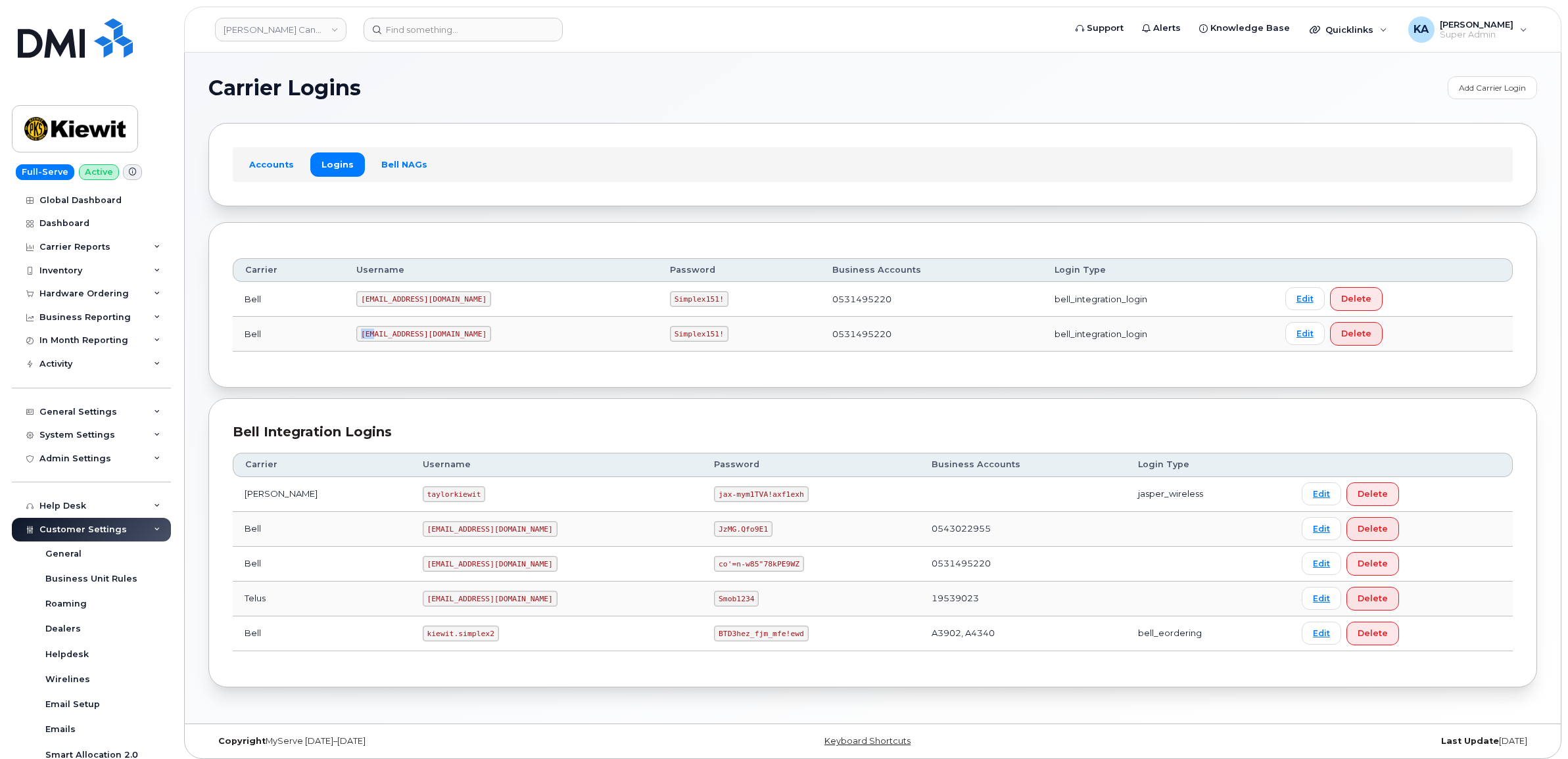
click at [379, 341] on code "PeterKie2@myserve.ca" at bounding box center [424, 333] width 135 height 16
drag, startPoint x: 392, startPoint y: 635, endPoint x: 448, endPoint y: 654, distance: 59.1
click at [448, 651] on td "kiewit.simplex2" at bounding box center [557, 634] width 292 height 35
copy code "kiewit.simplex2"
drag, startPoint x: 654, startPoint y: 638, endPoint x: 738, endPoint y: 651, distance: 85.0
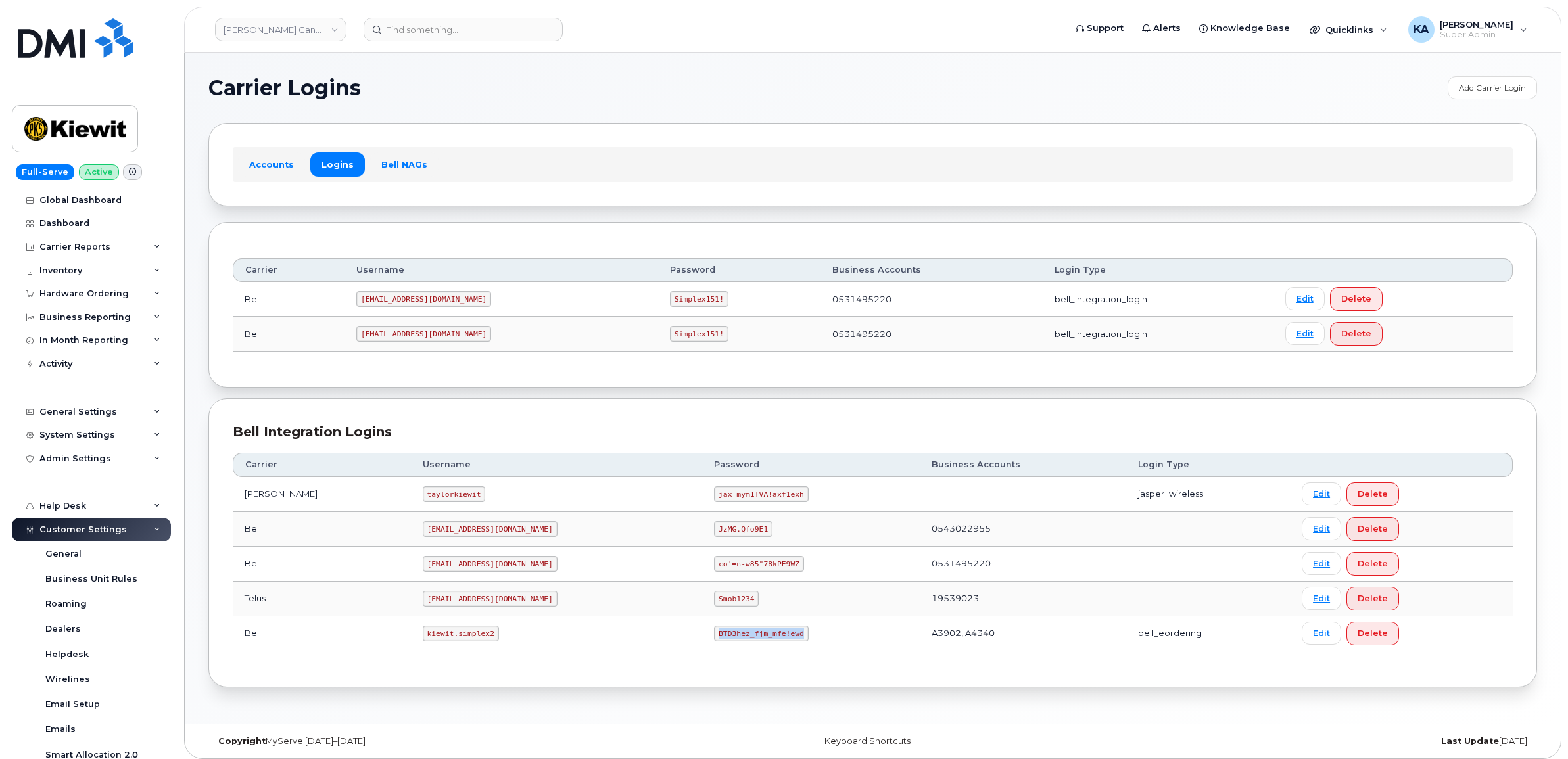
click at [738, 651] on td "BTD3hez_fjm_mfe!ewd" at bounding box center [810, 634] width 217 height 35
copy code "BTD3hez_fjm_mfe!ewd"
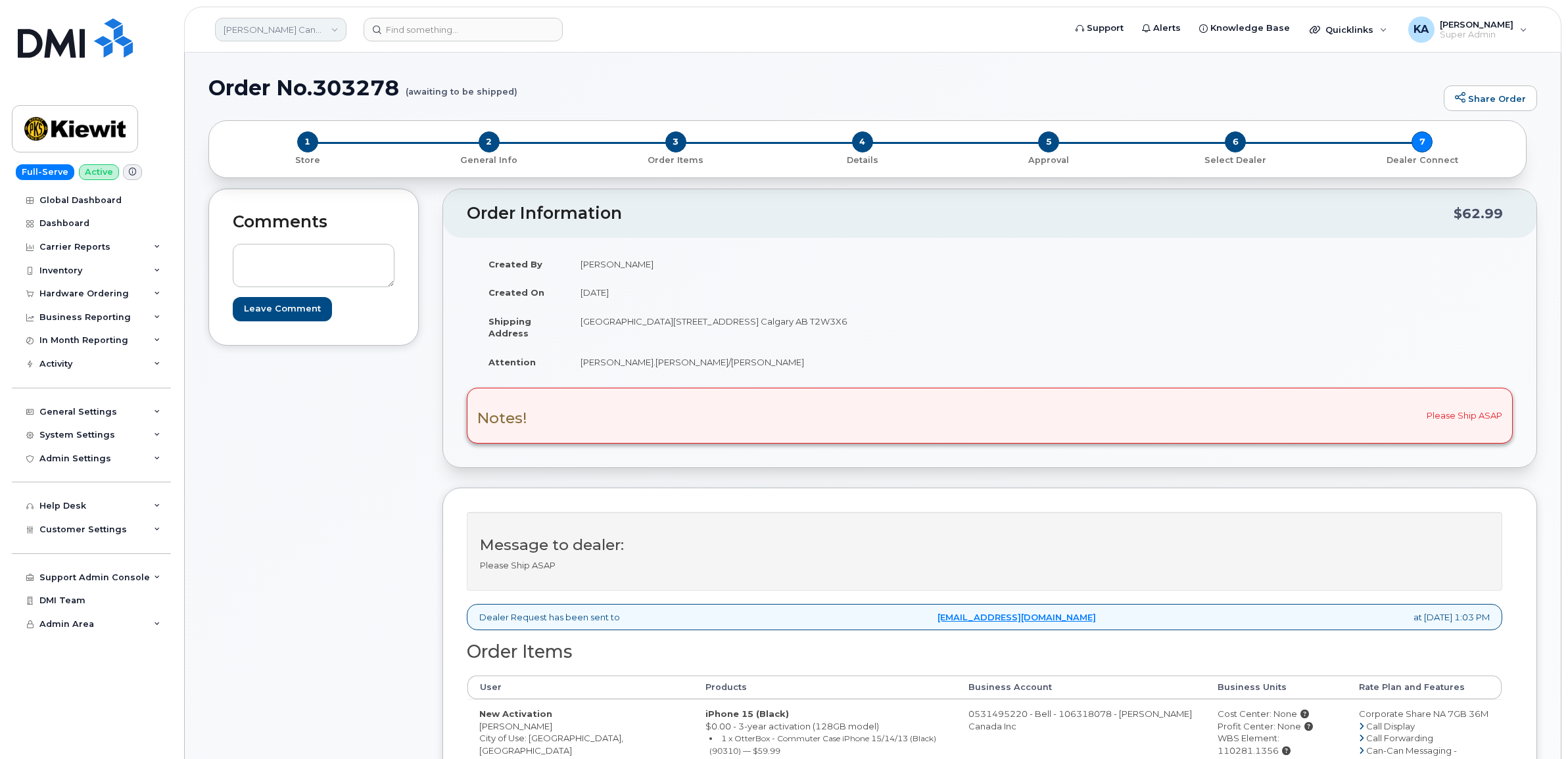
click at [271, 32] on link "[PERSON_NAME] Canada Inc" at bounding box center [280, 29] width 132 height 24
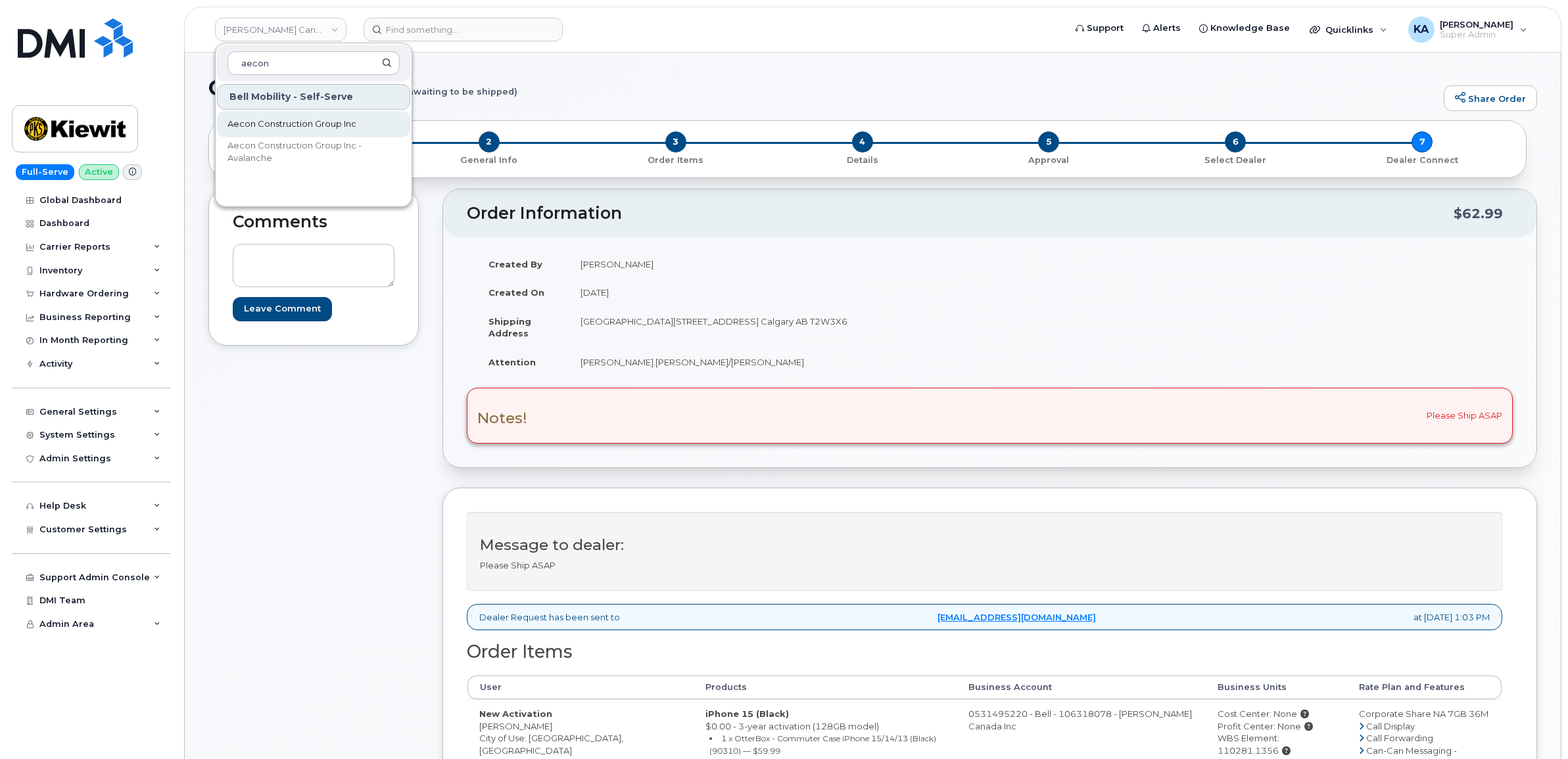
type input "aecon"
click at [264, 122] on span "Aecon Construction Group Inc" at bounding box center [292, 123] width 129 height 13
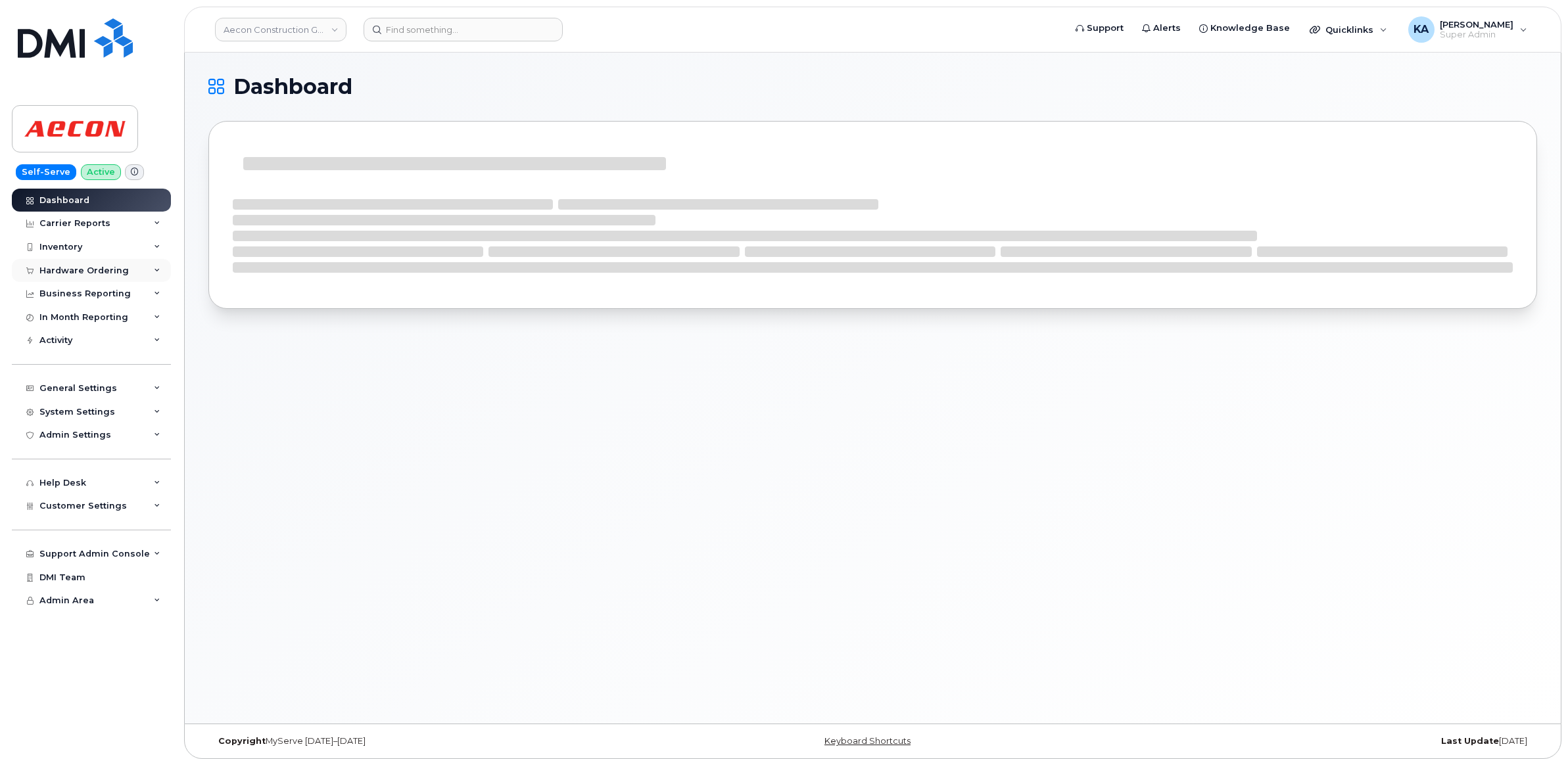
click at [61, 266] on div "Hardware Ordering" at bounding box center [84, 271] width 89 height 11
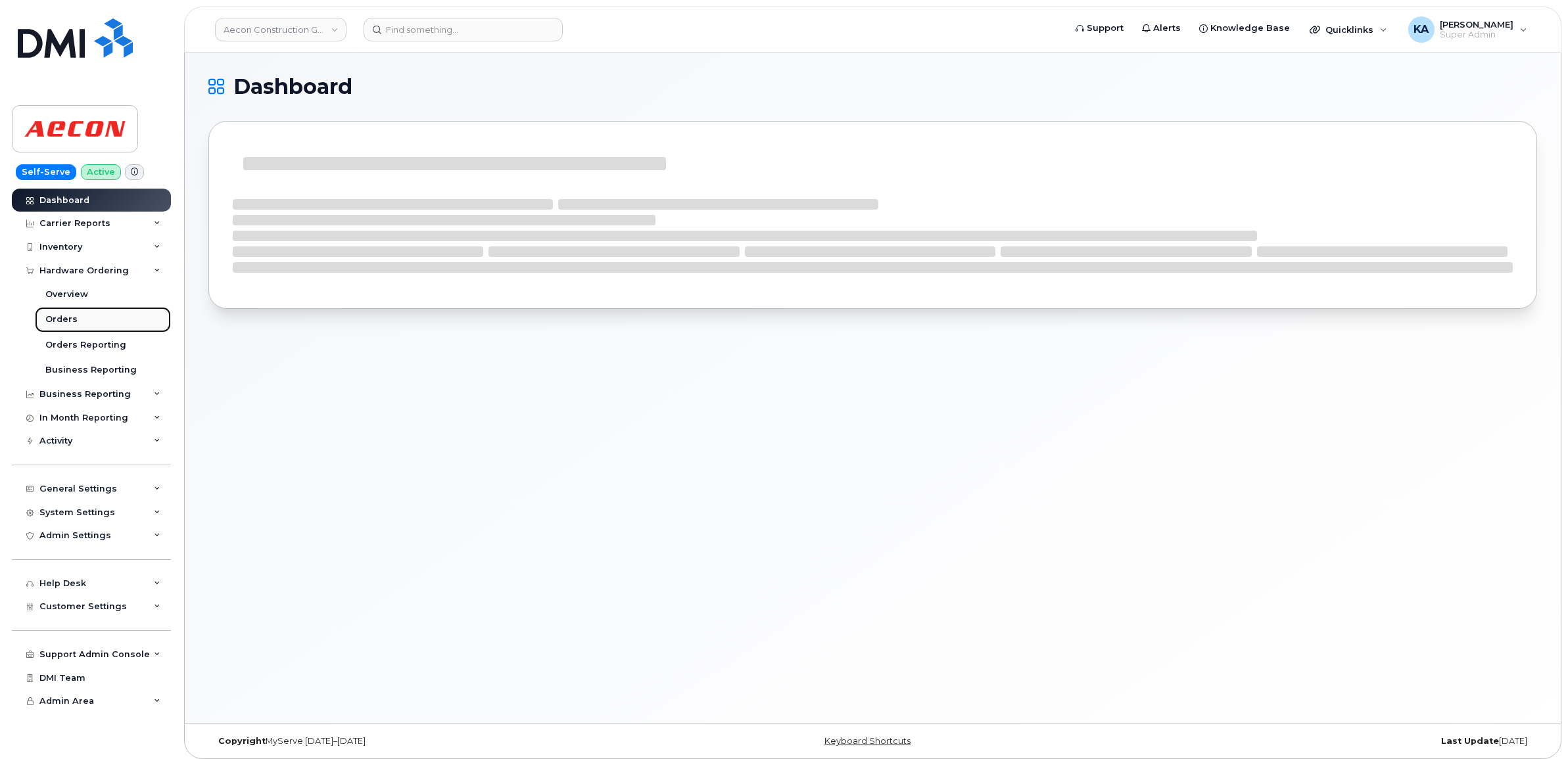
click at [57, 316] on div "Orders" at bounding box center [61, 320] width 32 height 12
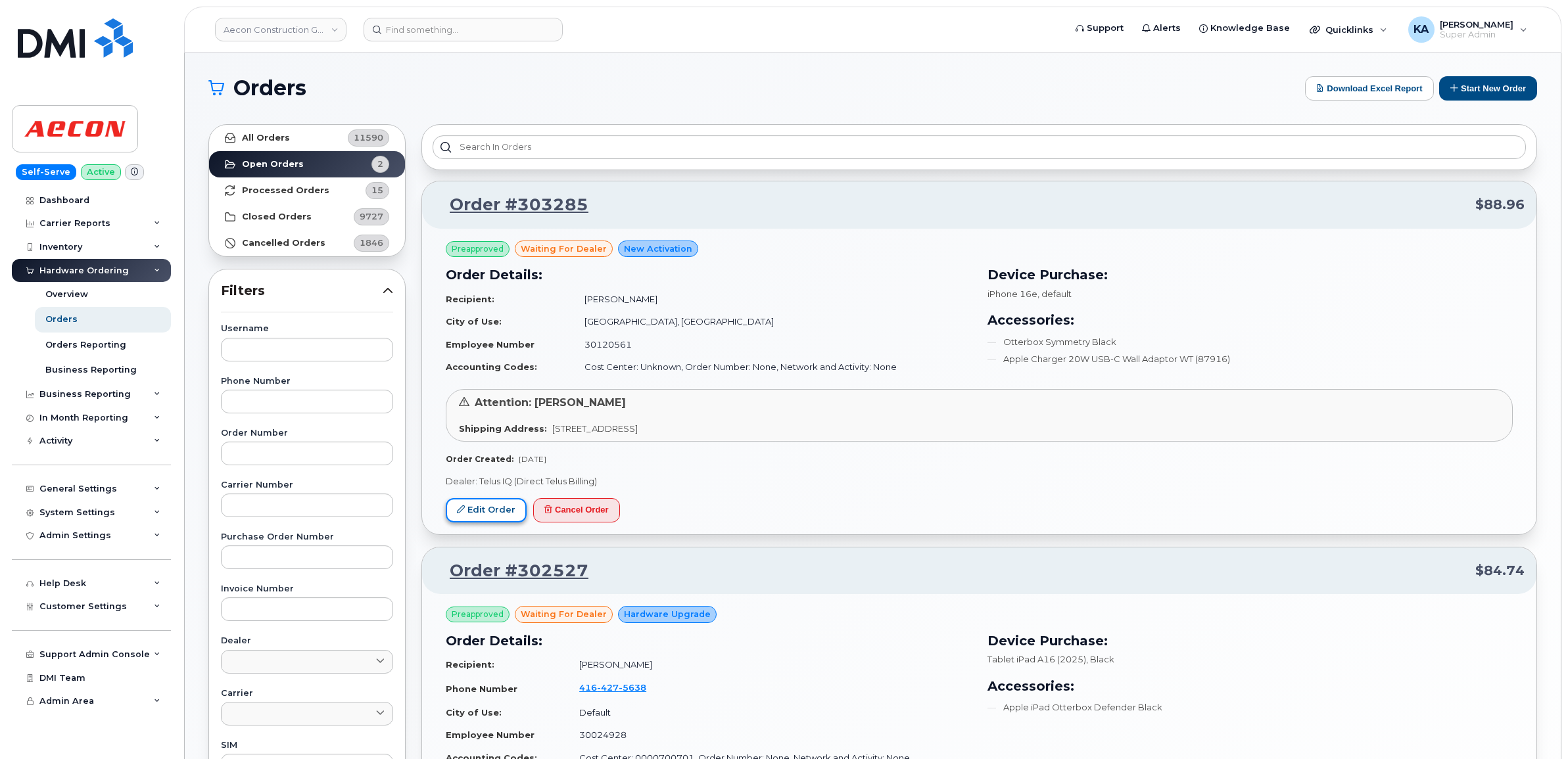
click at [479, 507] on link "Edit Order" at bounding box center [486, 510] width 81 height 24
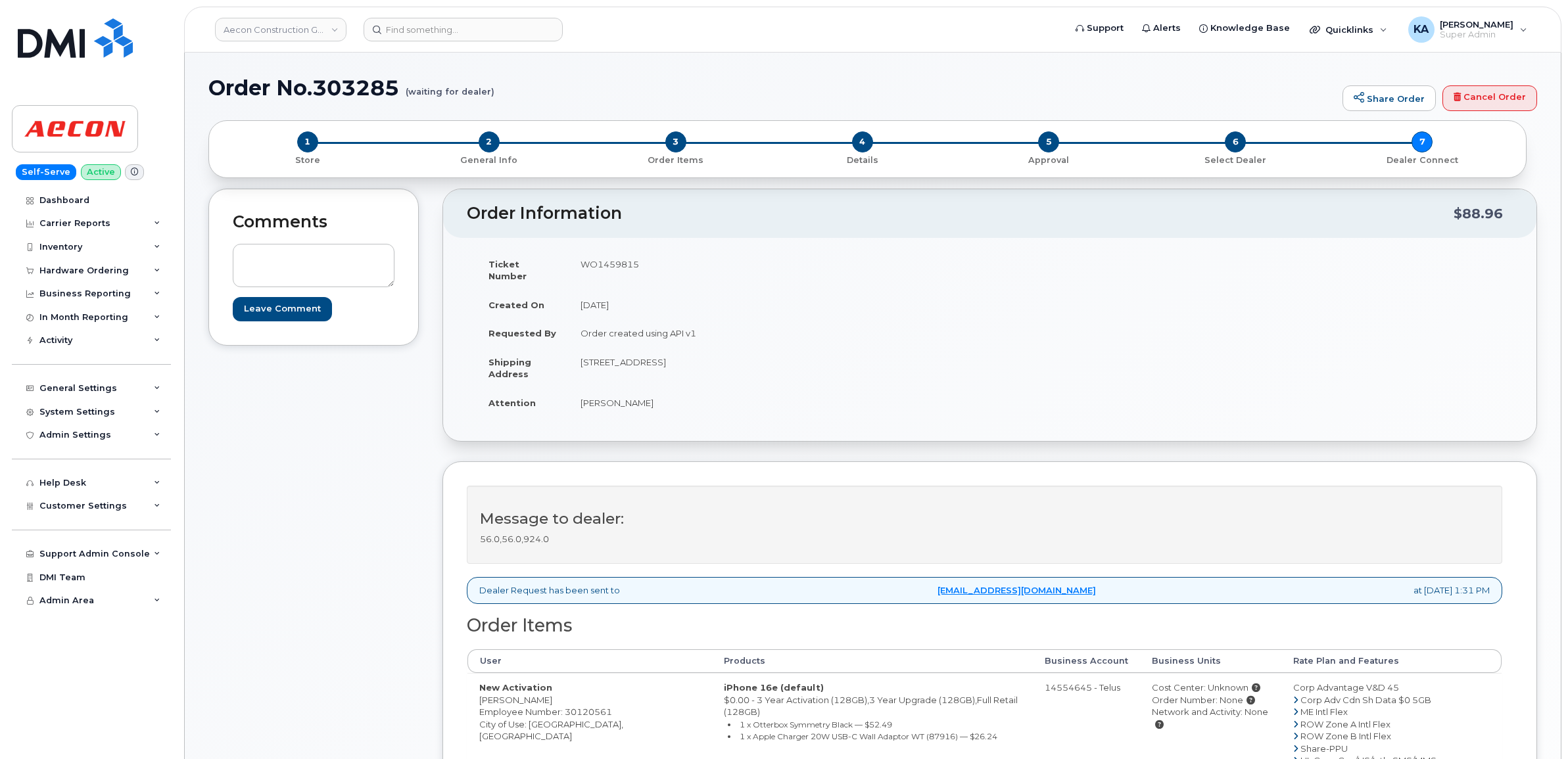
scroll to position [82, 0]
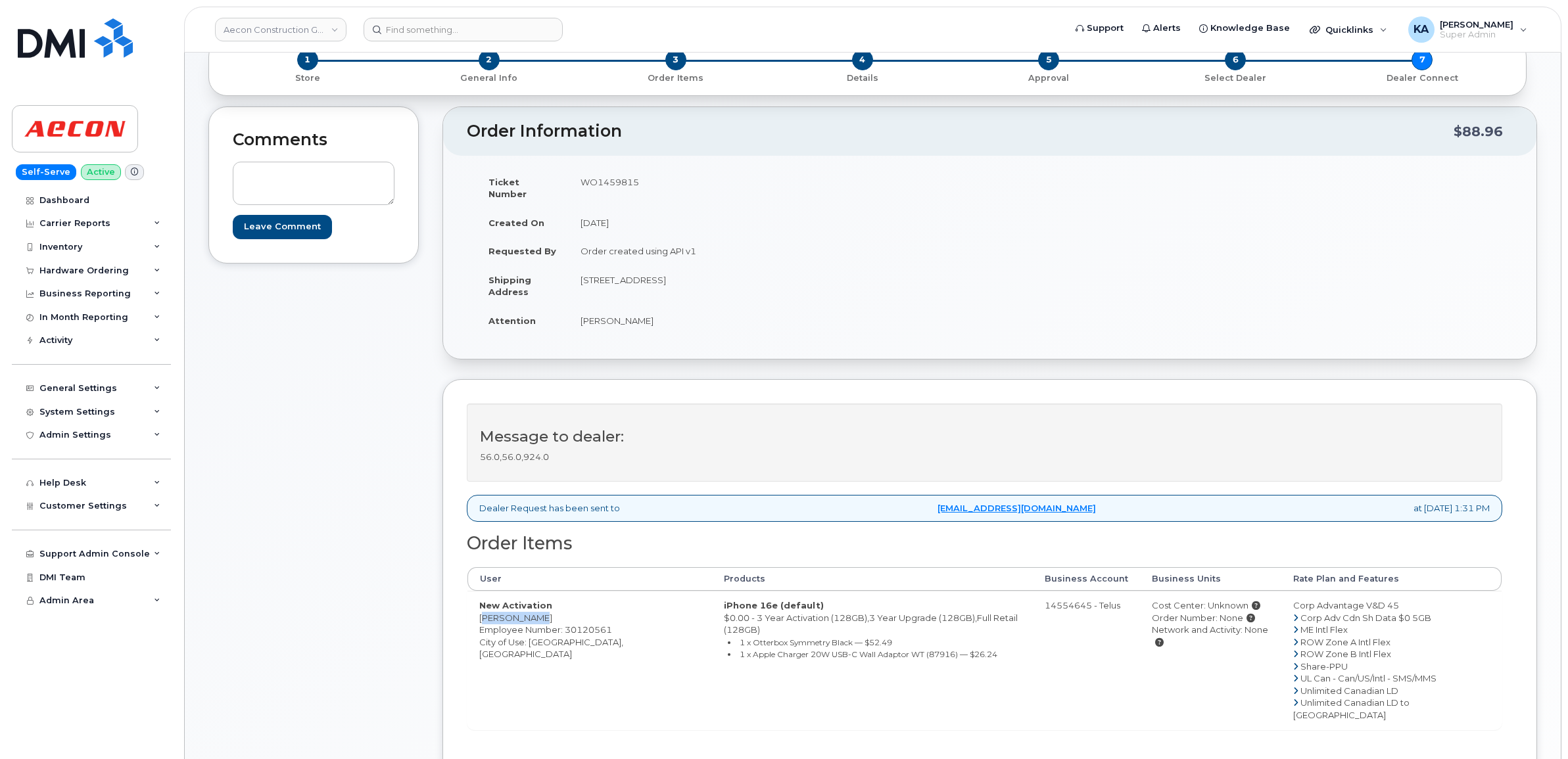
drag, startPoint x: 477, startPoint y: 602, endPoint x: 535, endPoint y: 609, distance: 58.4
click at [535, 609] on td "New Activation Parth Jadav Employee Number: 30120561 City of Use: Toronto, Onta…" at bounding box center [589, 660] width 244 height 139
copy td "Parth Jadav"
click at [605, 184] on td "WO1459815" at bounding box center [774, 188] width 412 height 40
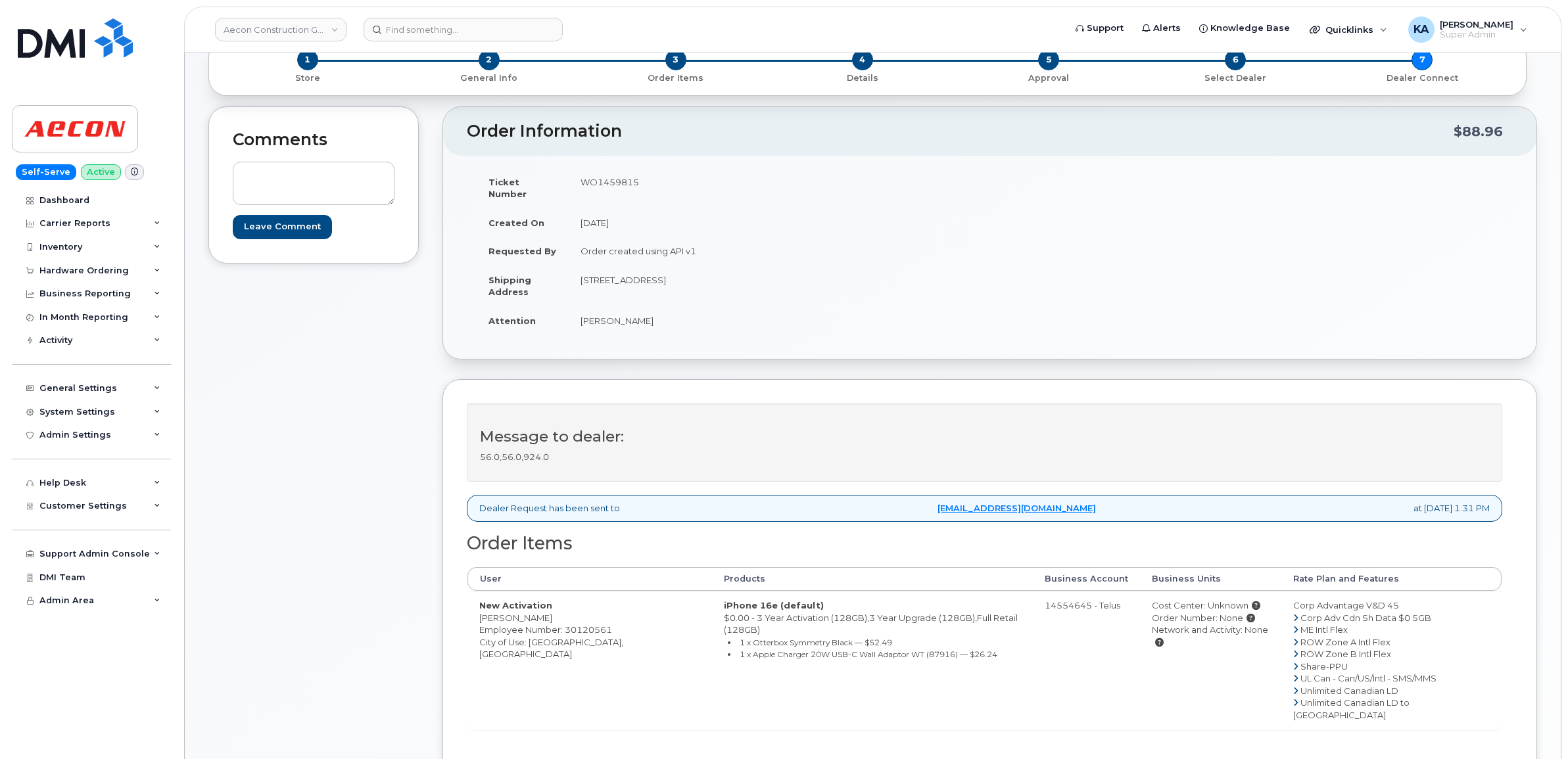
copy td "WO1459815"
drag, startPoint x: 575, startPoint y: 303, endPoint x: 629, endPoint y: 310, distance: 54.5
click at [629, 310] on td "Parth Jadav" at bounding box center [774, 320] width 412 height 29
copy td "Parth Jadav"
drag, startPoint x: 579, startPoint y: 265, endPoint x: 656, endPoint y: 274, distance: 77.5
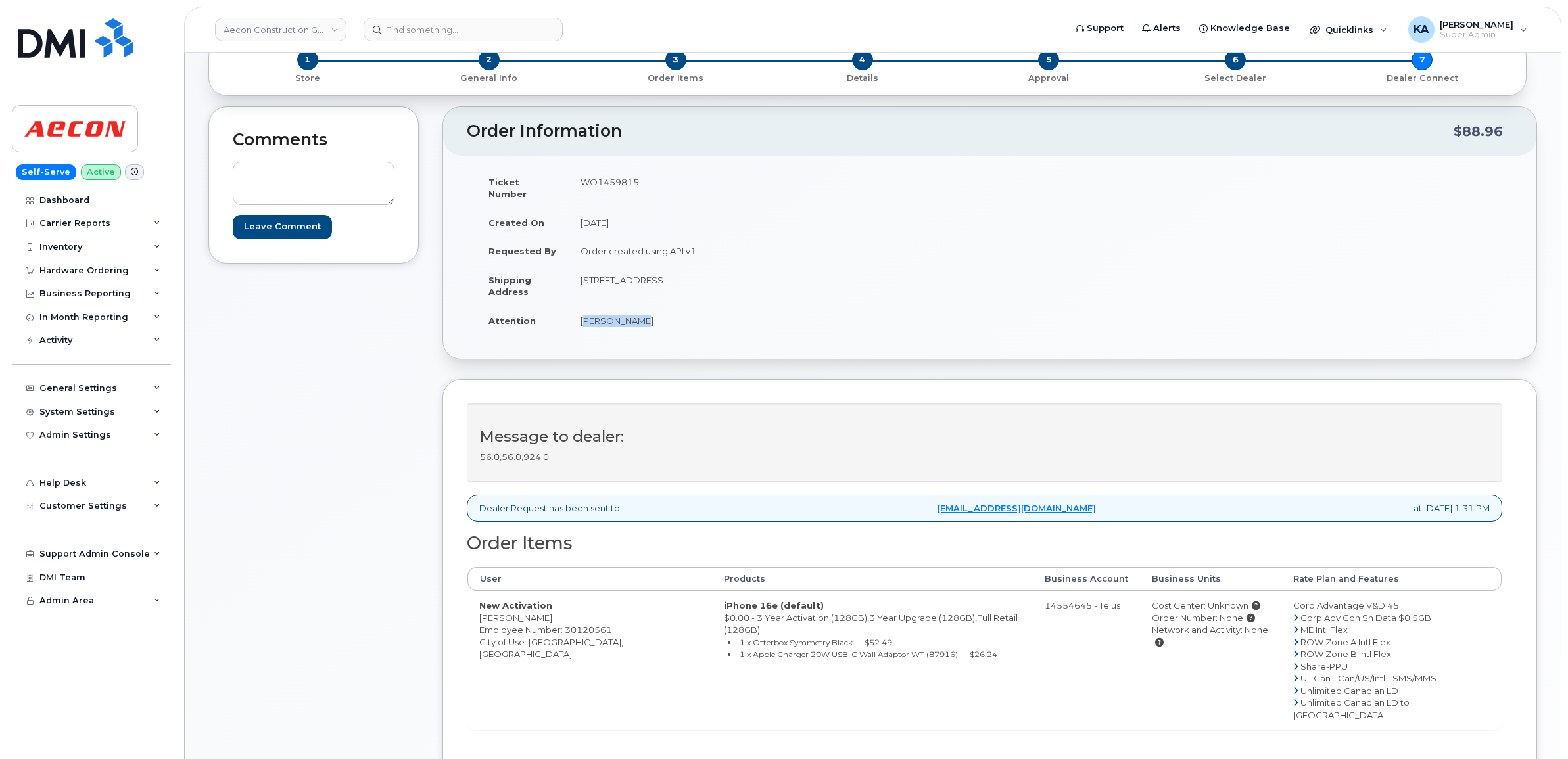
click at [656, 274] on td "75 Queens Wharf Rd, Apt 2703 Toronto ON M5V 0J8" at bounding box center [774, 285] width 412 height 40
copy td "75 Queens Wharf"
drag, startPoint x: 676, startPoint y: 266, endPoint x: 715, endPoint y: 270, distance: 39.2
click at [715, 270] on td "75 Queens Wharf Rd, Apt 2703 Toronto ON M5V 0J8" at bounding box center [774, 285] width 412 height 40
copy td "Apt 2703"
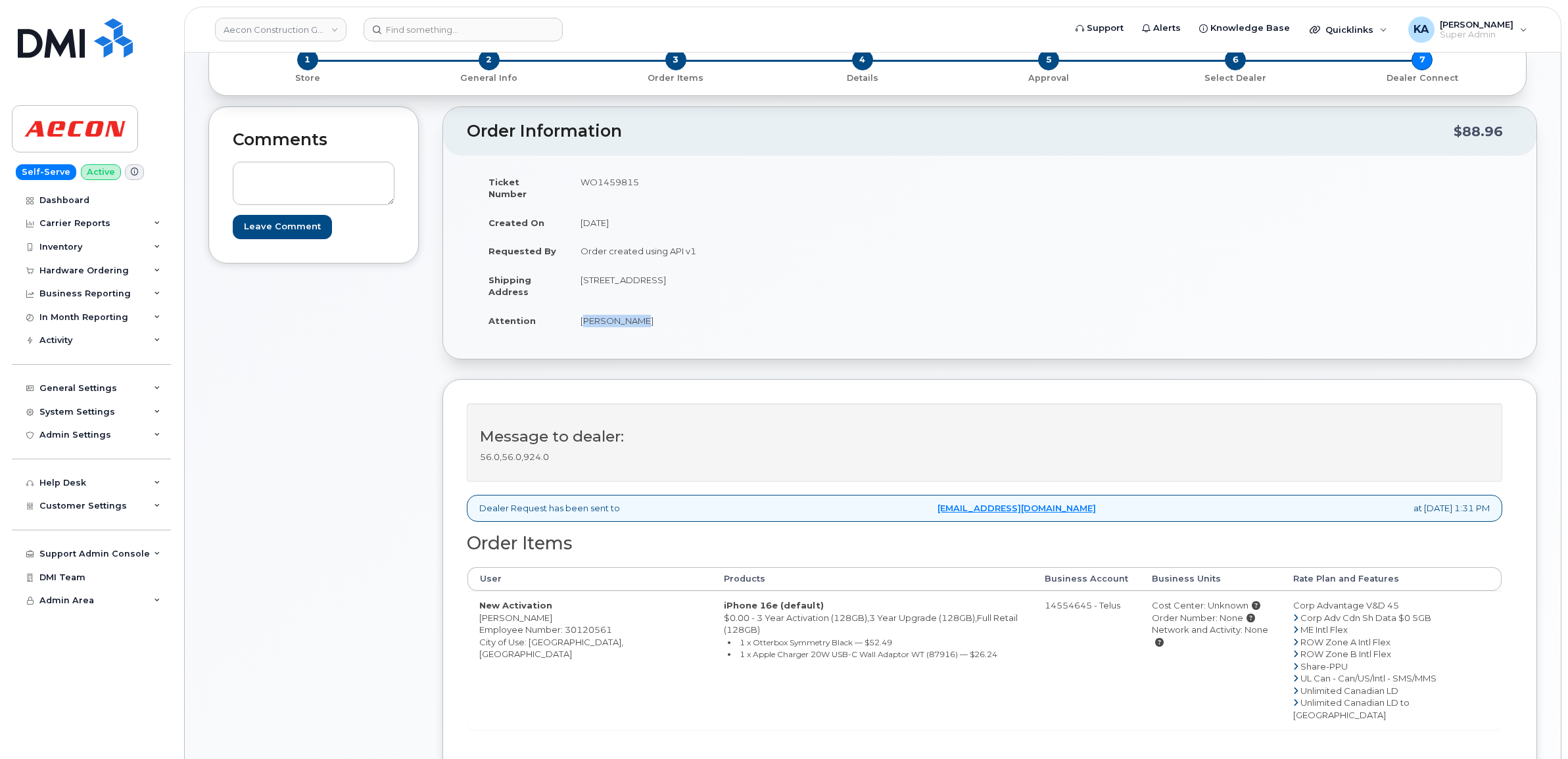
copy td "Apt 2703"
drag, startPoint x: 817, startPoint y: 266, endPoint x: 772, endPoint y: 268, distance: 45.0
click at [772, 268] on td "75 Queens Wharf Rd, Apt 2703 Toronto ON M5V 0J8" at bounding box center [774, 285] width 412 height 40
copy td "M5V 0J8"
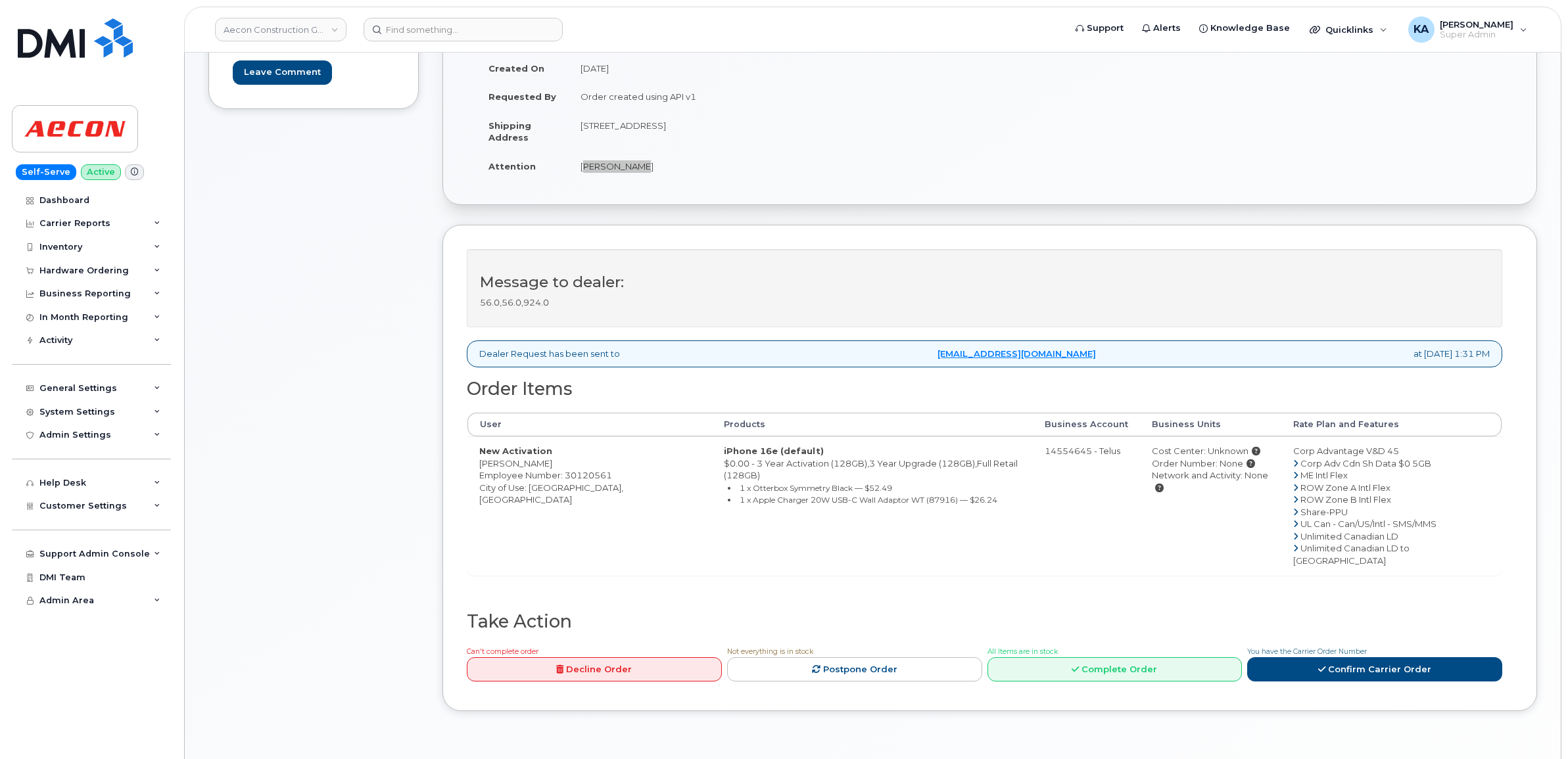
scroll to position [246, 0]
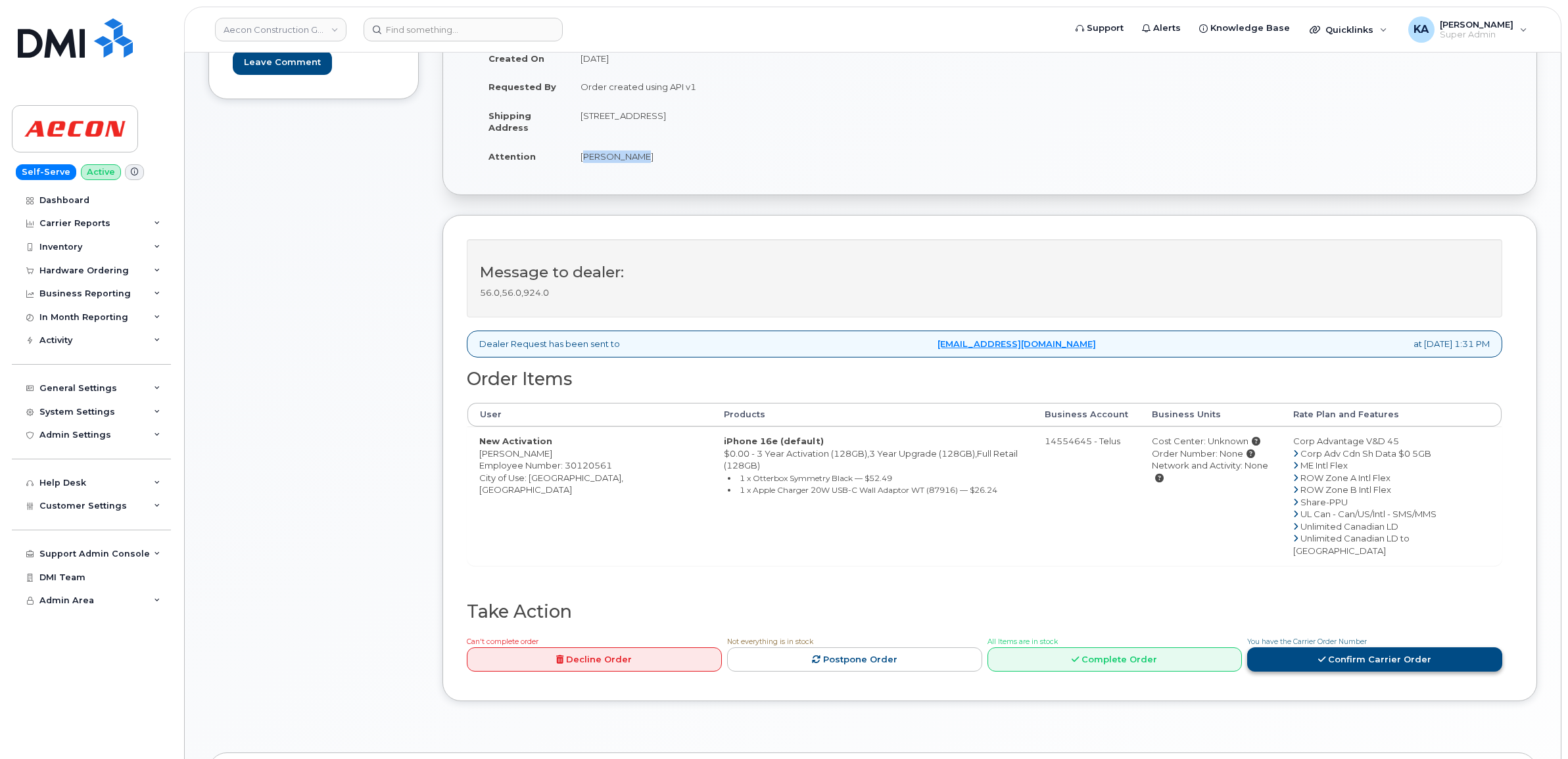
click at [1330, 647] on link "Confirm Carrier Order" at bounding box center [1375, 659] width 255 height 24
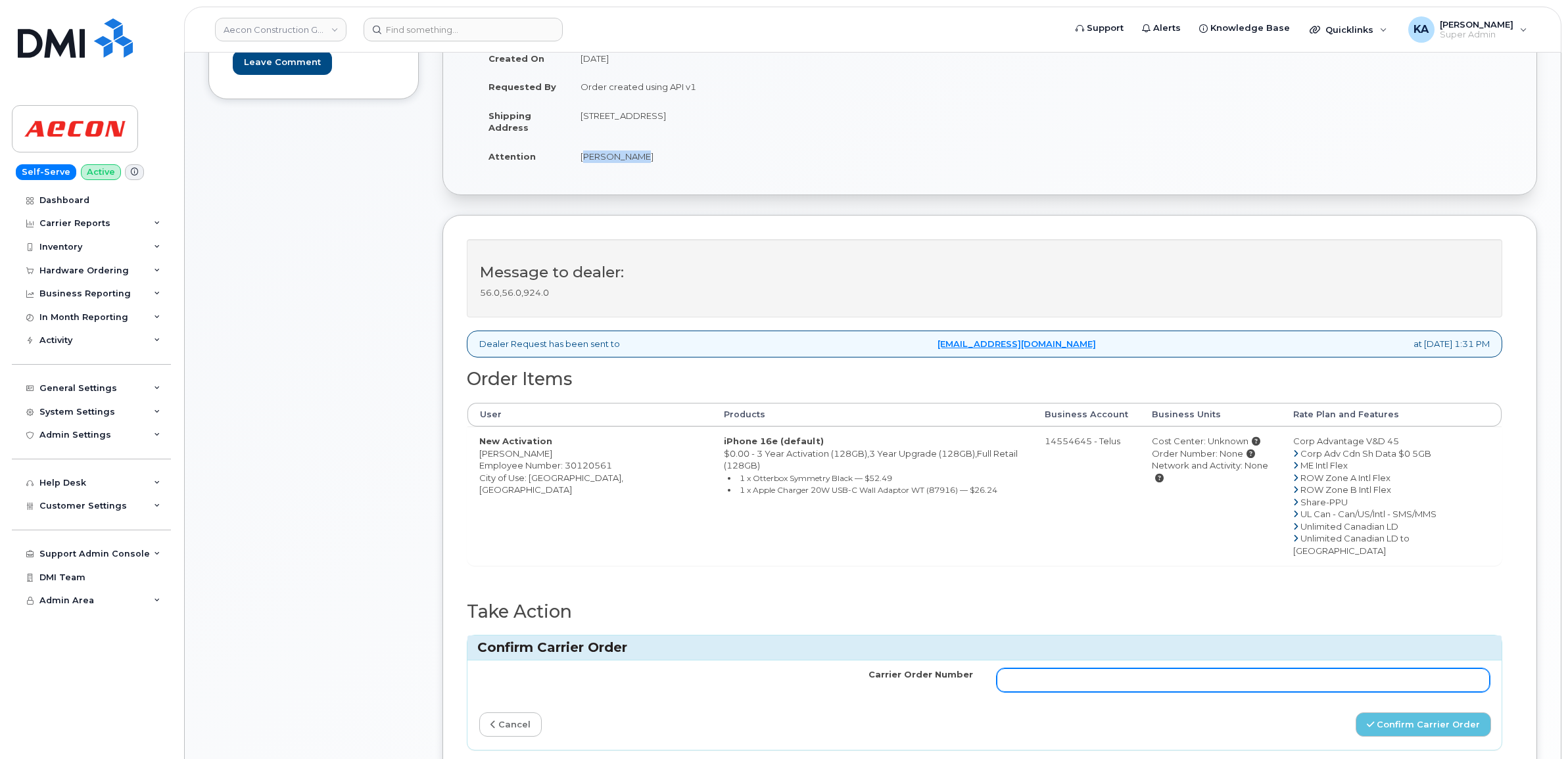
click at [1221, 669] on input "Carrier Order Number" at bounding box center [1243, 680] width 493 height 24
paste input "TL60039342"
type input "TL60039342"
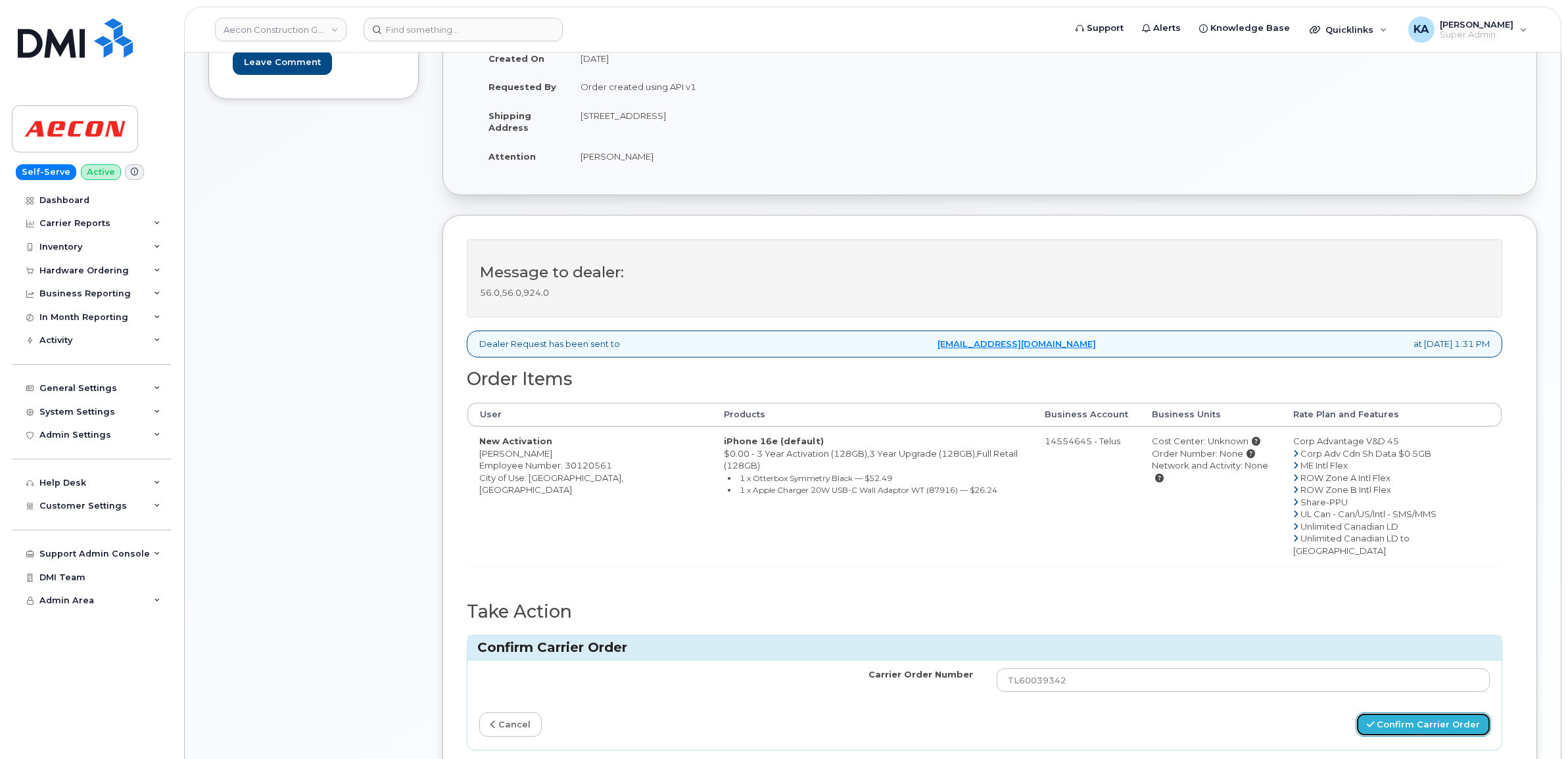
click at [1393, 712] on button "Confirm Carrier Order" at bounding box center [1423, 725] width 136 height 24
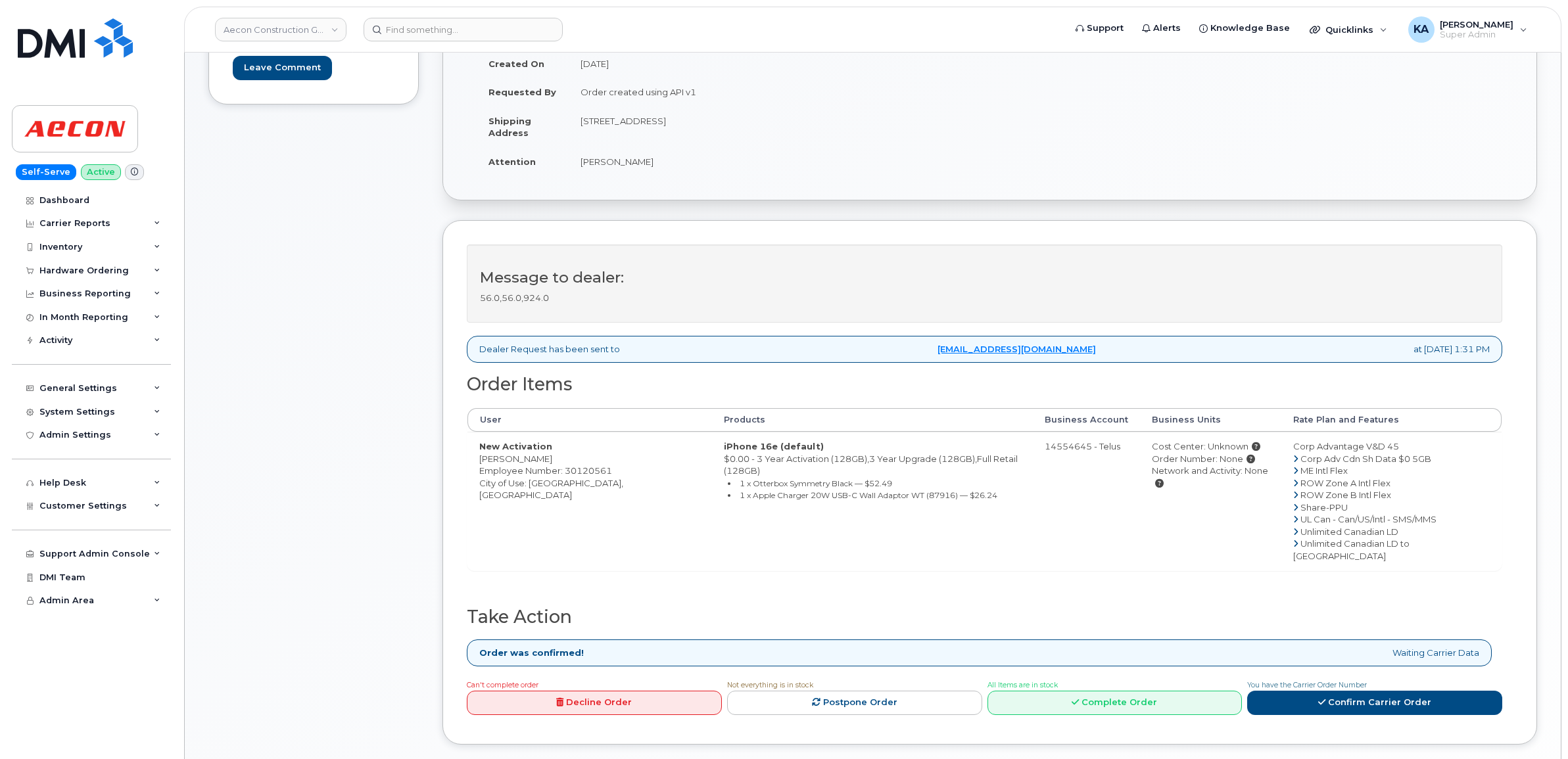
scroll to position [329, 0]
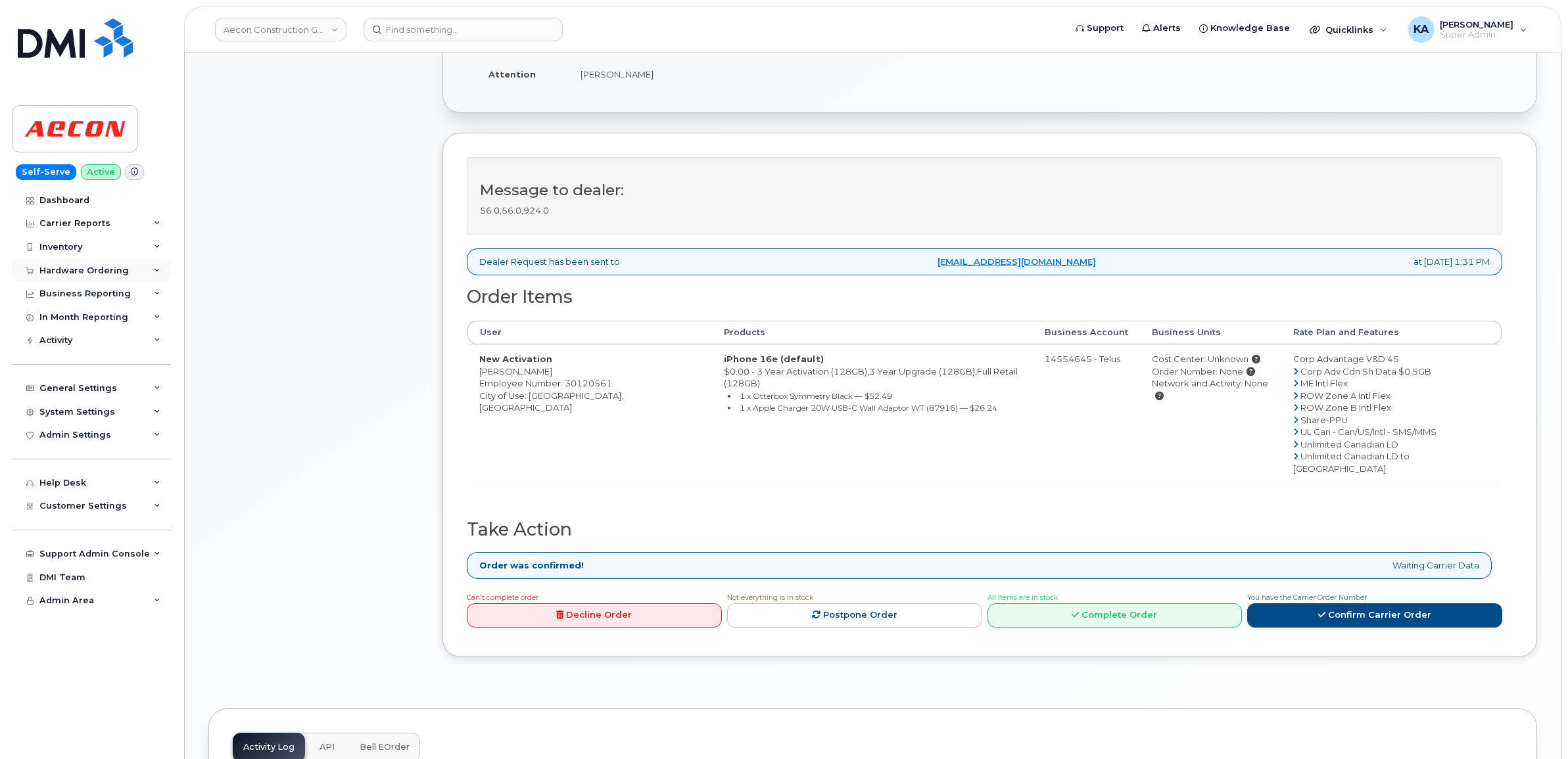
click at [60, 270] on div "Hardware Ordering" at bounding box center [84, 271] width 89 height 11
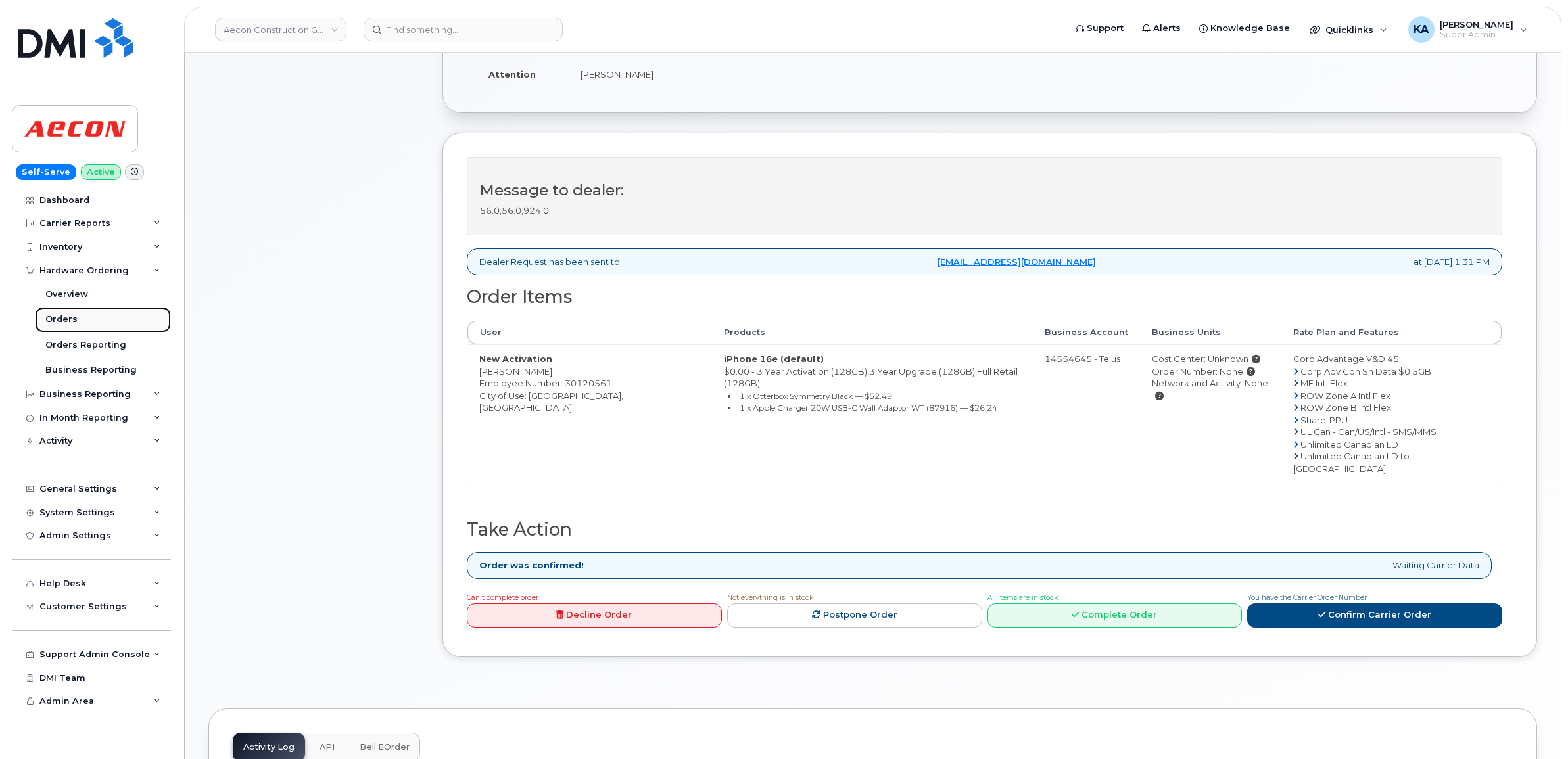
click at [51, 314] on link "Orders" at bounding box center [103, 319] width 136 height 25
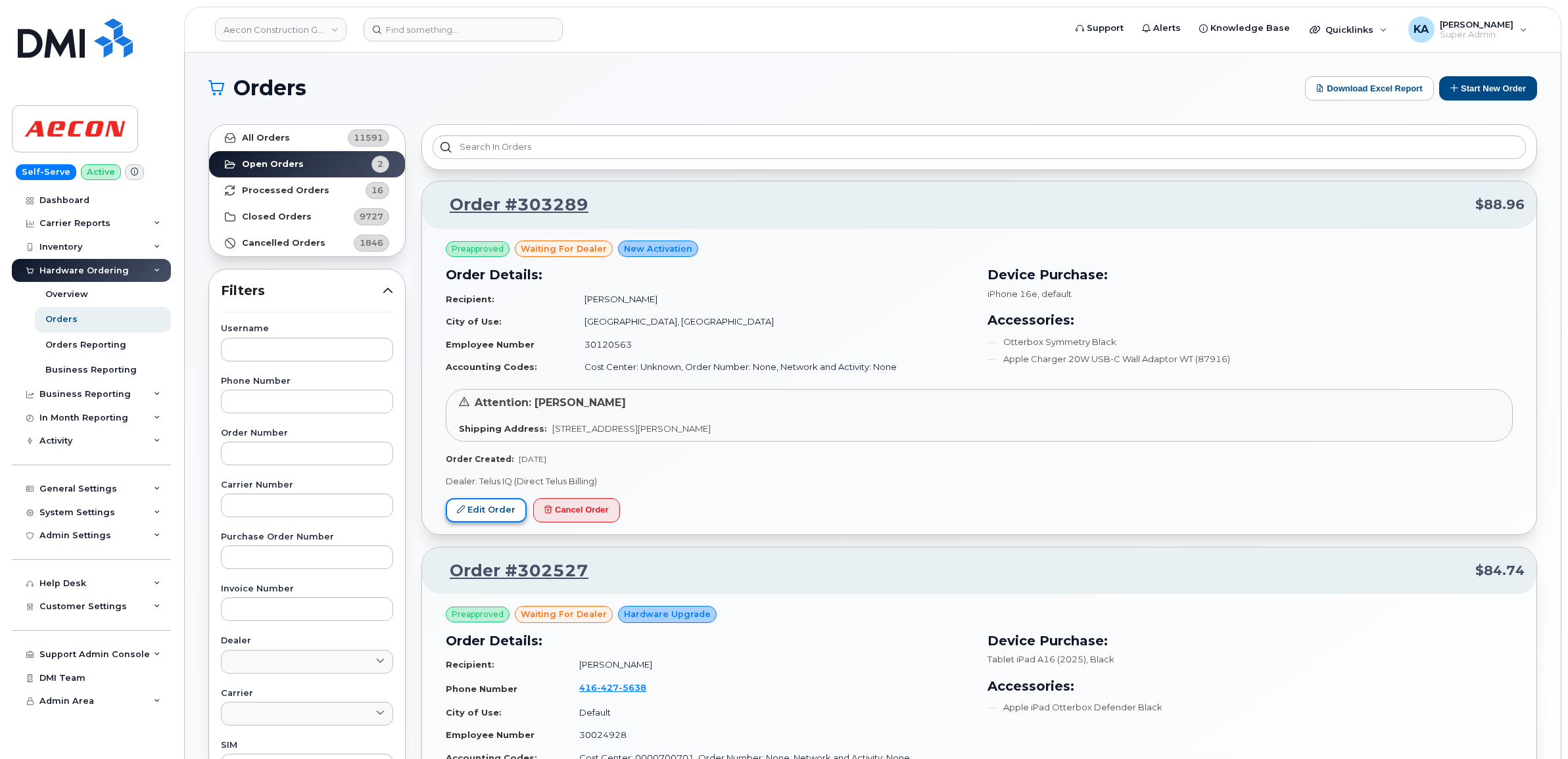
click at [482, 513] on link "Edit Order" at bounding box center [486, 510] width 81 height 24
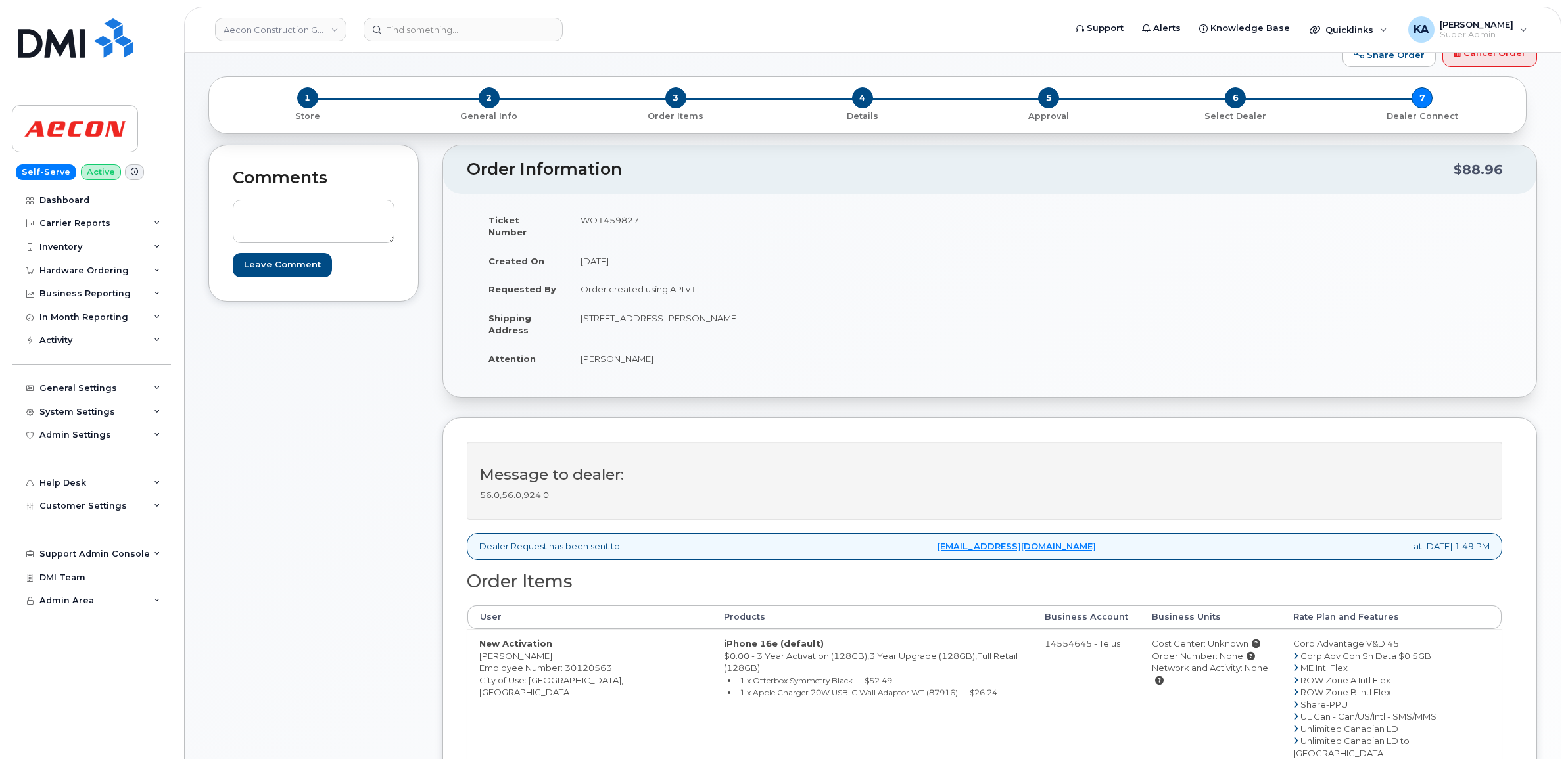
scroll to position [82, 0]
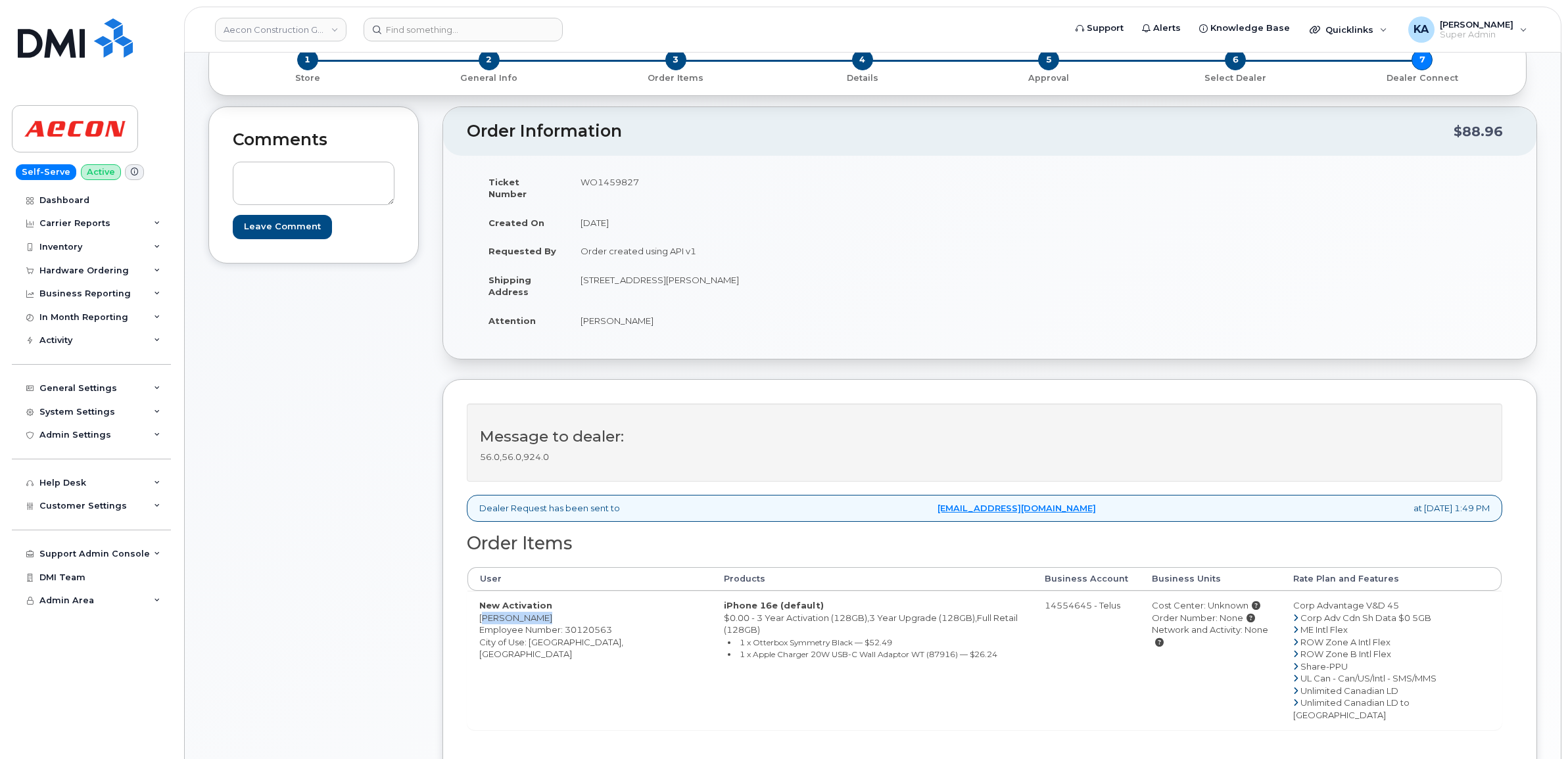
drag, startPoint x: 473, startPoint y: 605, endPoint x: 536, endPoint y: 609, distance: 63.1
click at [536, 609] on td "New Activation [PERSON_NAME] Employee Number: 30120563 City of Use: [GEOGRAPHIC…" at bounding box center [589, 660] width 244 height 139
copy td "[PERSON_NAME]"
click at [610, 179] on td "WO1459827" at bounding box center [774, 188] width 412 height 40
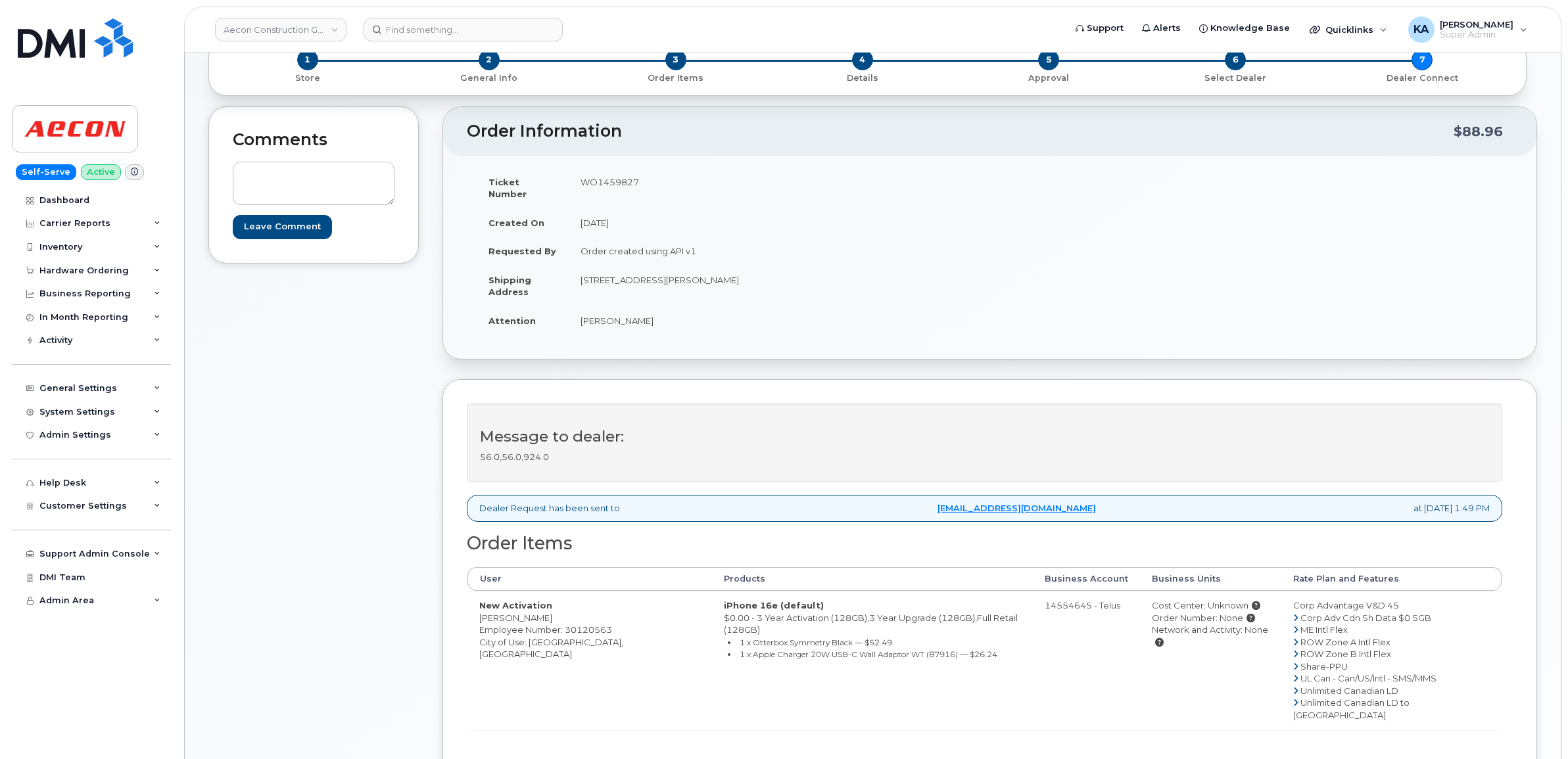
copy td "WO1459827"
drag, startPoint x: 574, startPoint y: 307, endPoint x: 643, endPoint y: 317, distance: 69.7
click at [643, 317] on td "[PERSON_NAME]" at bounding box center [774, 320] width 412 height 29
copy td "[PERSON_NAME]"
drag, startPoint x: 576, startPoint y: 266, endPoint x: 642, endPoint y: 279, distance: 67.3
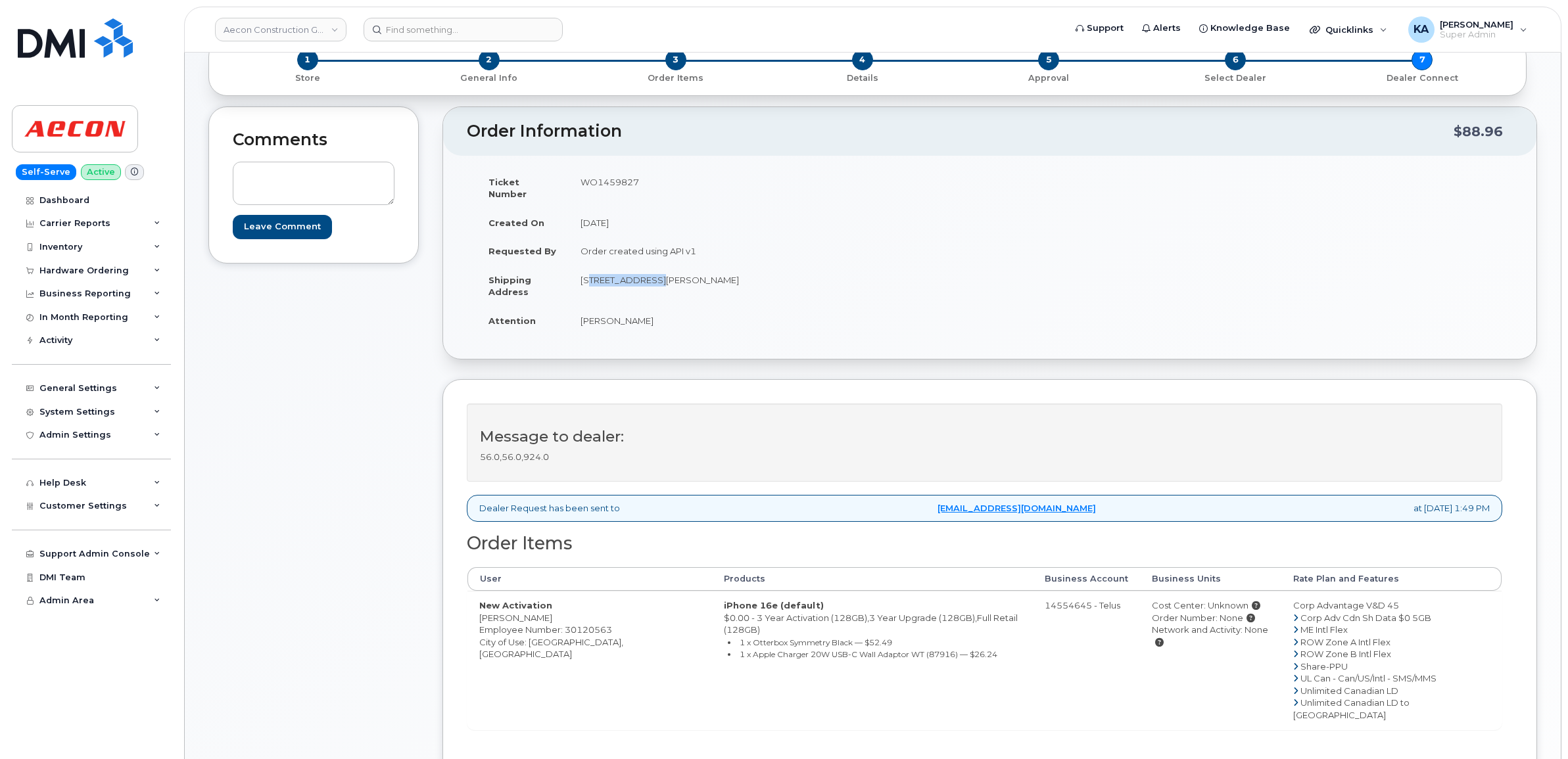
click at [642, 279] on td "[STREET_ADDRESS][PERSON_NAME]" at bounding box center [774, 285] width 412 height 40
copy td "[STREET_ADDRESS][PERSON_NAME]"
click at [658, 269] on td "[STREET_ADDRESS][PERSON_NAME]" at bounding box center [774, 285] width 412 height 40
copy td "[GEOGRAPHIC_DATA]"
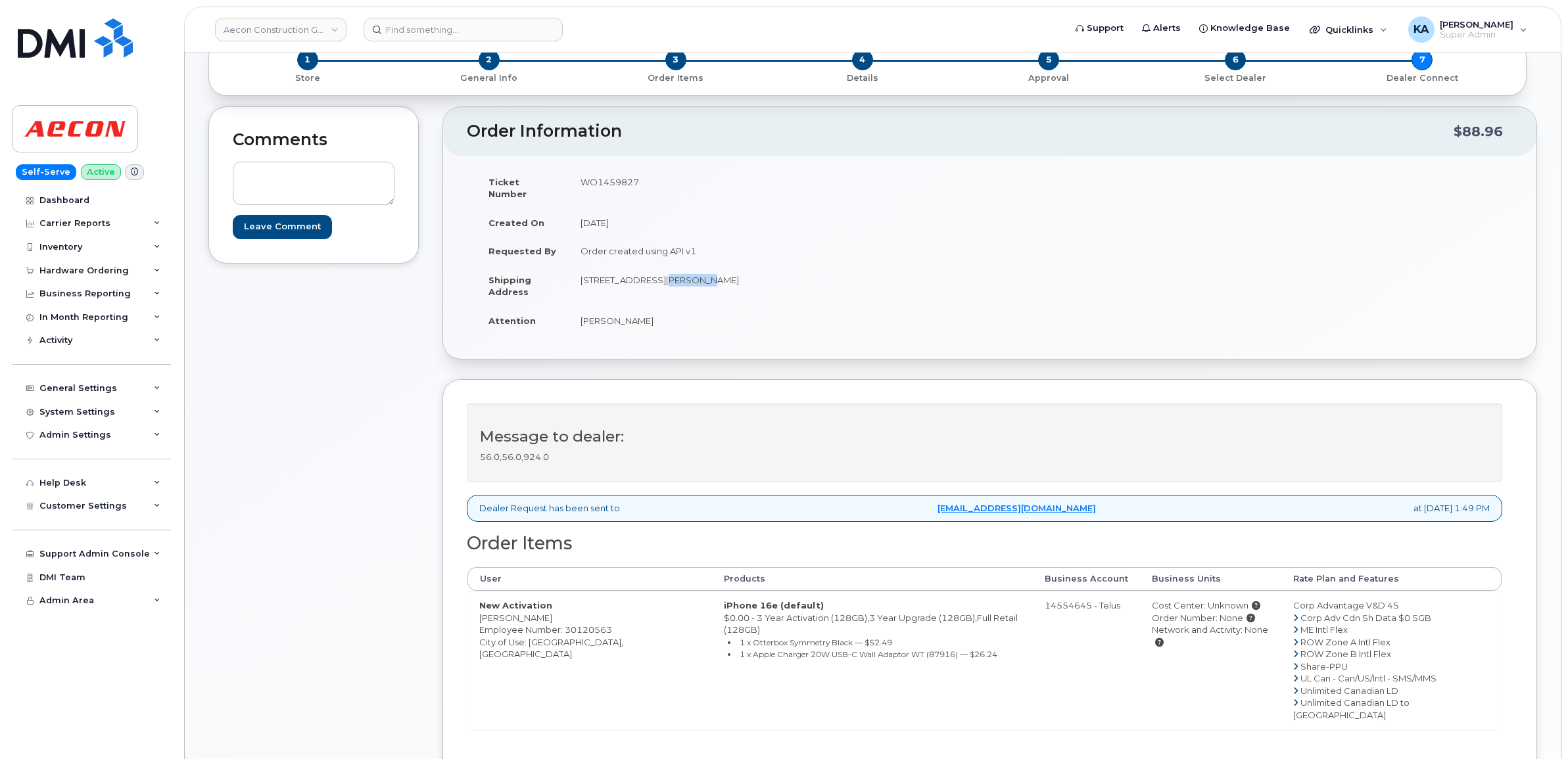
drag, startPoint x: 697, startPoint y: 265, endPoint x: 740, endPoint y: 271, distance: 43.4
click at [740, 271] on td "[STREET_ADDRESS][PERSON_NAME]" at bounding box center [774, 285] width 412 height 40
copy td "M6P 1N5"
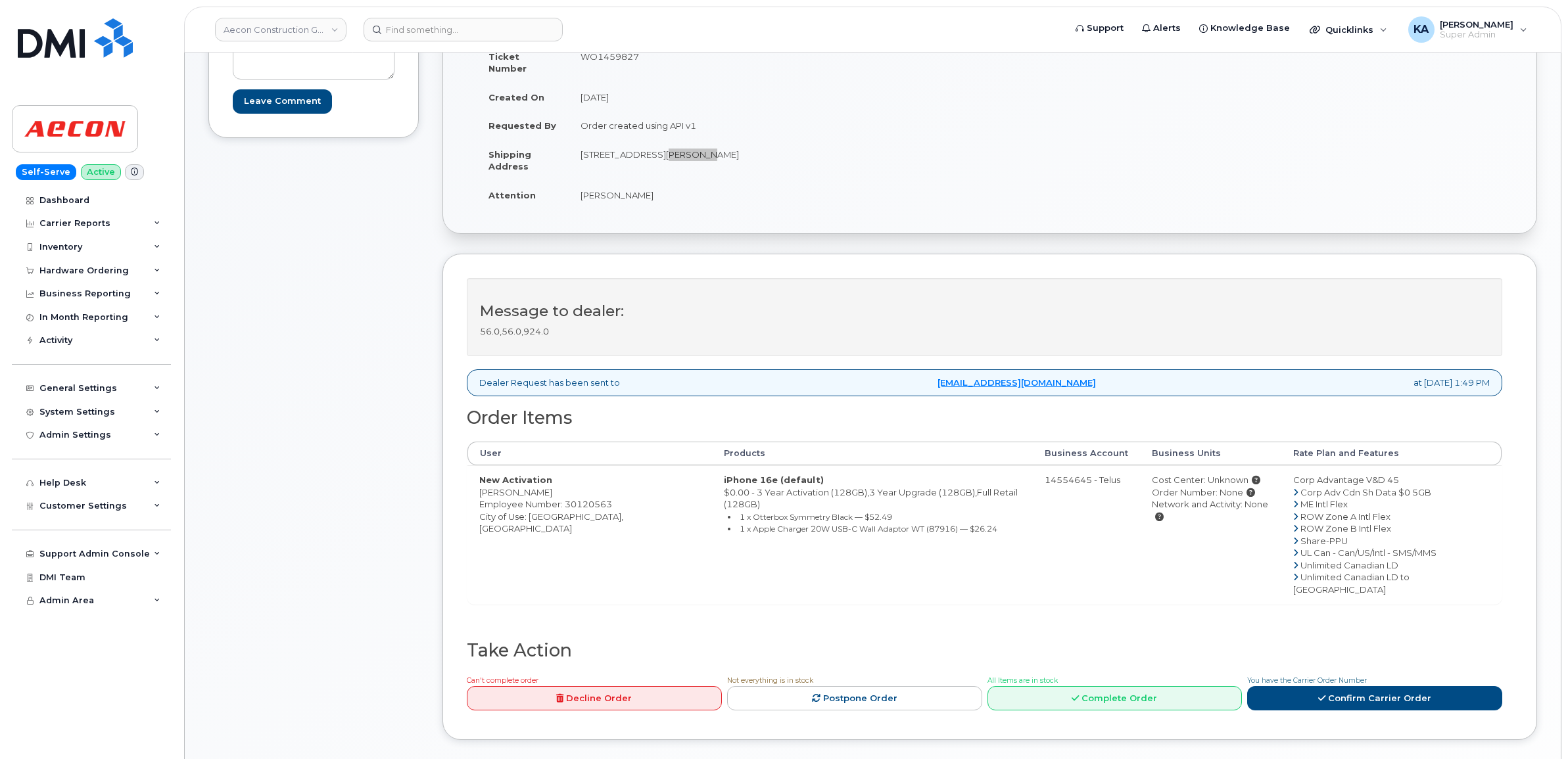
scroll to position [411, 0]
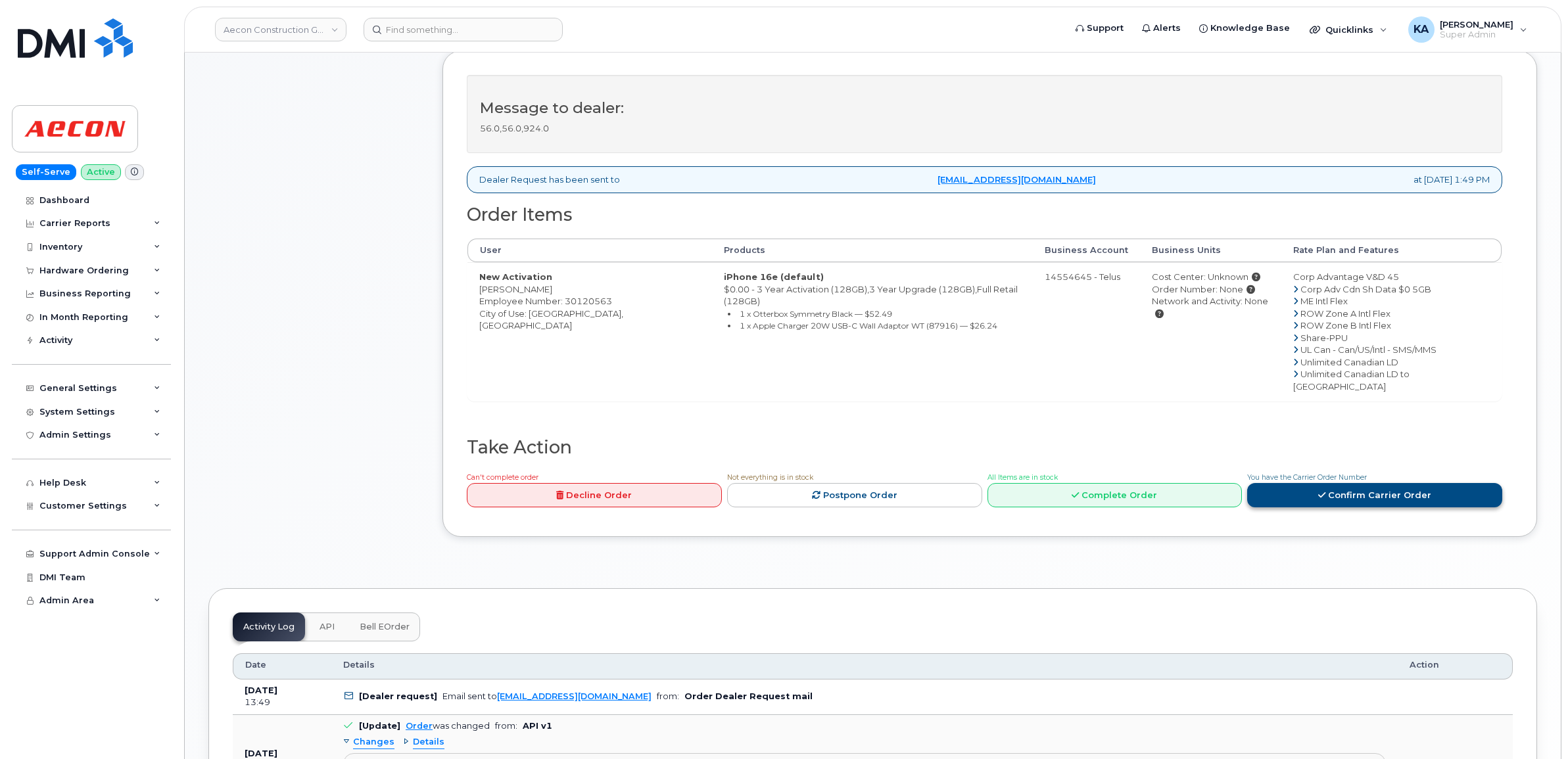
click at [1341, 483] on link "Confirm Carrier Order" at bounding box center [1375, 495] width 255 height 24
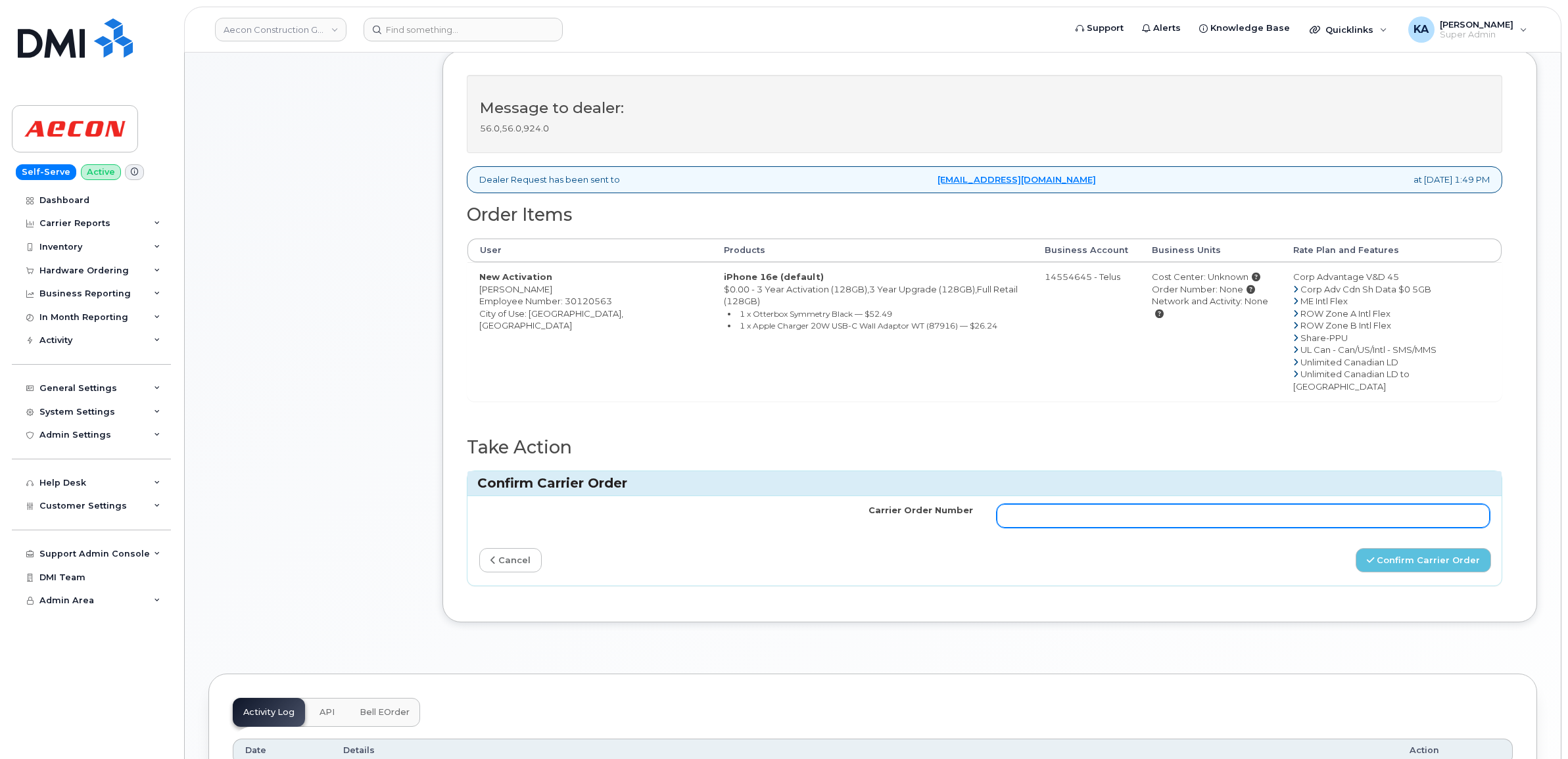
click at [1243, 504] on input "Carrier Order Number" at bounding box center [1243, 515] width 493 height 24
paste input "TL60039348"
type input "TL60039348"
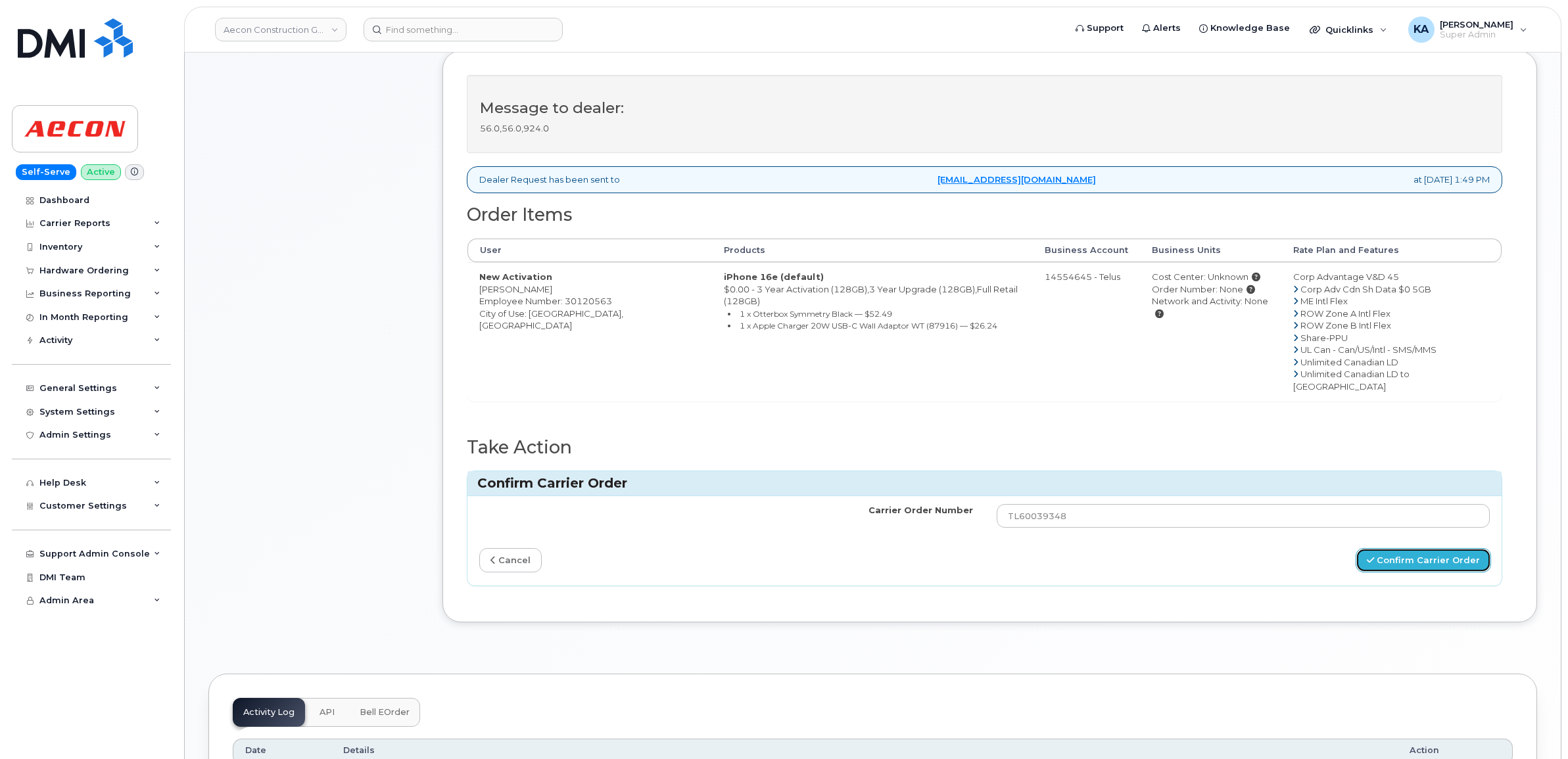
click at [1396, 548] on button "Confirm Carrier Order" at bounding box center [1423, 560] width 136 height 24
